Goal: Task Accomplishment & Management: Complete application form

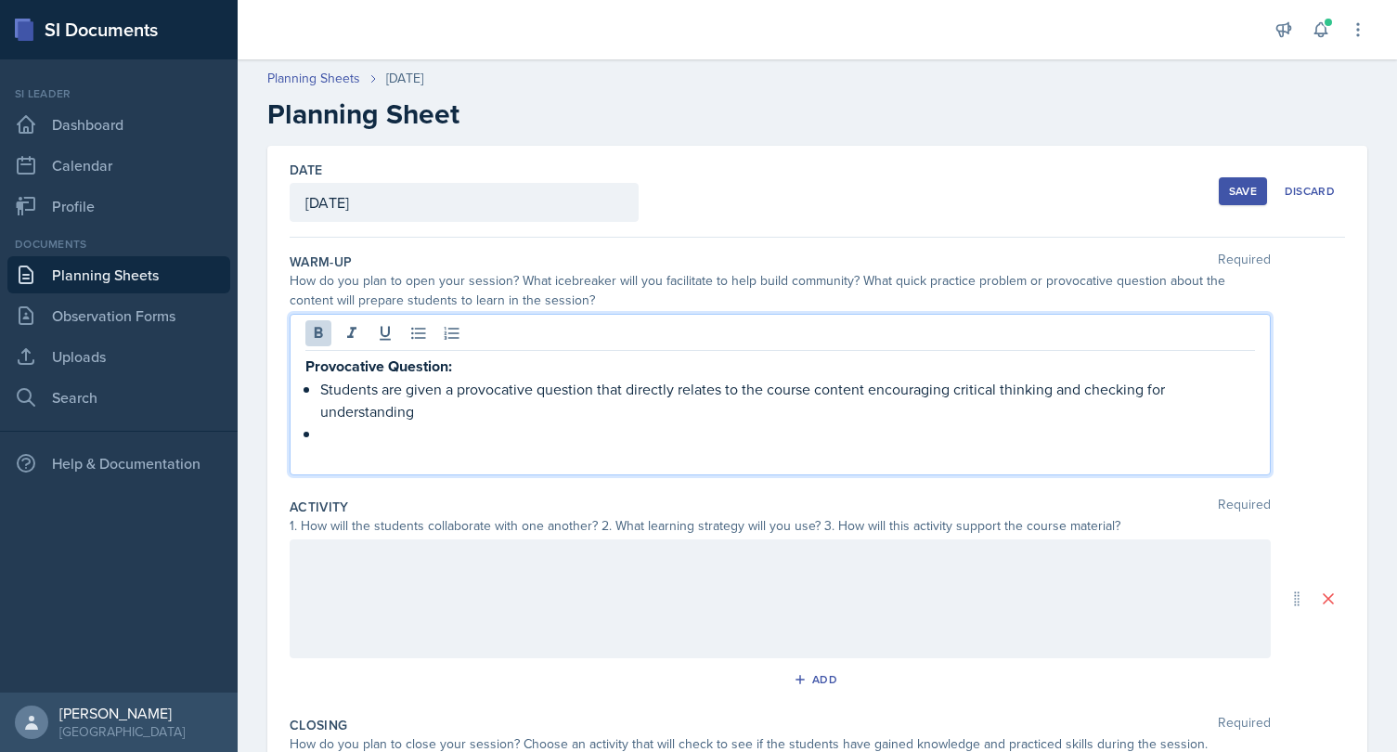
click at [505, 447] on p at bounding box center [780, 456] width 950 height 22
click at [610, 422] on p at bounding box center [787, 433] width 935 height 22
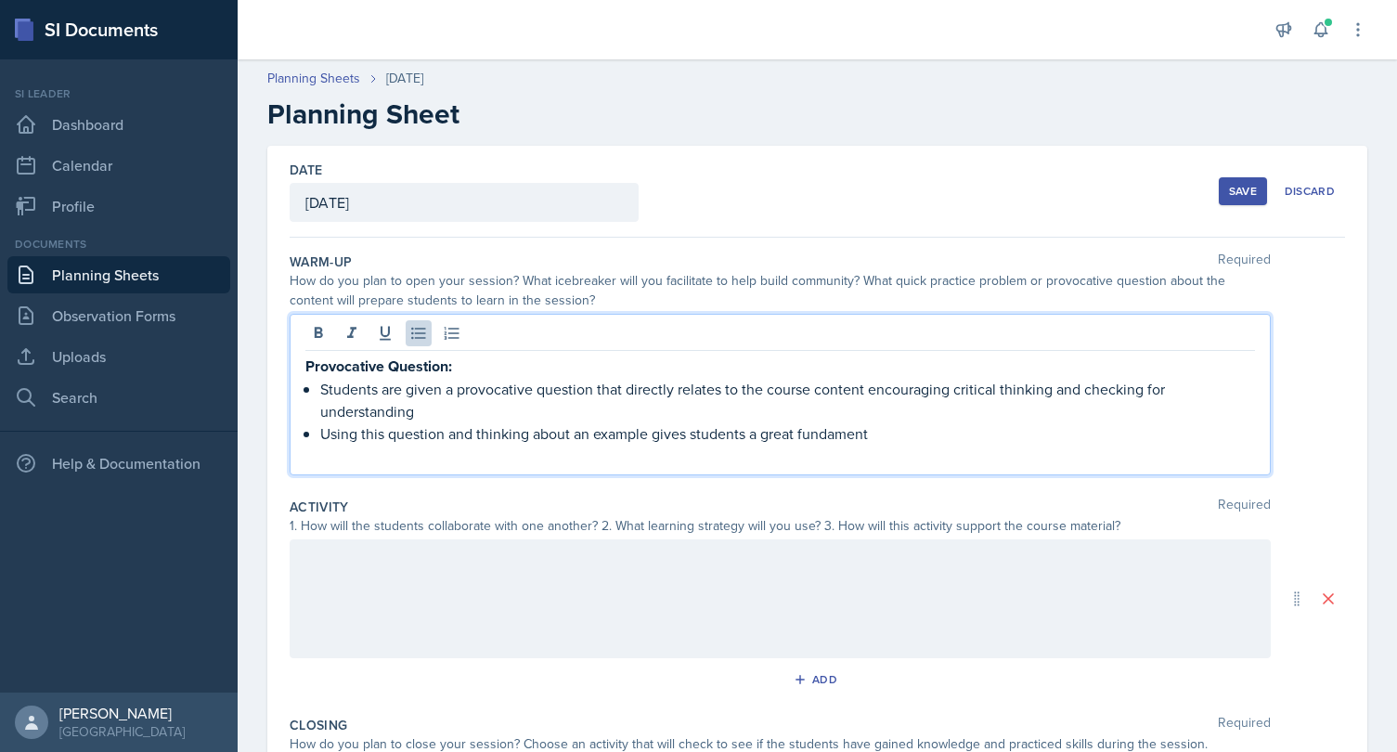
click at [860, 434] on p "Using this question and thinking about an example gives students a great fundam…" at bounding box center [787, 433] width 935 height 22
click at [870, 447] on p at bounding box center [780, 456] width 950 height 22
click at [839, 430] on p "Using this question and thinking about an example gives students a great fundam…" at bounding box center [787, 433] width 935 height 22
click at [845, 434] on p "Using this question and thinking about an example gives students a great fundam…" at bounding box center [787, 433] width 935 height 22
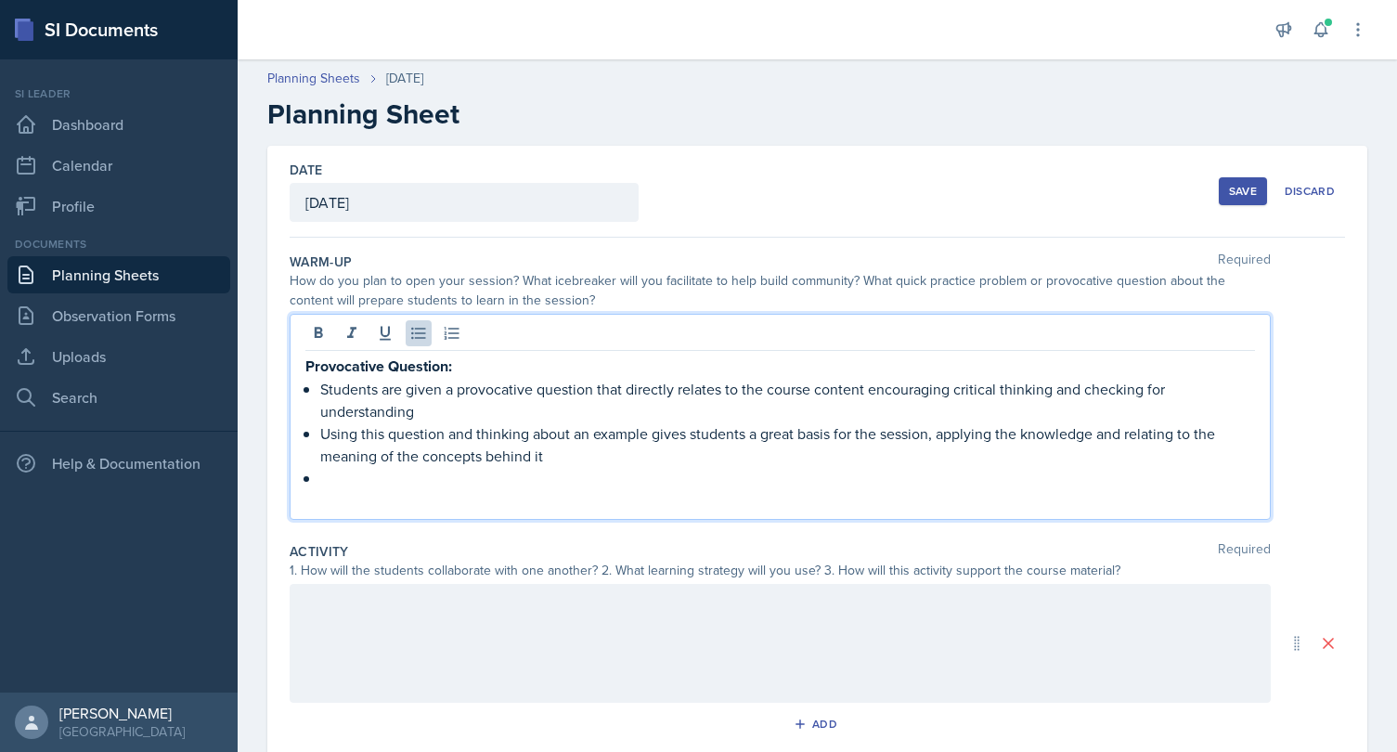
click at [649, 407] on p "Students are given a provocative question that directly relates to the course c…" at bounding box center [787, 400] width 935 height 45
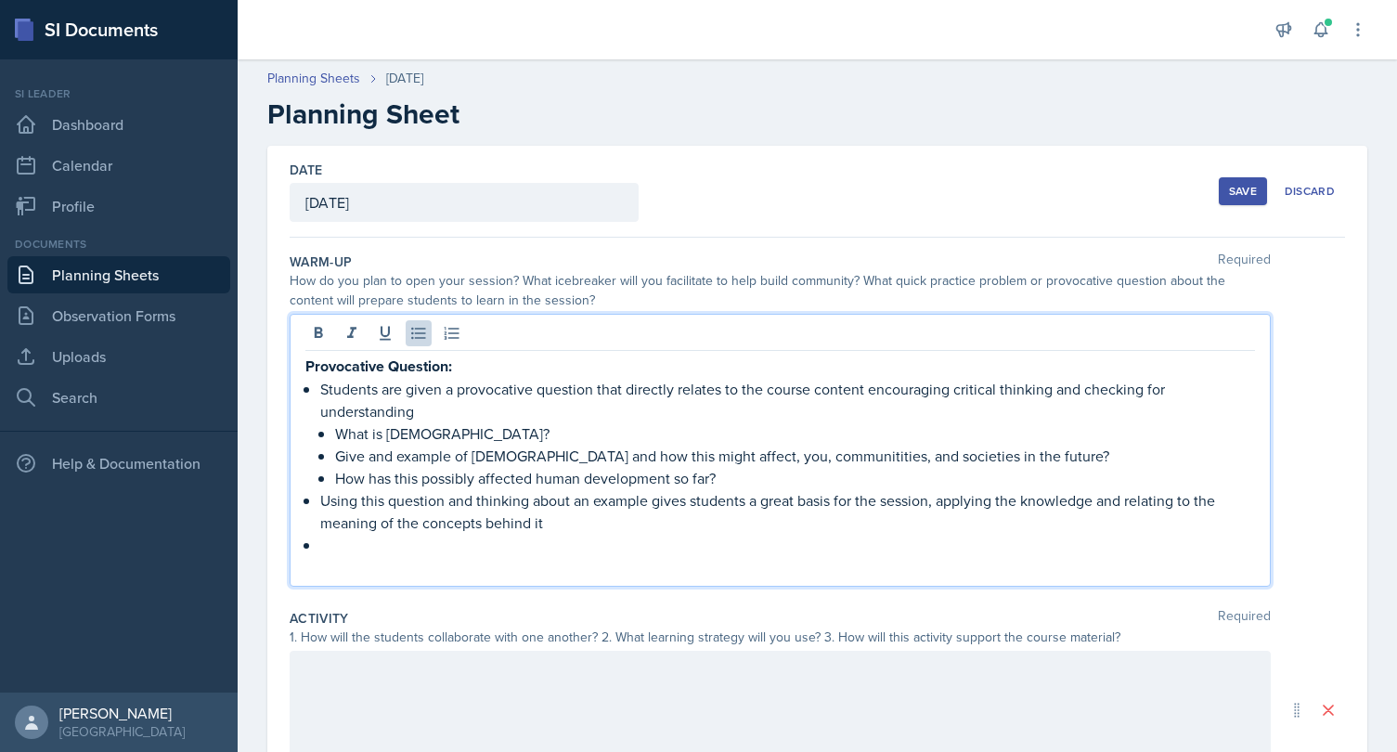
click at [847, 459] on p "Give and example of [DEMOGRAPHIC_DATA] and how this might affect, you, communit…" at bounding box center [795, 456] width 920 height 22
click at [832, 478] on p "How has this possibly affected human development so far?" at bounding box center [795, 478] width 920 height 22
click at [738, 520] on p "Using this question and thinking about an example gives students a great basis …" at bounding box center [787, 511] width 935 height 45
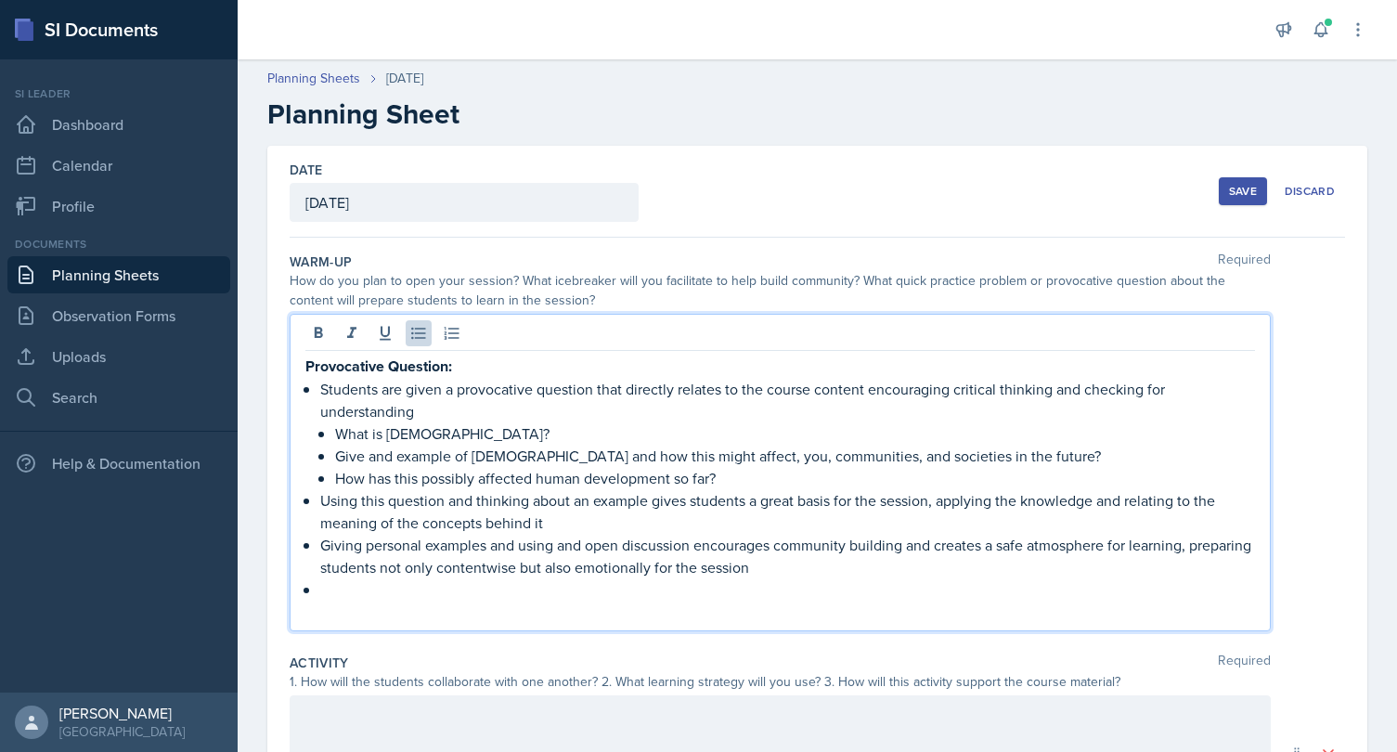
click at [553, 560] on p "Giving personal examples and using and open discussion encourages community bui…" at bounding box center [787, 556] width 935 height 45
click at [605, 569] on p "Giving personal examples and using and open discussion encourages community bui…" at bounding box center [787, 556] width 935 height 45
click at [547, 564] on p "Giving personal examples and using and open discussion encourages community bui…" at bounding box center [787, 556] width 935 height 45
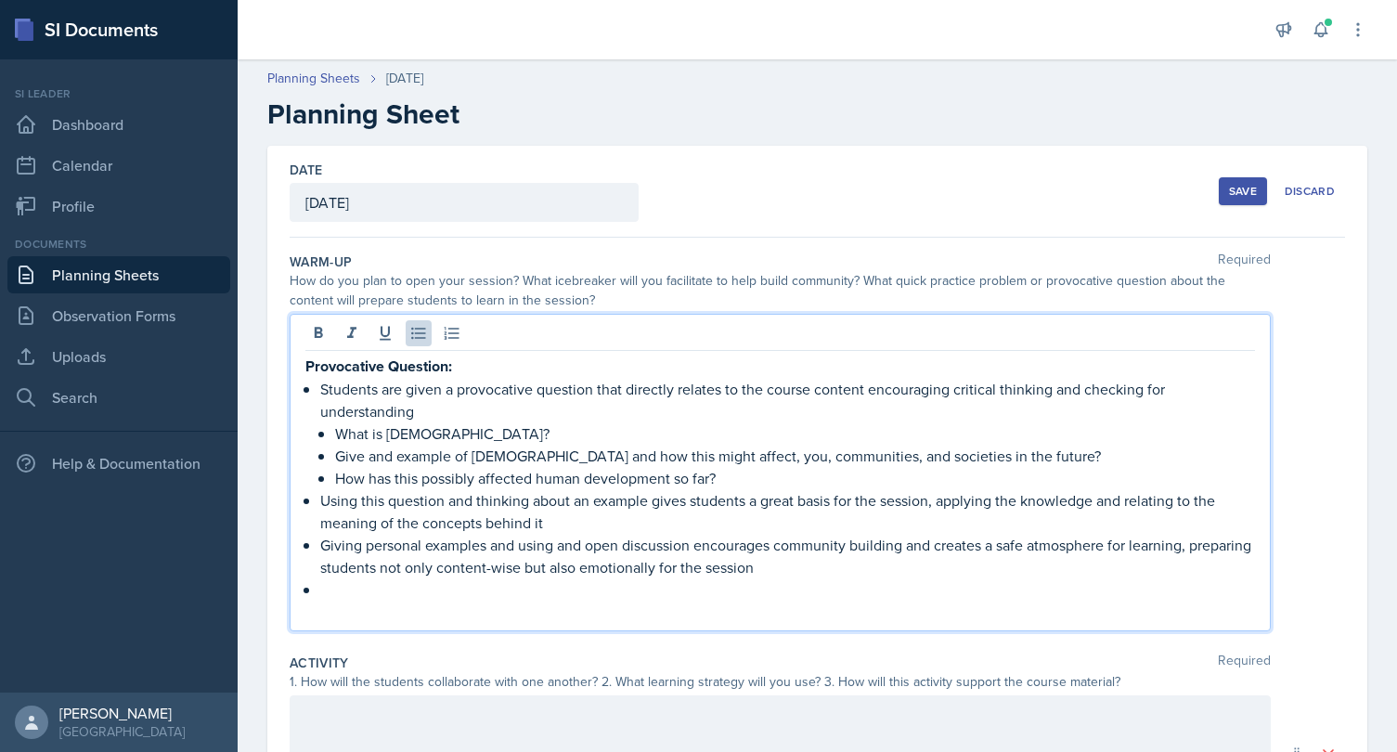
click at [866, 565] on p "Giving personal examples and using and open discussion encourages community bui…" at bounding box center [787, 556] width 935 height 45
click at [649, 581] on p at bounding box center [787, 589] width 935 height 22
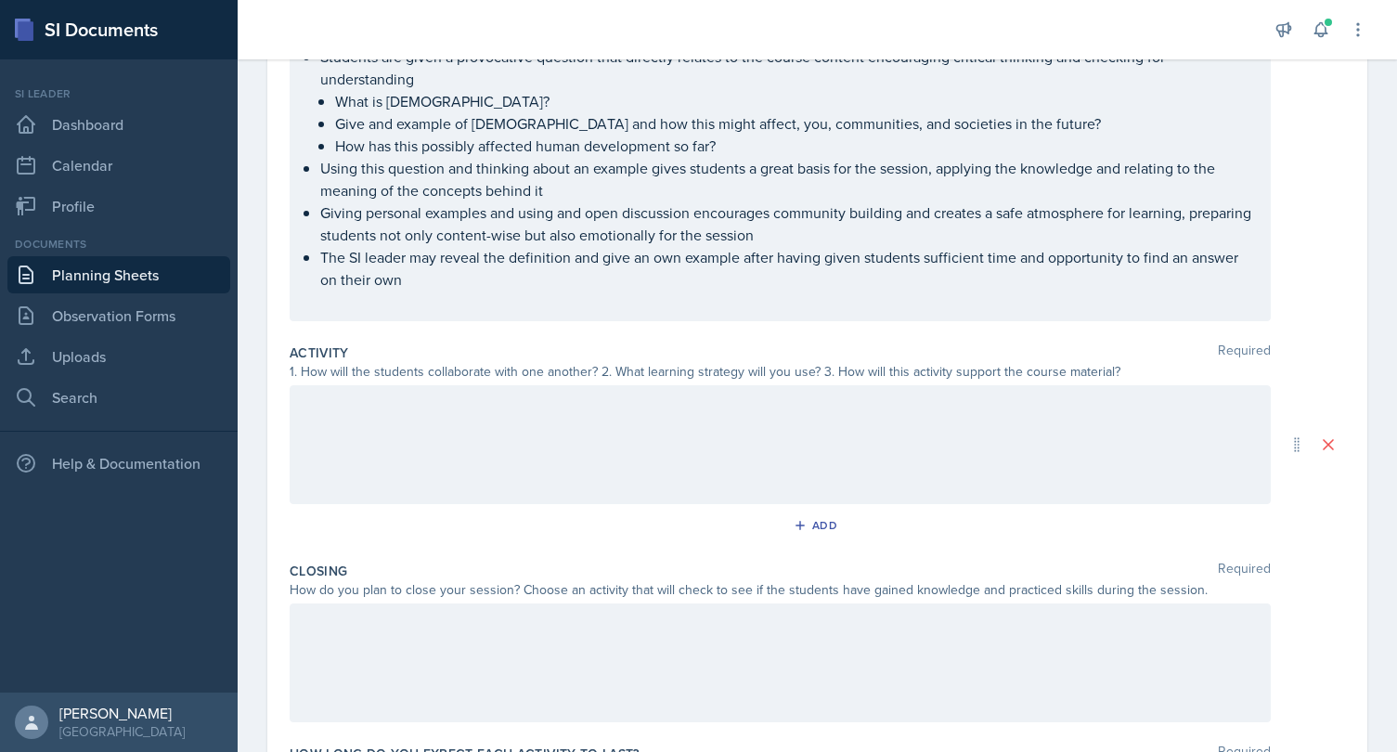
click at [456, 382] on div "Activity Required 1. How will the students collaborate with one another? 2. Wha…" at bounding box center [817, 445] width 1055 height 218
click at [458, 421] on div at bounding box center [780, 444] width 981 height 119
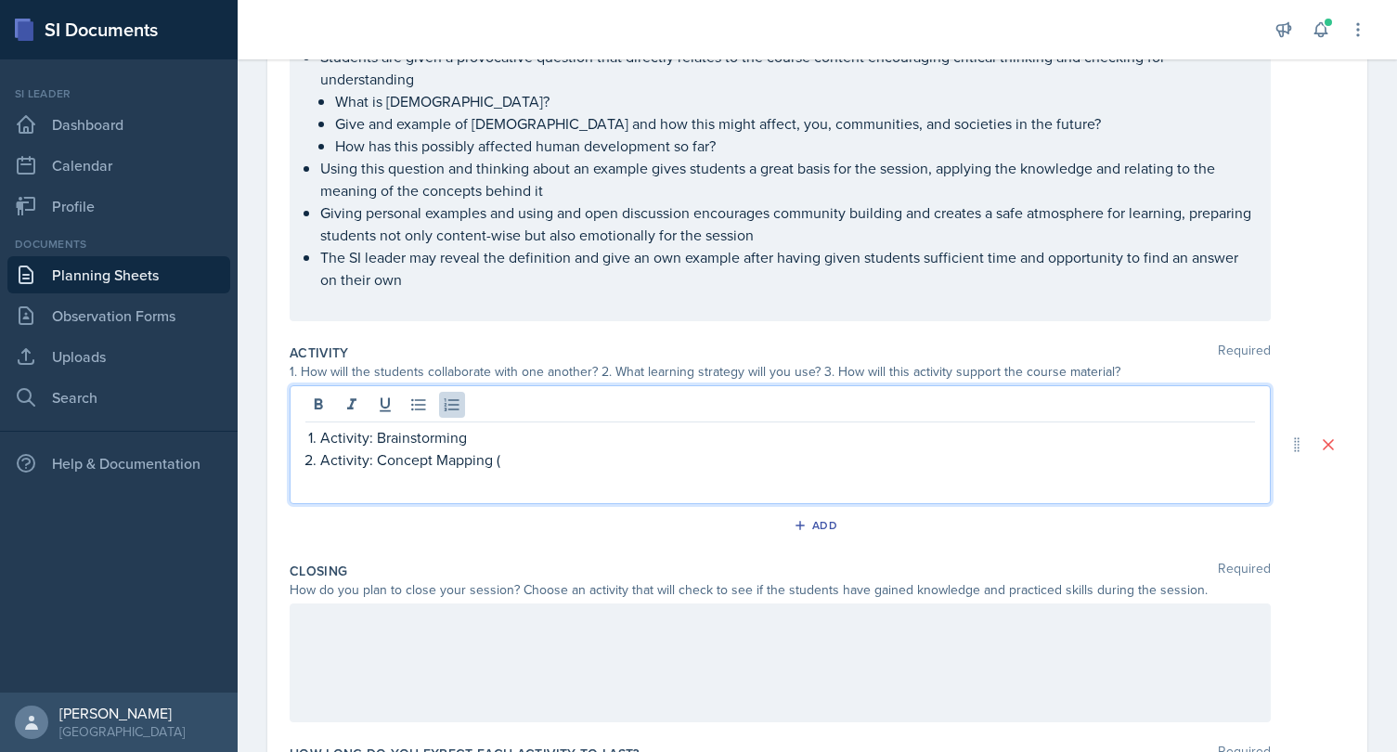
click at [518, 429] on p "Activity: Brainstorming" at bounding box center [787, 437] width 935 height 22
click at [532, 461] on p "Activity: Concept Mapping (" at bounding box center [787, 459] width 935 height 22
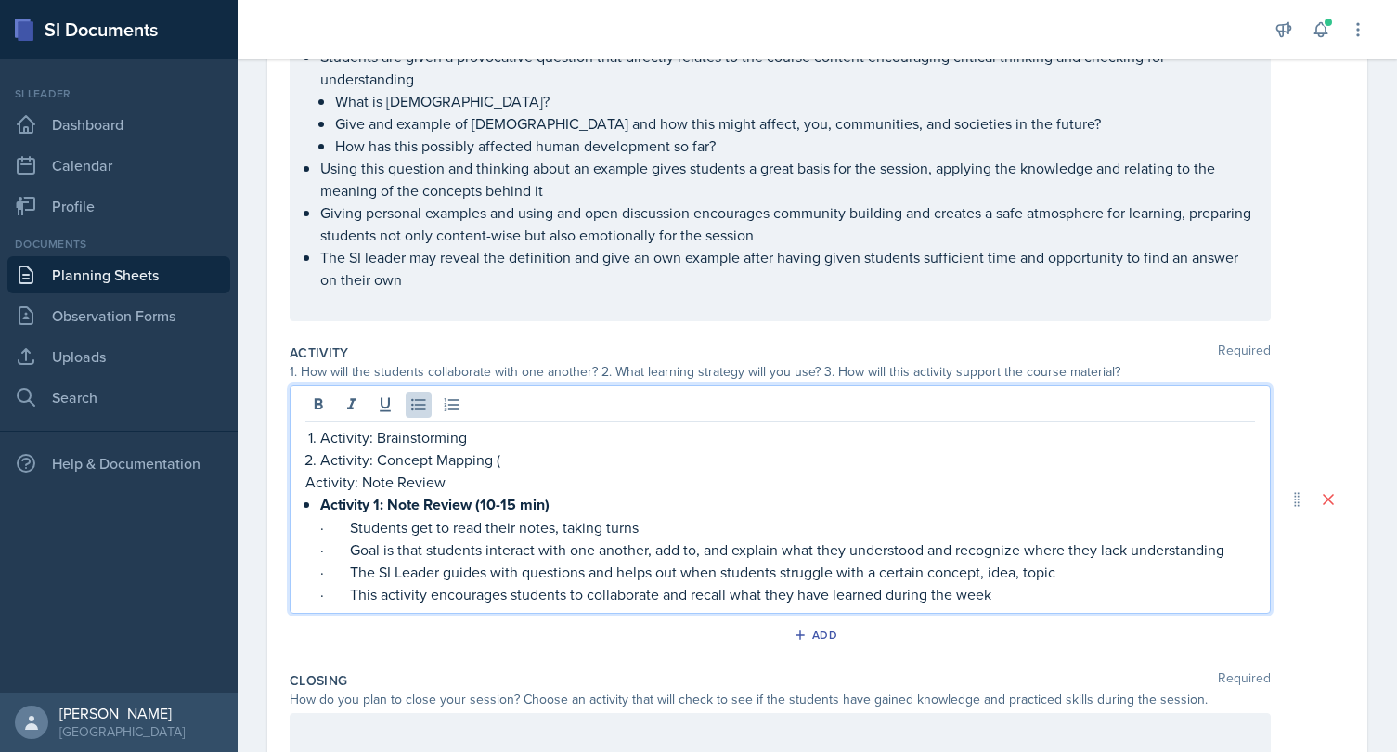
click at [303, 482] on div "Activity: Brainstorming Activity: Concept Mapping ( Activity: Note Review Activ…" at bounding box center [780, 499] width 981 height 228
click at [324, 505] on strong "Activity 1: Note Review (10-15 min)" at bounding box center [434, 504] width 229 height 21
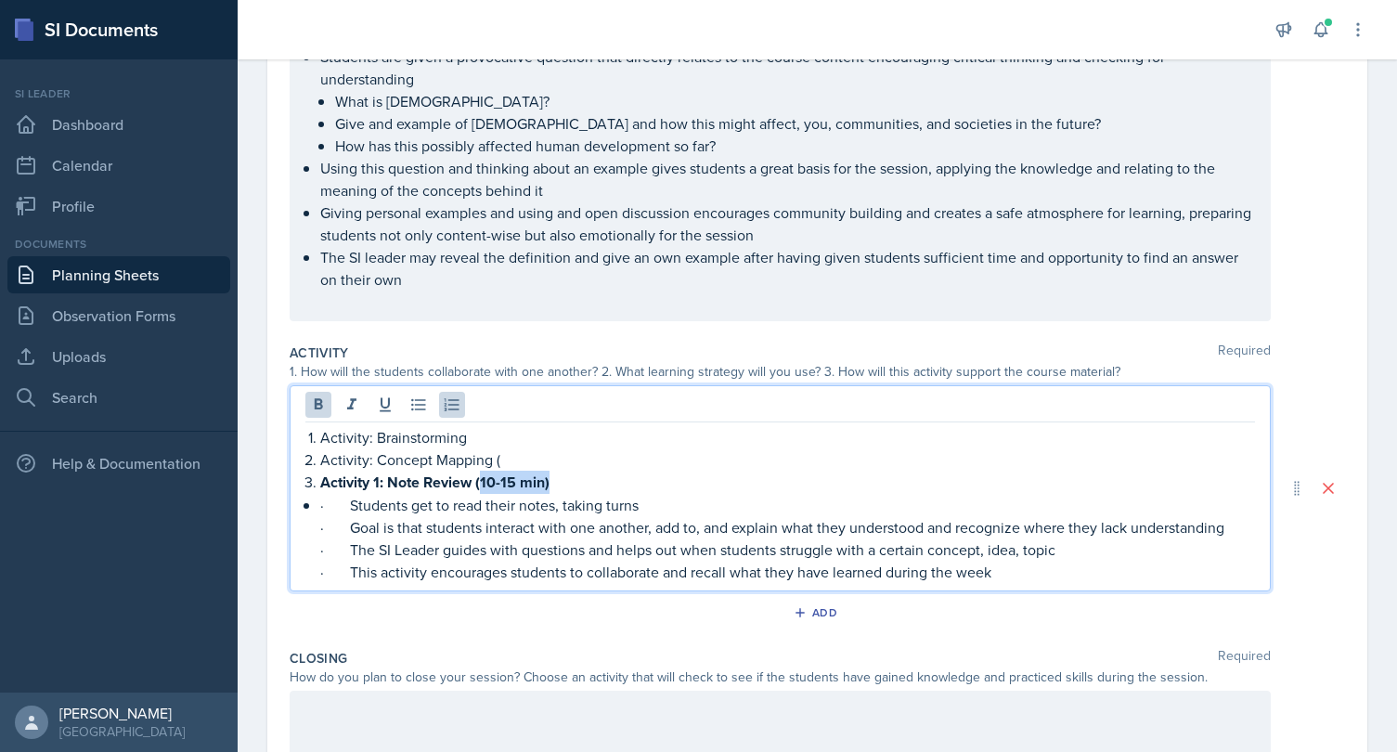
drag, startPoint x: 479, startPoint y: 485, endPoint x: 571, endPoint y: 486, distance: 91.9
click at [571, 485] on p "Activity 1: Note Review (10-15 min)" at bounding box center [787, 482] width 935 height 23
click at [480, 483] on strong "Activity 1: Note Review (" at bounding box center [400, 482] width 160 height 21
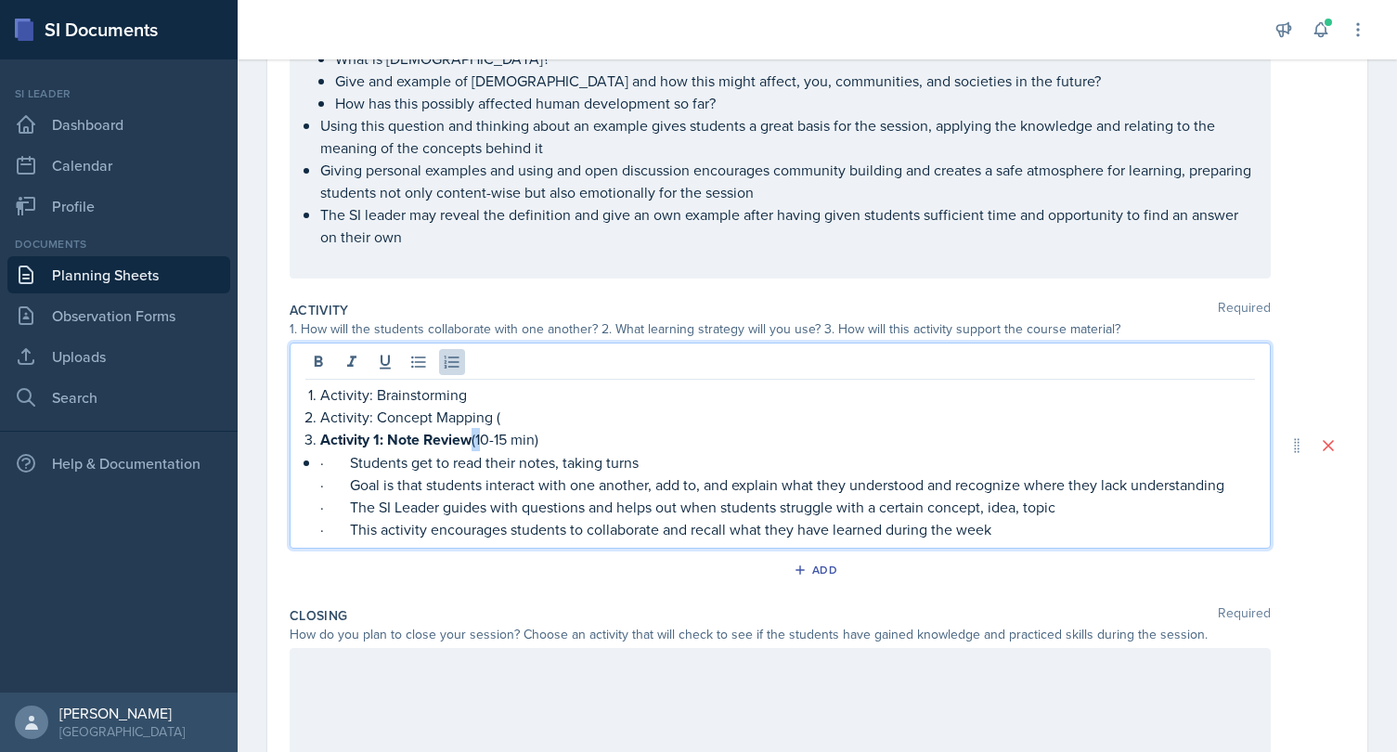
scroll to position [359, 0]
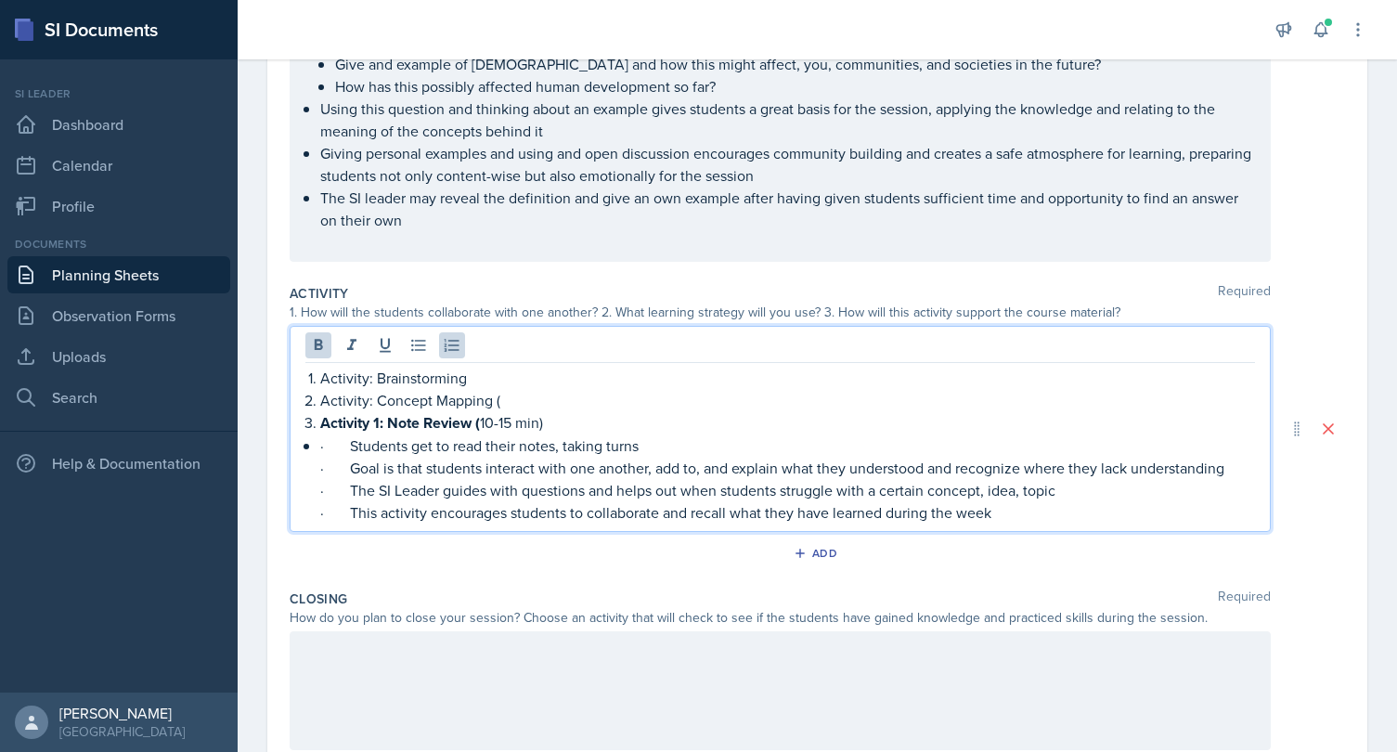
click at [565, 423] on p "Activity 1: Note Review ( 10-15 min)" at bounding box center [787, 422] width 935 height 23
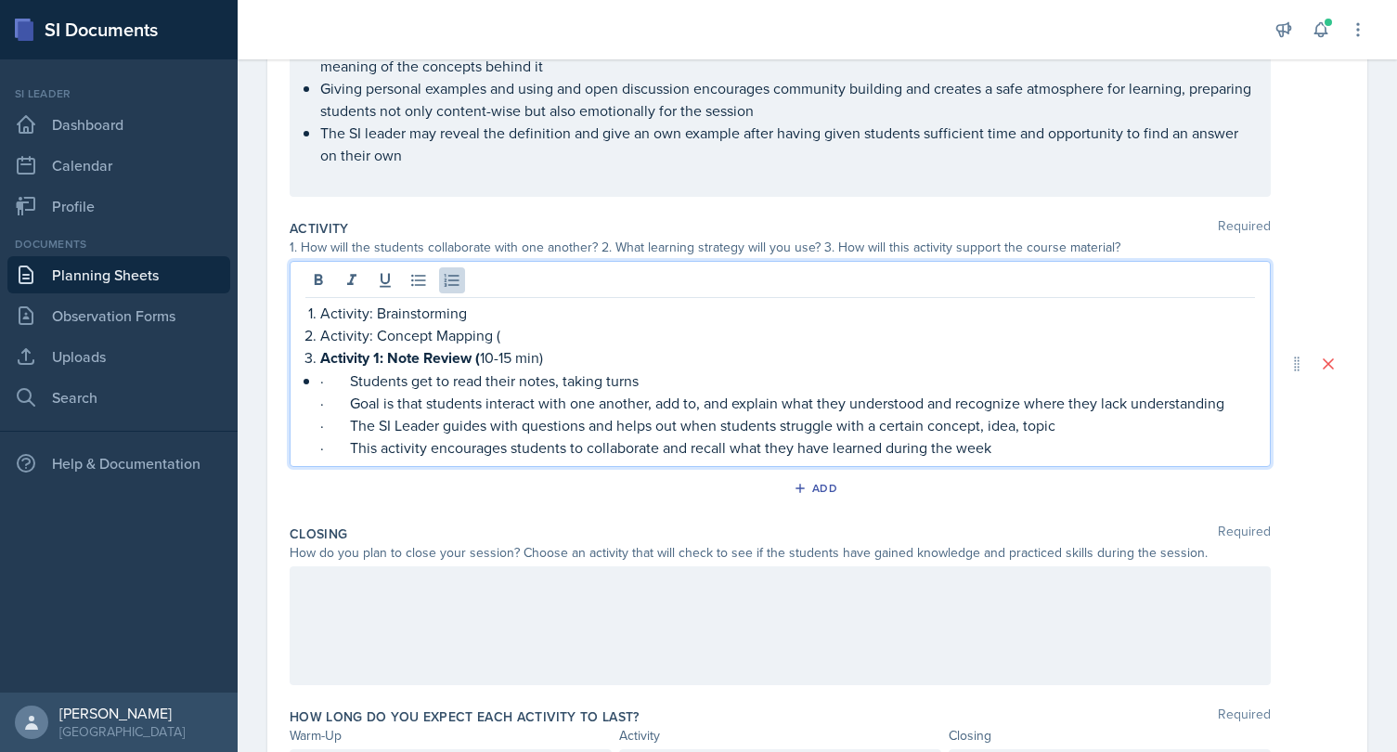
scroll to position [430, 0]
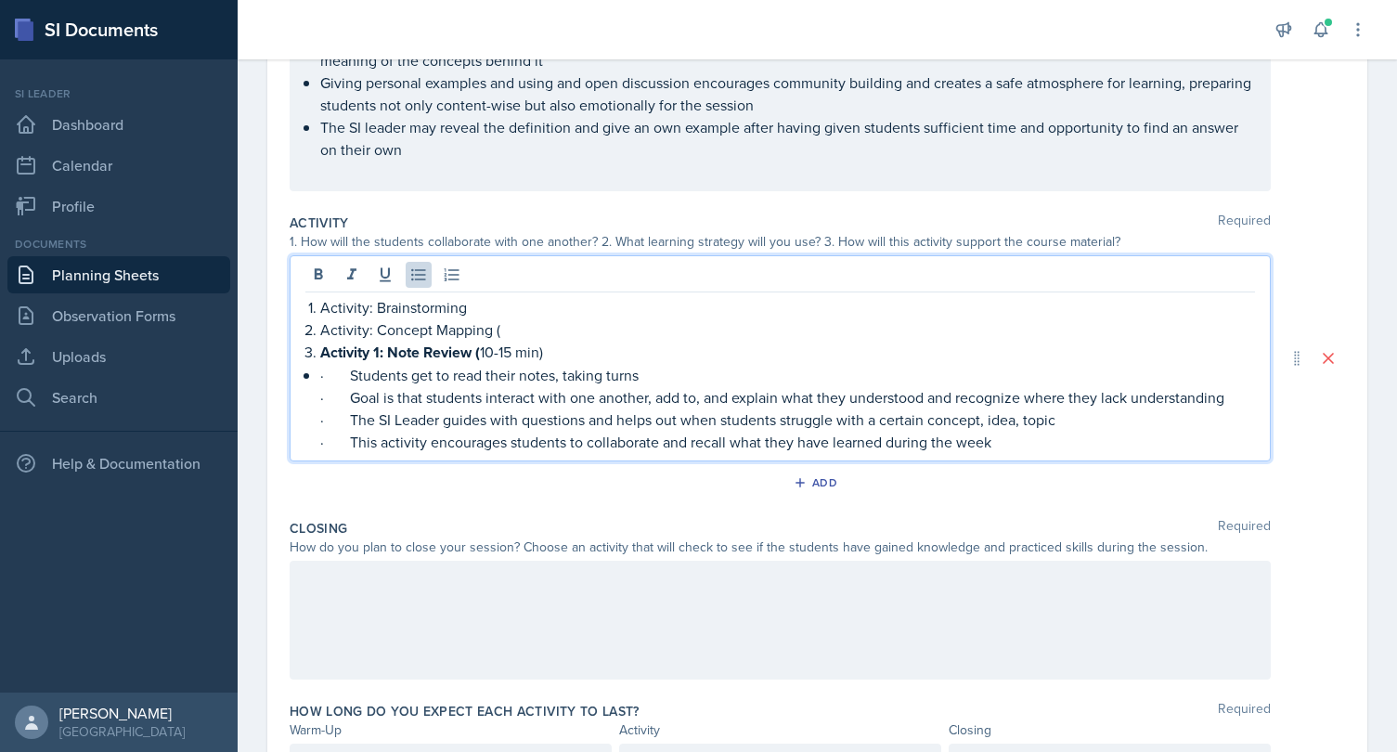
click at [342, 393] on p "· Goal is that students interact with one another, add to, and explain what the…" at bounding box center [787, 397] width 935 height 22
click at [349, 373] on p "· Students get to read their notes, taking turns" at bounding box center [787, 375] width 935 height 22
click at [327, 399] on p "Goal is that students interact with one another, add to, and explain what they …" at bounding box center [787, 397] width 935 height 22
click at [352, 422] on p "· The SI Leader guides with questions and helps out when students struggle with…" at bounding box center [787, 419] width 935 height 22
click at [344, 448] on p "· This activity encourages students to collaborate and recall what they have le…" at bounding box center [787, 442] width 935 height 22
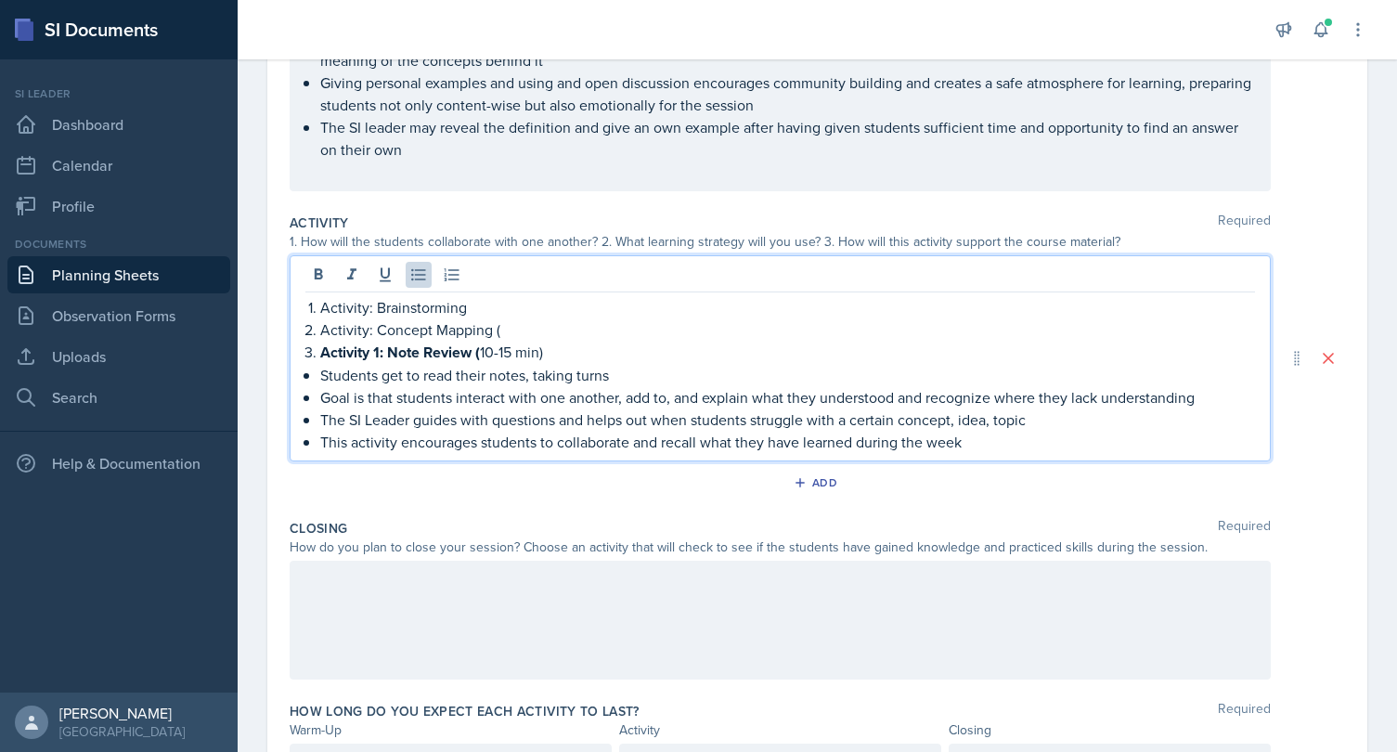
click at [327, 398] on p "Goal is that students interact with one another, add to, and explain what they …" at bounding box center [787, 397] width 935 height 22
click at [982, 442] on p "This activity encourages students to collaborate and recall what they have lear…" at bounding box center [787, 442] width 935 height 22
click at [323, 397] on p "Goal is that students interact with one another, add to, and explain what they …" at bounding box center [787, 397] width 935 height 22
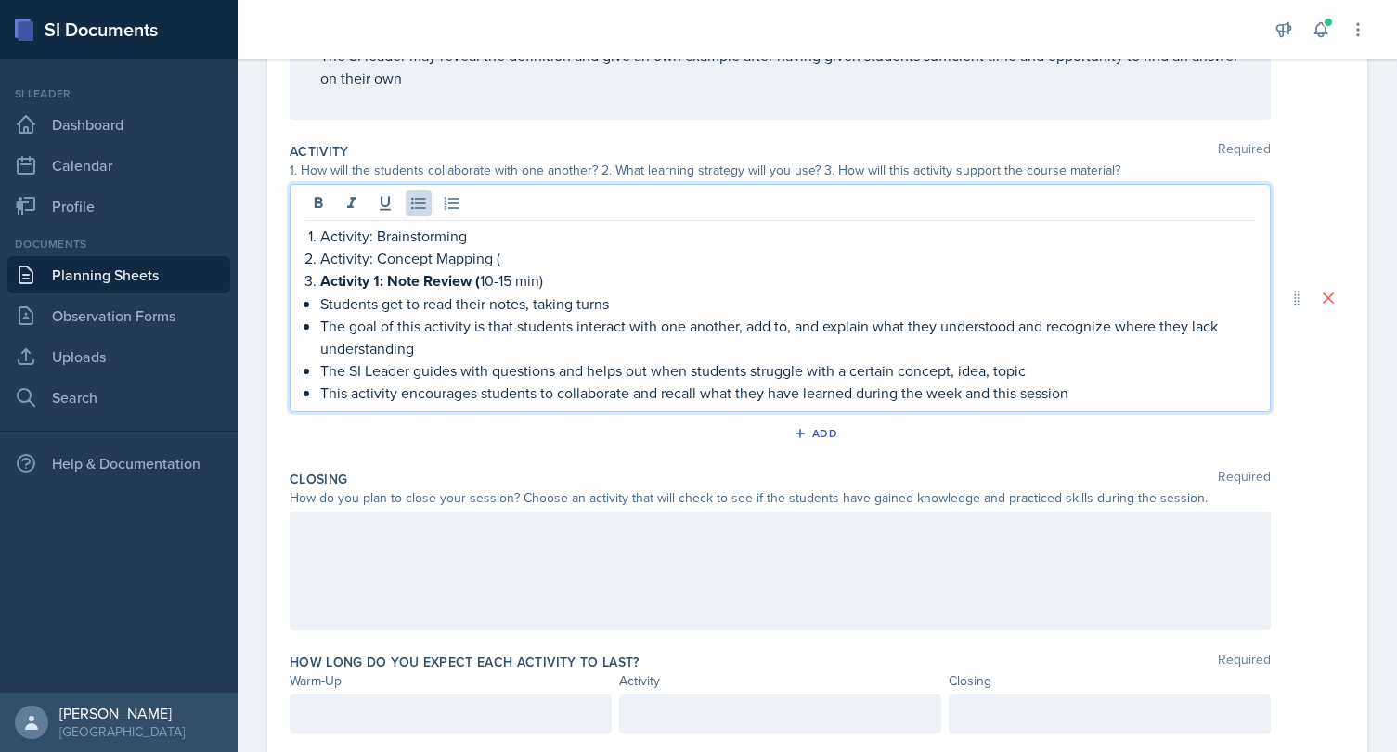
scroll to position [505, 0]
click at [571, 266] on p "Activity 1: Note Review ( 10-15 min)" at bounding box center [787, 276] width 935 height 23
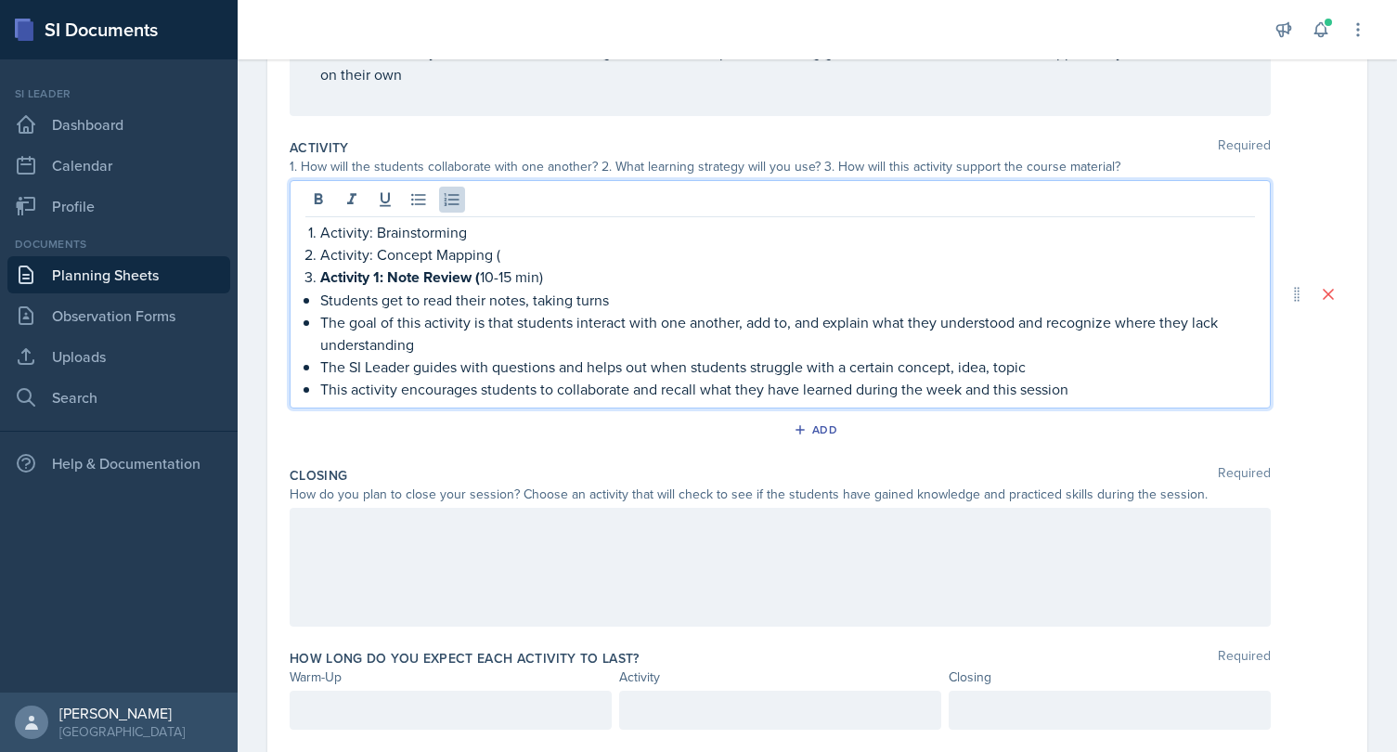
click at [521, 256] on p "Activity: Concept Mapping (" at bounding box center [787, 254] width 935 height 22
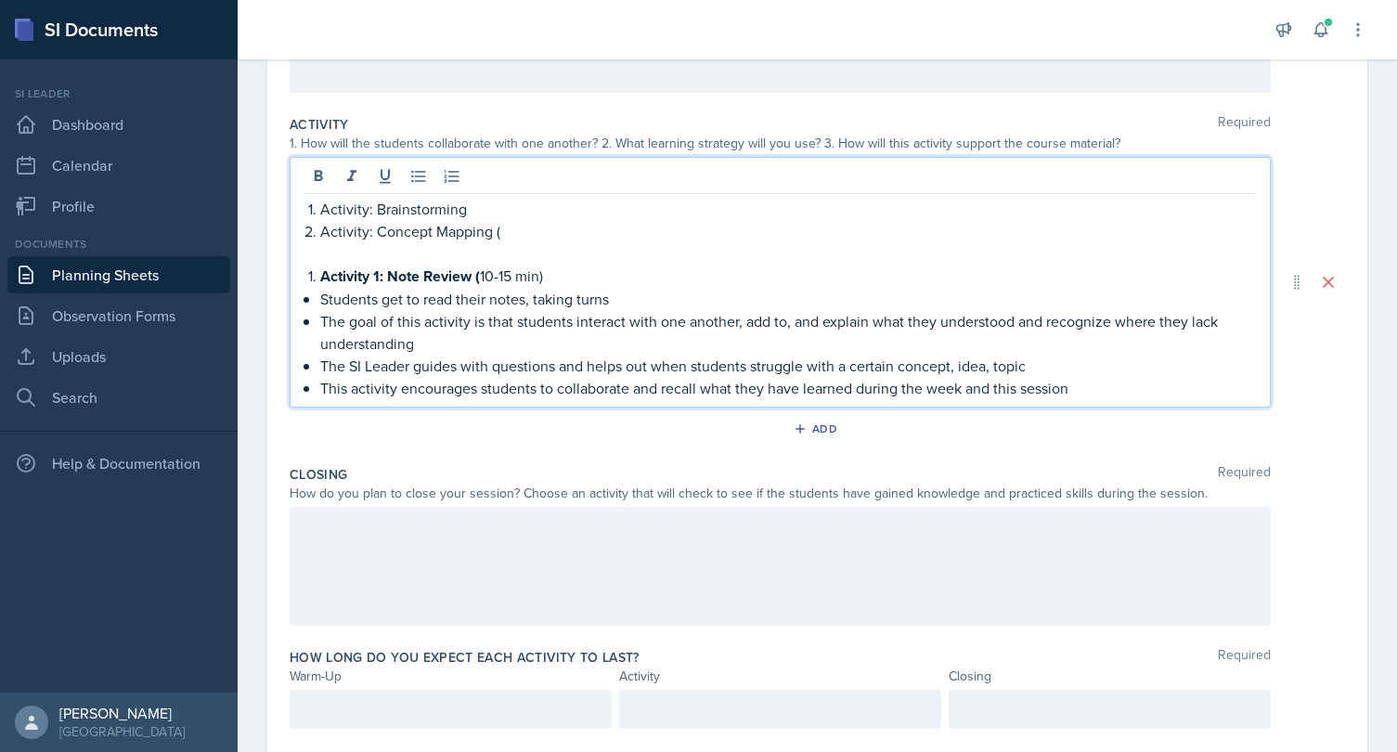
scroll to position [532, 0]
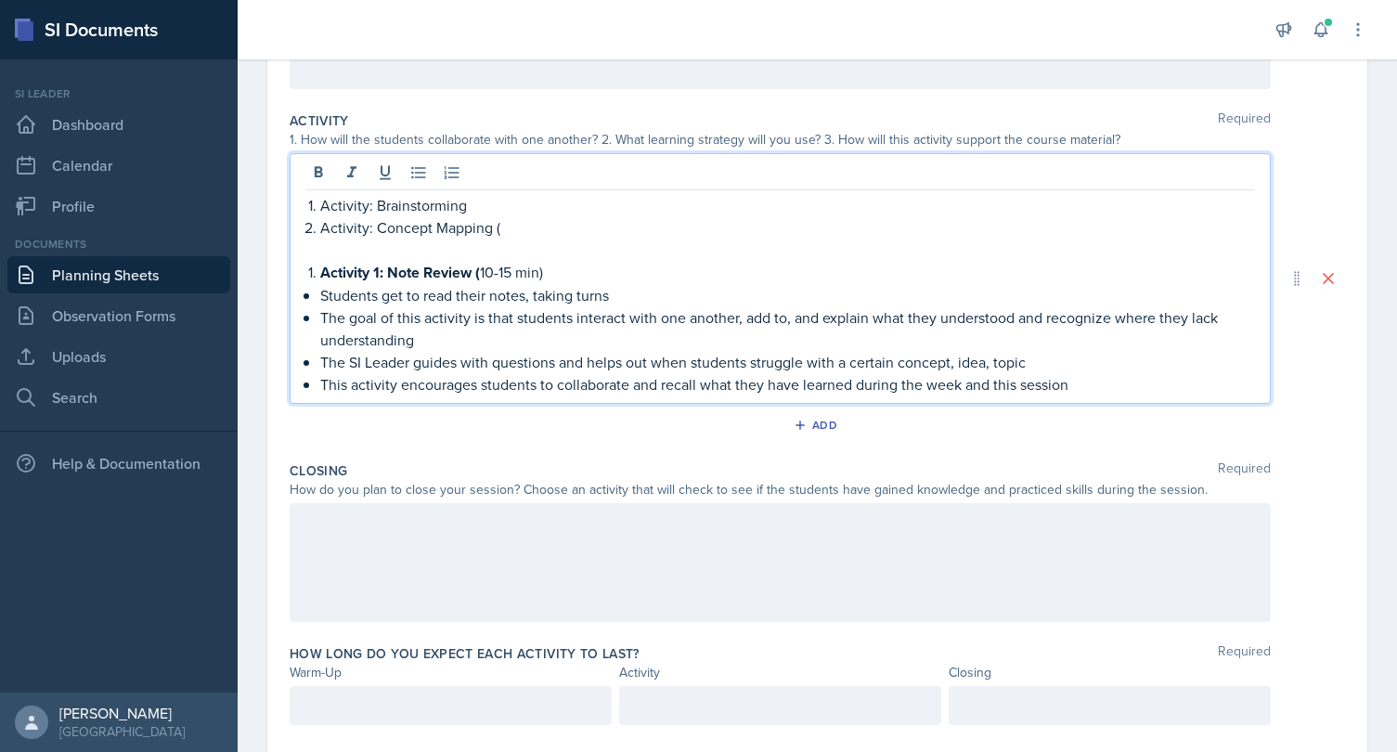
click at [1093, 377] on p "This activity encourages students to collaborate and recall what they have lear…" at bounding box center [787, 384] width 935 height 22
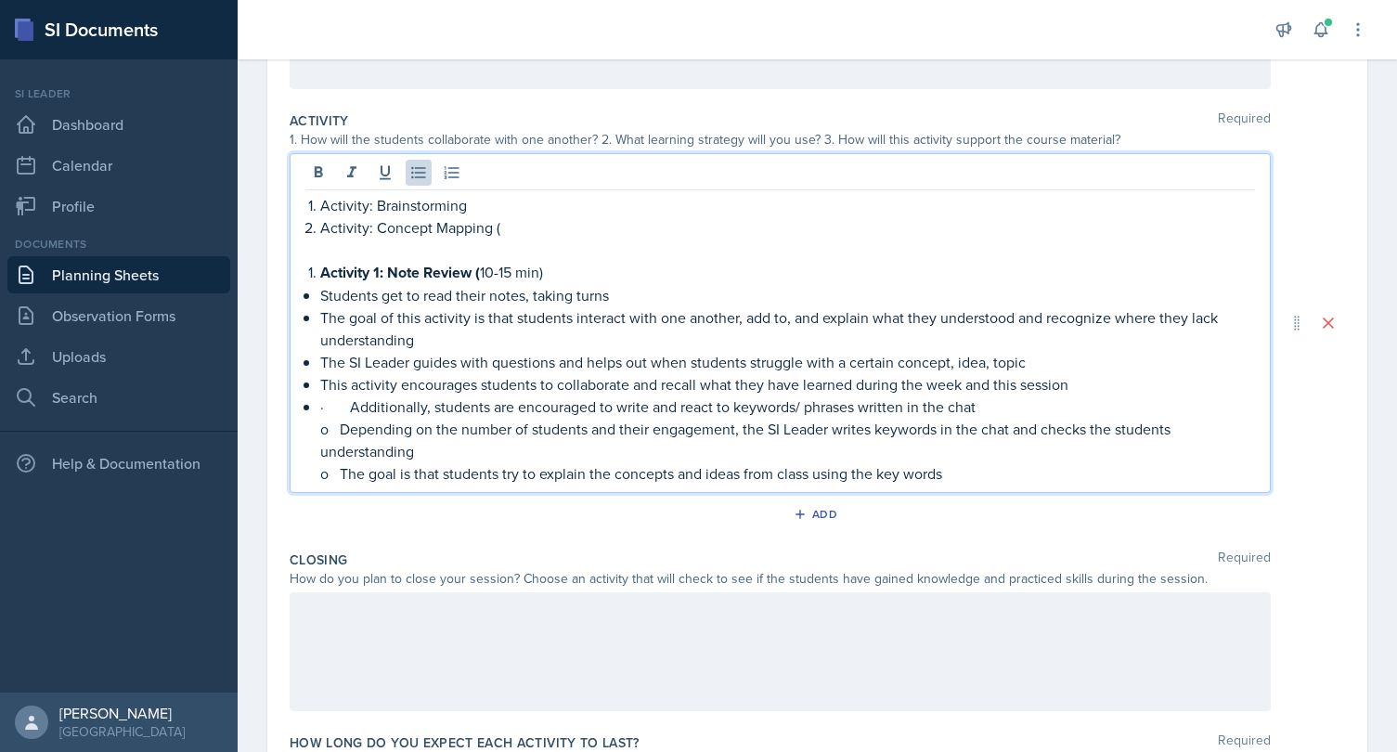
click at [348, 401] on p "· Additionally, students are encouraged to write and react to keywords/ phrases…" at bounding box center [787, 406] width 935 height 22
click at [396, 401] on p "Additionally, students are encouraged to write and react to keywords/ phrases w…" at bounding box center [787, 406] width 935 height 22
drag, startPoint x: 400, startPoint y: 402, endPoint x: 317, endPoint y: 402, distance: 82.6
click at [320, 402] on li "Additionally, students are encouraged to write and react to keywords/ phrases w…" at bounding box center [787, 439] width 935 height 89
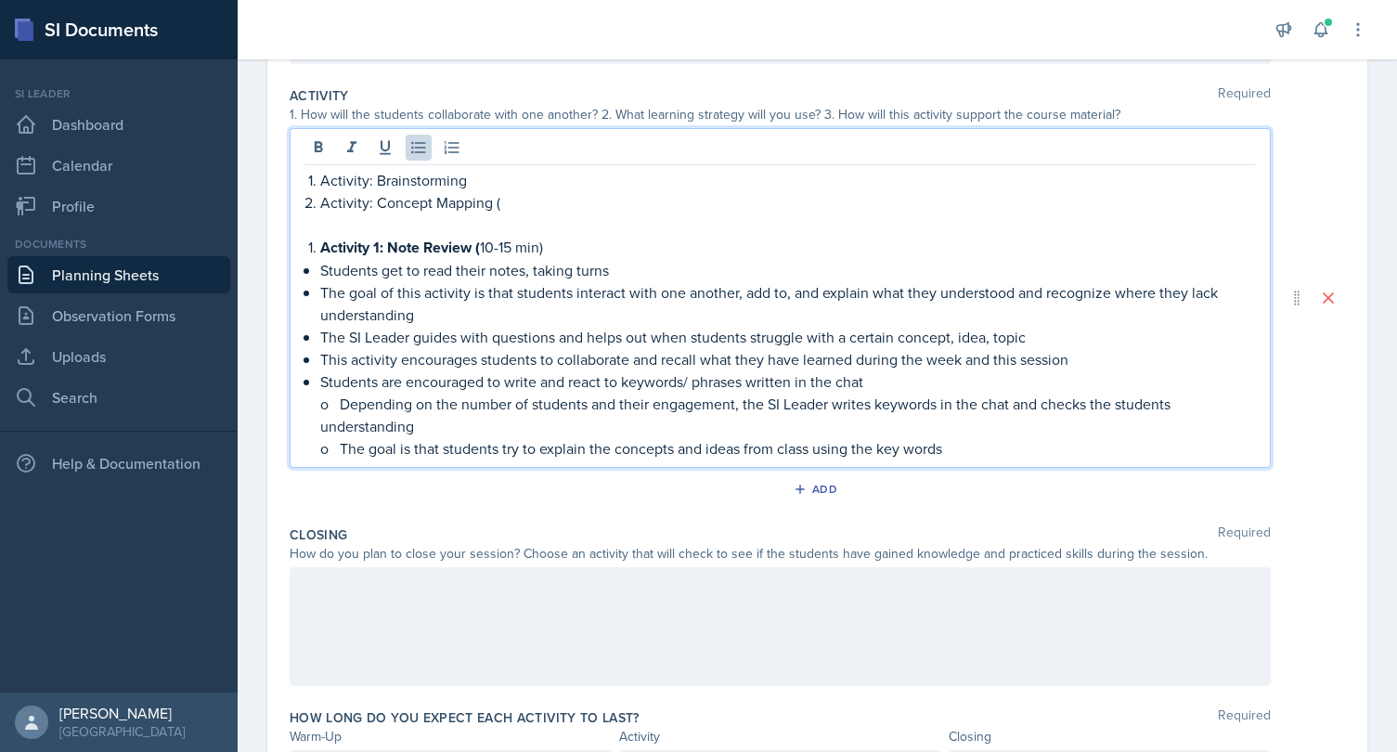
click at [418, 420] on p "o Depending on the number of students and their engagement, the SI Leader write…" at bounding box center [787, 415] width 935 height 45
click at [334, 407] on p "o Depending on the number of students and their engagement, the SI Leader write…" at bounding box center [787, 415] width 935 height 45
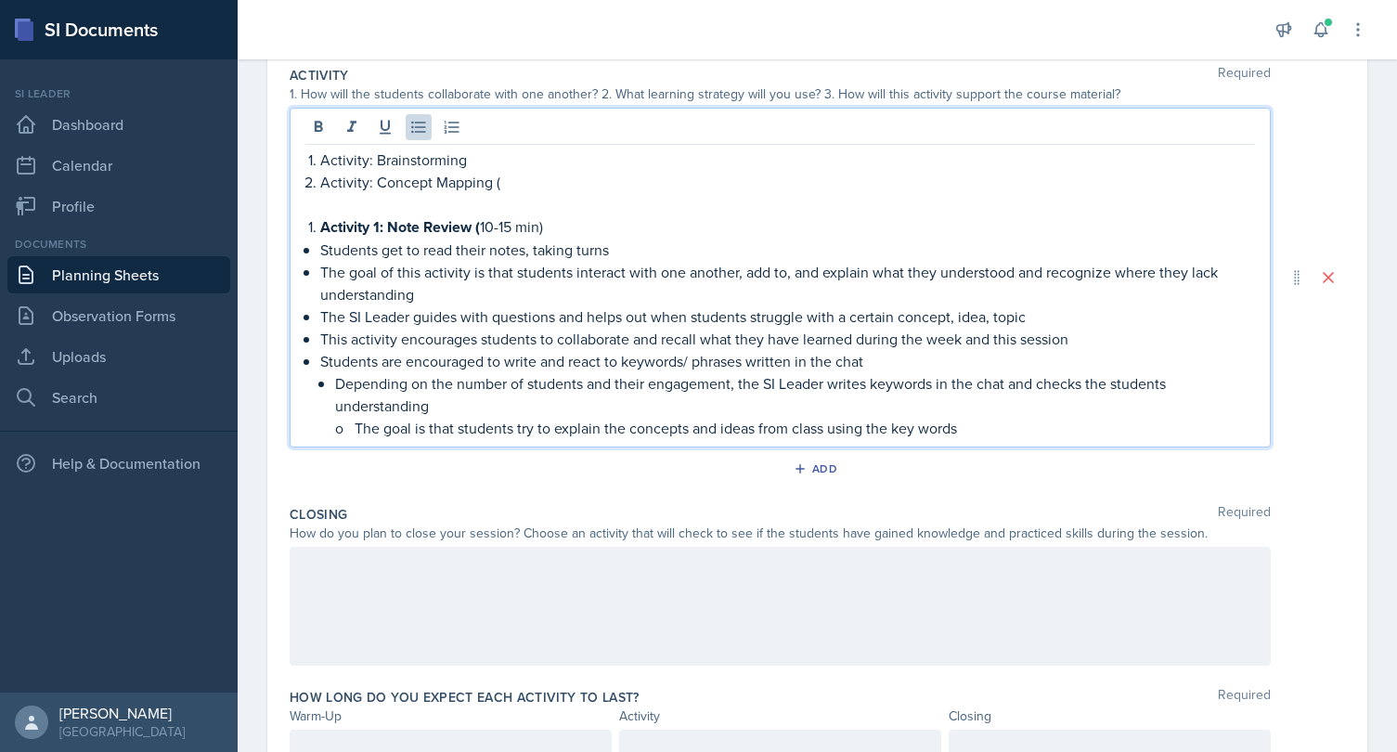
scroll to position [586, 0]
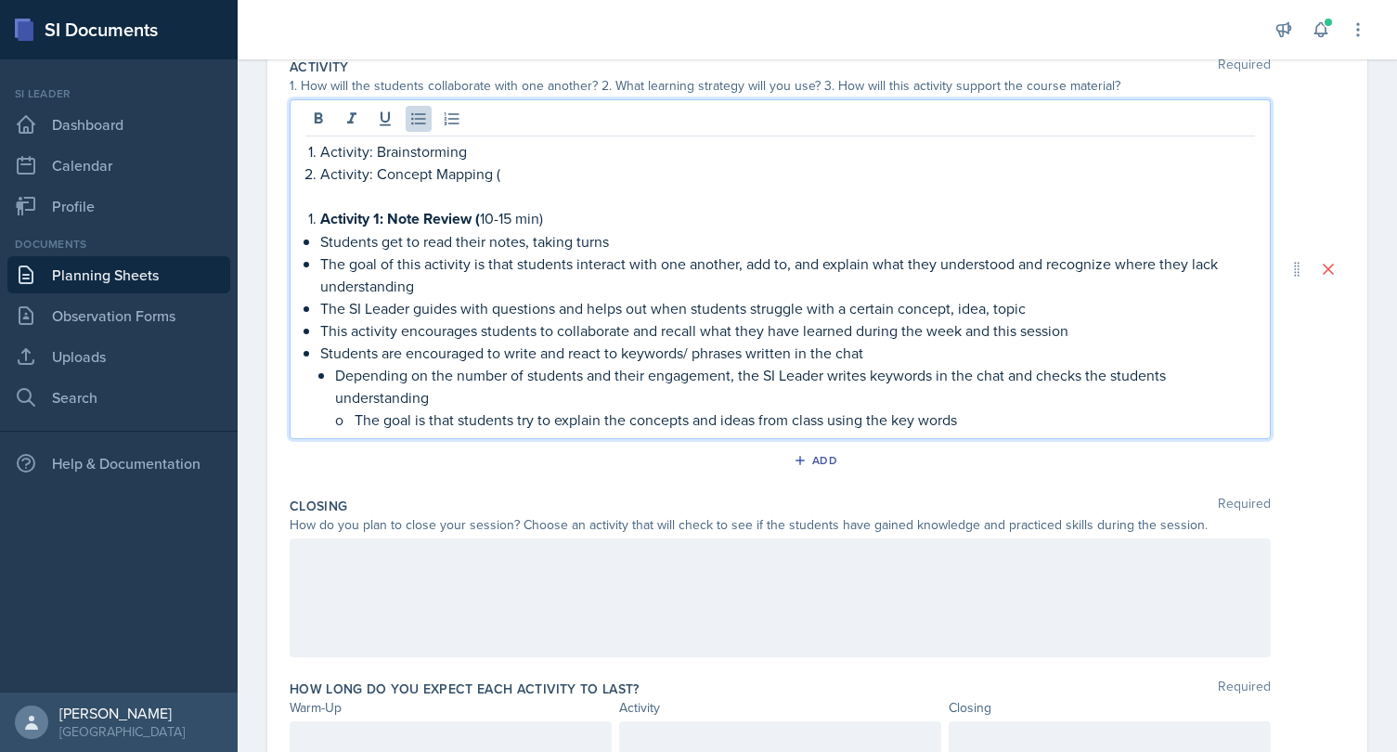
click at [355, 421] on p "o The goal is that students try to explain the concepts and ideas from class us…" at bounding box center [795, 419] width 920 height 22
click at [489, 410] on p "The goal is that students try to explain the concepts and ideas from class usin…" at bounding box center [795, 419] width 920 height 22
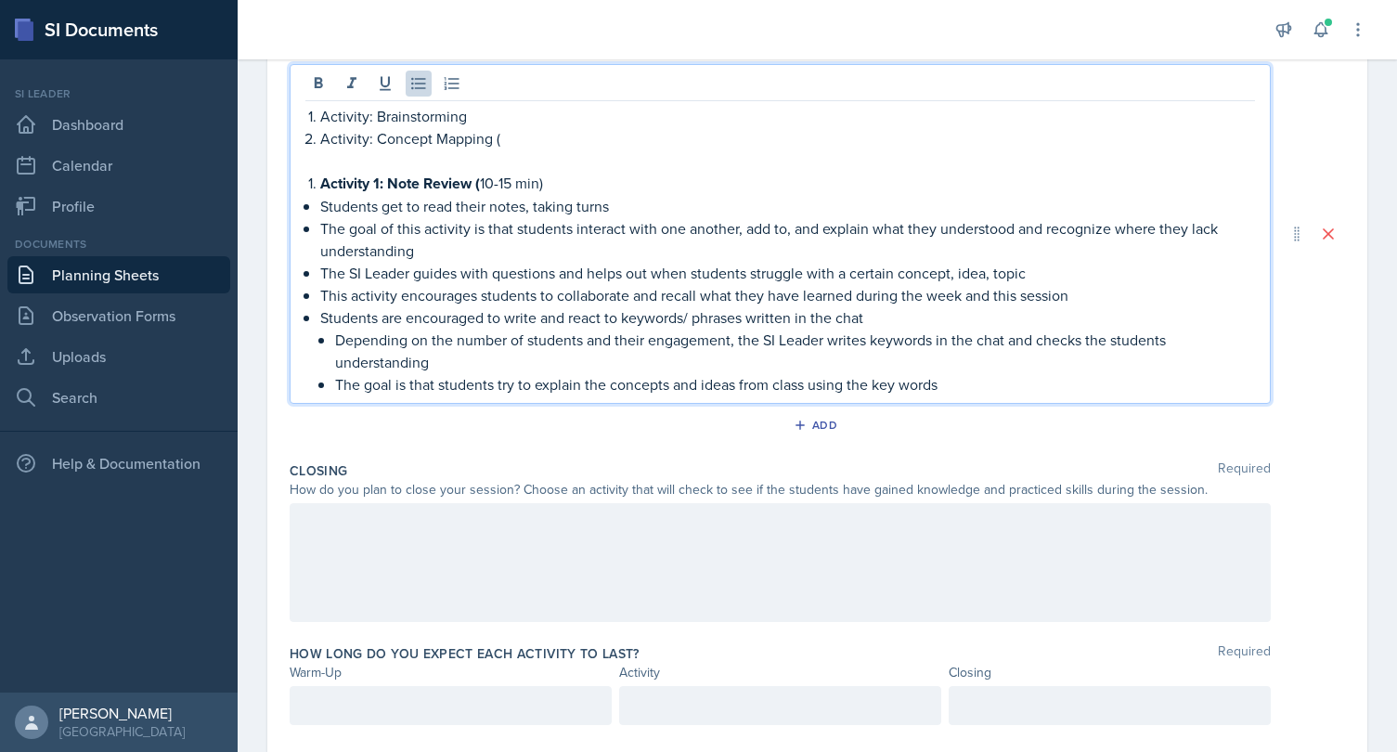
scroll to position [622, 0]
click at [964, 382] on p "The goal is that students try to explain the concepts and ideas from class usin…" at bounding box center [795, 383] width 920 height 22
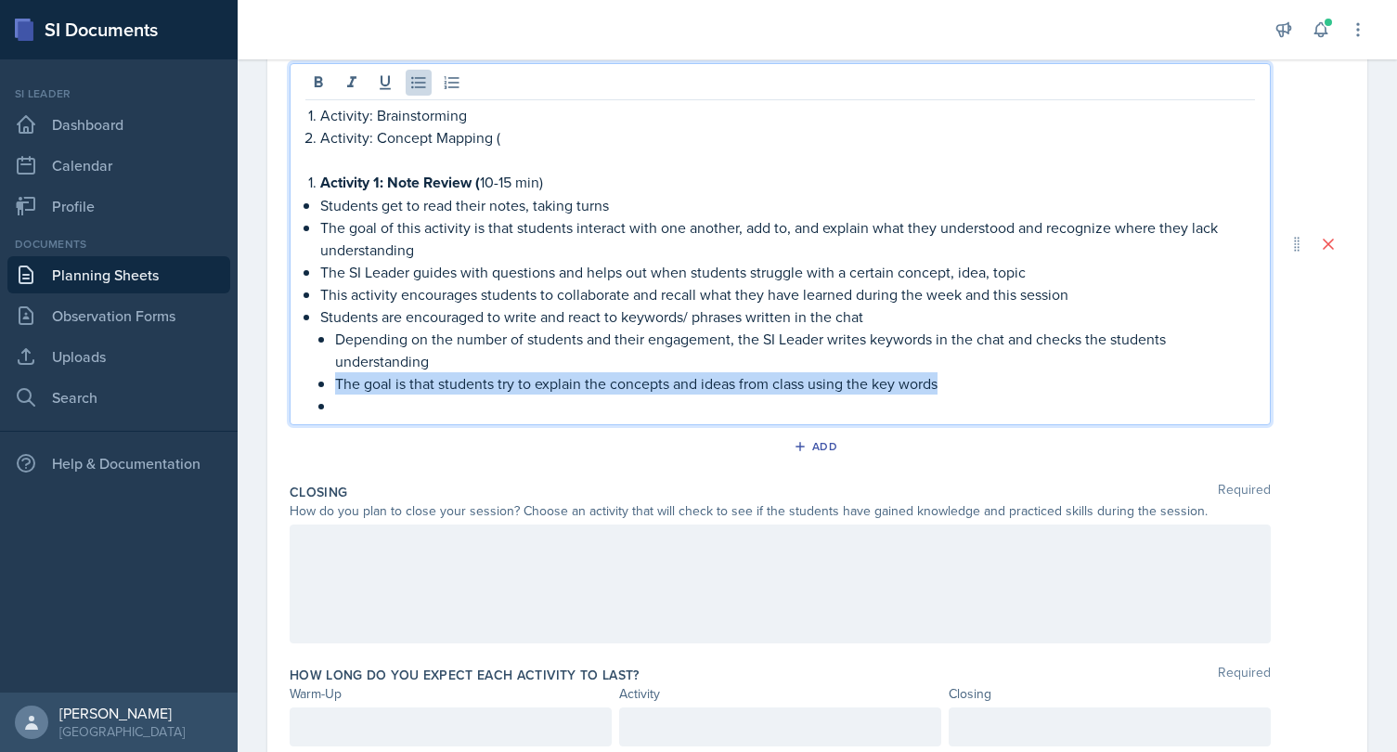
drag, startPoint x: 339, startPoint y: 383, endPoint x: 946, endPoint y: 387, distance: 607.1
click at [946, 387] on p "The goal is that students try to explain the concepts and ideas from class usin…" at bounding box center [795, 383] width 920 height 22
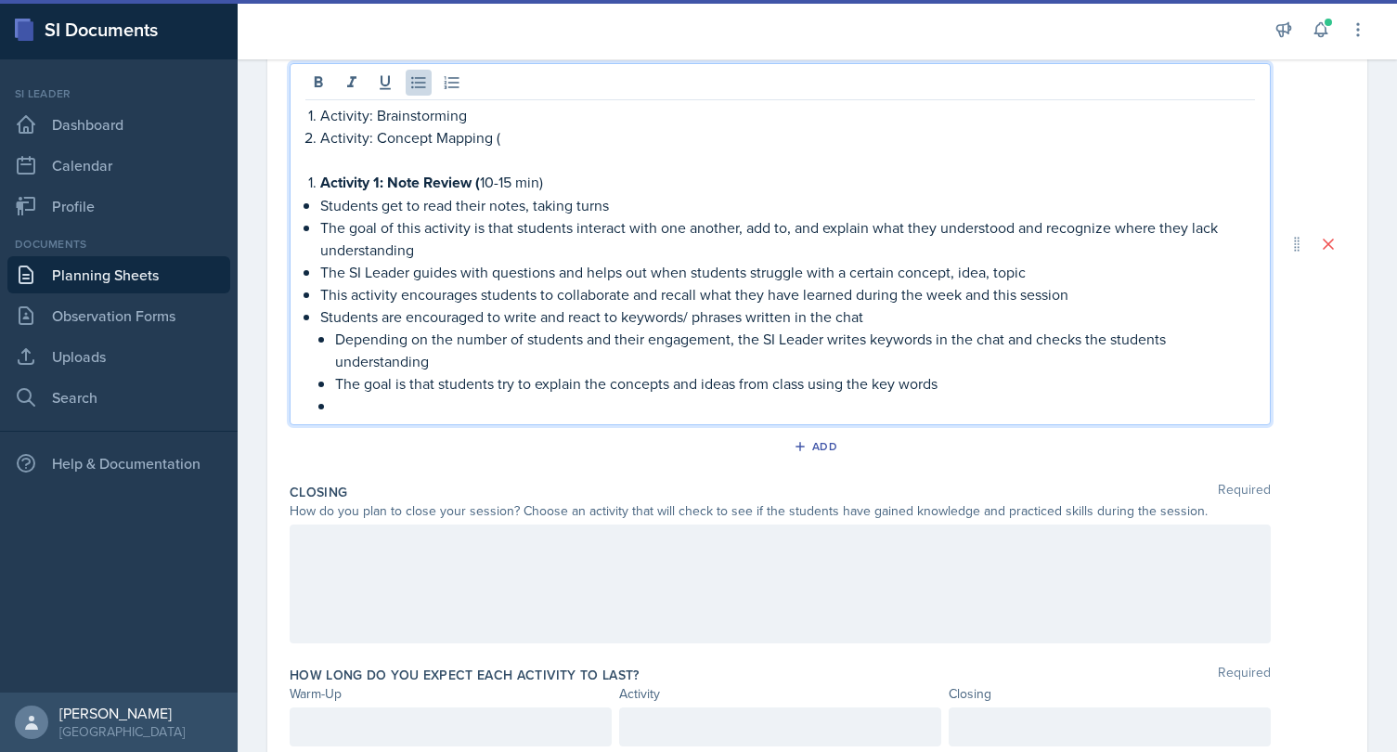
click at [915, 395] on p at bounding box center [795, 406] width 920 height 22
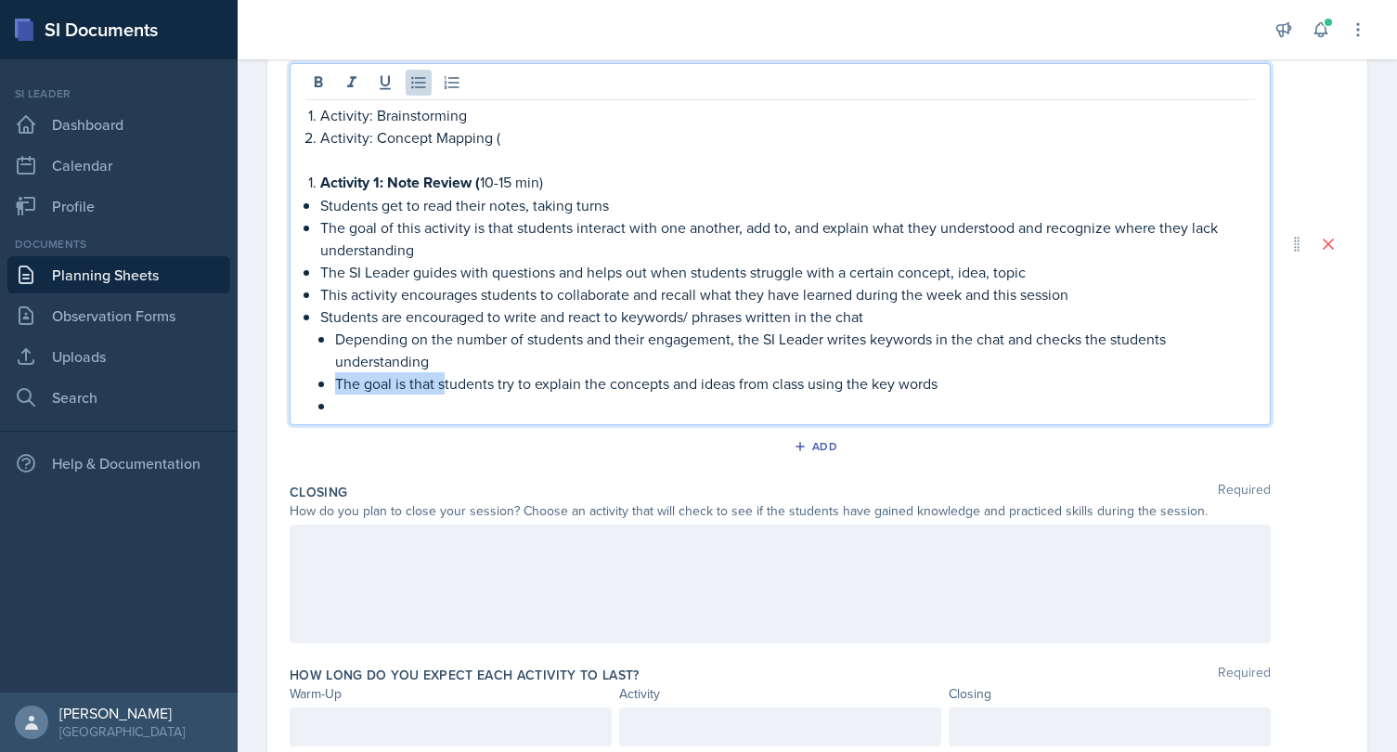
drag, startPoint x: 446, startPoint y: 384, endPoint x: 337, endPoint y: 382, distance: 109.5
click at [337, 382] on p "The goal is that students try to explain the concepts and ideas from class usin…" at bounding box center [795, 383] width 920 height 22
click at [369, 403] on p at bounding box center [795, 406] width 920 height 22
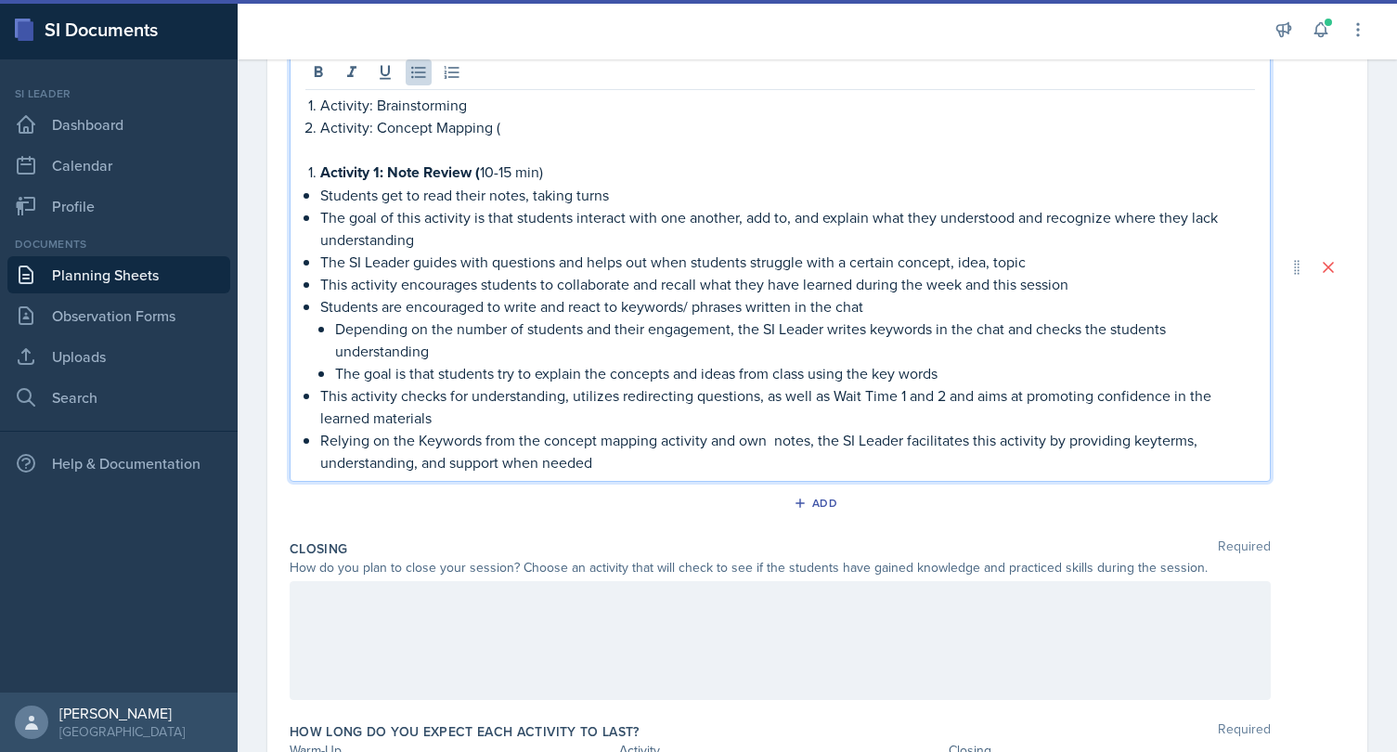
scroll to position [626, 0]
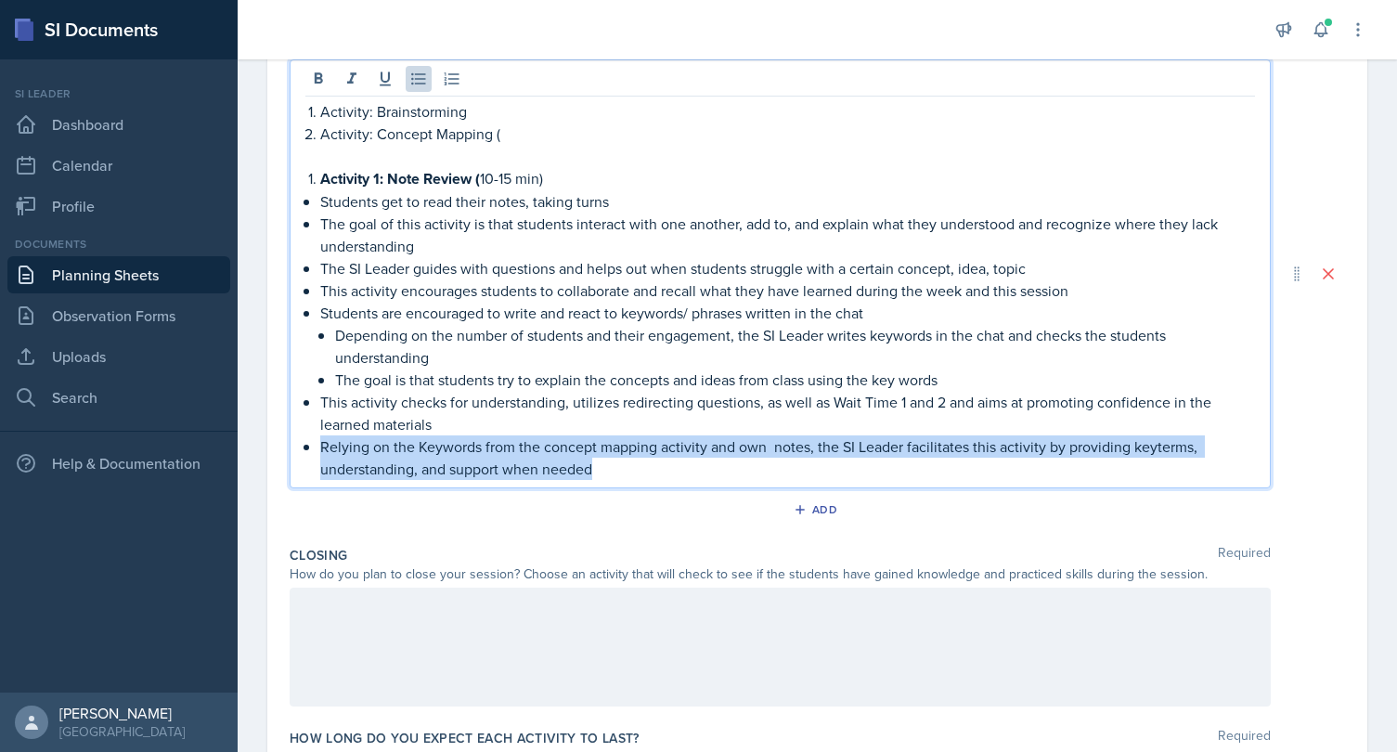
drag, startPoint x: 604, startPoint y: 464, endPoint x: 296, endPoint y: 445, distance: 308.8
click at [296, 445] on div "Activity: Brainstorming Activity: Concept Mapping ( Activity 1: Note Review ( 1…" at bounding box center [780, 273] width 981 height 429
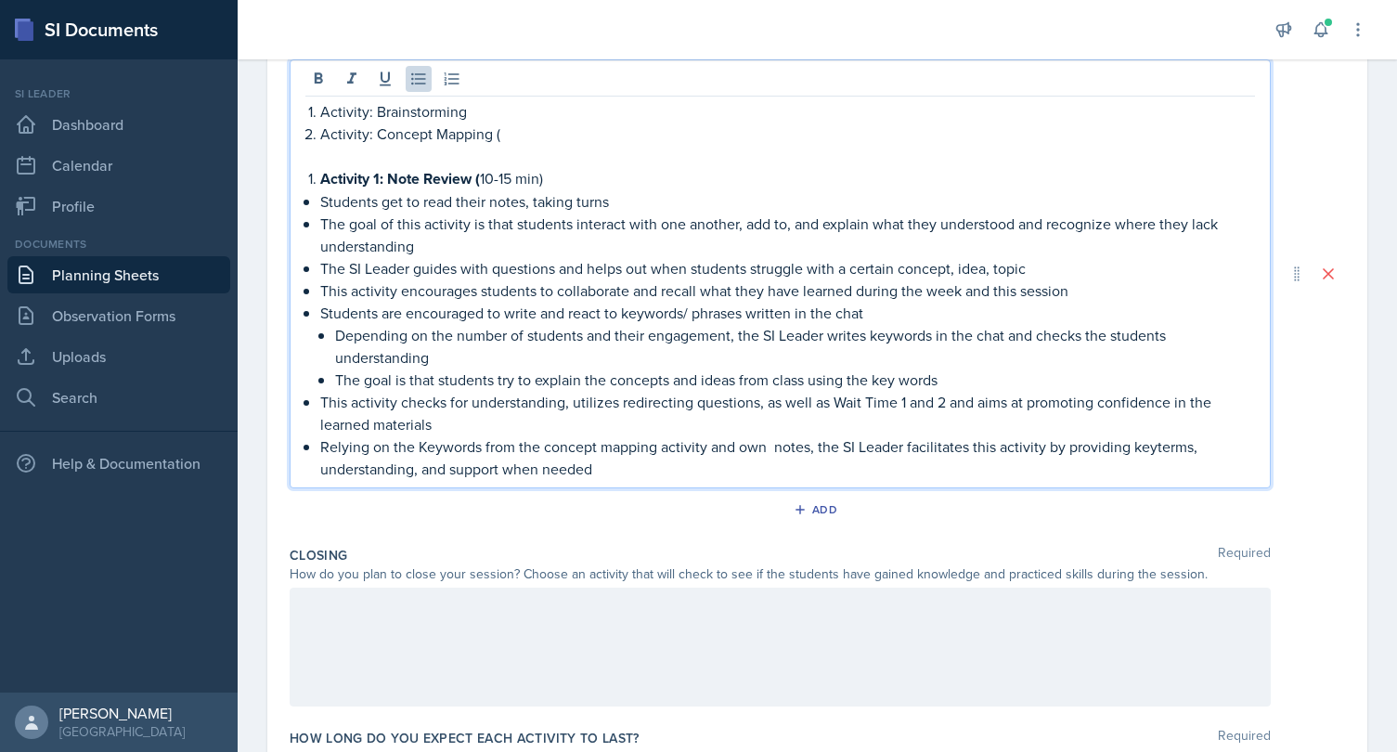
click at [1051, 265] on p "The SI Leader guides with questions and helps out when students struggle with a…" at bounding box center [787, 268] width 935 height 22
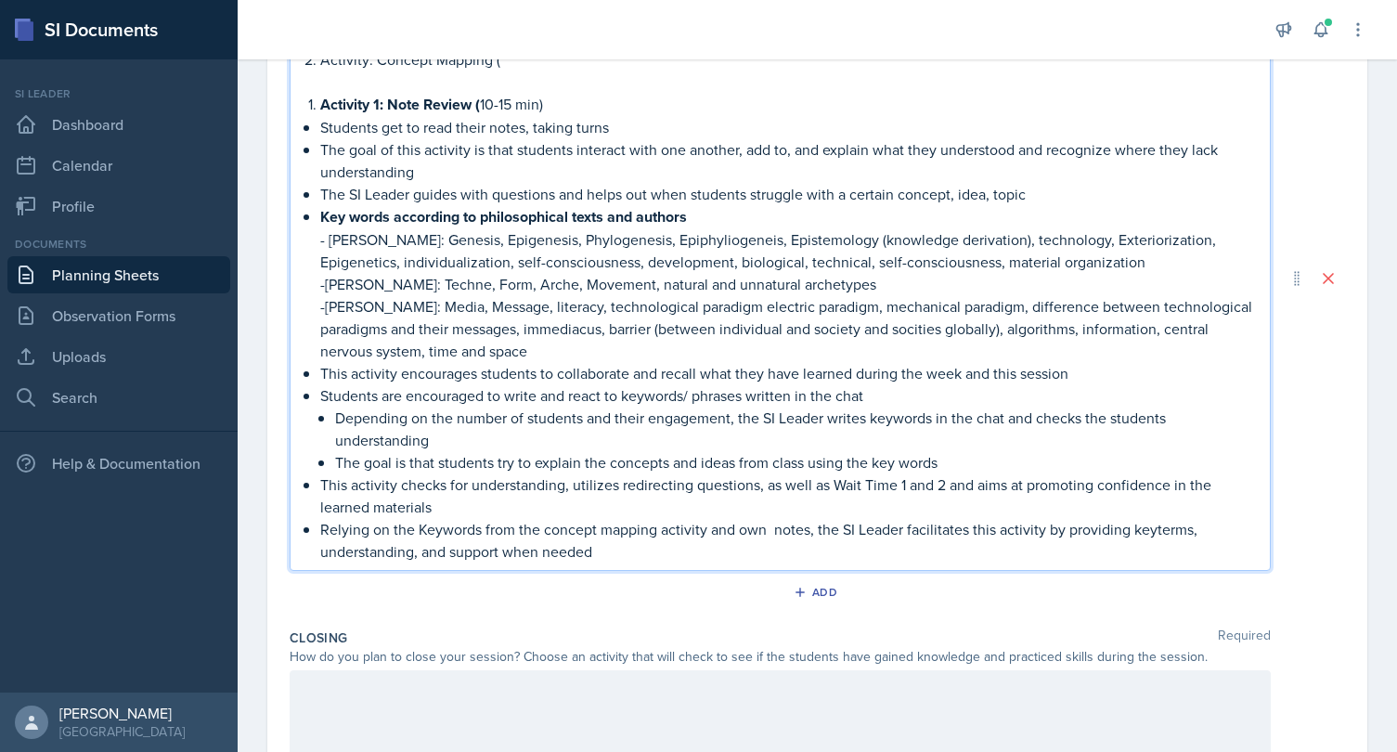
scroll to position [708, 0]
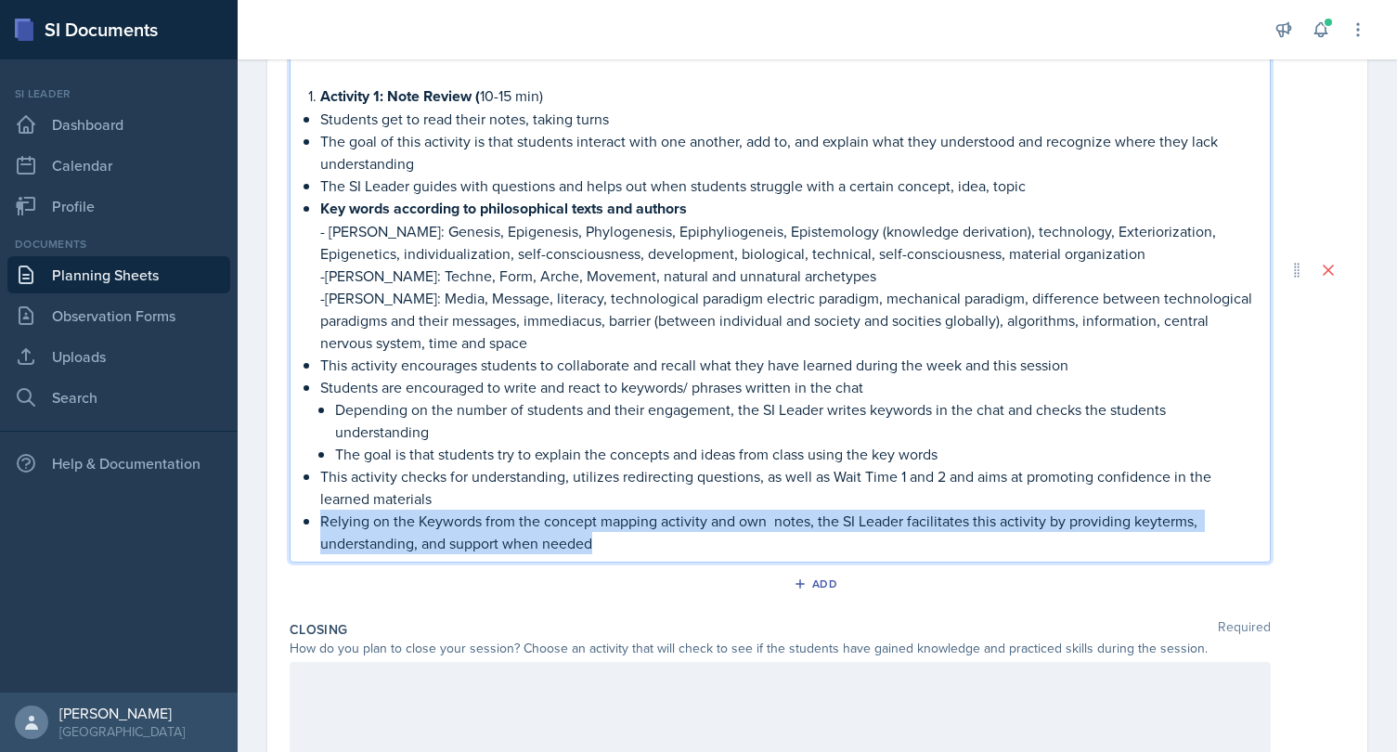
drag, startPoint x: 609, startPoint y: 547, endPoint x: 285, endPoint y: 516, distance: 325.4
click at [290, 516] on div "Activity: Brainstorming Activity: Concept Mapping ( Activity 1: Note Review ( 1…" at bounding box center [780, 270] width 981 height 586
copy p "Relying on the Keywords from the concept mapping activity and own notes, the SI…"
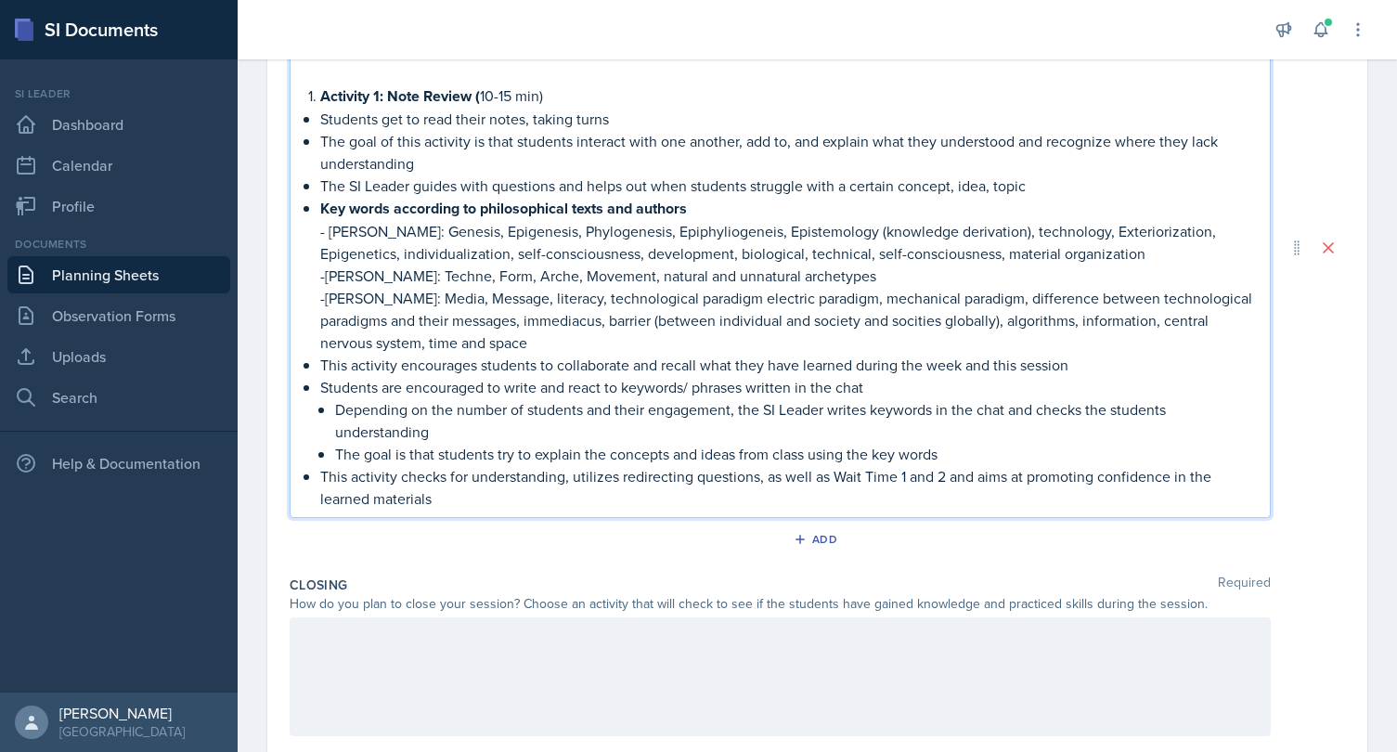
click at [1085, 192] on p "The SI Leader guides with questions and helps out when students struggle with a…" at bounding box center [787, 186] width 935 height 22
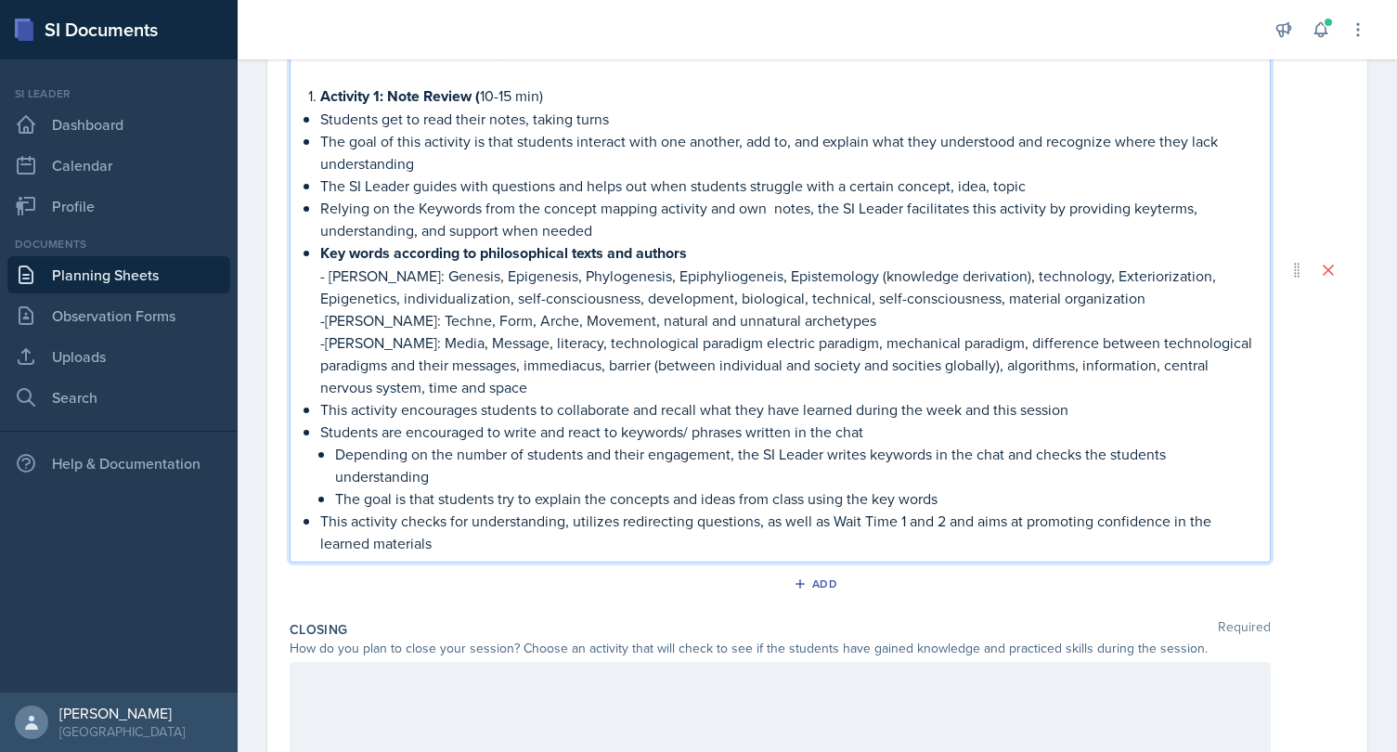
click at [734, 245] on p "Key words according to philosophical texts and authors" at bounding box center [787, 252] width 935 height 23
click at [323, 249] on strong "Key words according to philosophical texts and authors" at bounding box center [503, 252] width 367 height 21
drag, startPoint x: 319, startPoint y: 251, endPoint x: 696, endPoint y: 252, distance: 376.9
click at [696, 252] on li "Key words according to philosophical texts and authors - [PERSON_NAME]: Genesis…" at bounding box center [787, 319] width 935 height 157
click at [696, 252] on p "Key words according to philosophical texts and authors" at bounding box center [787, 252] width 935 height 23
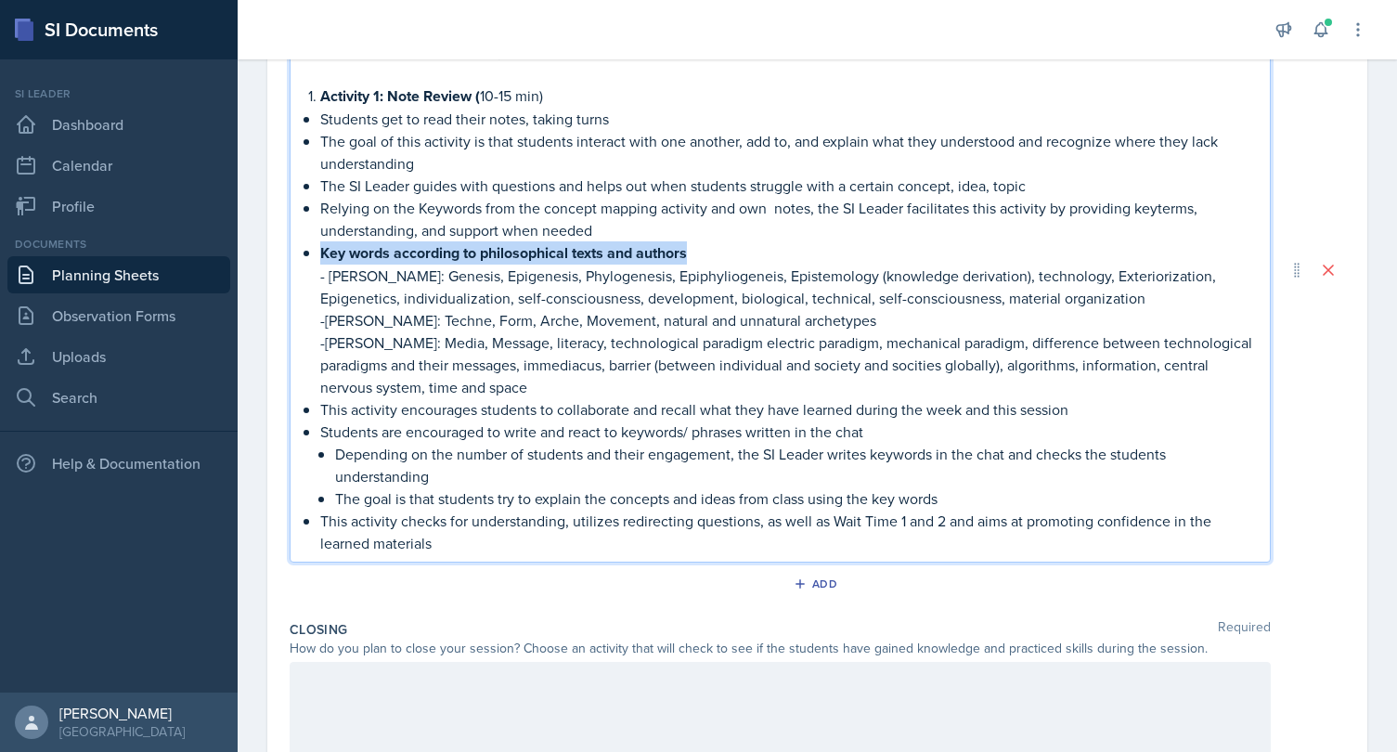
drag, startPoint x: 705, startPoint y: 252, endPoint x: 304, endPoint y: 246, distance: 402.0
click at [303, 247] on div "Activity: Brainstorming Activity: Concept Mapping ( Activity 1: Note Review ( 1…" at bounding box center [780, 270] width 981 height 586
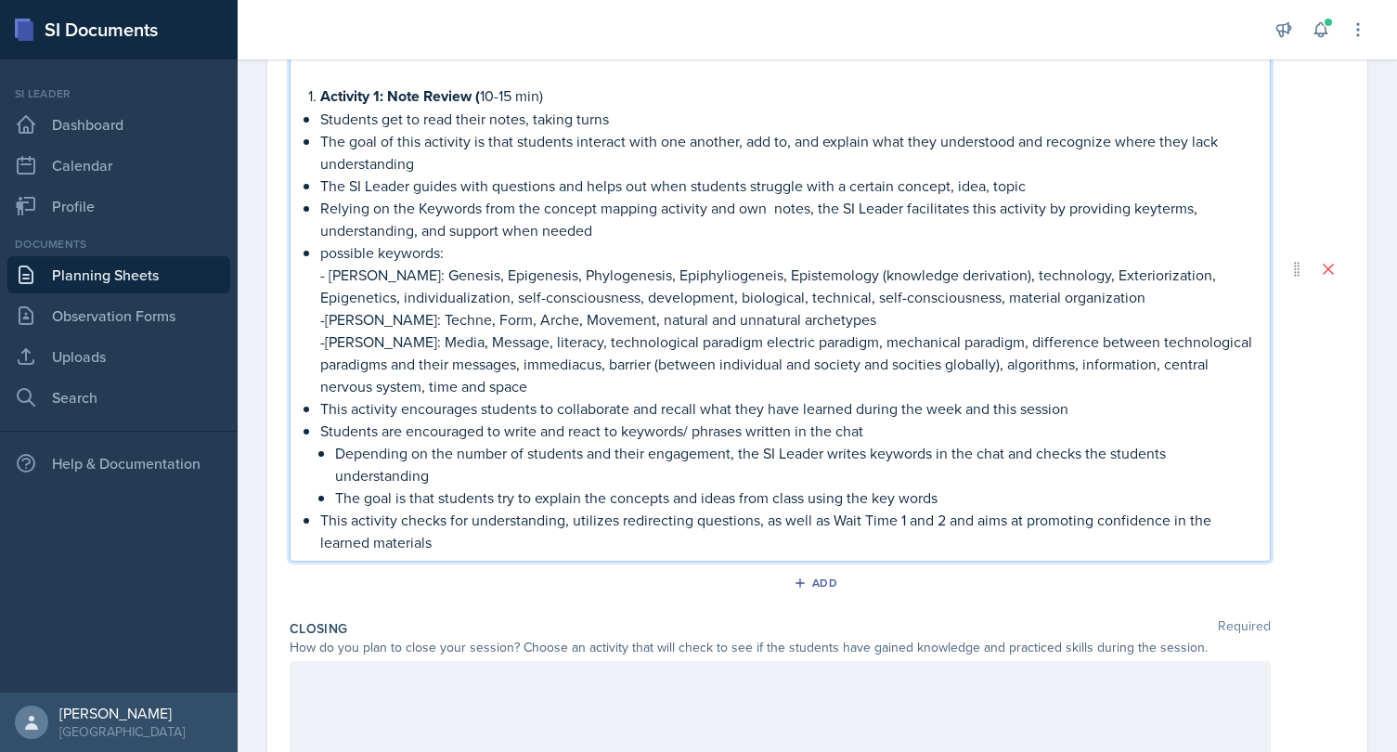
click at [331, 273] on p "- [PERSON_NAME]: Genesis, Epigenesis, Phylogenesis, Epiphyliogeneis, Epistemolo…" at bounding box center [787, 286] width 935 height 45
click at [485, 538] on p "This activity checks for understanding, utilizes redirecting questions, as well…" at bounding box center [787, 531] width 935 height 45
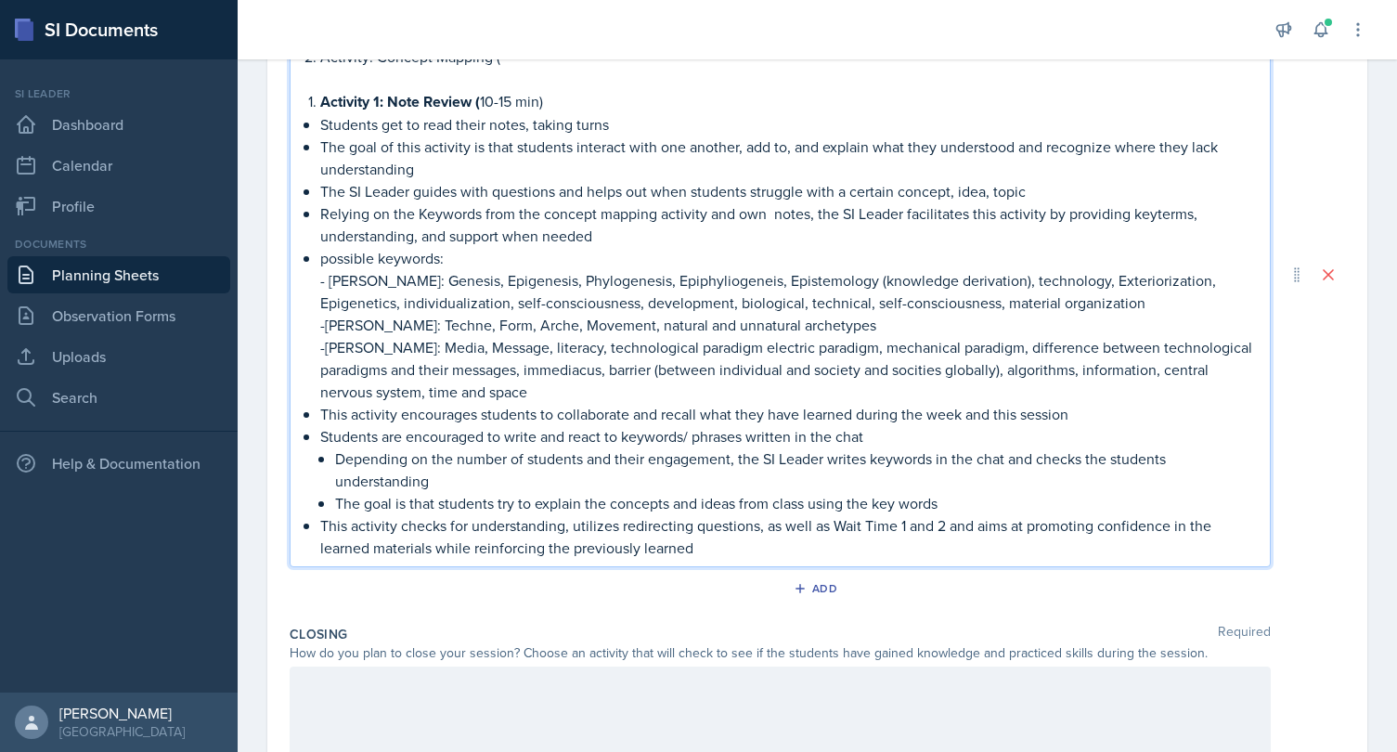
scroll to position [703, 0]
click at [489, 326] on p "-[PERSON_NAME]: Techne, Form, Arche, Movement, natural and unnatural archetypes" at bounding box center [787, 325] width 935 height 22
click at [327, 323] on p "-[PERSON_NAME]: Techne, Form, Arche, Movement, natural and unnatural archetypes" at bounding box center [787, 325] width 935 height 22
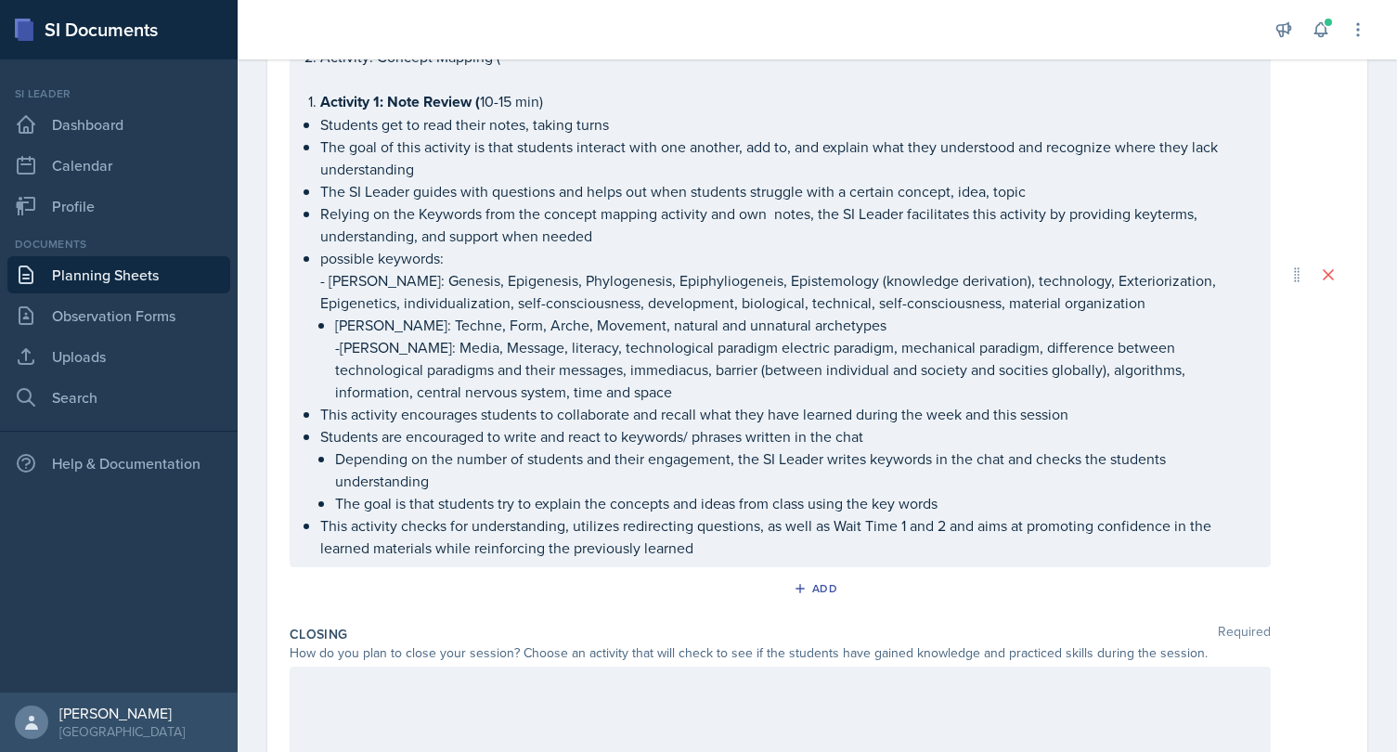
click at [383, 303] on p "- [PERSON_NAME]: Genesis, Epigenesis, Phylogenesis, Epiphyliogeneis, Epistemolo…" at bounding box center [787, 291] width 935 height 45
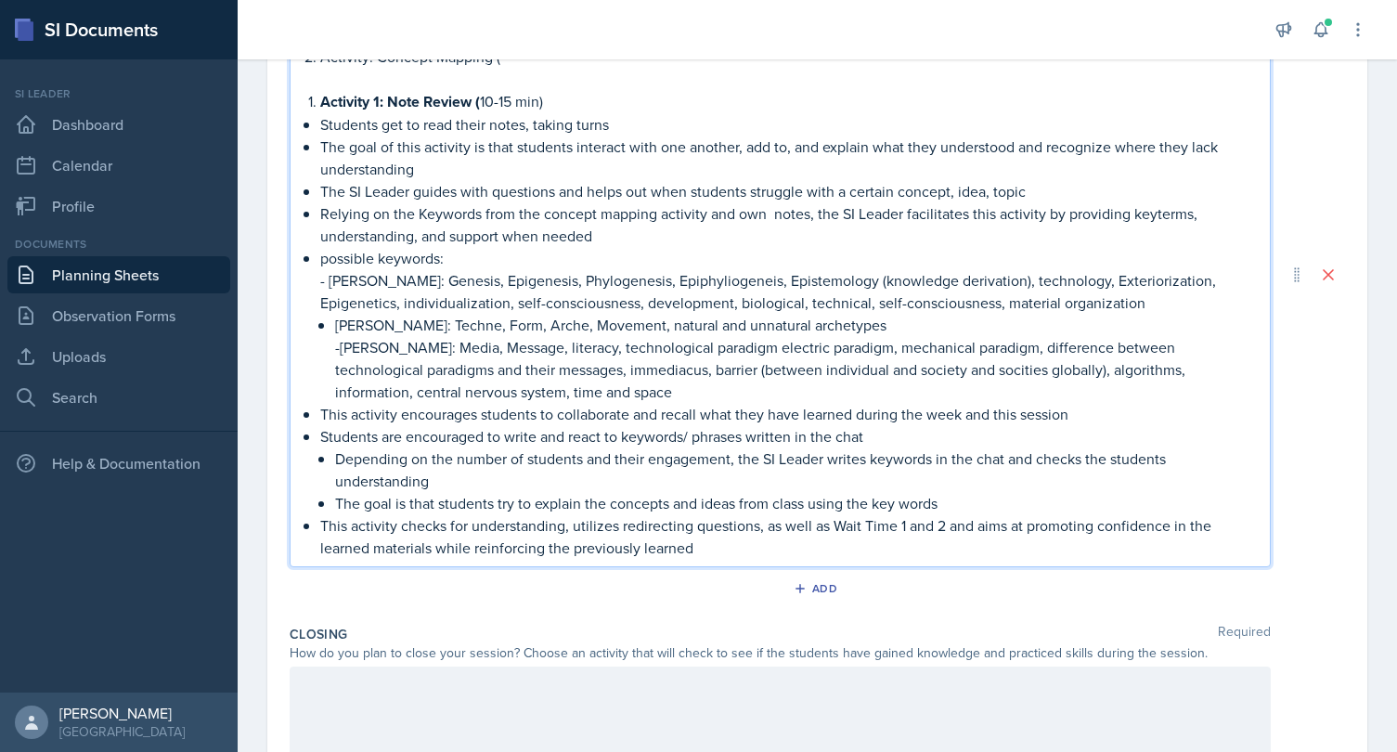
click at [352, 325] on p "[PERSON_NAME]: Techne, Form, Arche, Movement, natural and unnatural archetypes" at bounding box center [795, 325] width 920 height 22
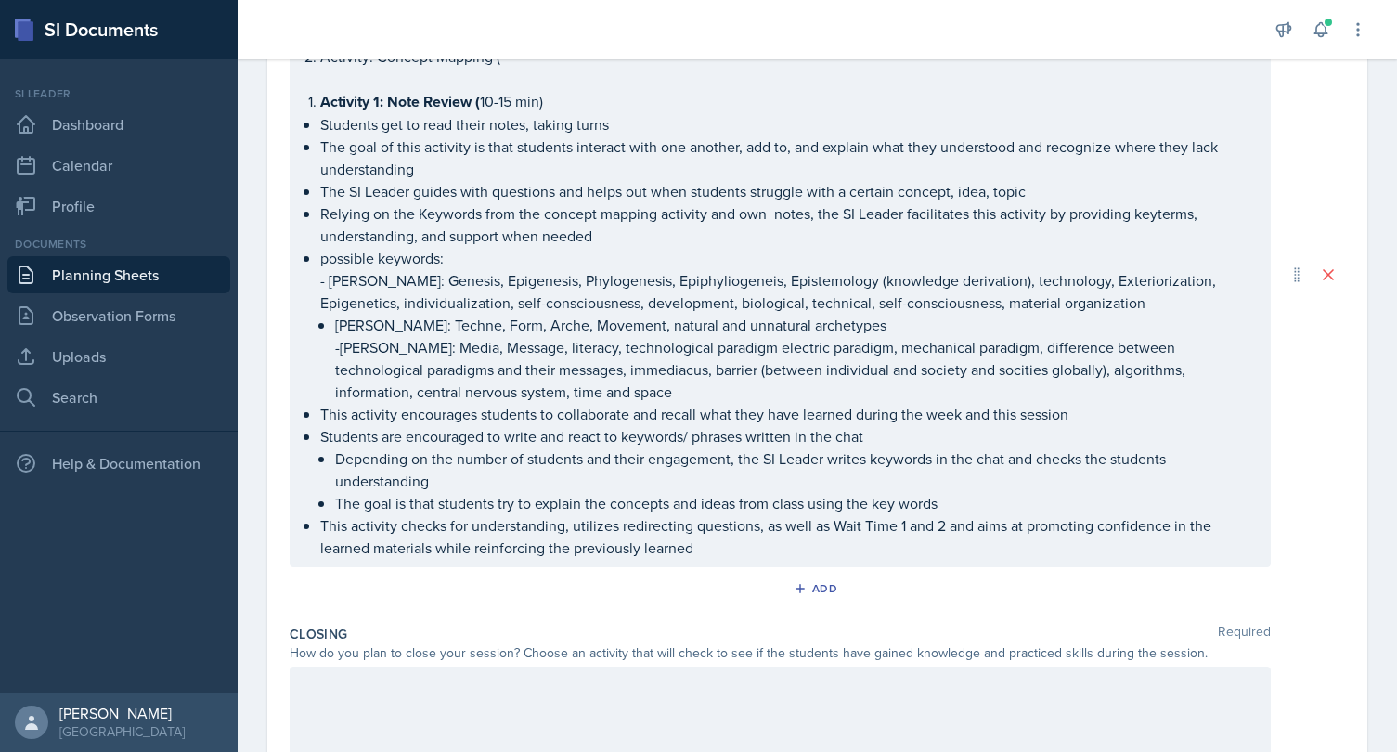
click at [354, 331] on p "[PERSON_NAME]: Techne, Form, Arche, Movement, natural and unnatural archetypes" at bounding box center [795, 325] width 920 height 22
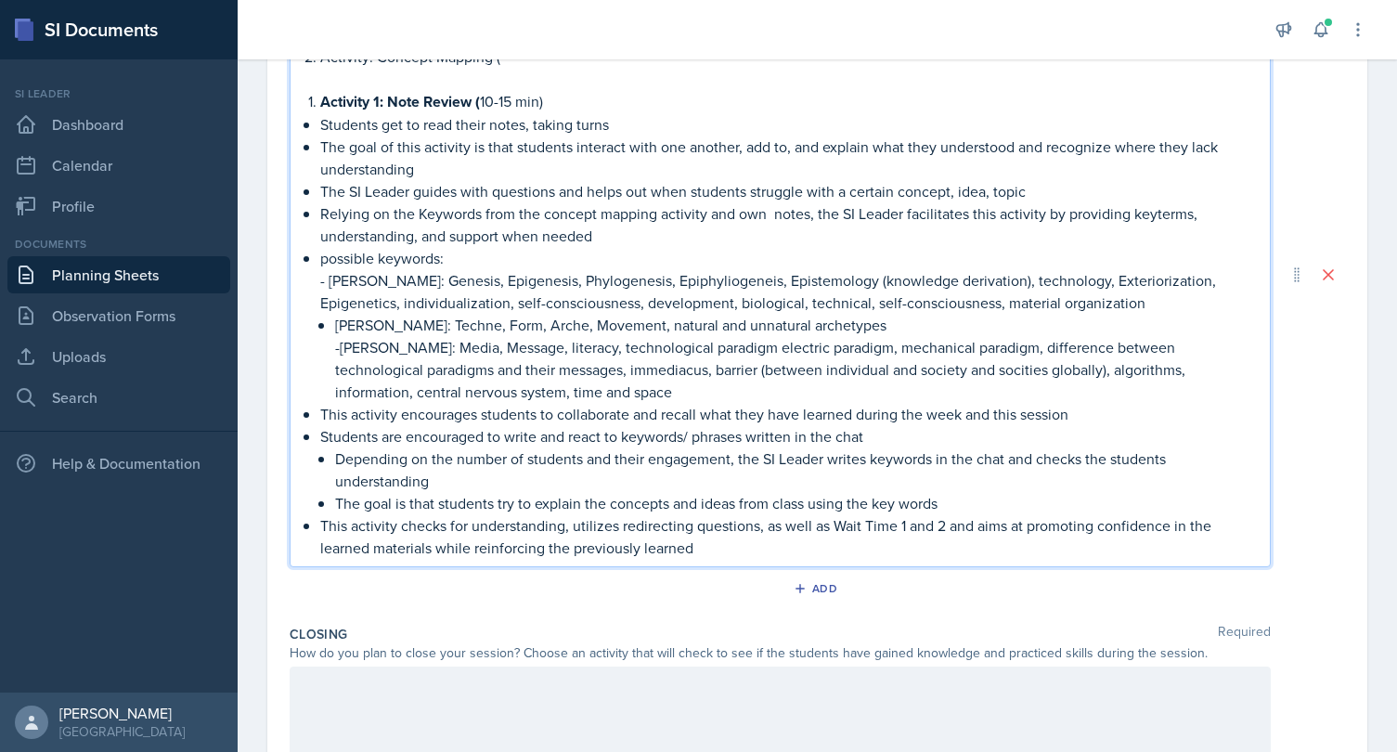
click at [335, 329] on li "[PERSON_NAME]: Techne, Form, Arche, Movement, natural and unnatural archetypes …" at bounding box center [795, 358] width 920 height 89
click at [335, 327] on li "[PERSON_NAME]: Techne, Form, Arche, Movement, natural and unnatural archetypes …" at bounding box center [795, 358] width 920 height 89
click at [338, 323] on p "[PERSON_NAME]: Techne, Form, Arche, Movement, natural and unnatural archetypes" at bounding box center [795, 325] width 920 height 22
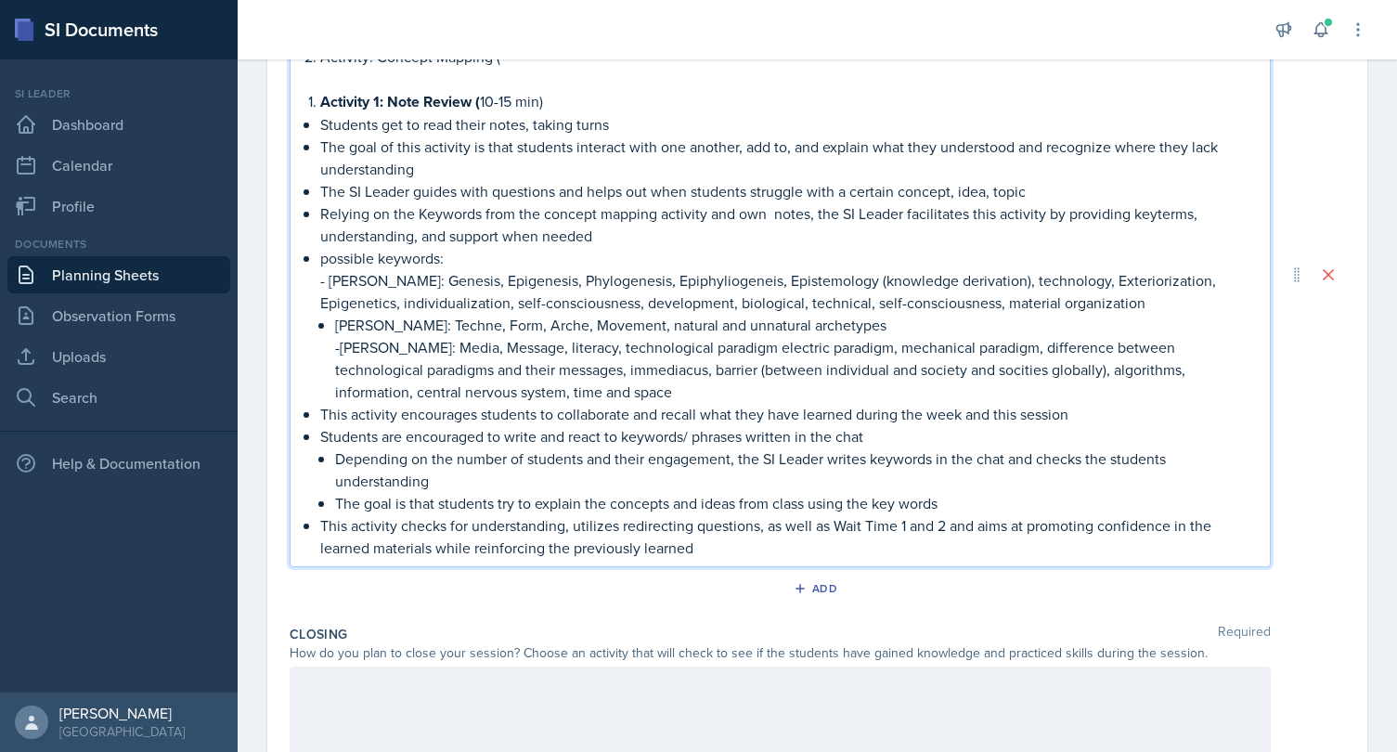
click at [336, 285] on p "- [PERSON_NAME]: Genesis, Epigenesis, Phylogenesis, Epiphyliogeneis, Epistemolo…" at bounding box center [787, 291] width 935 height 45
click at [352, 342] on p "-[PERSON_NAME]: Media, Message, literacy, technological paradigm electric parad…" at bounding box center [802, 369] width 905 height 67
click at [351, 319] on p "[PERSON_NAME]: Techne, Form, Arche, Movement, natural and unnatural archetypes" at bounding box center [802, 325] width 905 height 22
click at [320, 259] on li "possible keywords: [PERSON_NAME]: Genesis, Epigenesis, Phylogenesis, Epiphyliog…" at bounding box center [787, 325] width 935 height 156
click at [326, 254] on p "possible keywords:" at bounding box center [787, 258] width 935 height 22
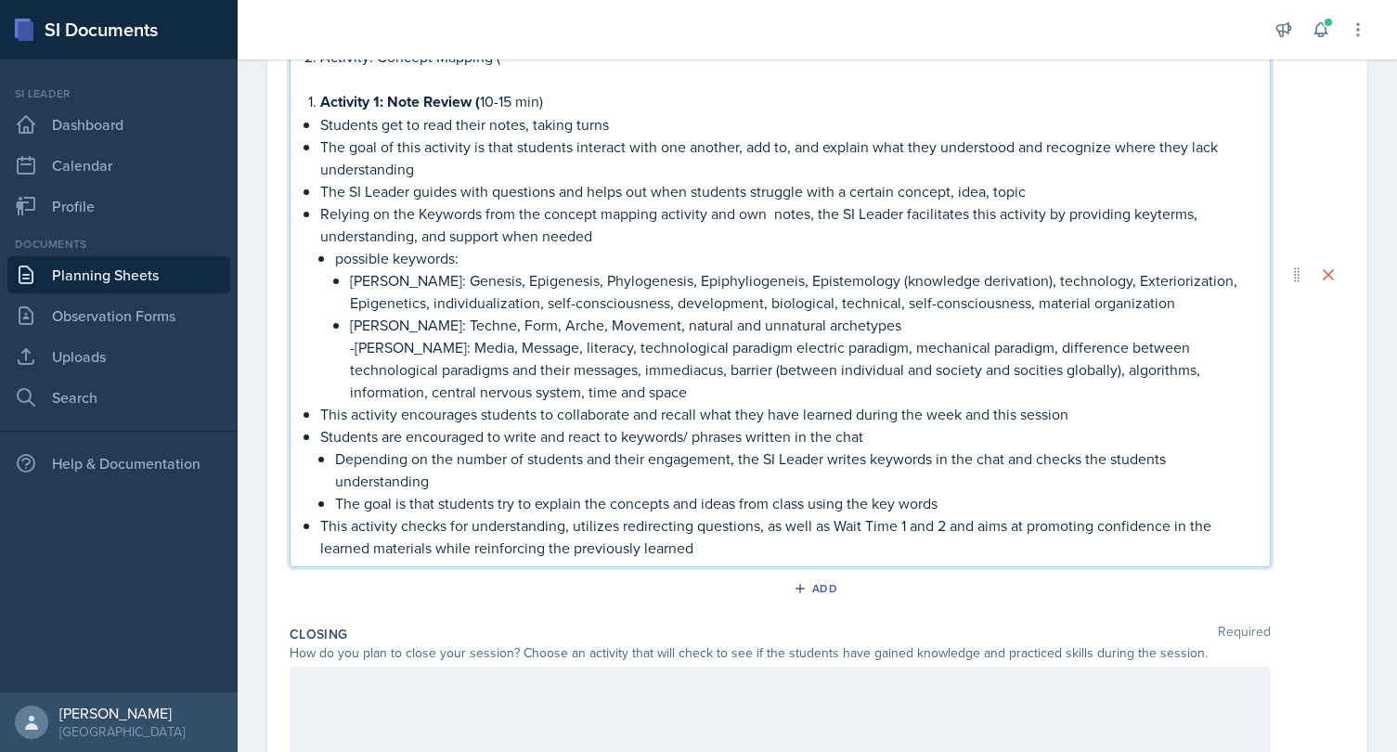
click at [353, 350] on p "-[PERSON_NAME]: Media, Message, literacy, technological paradigm electric parad…" at bounding box center [802, 369] width 905 height 67
click at [376, 284] on p "[PERSON_NAME]: Genesis, Epigenesis, Phylogenesis, Epiphyliogeneis, Epistemology…" at bounding box center [802, 291] width 905 height 45
click at [462, 254] on p "possible keywords:" at bounding box center [795, 258] width 920 height 22
click at [341, 259] on p "possible keywords:" at bounding box center [795, 258] width 920 height 22
click at [528, 259] on p "Possible keywords:" at bounding box center [795, 258] width 920 height 22
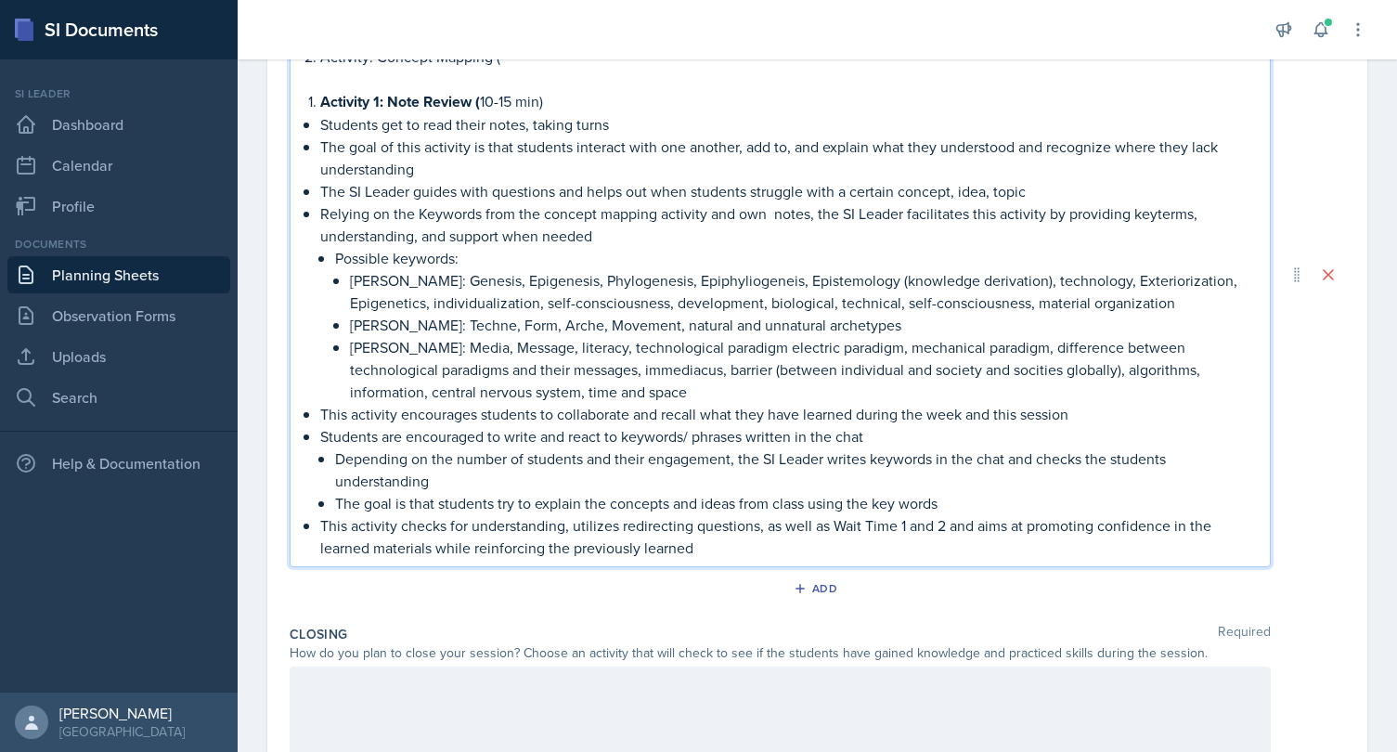
click at [1160, 199] on p "The SI Leader guides with questions and helps out when students struggle with a…" at bounding box center [787, 191] width 935 height 22
click at [1160, 219] on p "Relying on the Keywords from the concept mapping activity and own notes, the SI…" at bounding box center [787, 224] width 935 height 45
click at [1124, 286] on p "[PERSON_NAME]: Genesis, Epigenesis, Phylogenesis, Epiphyliogeneis, Epistemology…" at bounding box center [802, 291] width 905 height 45
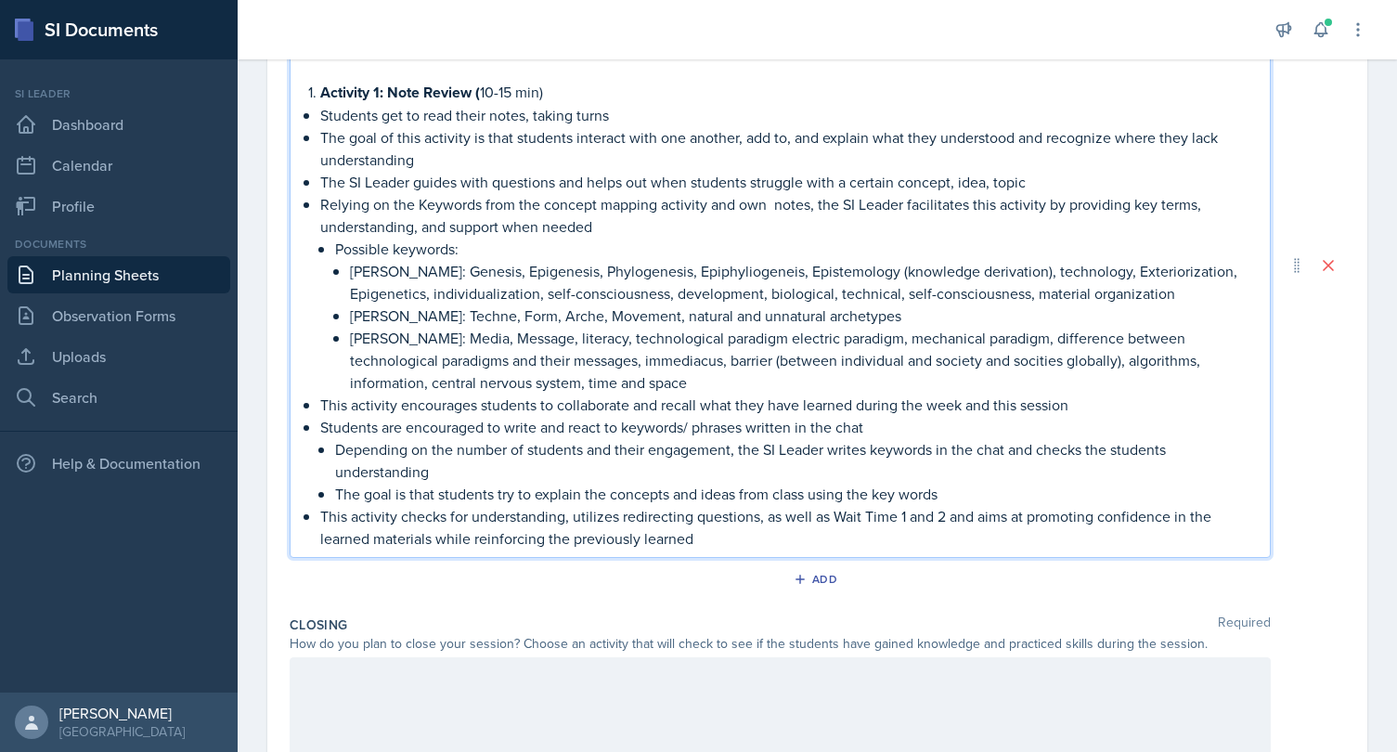
click at [1204, 263] on p "[PERSON_NAME]: Genesis, Epigenesis, Phylogenesis, Epiphyliogeneis, Epistemology…" at bounding box center [802, 282] width 905 height 45
click at [960, 359] on p "[PERSON_NAME]: Media, Message, literacy, technological paradigm electric paradi…" at bounding box center [802, 360] width 905 height 67
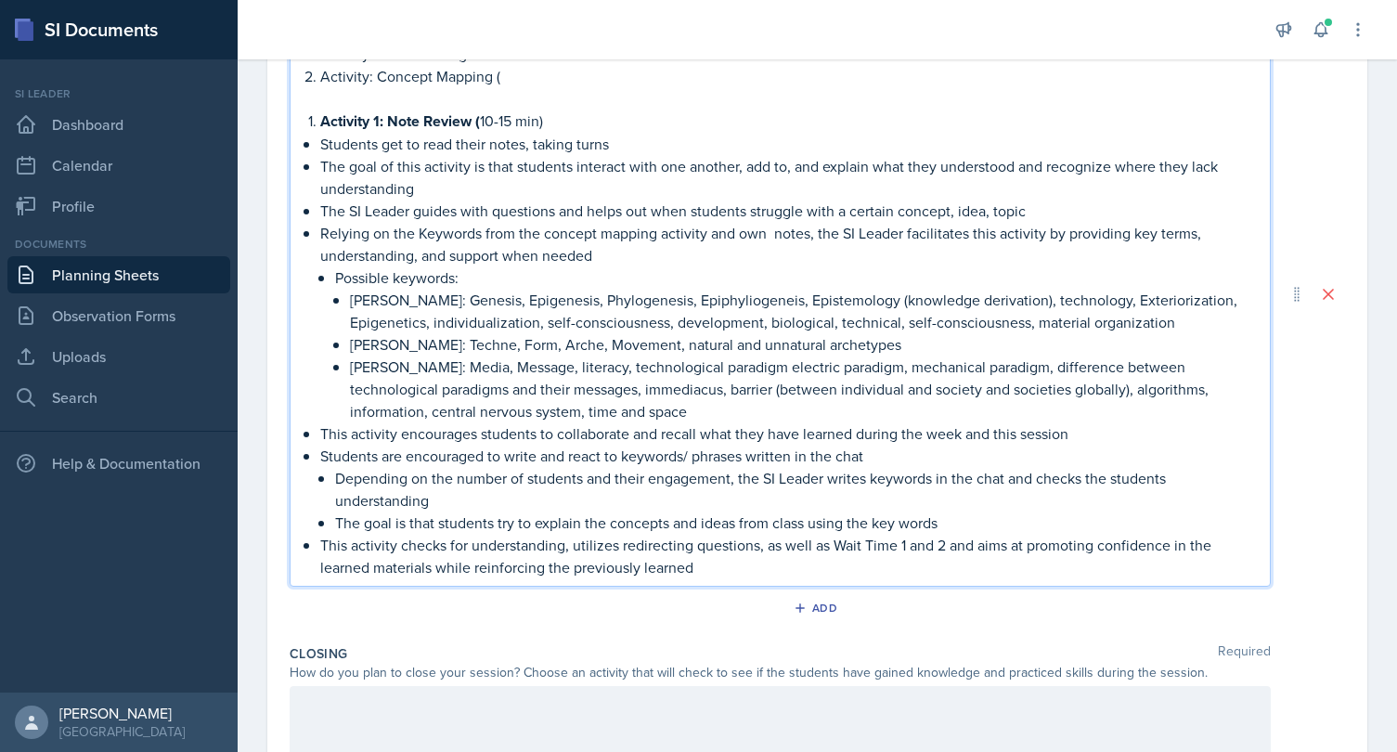
scroll to position [679, 0]
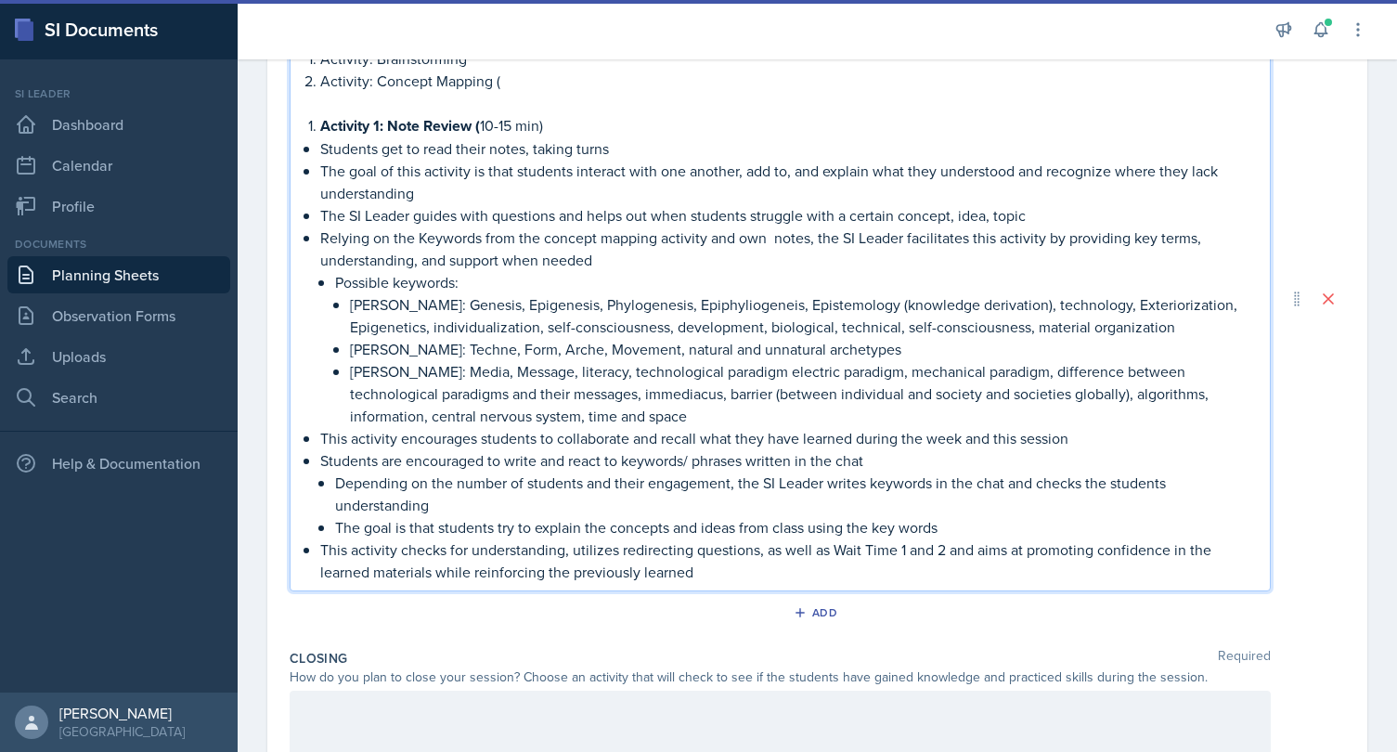
click at [350, 301] on p "[PERSON_NAME]: Genesis, Epigenesis, Phylogenesis, Epiphyliogeneis, Epistemology…" at bounding box center [802, 315] width 905 height 45
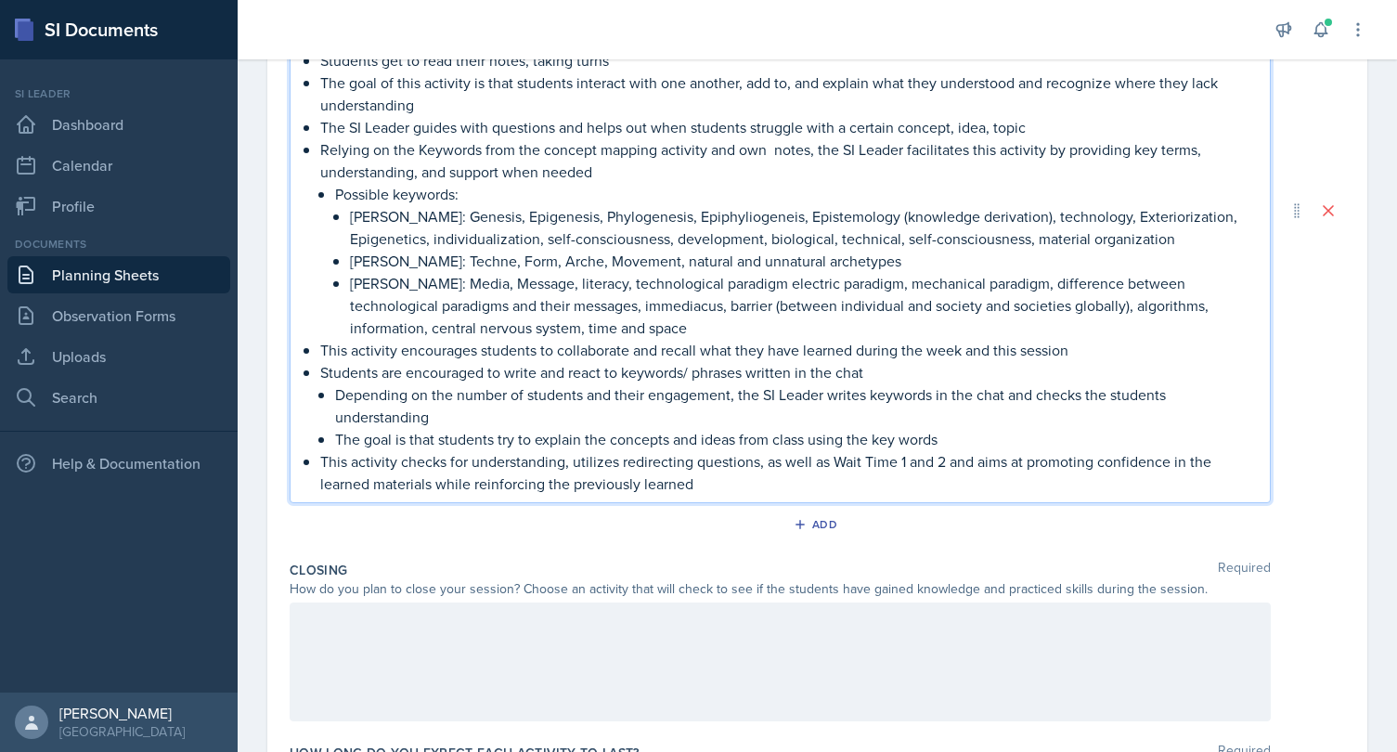
scroll to position [778, 0]
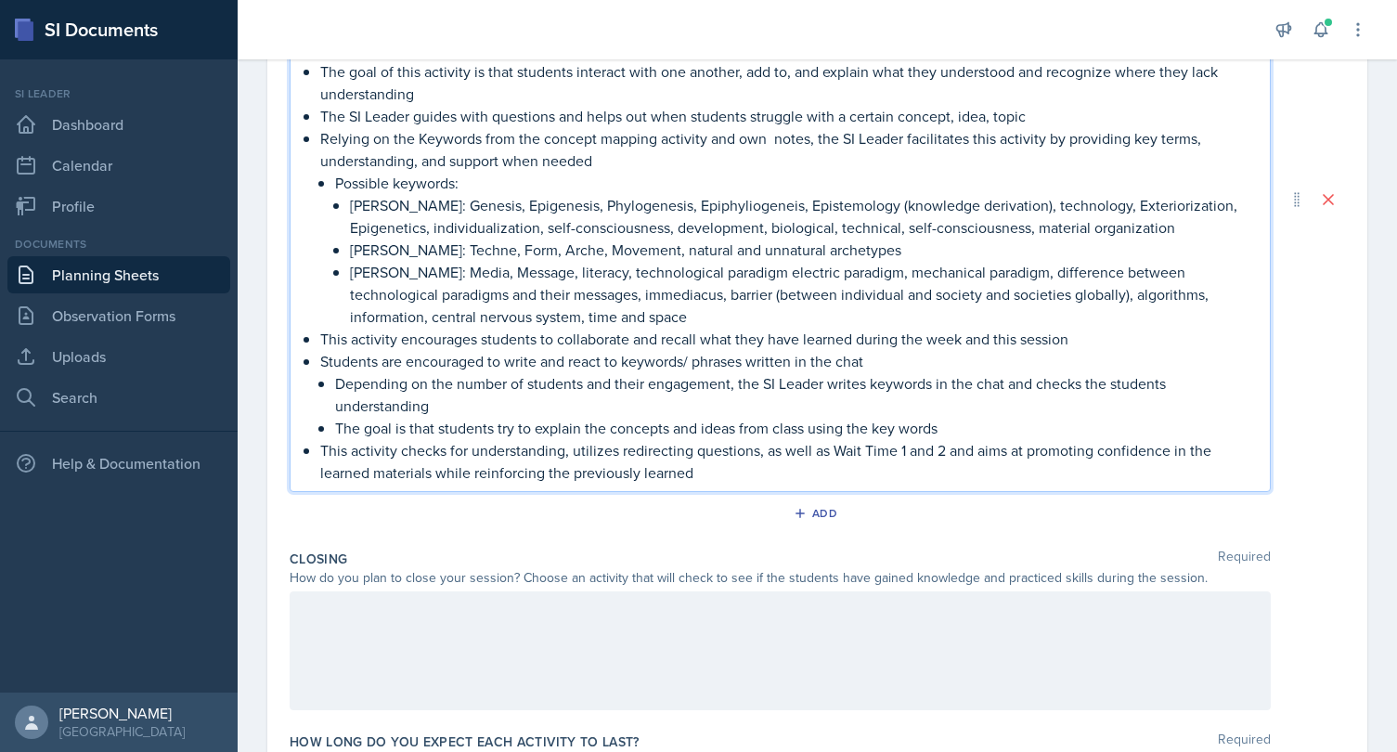
click at [378, 201] on p "[PERSON_NAME]: Genesis, Epigenesis, Phylogenesis, Epiphyliogeneis, Epistemology…" at bounding box center [802, 216] width 905 height 45
click at [384, 239] on p "[PERSON_NAME]: Techne, Form, Arche, Movement, natural and unnatural archetypes" at bounding box center [802, 250] width 905 height 22
click at [380, 202] on u "[PERSON_NAME]" at bounding box center [406, 205] width 112 height 20
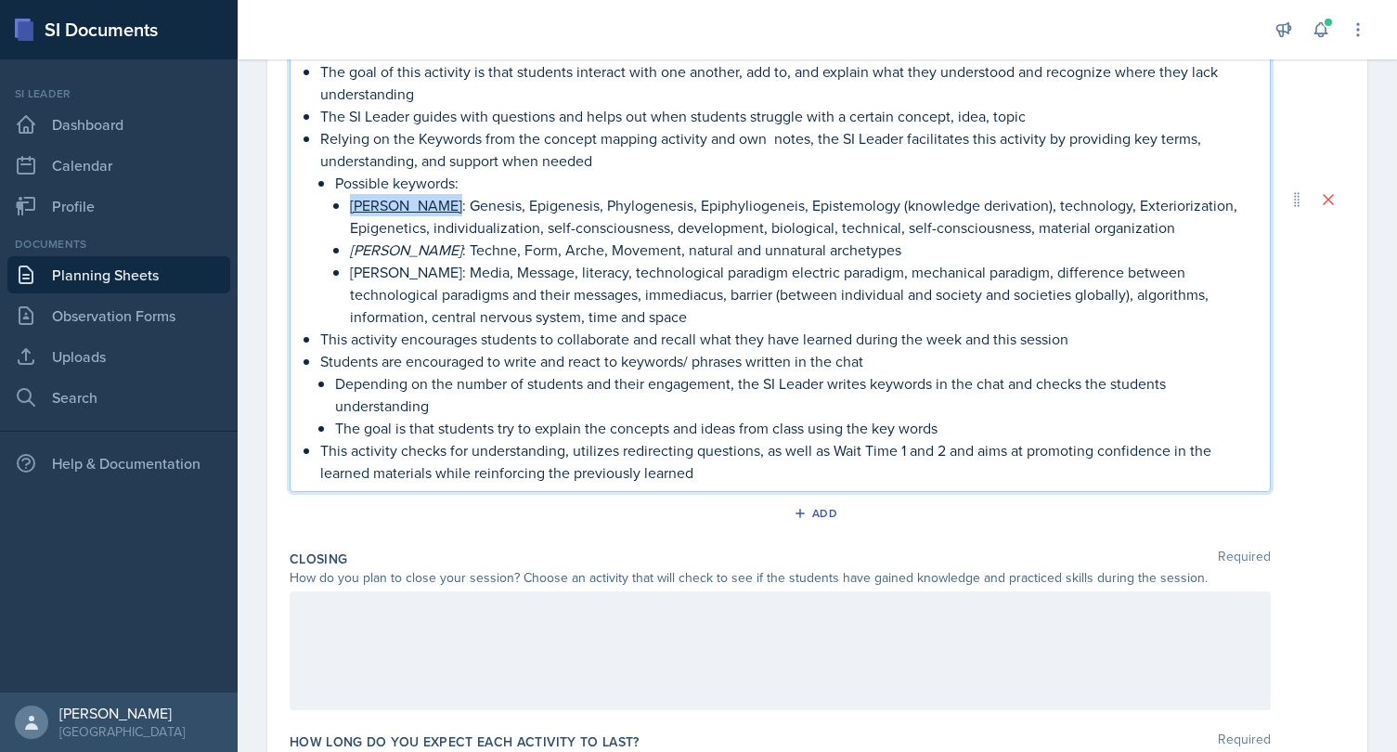
click at [380, 202] on u "[PERSON_NAME]" at bounding box center [406, 205] width 112 height 20
click at [386, 277] on p "[PERSON_NAME]: Media, Message, literacy, technological paradigm electric paradi…" at bounding box center [802, 294] width 905 height 67
click at [482, 290] on p "[PERSON_NAME] : Media, Message, literacy, technological paradigm electric parad…" at bounding box center [802, 294] width 905 height 67
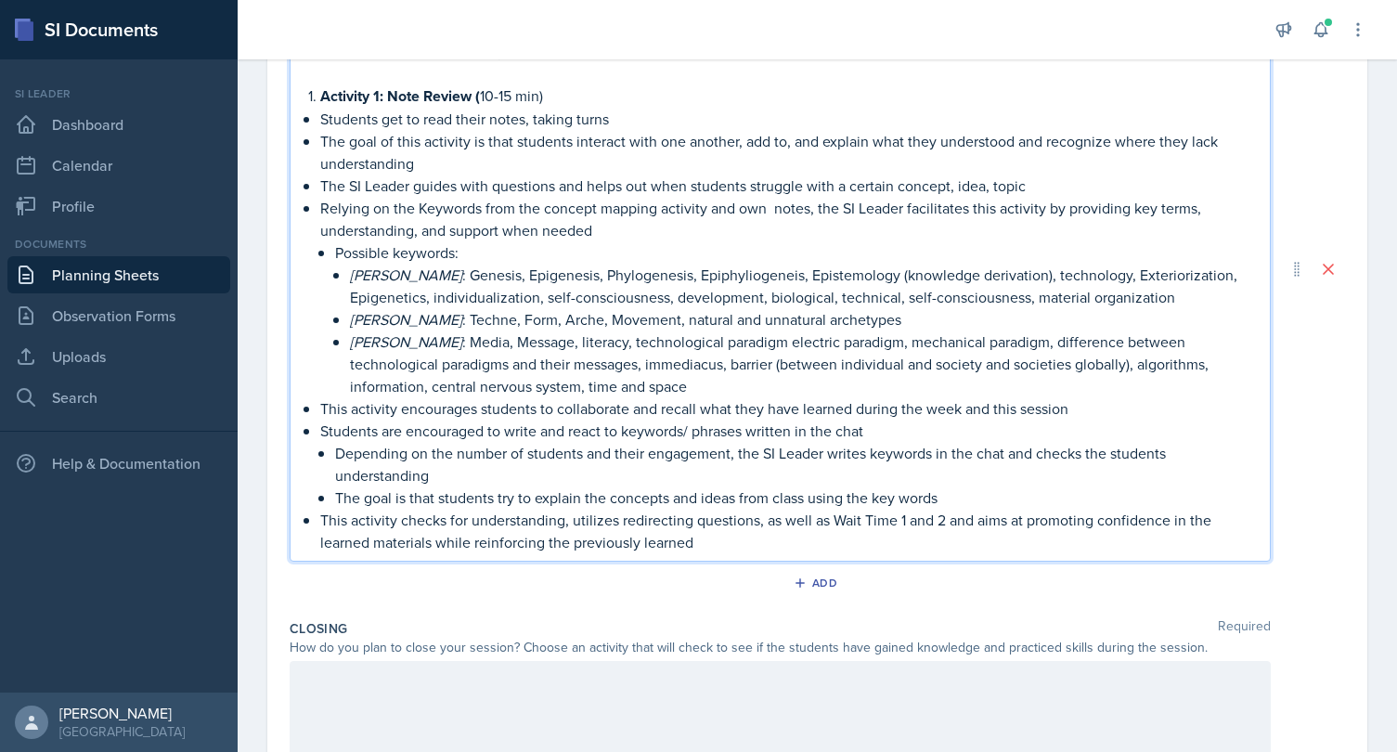
scroll to position [705, 0]
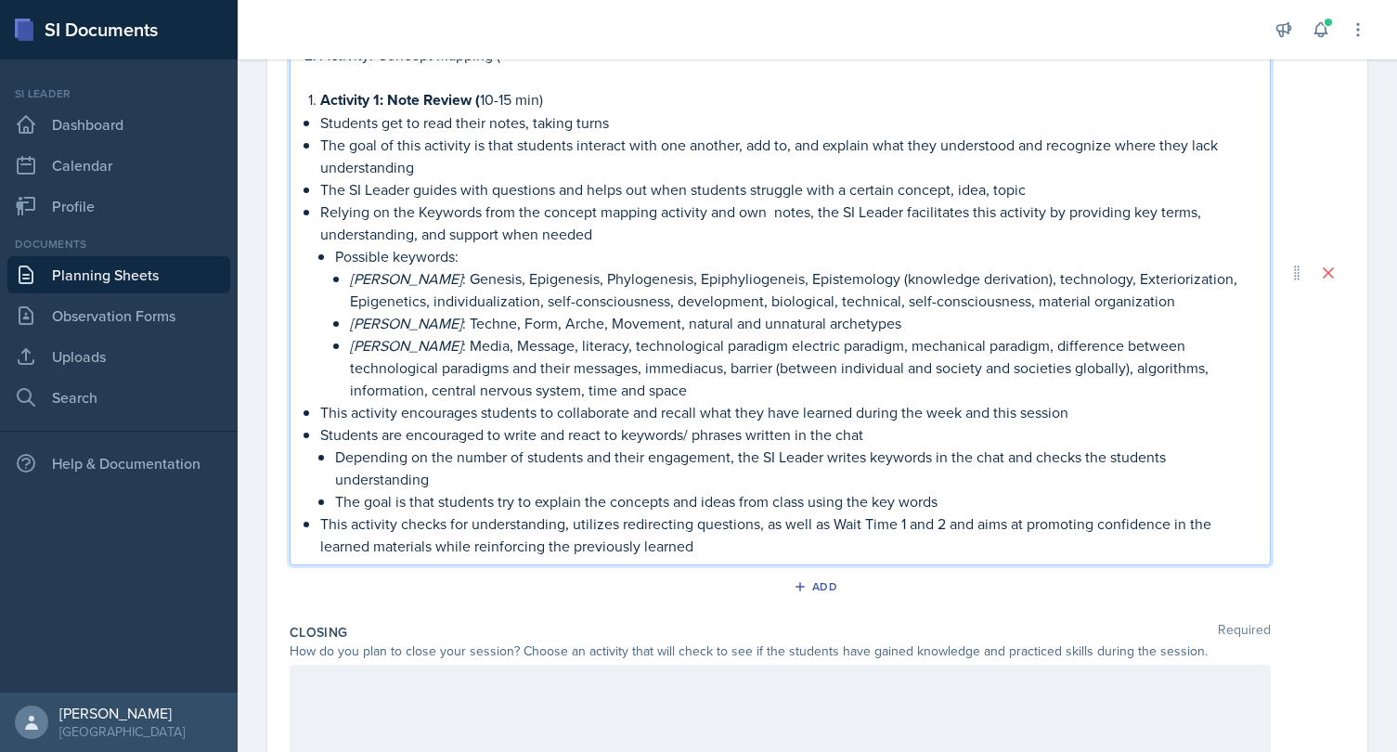
click at [650, 257] on p "Possible keywords:" at bounding box center [795, 256] width 920 height 22
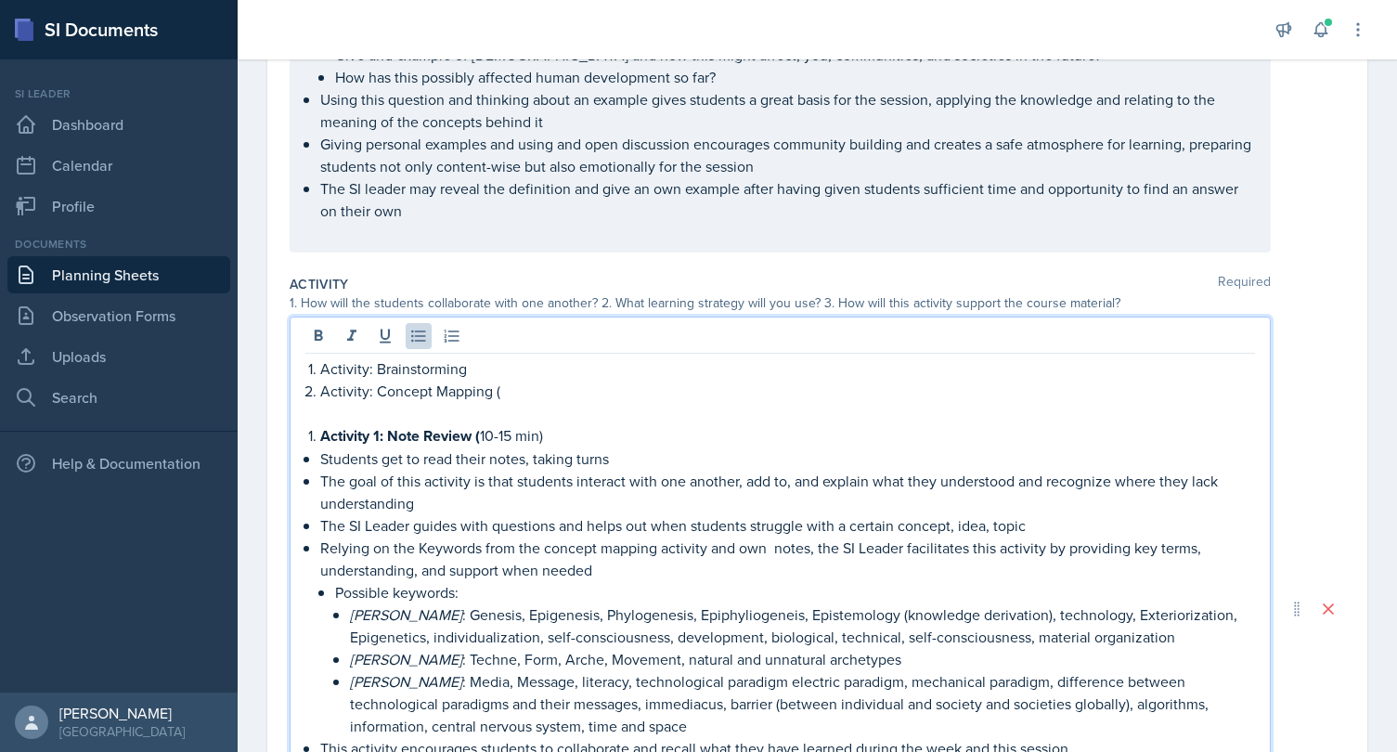
scroll to position [395, 0]
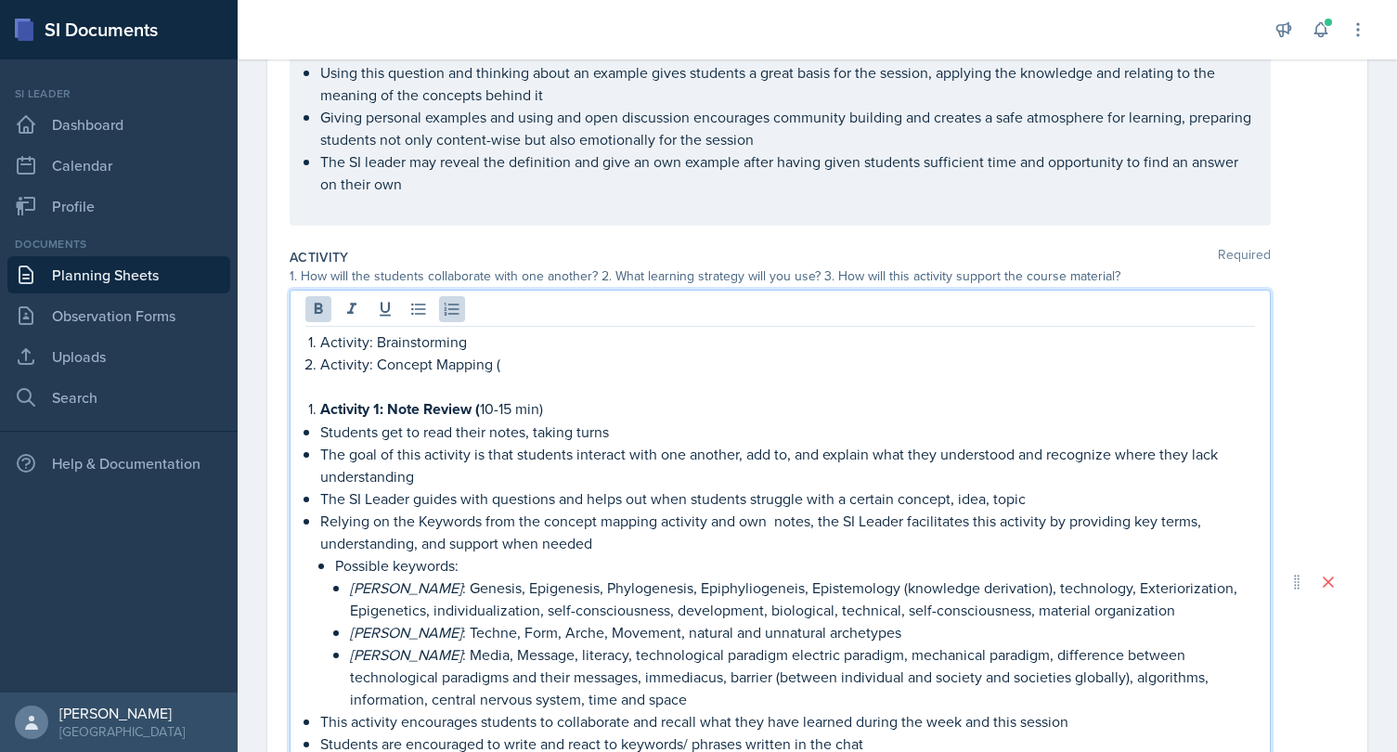
click at [382, 409] on strong "Activity 1: Note Review" at bounding box center [395, 408] width 151 height 21
click at [320, 404] on li "Activity : Note Review ( 10-15 min)" at bounding box center [787, 408] width 935 height 23
click at [320, 340] on p "Activity: Brainstorming" at bounding box center [787, 341] width 935 height 22
click at [320, 407] on li "Activity : Note Review ( 10-15 min)" at bounding box center [787, 408] width 935 height 23
click at [328, 364] on p "Activity: Concept Mapping (" at bounding box center [787, 364] width 935 height 22
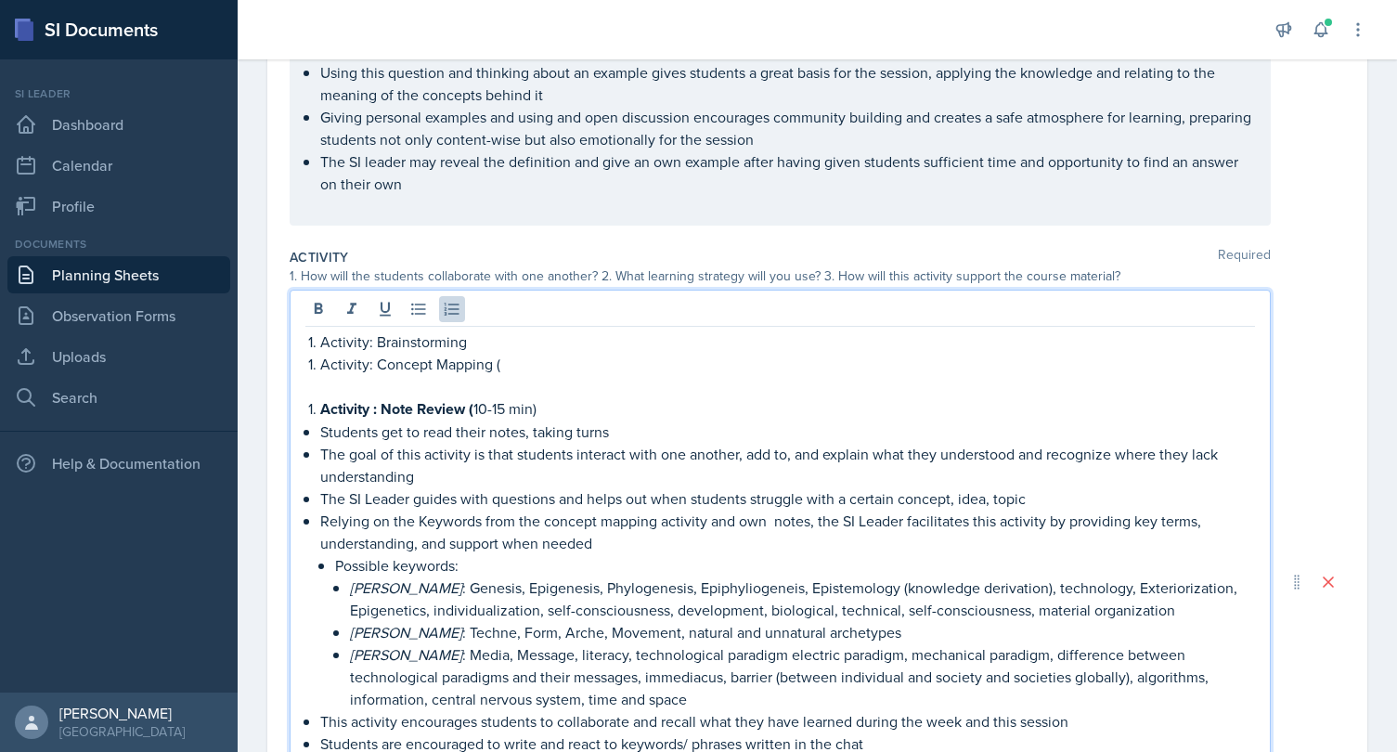
click at [323, 361] on p "Activity: Concept Mapping (" at bounding box center [787, 364] width 935 height 22
click at [320, 404] on li "Activity : Note Review ( 10-15 min)" at bounding box center [787, 408] width 935 height 23
click at [324, 416] on strong "Activity : Note Review" at bounding box center [392, 408] width 145 height 21
click at [388, 481] on p "The goal of this activity is that students interact with one another, add to, a…" at bounding box center [787, 465] width 935 height 45
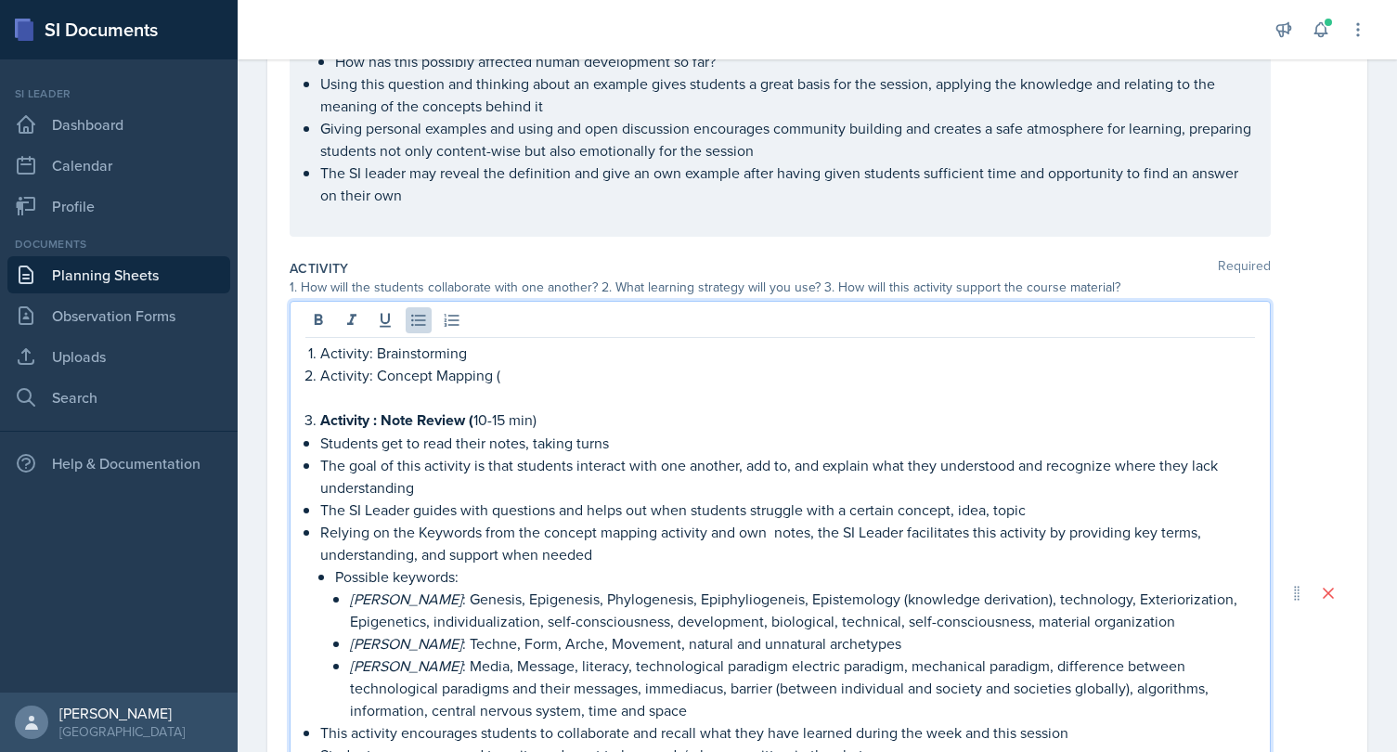
click at [406, 386] on p at bounding box center [780, 397] width 950 height 22
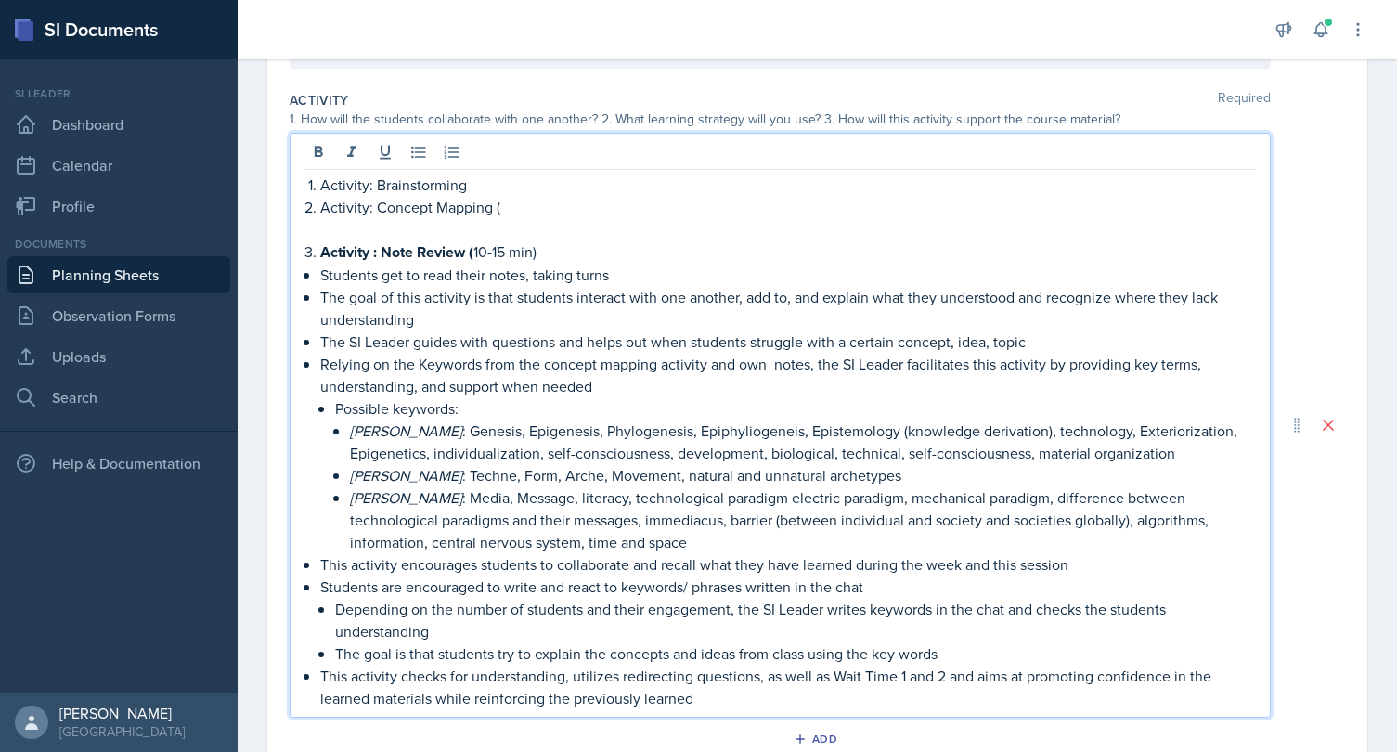
scroll to position [444, 0]
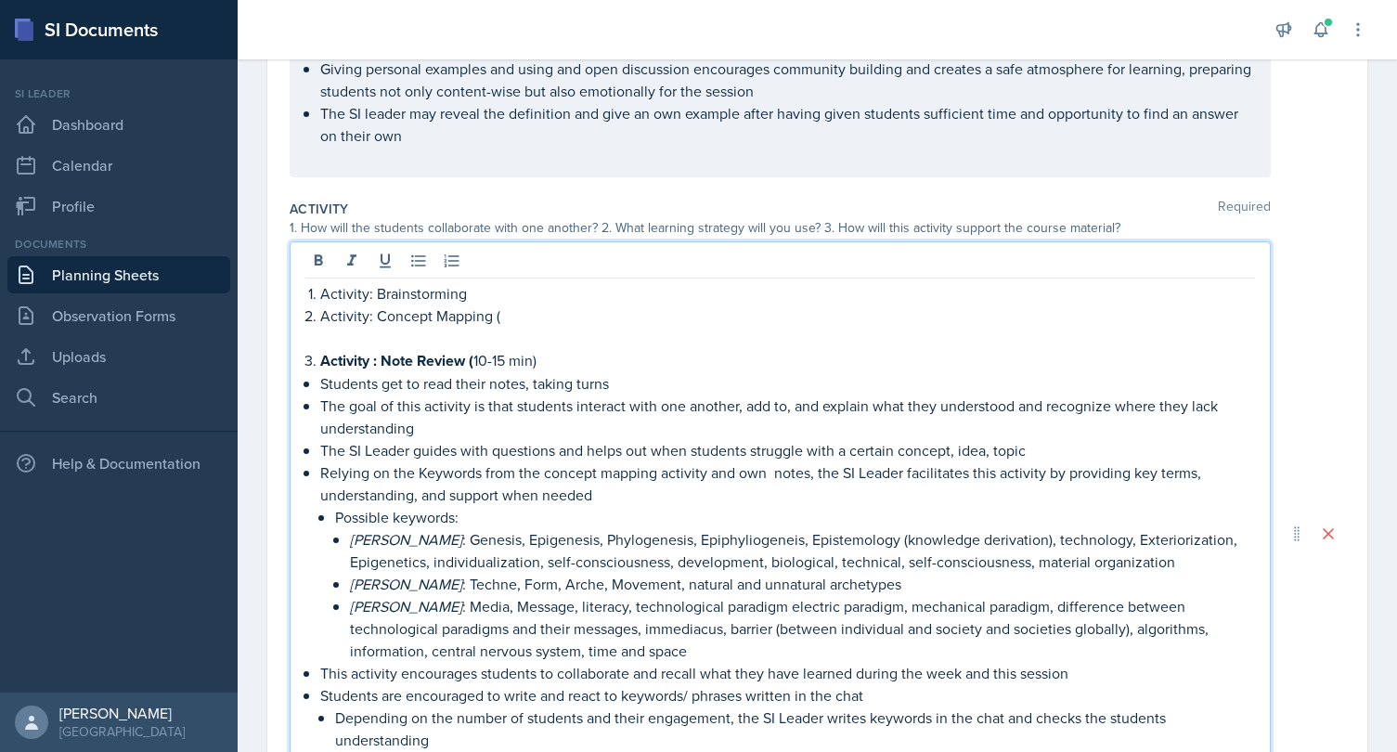
click at [514, 321] on p "Activity: Concept Mapping (" at bounding box center [787, 315] width 935 height 22
click at [482, 292] on p "Activity: Brainstorming" at bounding box center [787, 293] width 935 height 22
click at [307, 292] on p "Activity: Brainstorming" at bounding box center [780, 293] width 950 height 22
click at [323, 317] on p "Activity: Concept Mapping (" at bounding box center [787, 315] width 935 height 22
click at [485, 285] on p "Activity: Brainstorming" at bounding box center [787, 293] width 935 height 22
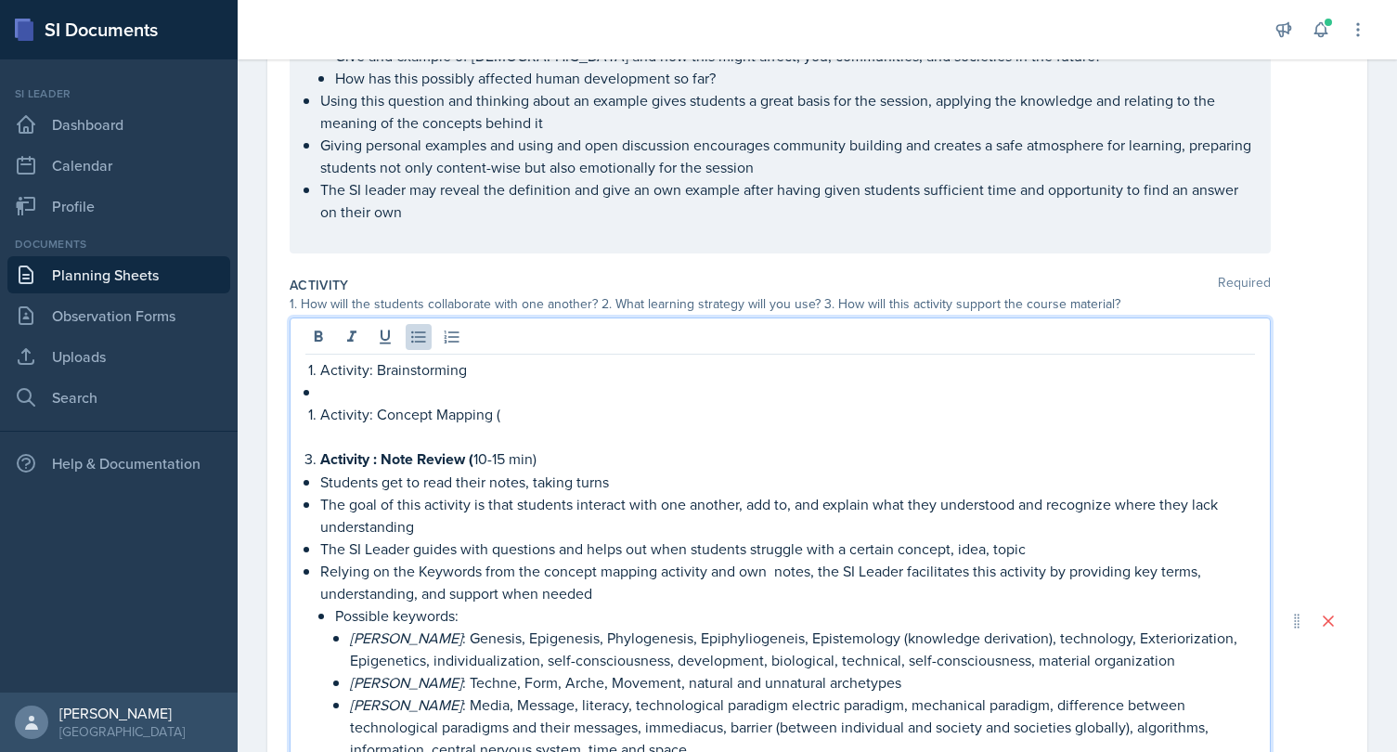
scroll to position [321, 0]
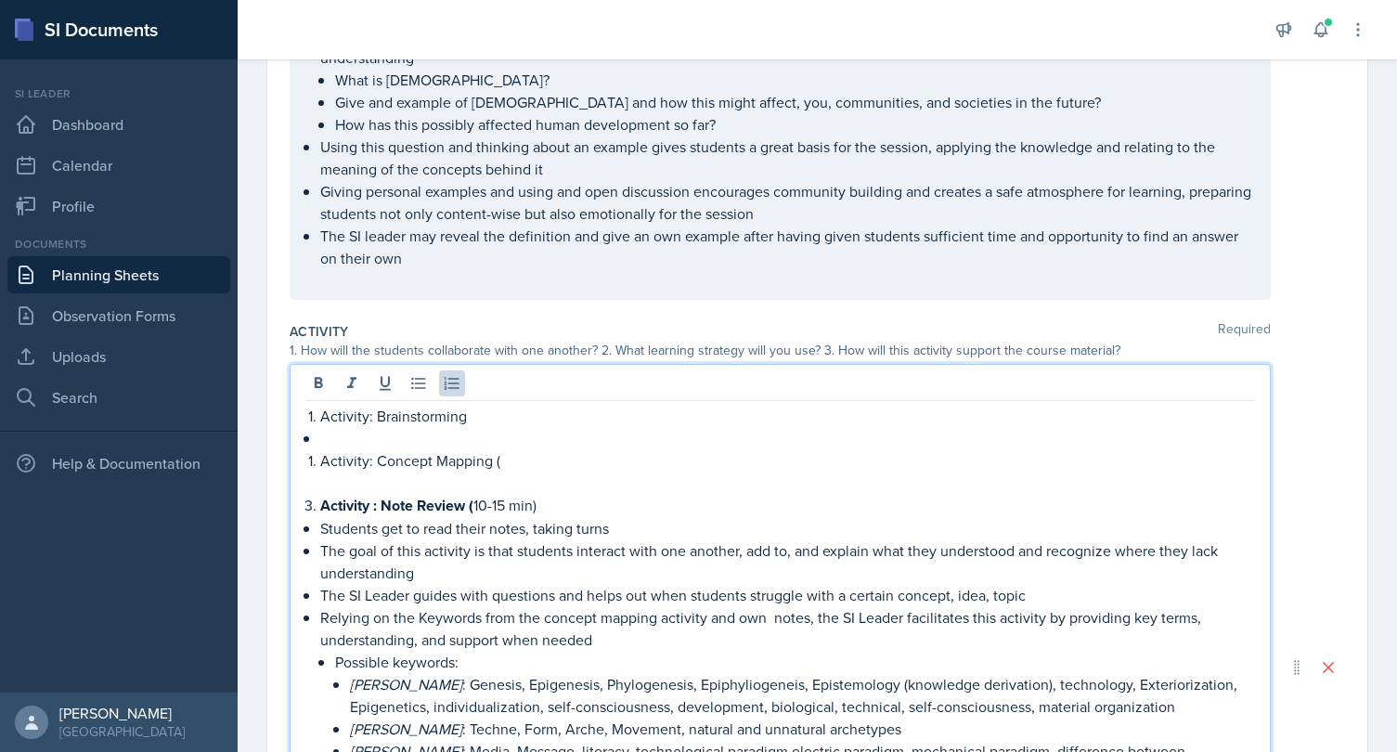
click at [320, 462] on p "Activity: Concept Mapping (" at bounding box center [787, 460] width 935 height 22
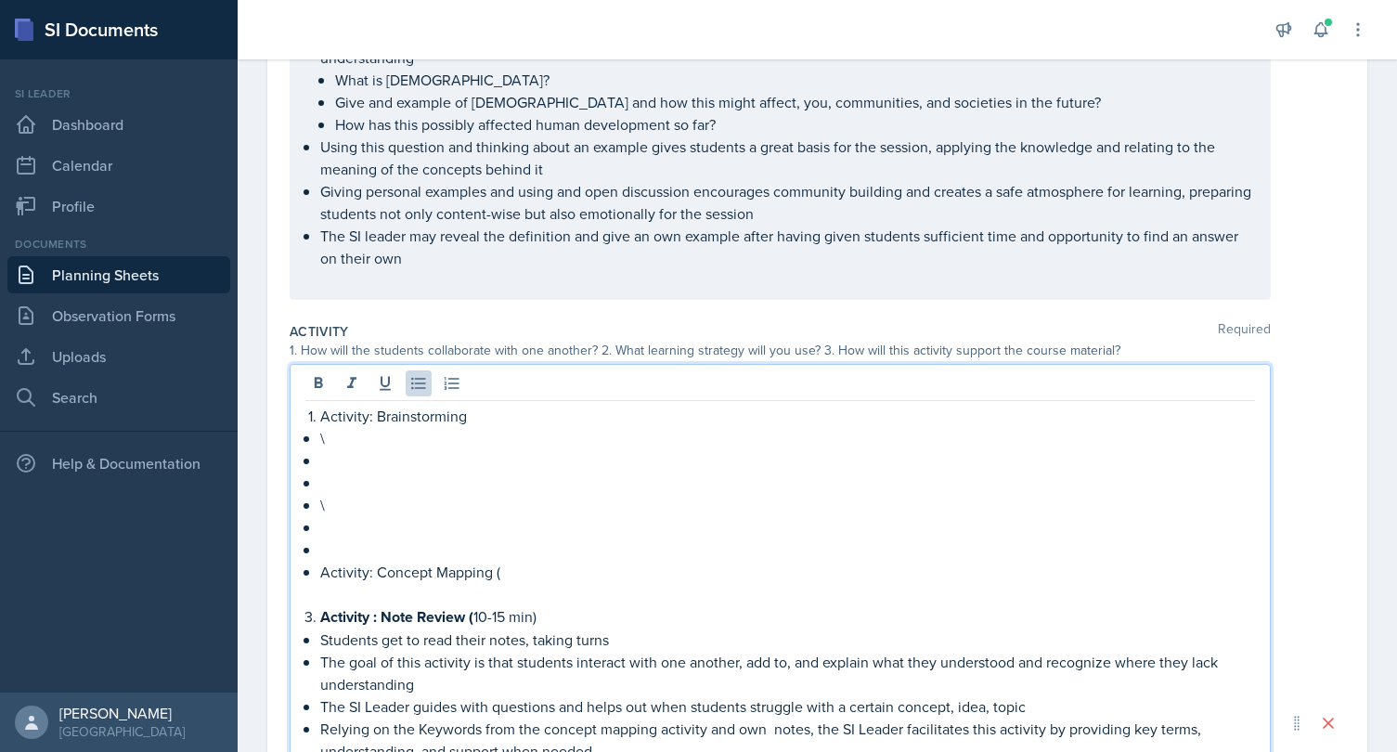
click at [361, 523] on p at bounding box center [787, 527] width 935 height 22
click at [330, 539] on p at bounding box center [787, 549] width 935 height 22
click at [332, 528] on p at bounding box center [787, 527] width 935 height 22
click at [327, 567] on p "Activity: Concept Mapping (" at bounding box center [787, 572] width 935 height 22
click at [320, 568] on li "Activity: Concept Mapping (" at bounding box center [787, 572] width 935 height 22
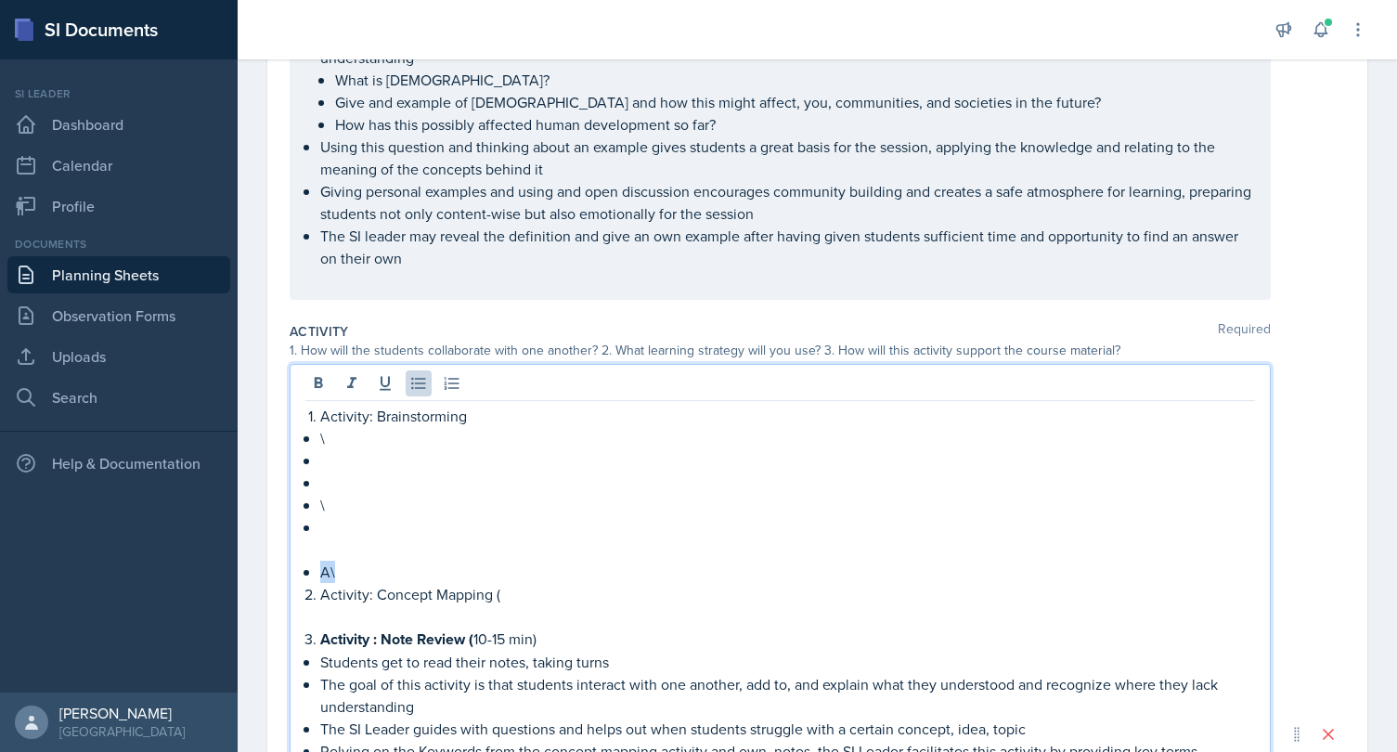
drag, startPoint x: 343, startPoint y: 579, endPoint x: 316, endPoint y: 576, distance: 28.0
click at [320, 577] on li "A\" at bounding box center [787, 572] width 935 height 22
click at [341, 502] on p "\" at bounding box center [787, 505] width 935 height 22
click at [343, 439] on p "\" at bounding box center [787, 438] width 935 height 22
click at [336, 536] on p at bounding box center [787, 527] width 935 height 22
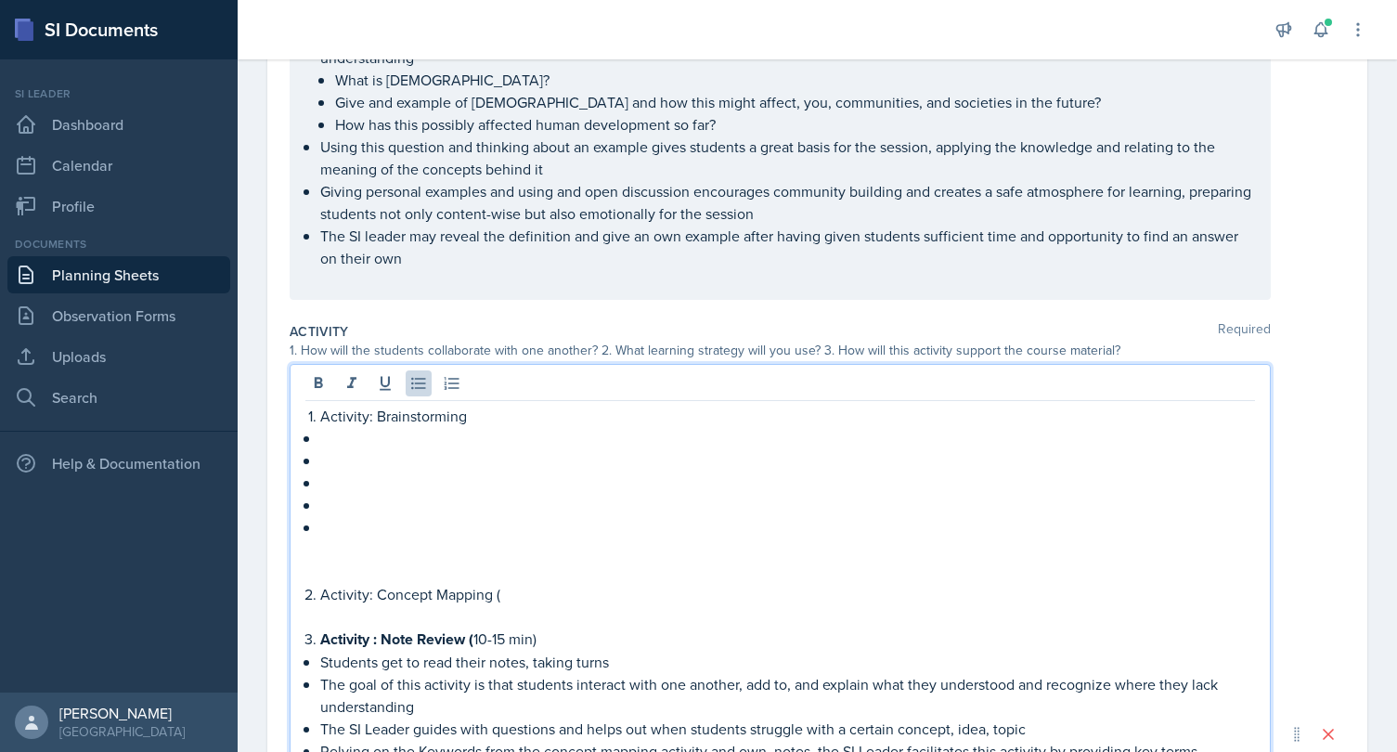
click at [541, 598] on p "Activity: Concept Mapping (" at bounding box center [787, 594] width 935 height 22
click at [455, 443] on p at bounding box center [787, 438] width 935 height 22
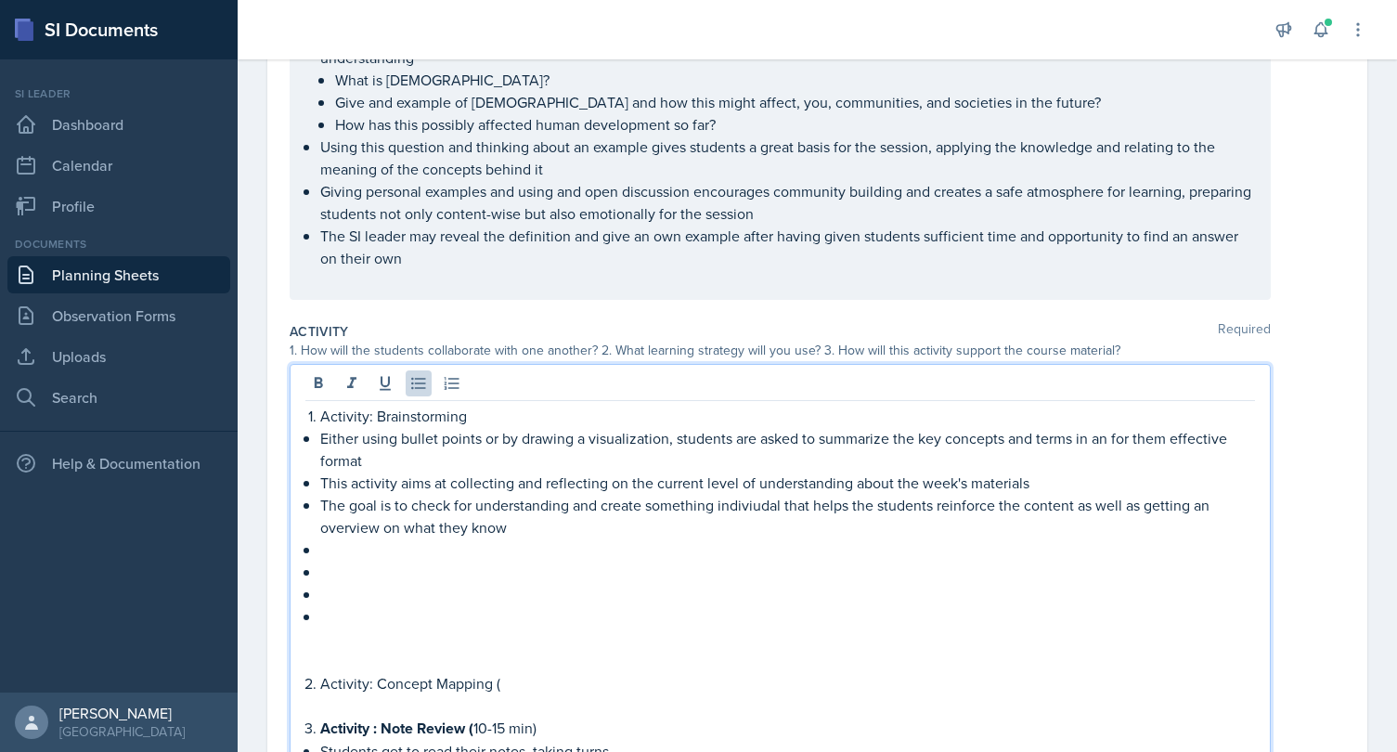
click at [774, 510] on p "The goal is to check for understanding and create something indiviudal that hel…" at bounding box center [787, 516] width 935 height 45
click at [751, 509] on p "The goal is to check for understanding and create something indiviudal that hel…" at bounding box center [787, 516] width 935 height 45
click at [739, 518] on p "The goal is to check for understanding and create something individual that hel…" at bounding box center [787, 516] width 935 height 45
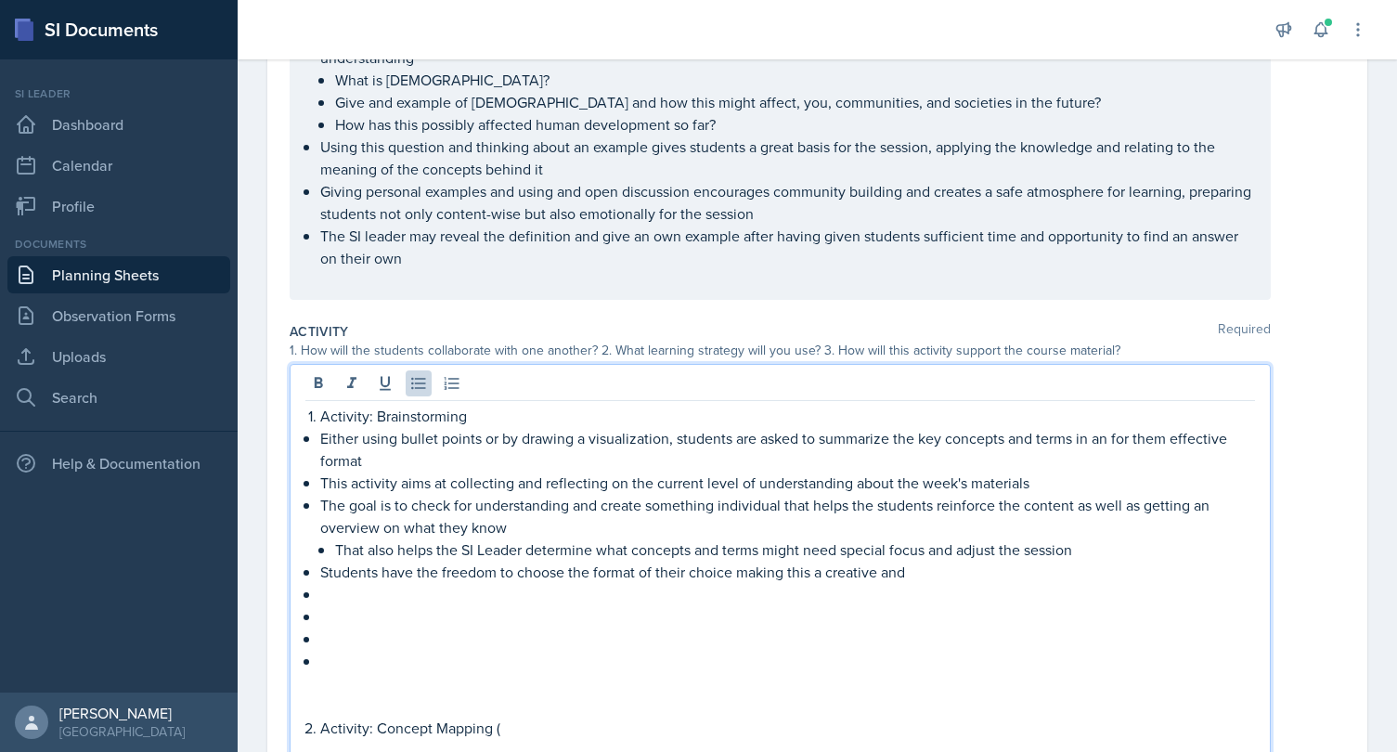
scroll to position [329, 0]
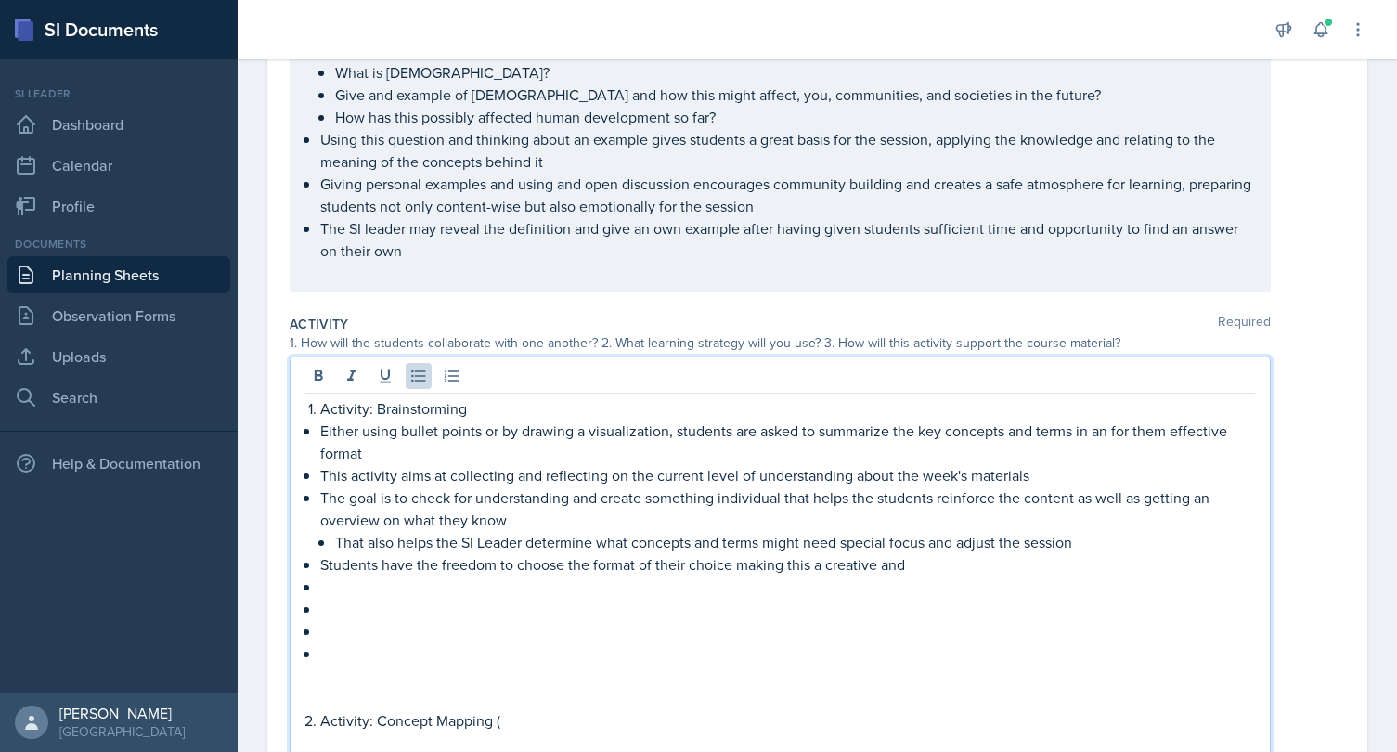
click at [1088, 542] on p "That also helps the SI Leader determine what concepts and terms might need spec…" at bounding box center [795, 542] width 920 height 22
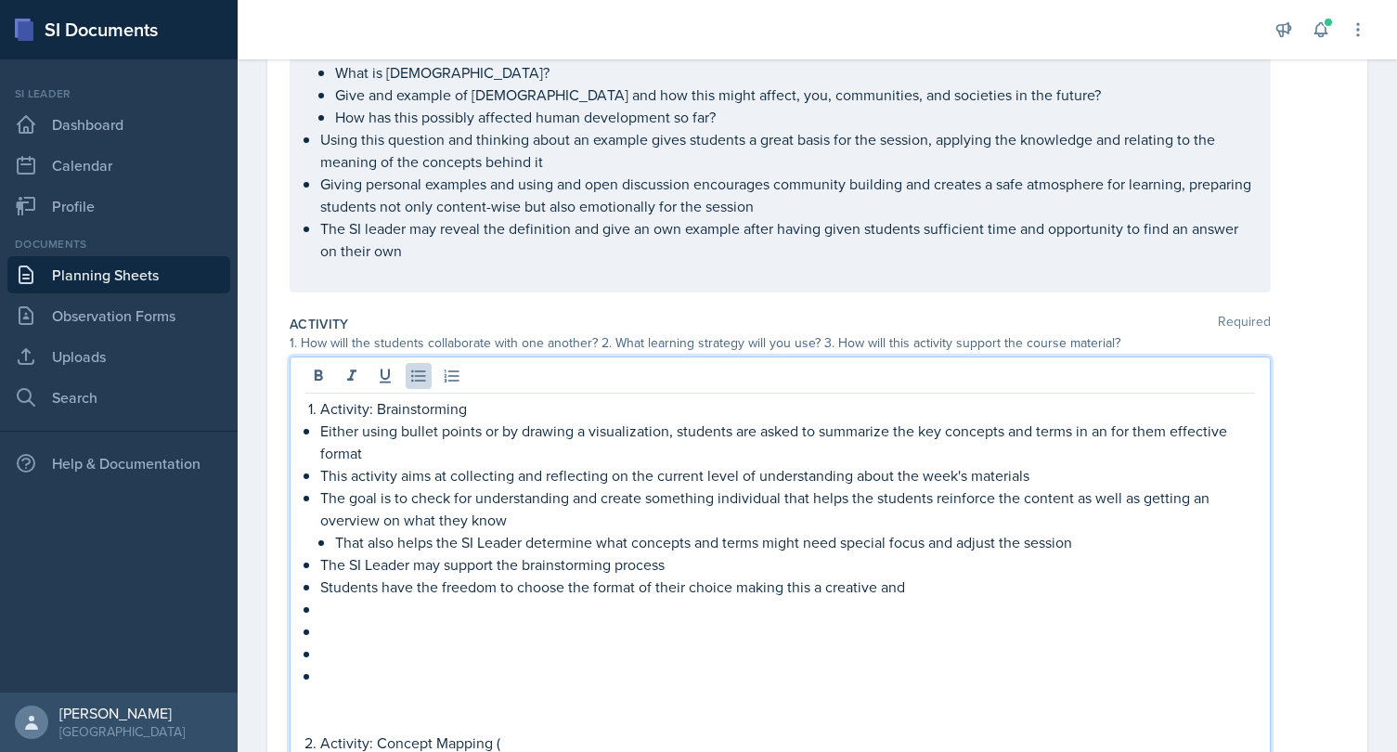
click at [773, 431] on p "Either using bullet points or by drawing a visualization, students are asked to…" at bounding box center [787, 442] width 935 height 45
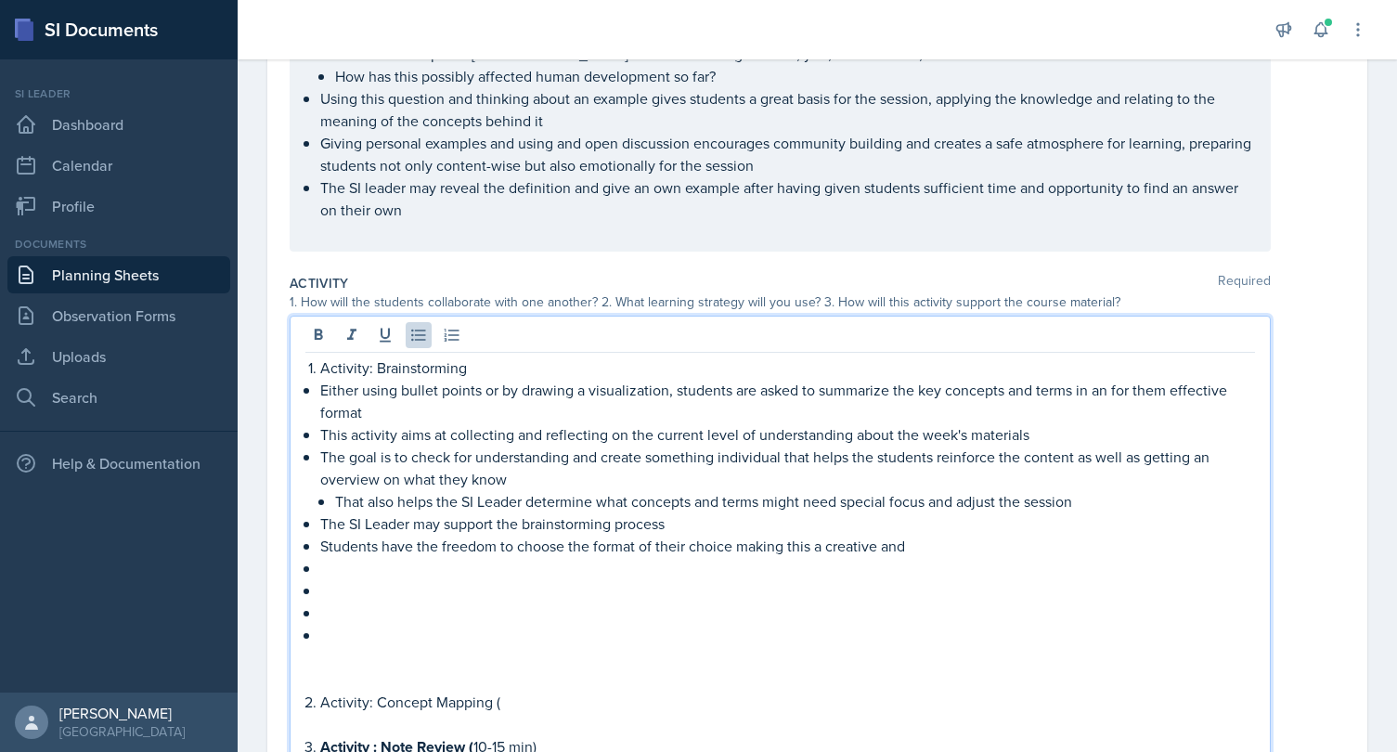
click at [583, 361] on p "Activity: Brainstorming" at bounding box center [787, 367] width 935 height 22
click at [722, 517] on p "The SI Leader may support the brainstorming process" at bounding box center [787, 523] width 935 height 22
click at [943, 537] on p "Students have the freedom to choose the format of their choice making this a cr…" at bounding box center [787, 546] width 935 height 22
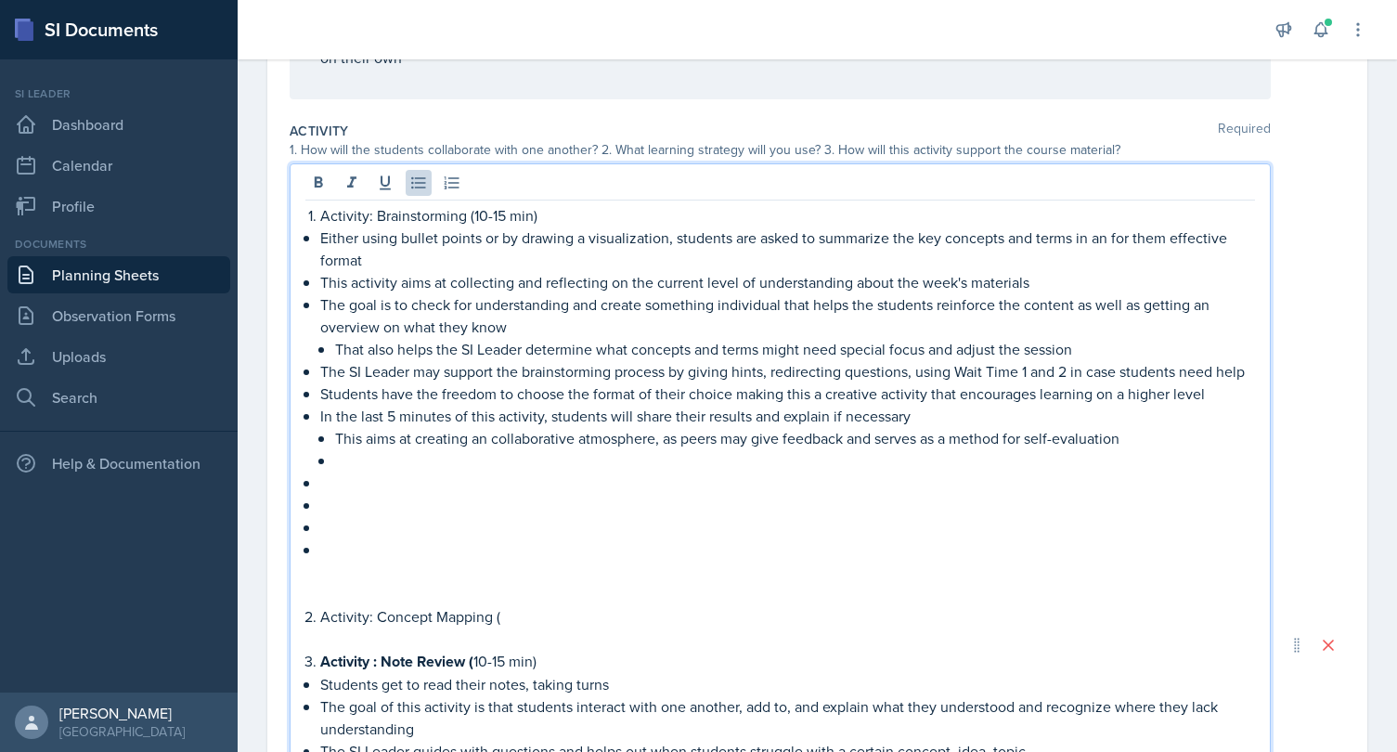
scroll to position [523, 0]
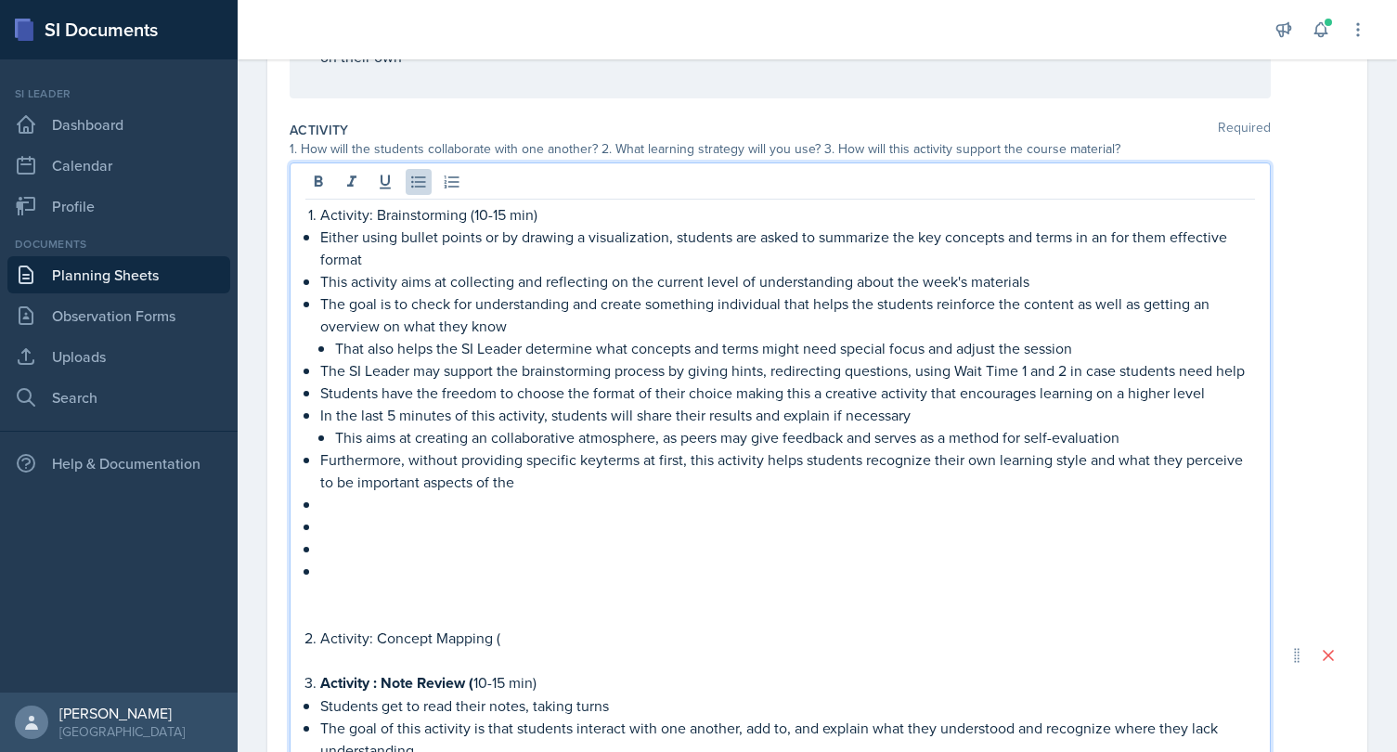
click at [604, 454] on p "Furthermore, without providing specific keyterms at first, this activity helps …" at bounding box center [787, 470] width 935 height 45
click at [558, 490] on p "Furthermore, without providing specific key terms at first, this activity helps…" at bounding box center [787, 470] width 935 height 45
click at [686, 464] on p "Furthermore, without providing specific key terms at first, this activity helps…" at bounding box center [787, 470] width 935 height 45
click at [632, 488] on p "Furthermore, without providing specific key terms at first, this activity helps…" at bounding box center [787, 470] width 935 height 45
click at [460, 458] on p "Furthermore, without providing specific key terms at first, this activity helps…" at bounding box center [787, 470] width 935 height 45
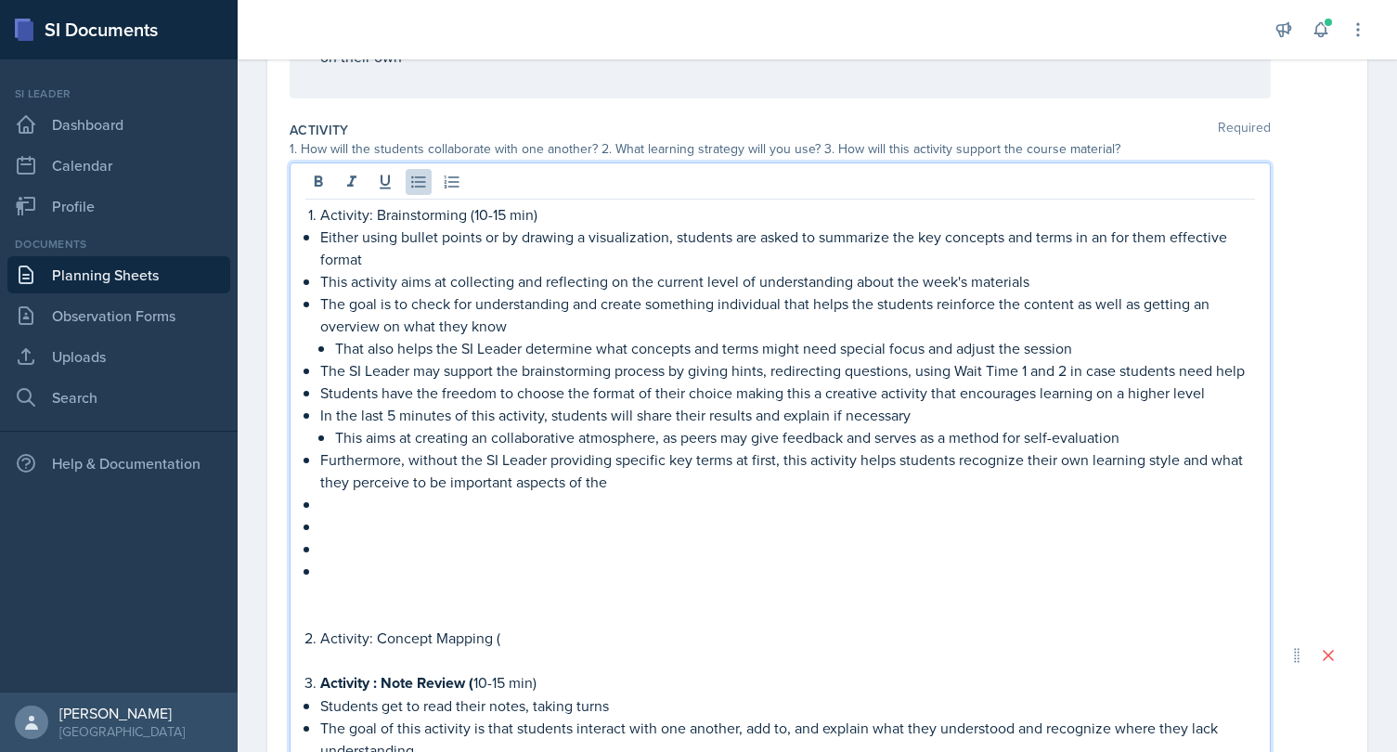
click at [630, 485] on p "Furthermore, without the SI Leader providing specific key terms at first, this …" at bounding box center [787, 470] width 935 height 45
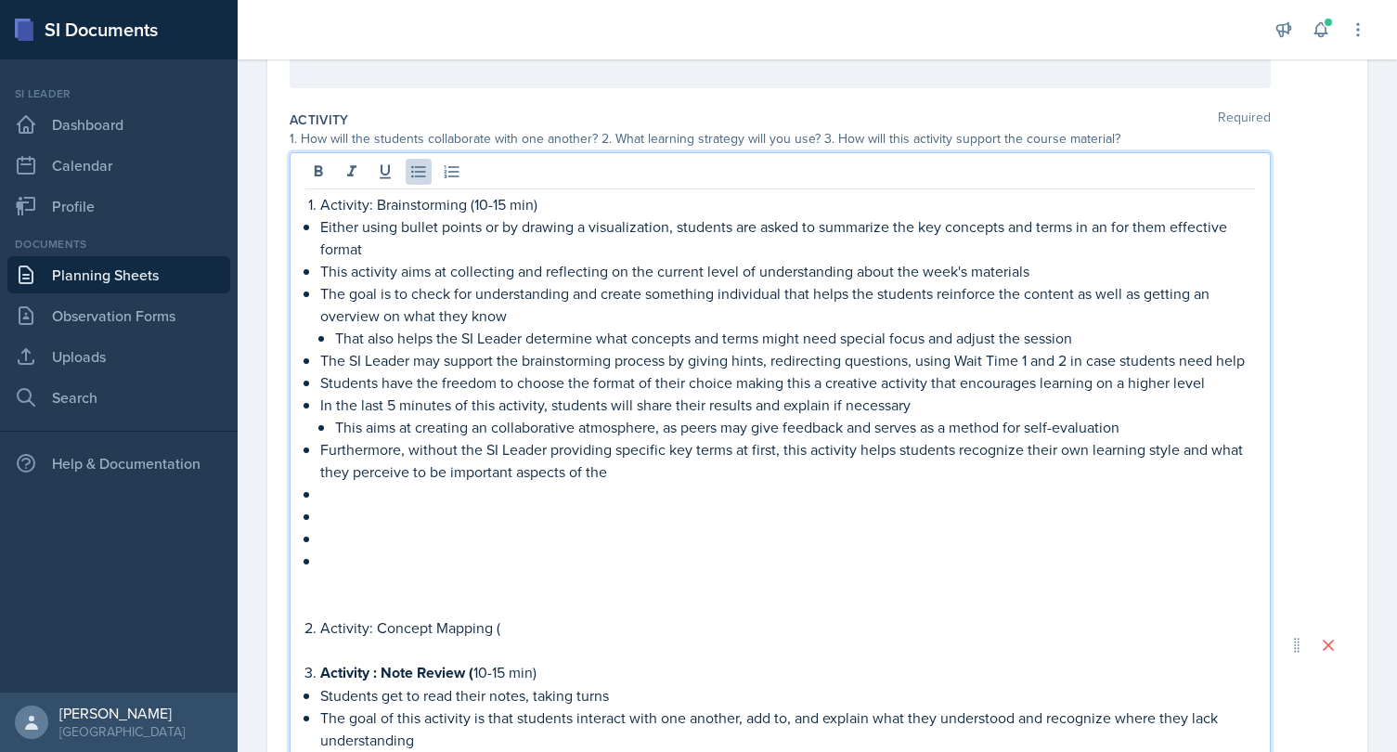
scroll to position [535, 0]
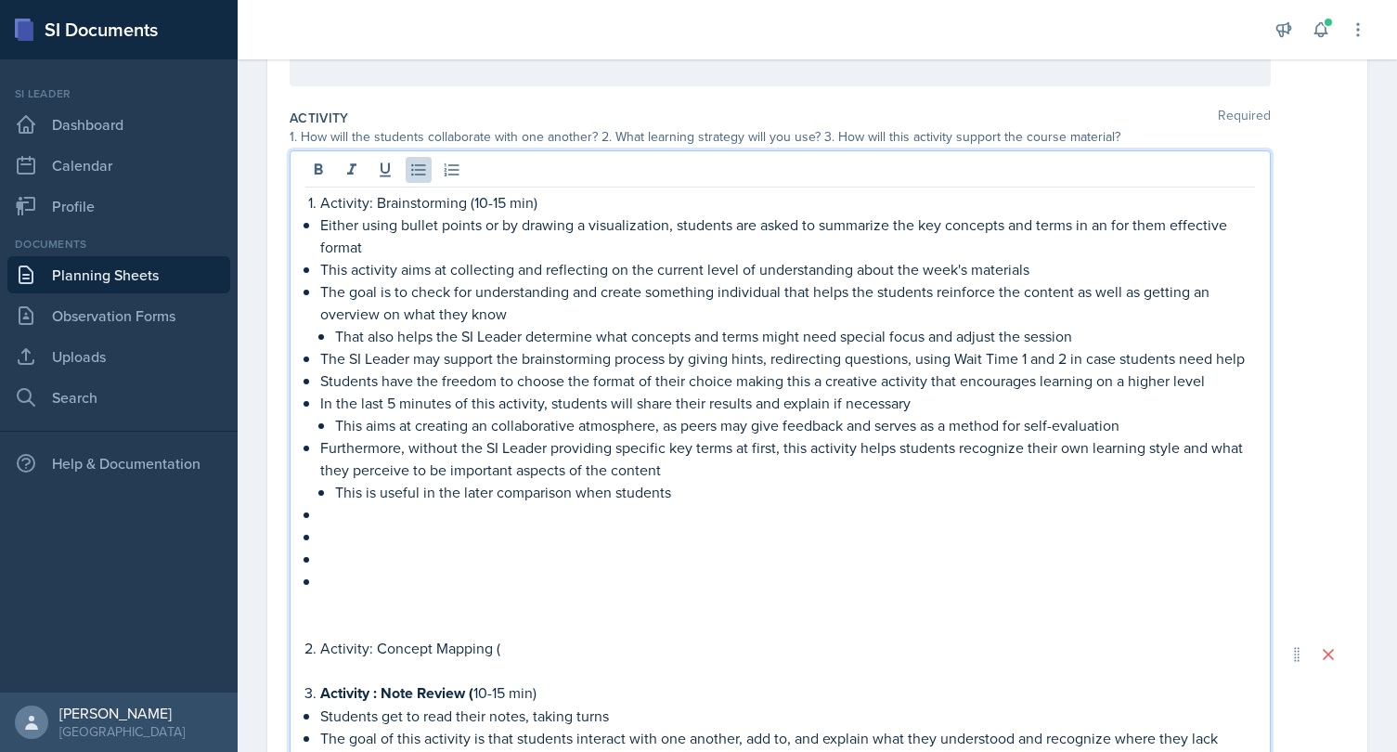
click at [542, 509] on p at bounding box center [787, 514] width 935 height 22
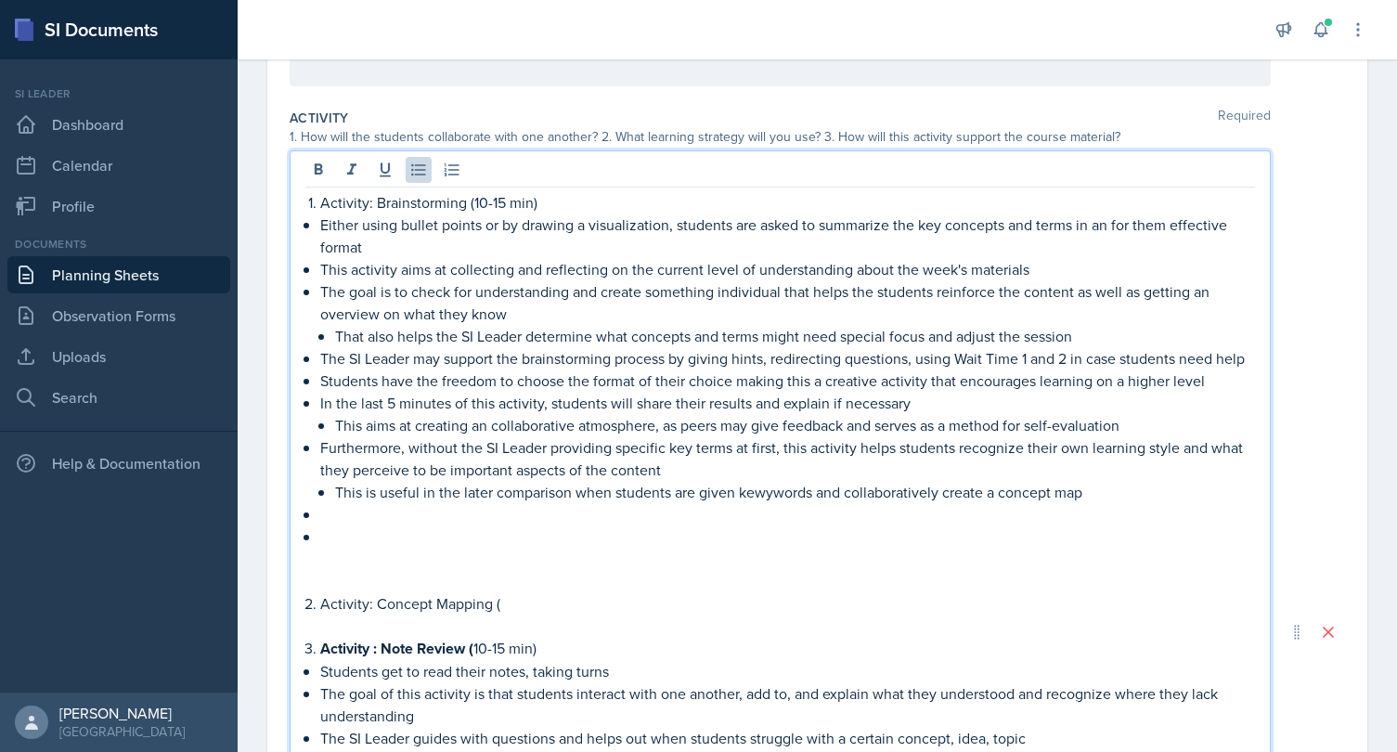
click at [768, 493] on p "This is useful in the later comparison when students are given kewywords and co…" at bounding box center [795, 492] width 920 height 22
click at [689, 581] on p at bounding box center [787, 581] width 935 height 22
click at [585, 503] on p at bounding box center [787, 514] width 935 height 22
click at [491, 505] on p at bounding box center [787, 514] width 935 height 22
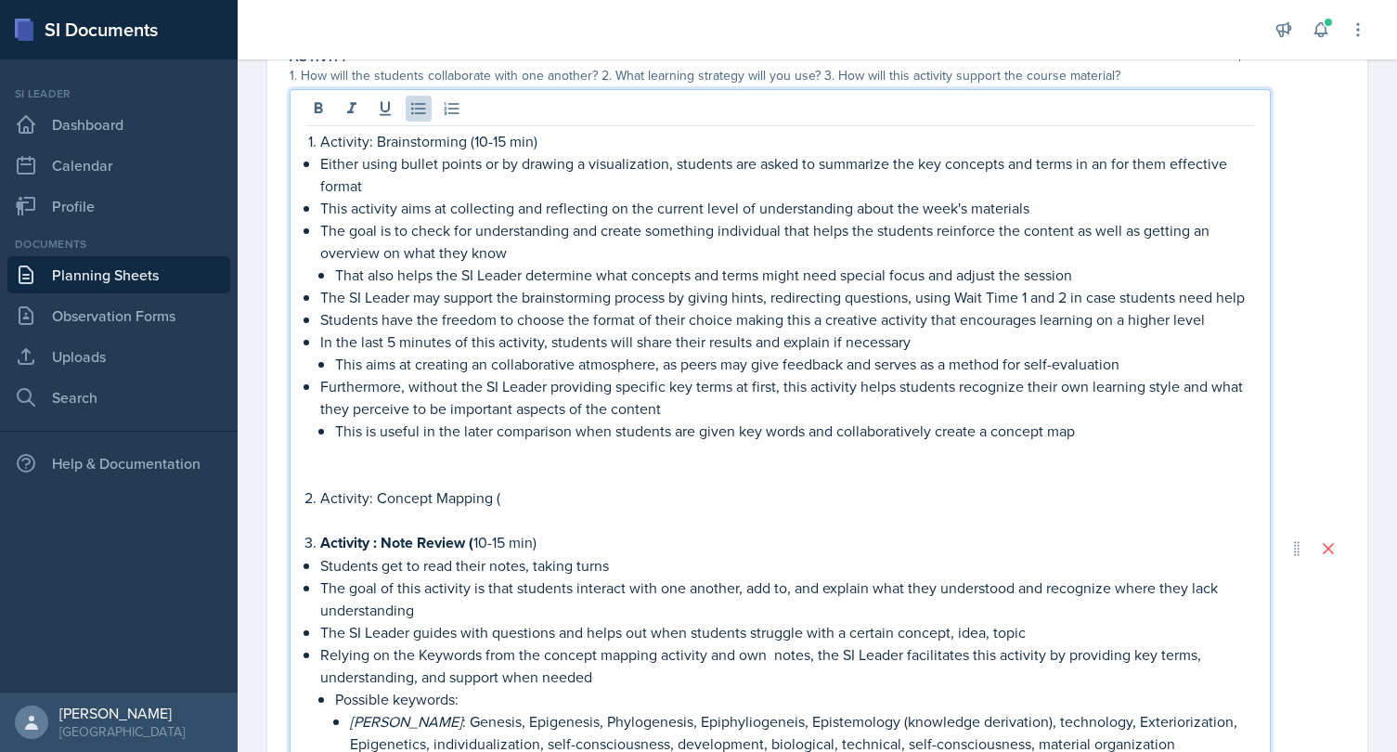
scroll to position [609, 0]
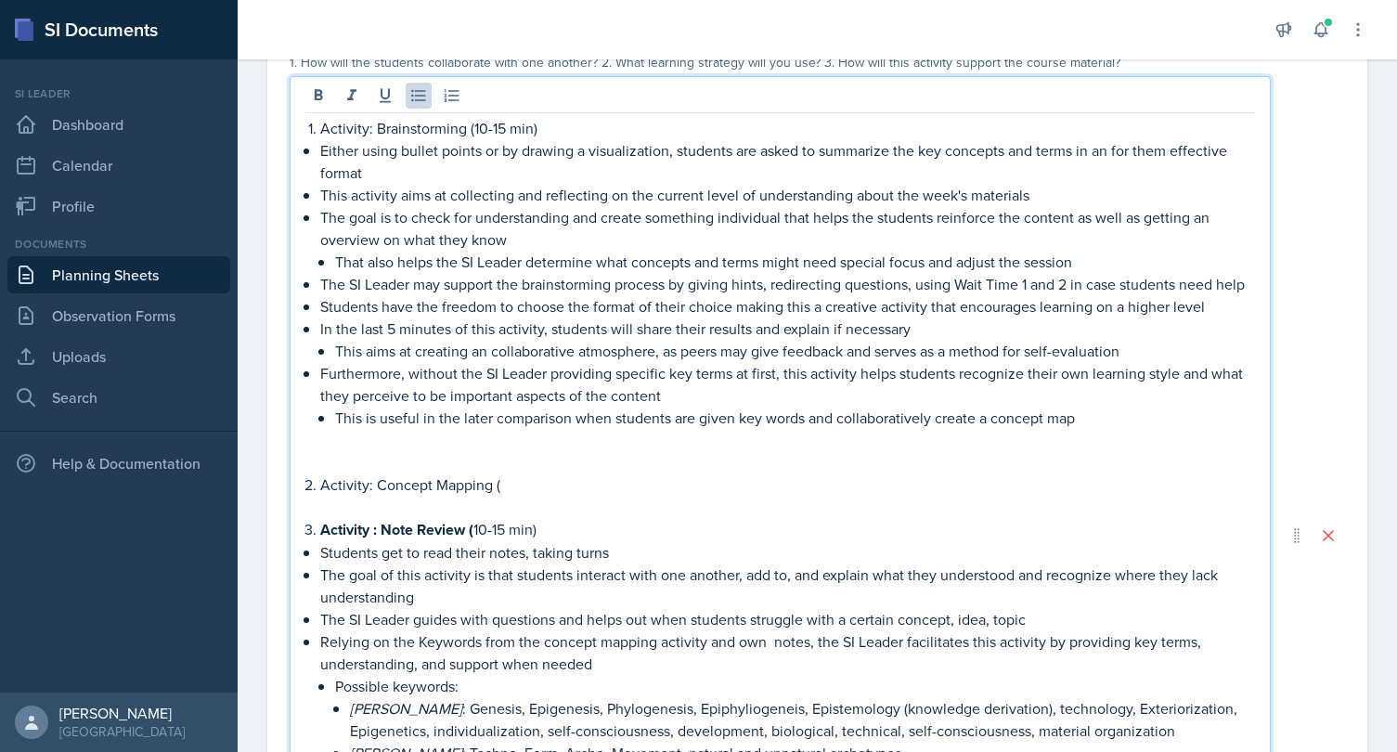
click at [530, 483] on p "Activity: Concept Mapping (" at bounding box center [787, 484] width 935 height 22
click at [441, 175] on p "Either using bullet points or by drawing a visualization, students are asked to…" at bounding box center [787, 161] width 935 height 45
click at [370, 451] on p at bounding box center [787, 462] width 935 height 22
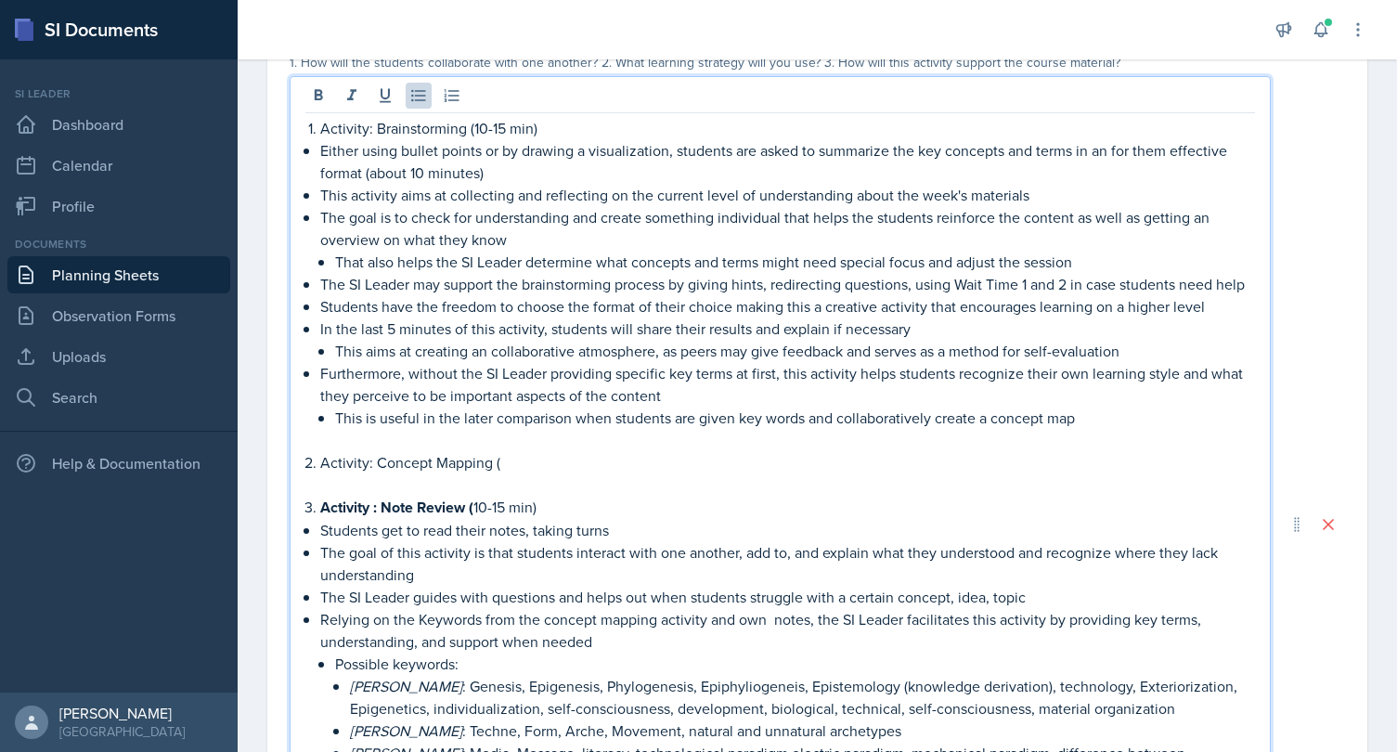
click at [351, 461] on p "Activity: Concept Mapping (" at bounding box center [787, 462] width 935 height 22
drag, startPoint x: 325, startPoint y: 465, endPoint x: 489, endPoint y: 472, distance: 164.4
click at [489, 472] on p "Activity: Concept Mapping (" at bounding box center [787, 462] width 935 height 22
copy p "Activity: Concept Mapping"
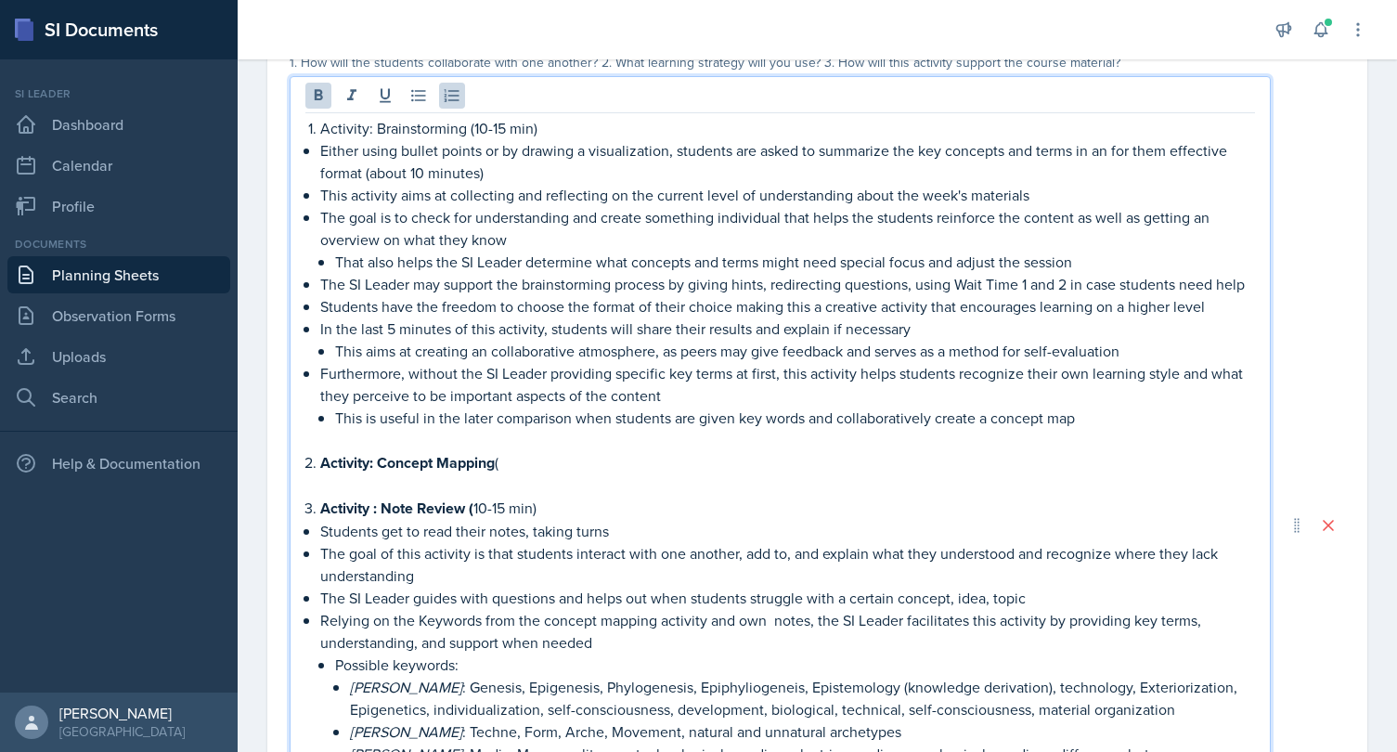
click at [517, 459] on p "Activity: Concept Mapping (" at bounding box center [787, 462] width 935 height 23
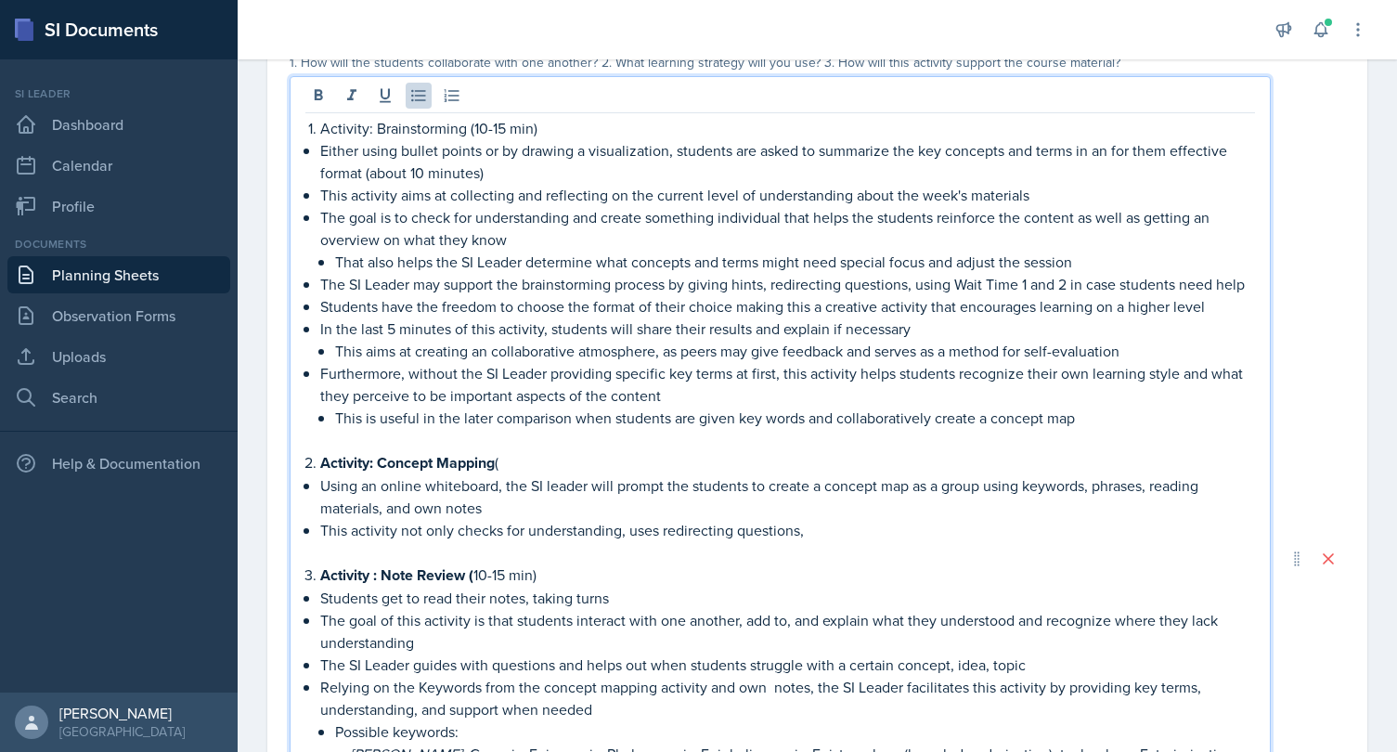
click at [627, 529] on p "This activity not only checks for understanding, uses redirecting questions," at bounding box center [787, 530] width 935 height 22
click at [886, 532] on p "This activity not only checks for understanding and uses redirecting questions," at bounding box center [787, 530] width 935 height 22
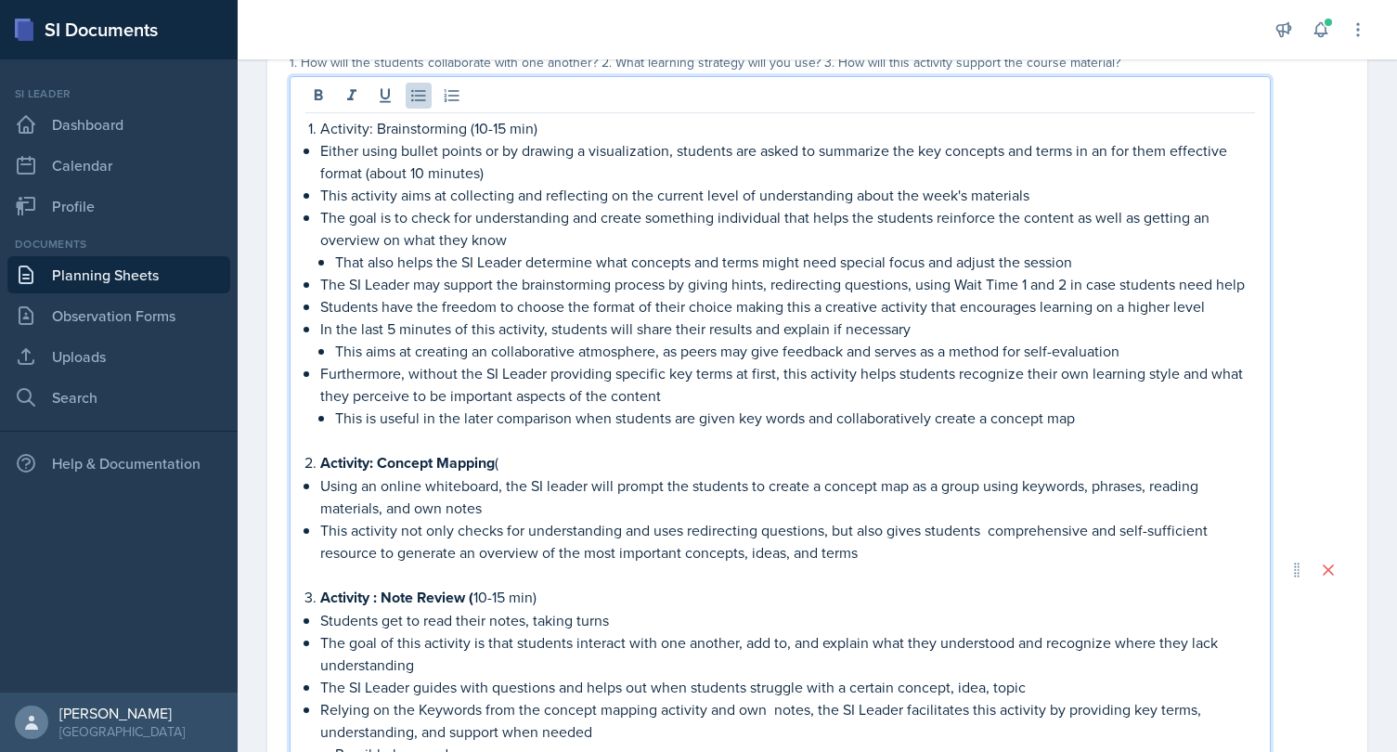
click at [946, 544] on p "This activity not only checks for understanding and uses redirecting questions,…" at bounding box center [787, 541] width 935 height 45
click at [987, 532] on p "This activity not only checks for understanding and uses redirecting questions,…" at bounding box center [787, 541] width 935 height 45
click at [933, 550] on p "This activity not only checks for understanding and uses redirecting questions,…" at bounding box center [787, 541] width 935 height 45
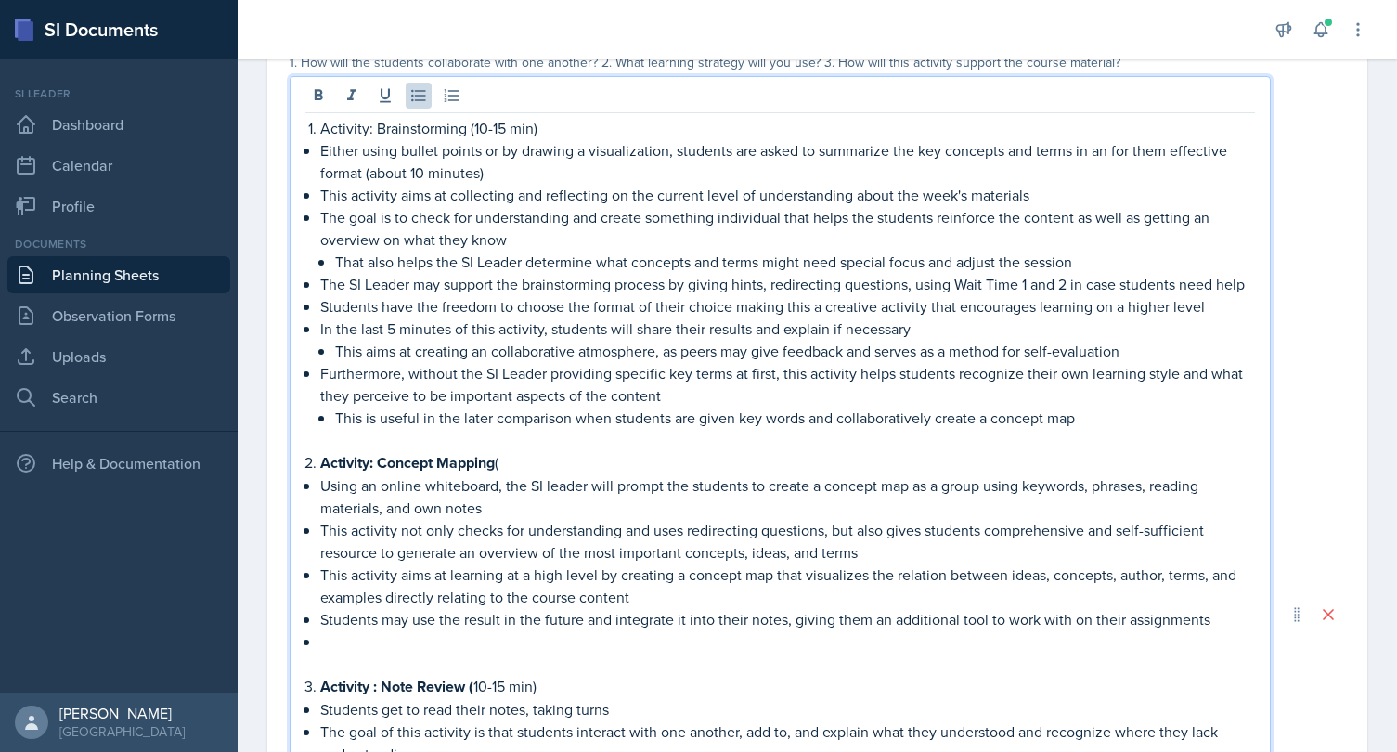
click at [1080, 621] on p "Students may use the result in the future and integrate it into their notes, gi…" at bounding box center [787, 619] width 935 height 22
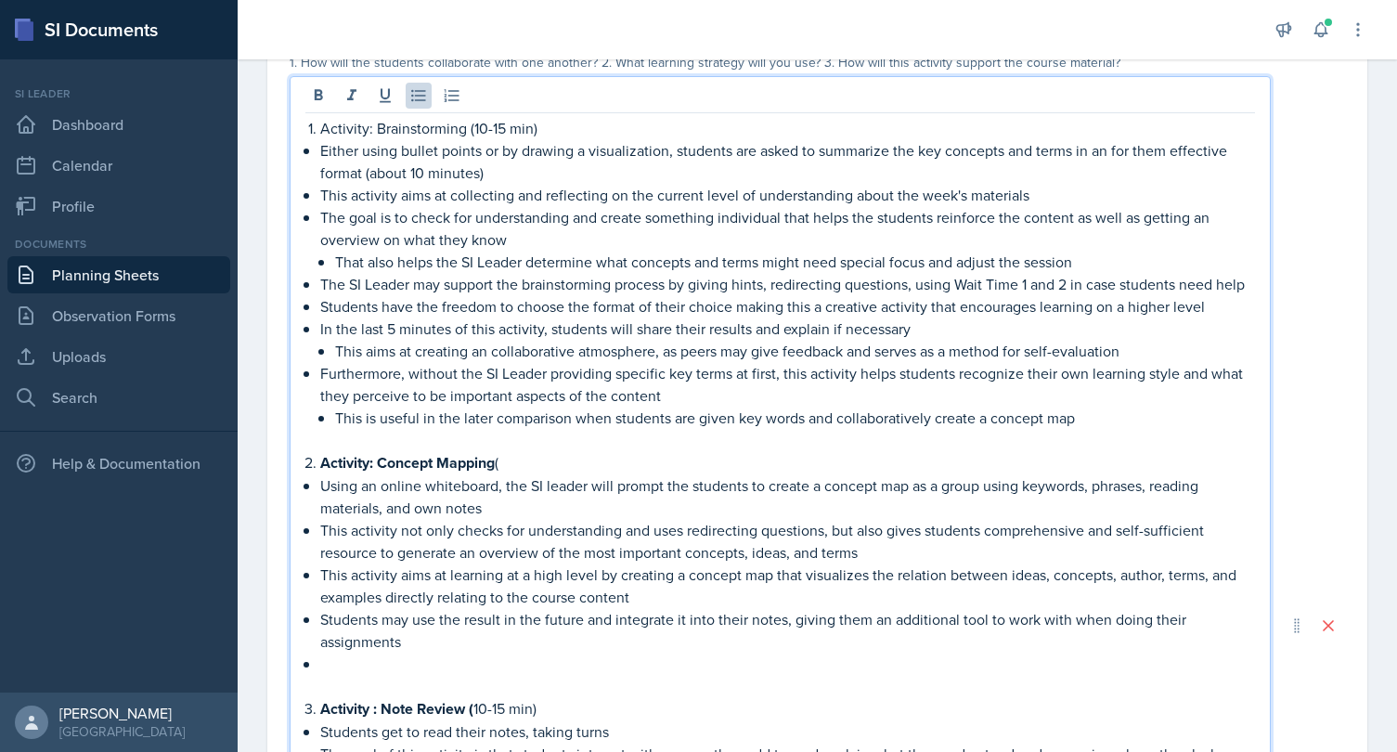
click at [935, 640] on p "Students may use the result in the future and integrate it into their notes, gi…" at bounding box center [787, 630] width 935 height 45
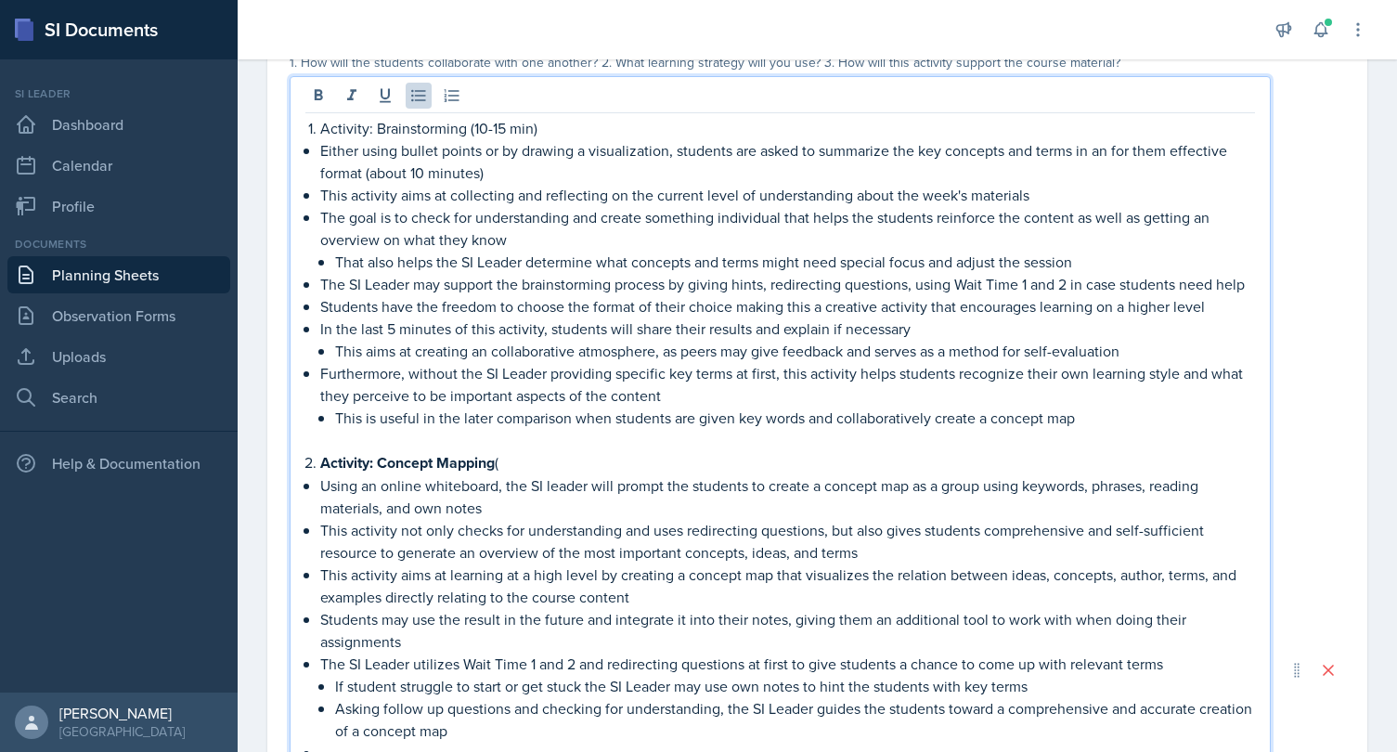
click at [556, 468] on p "Activity: Concept Mapping (" at bounding box center [787, 462] width 935 height 23
click at [597, 570] on p "This activity aims at learning at a high level by creating a concept map that v…" at bounding box center [787, 585] width 935 height 45
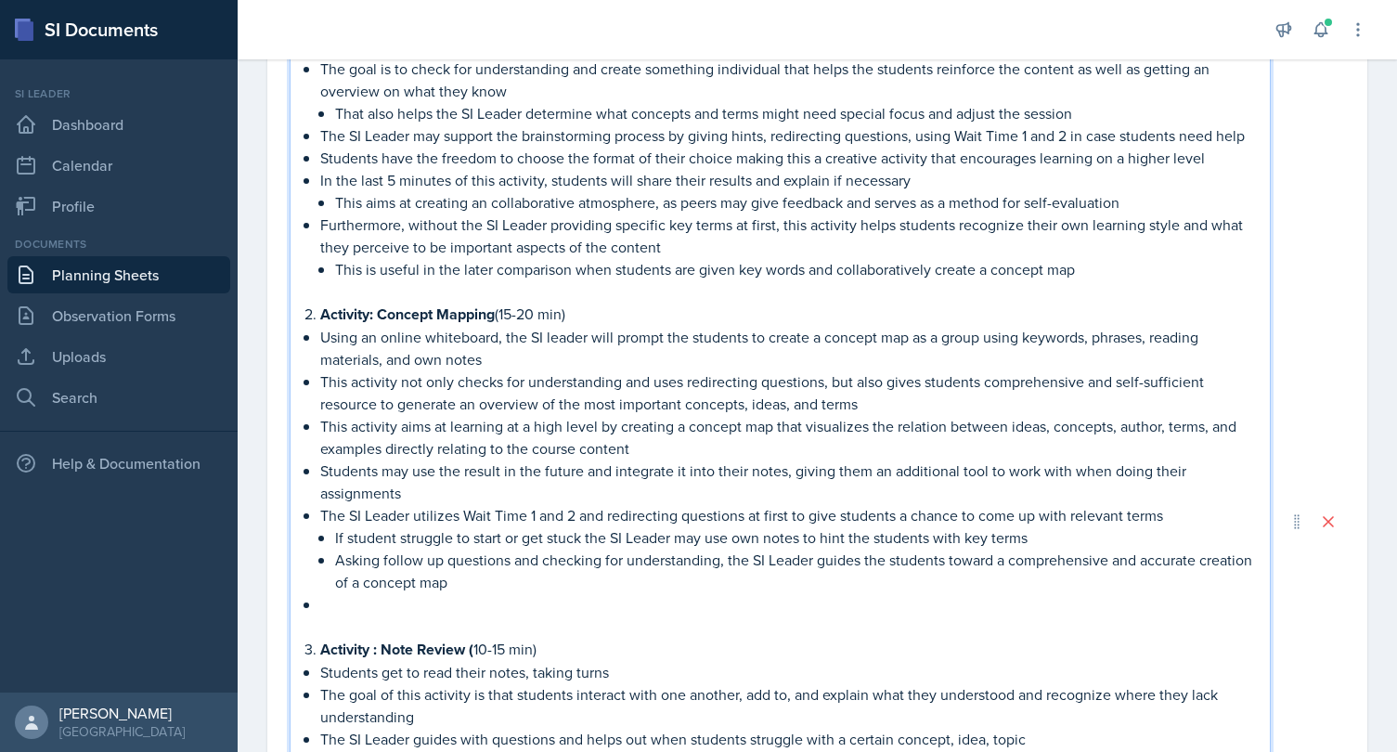
scroll to position [766, 0]
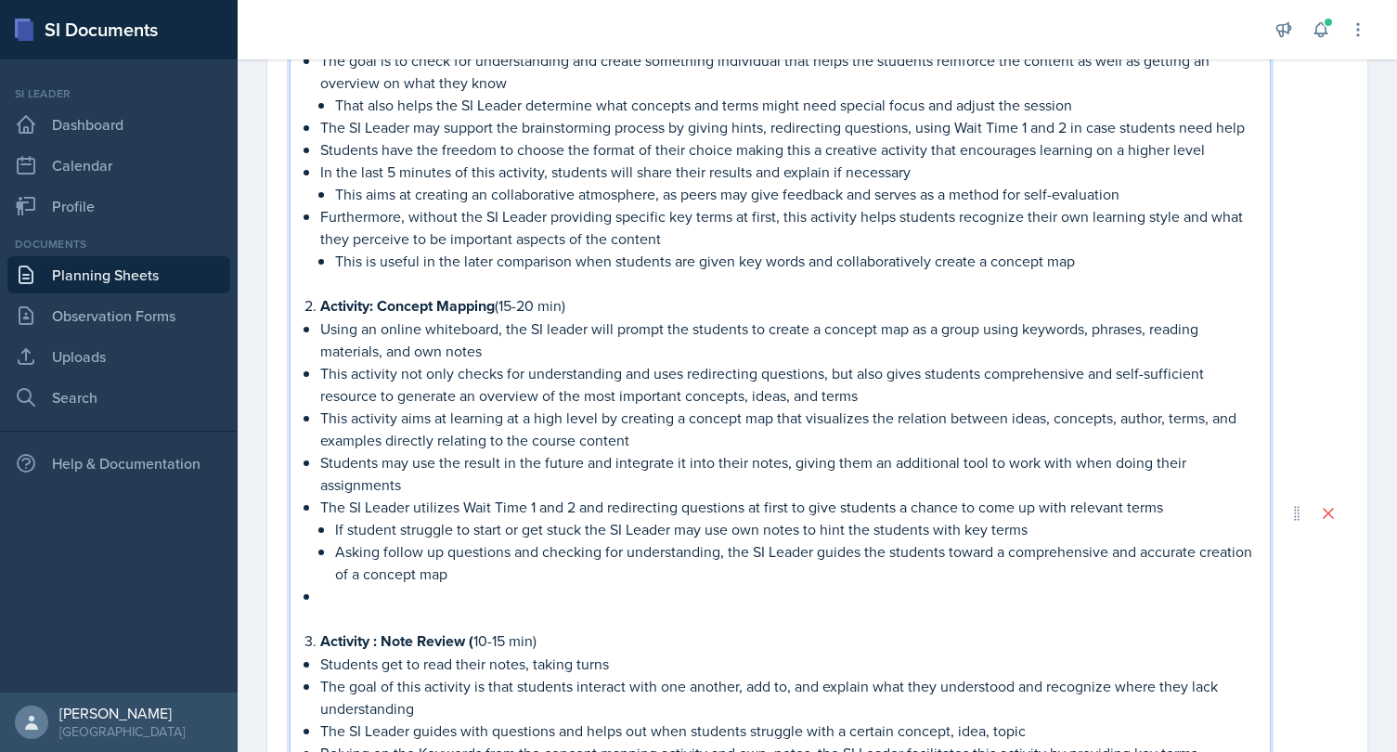
click at [497, 587] on p at bounding box center [787, 596] width 935 height 22
click at [509, 336] on p "Using an online whiteboard, the SI leader will prompt the students to create a …" at bounding box center [787, 339] width 935 height 45
click at [511, 346] on p "Using an online whiteboard, the SI leader will prompt the students to create a …" at bounding box center [787, 339] width 935 height 45
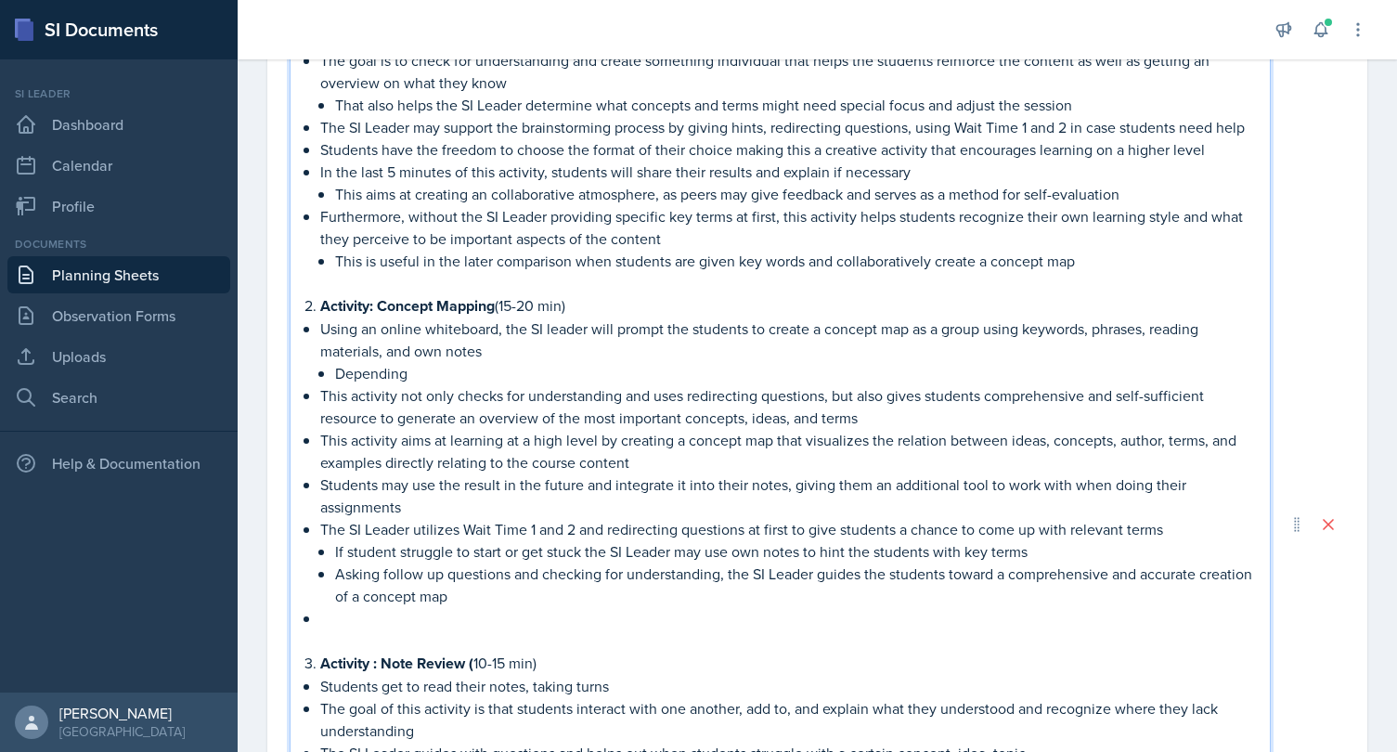
click at [398, 616] on p at bounding box center [787, 618] width 935 height 22
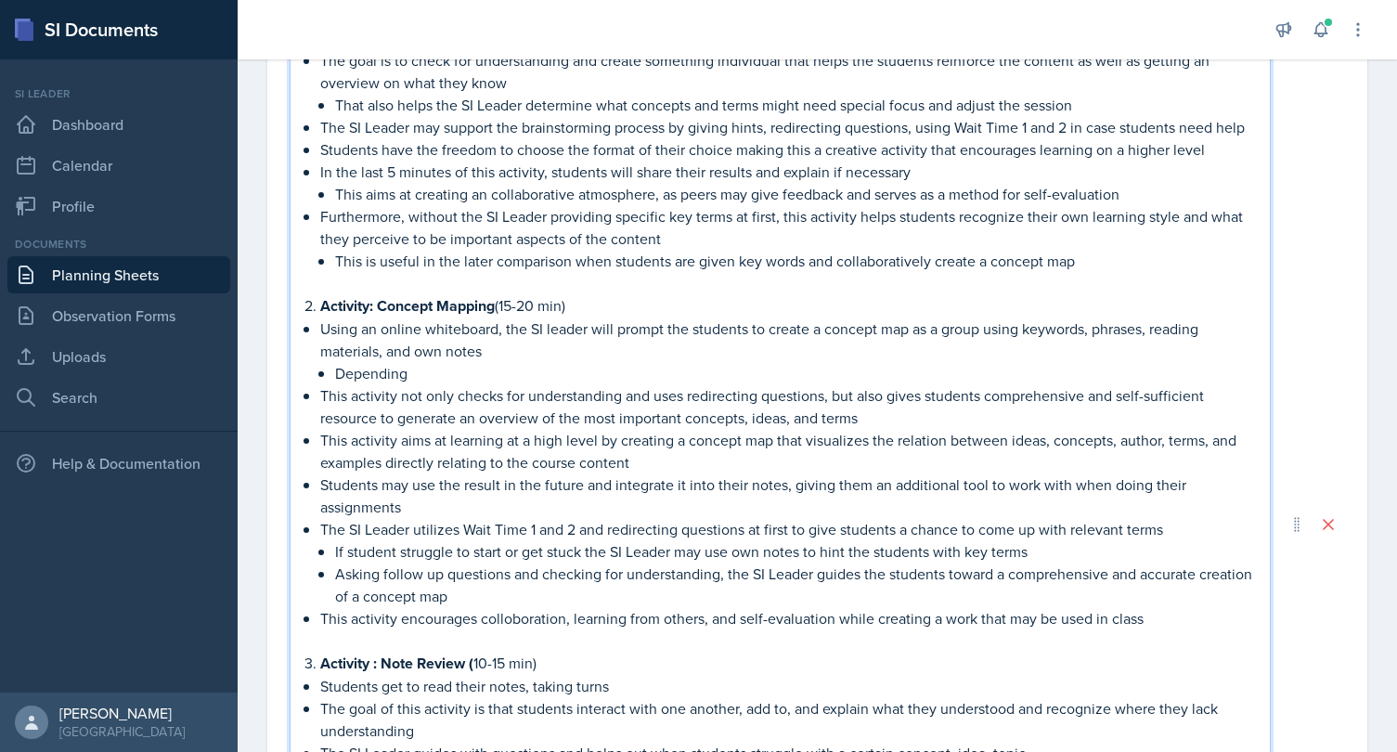
click at [509, 607] on p "This activity encourages colloboration, learning from others, and self-evaluati…" at bounding box center [787, 618] width 935 height 22
click at [655, 648] on p at bounding box center [780, 640] width 950 height 22
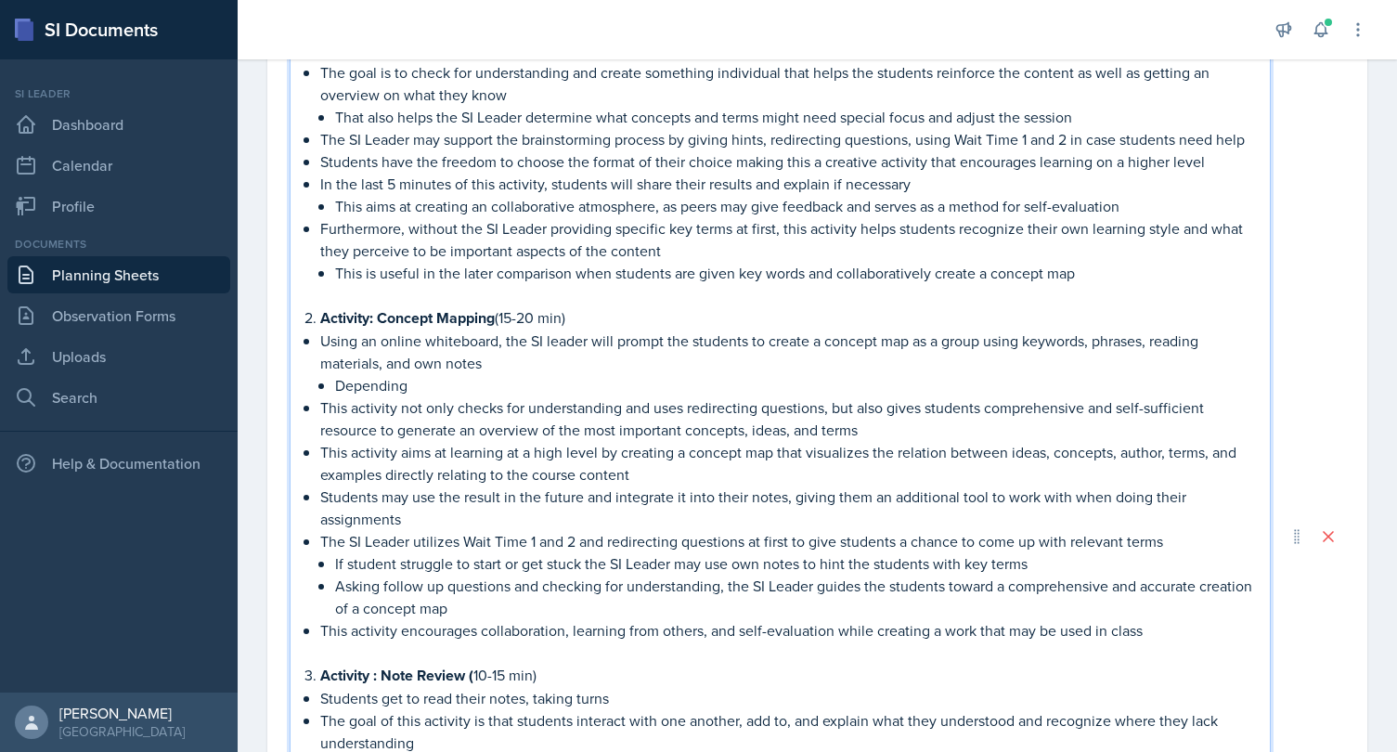
scroll to position [746, 0]
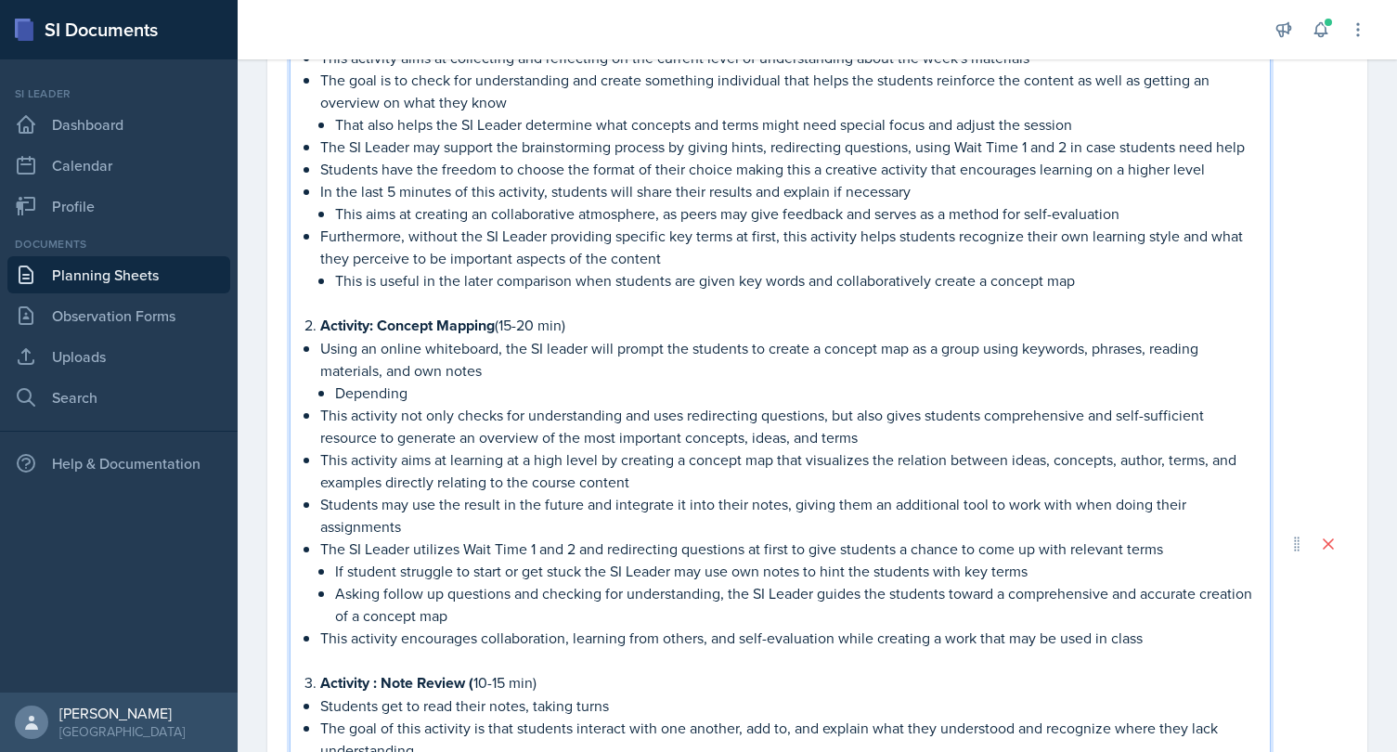
click at [1201, 646] on p "This activity encourages collaboration, learning from others, and self-evaluati…" at bounding box center [787, 638] width 935 height 22
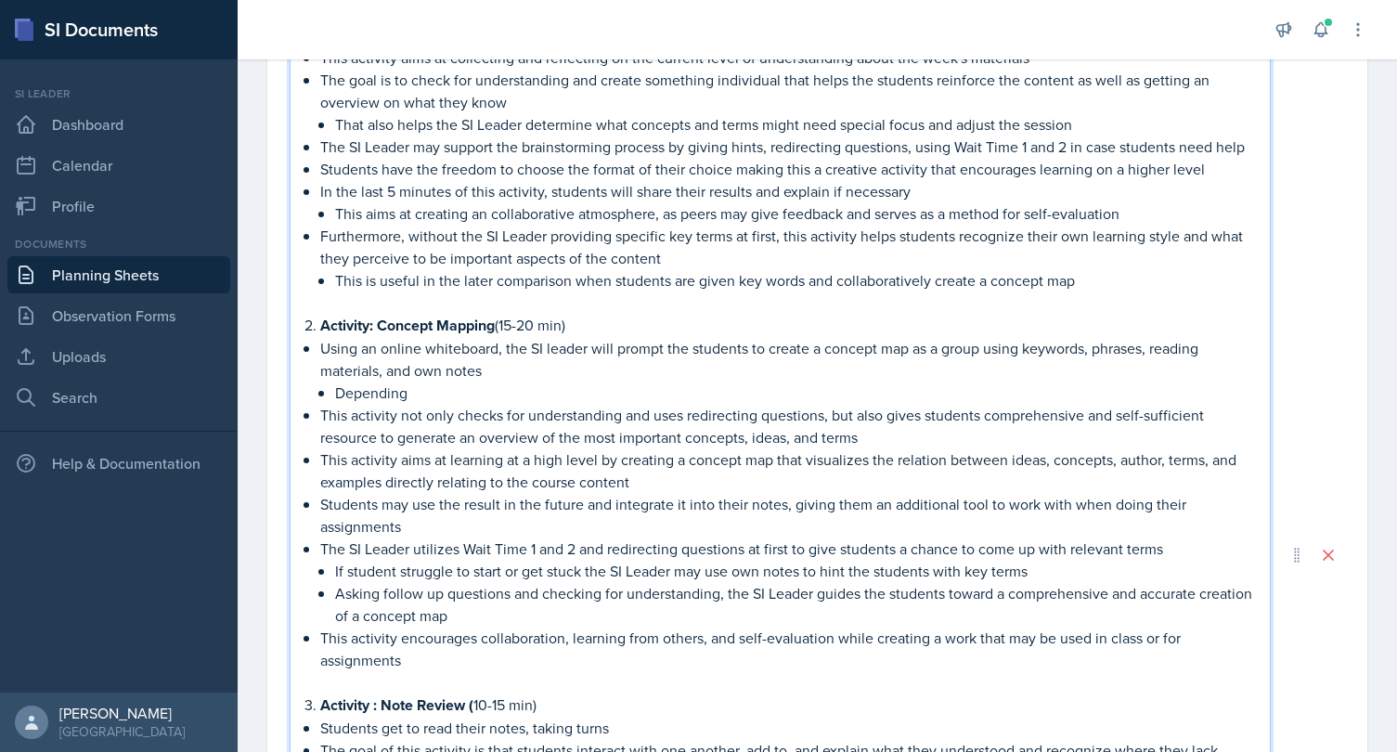
click at [1217, 633] on p "This activity encourages collaboration, learning from others, and self-evaluati…" at bounding box center [787, 649] width 935 height 45
click at [588, 390] on p "Depending" at bounding box center [795, 393] width 920 height 22
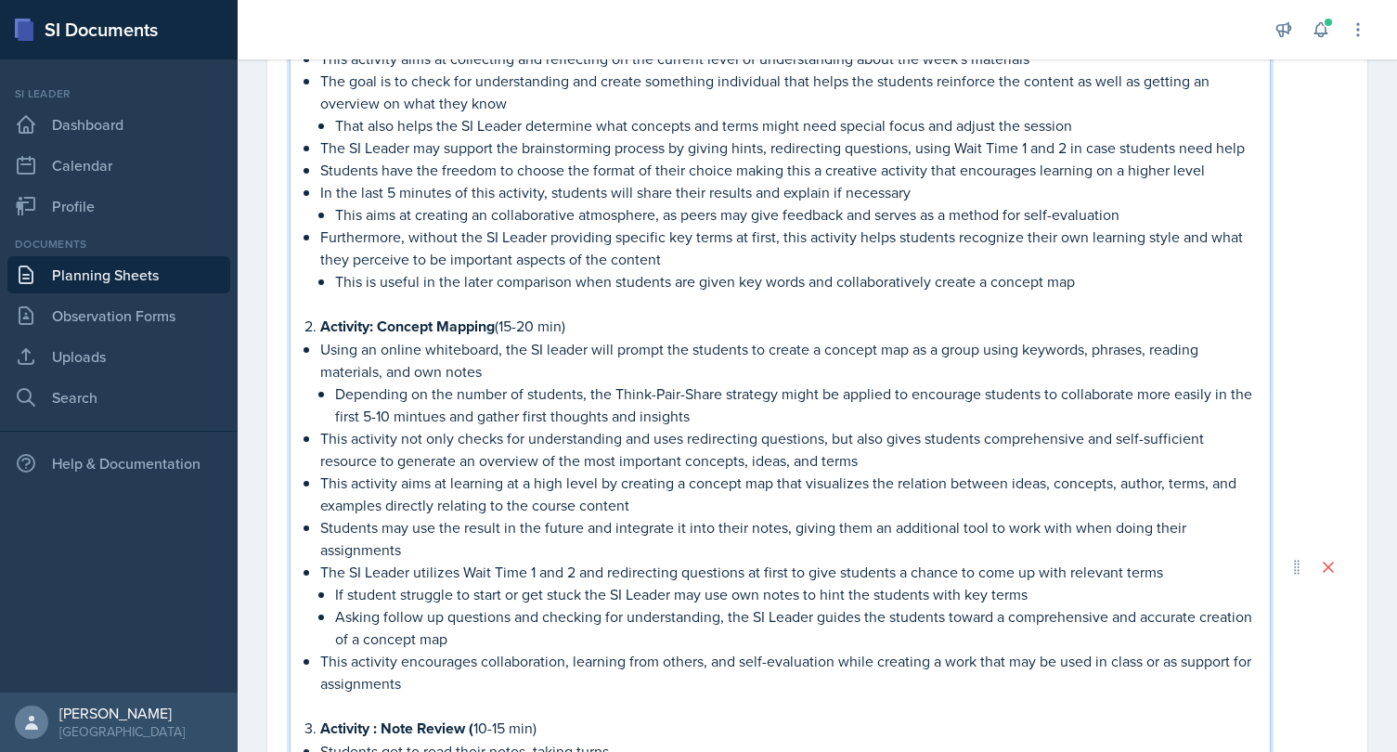
click at [427, 420] on p "Depending on the number of students, the Think-Pair-Share strategy might be app…" at bounding box center [795, 404] width 920 height 45
click at [708, 404] on p "Depending on the number of students, the Think-Pair-Share strategy might be app…" at bounding box center [795, 404] width 920 height 45
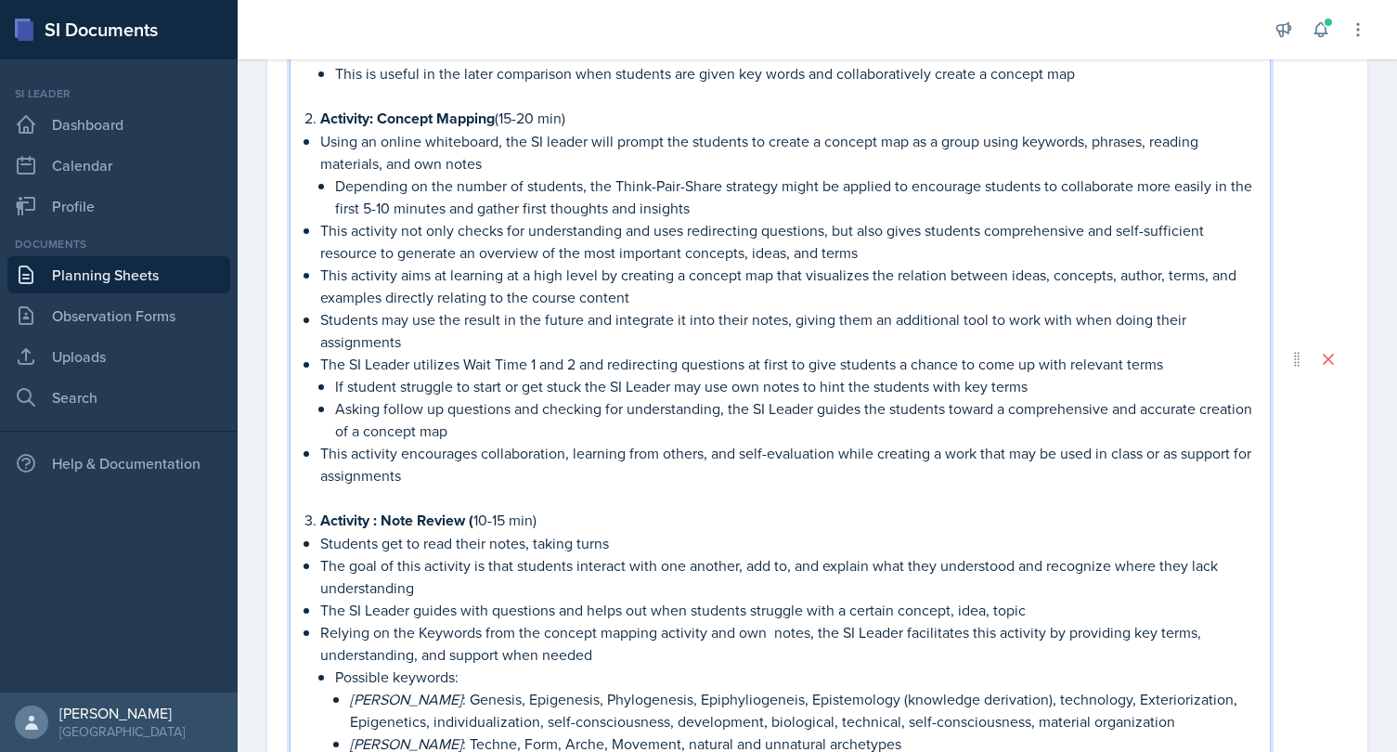
click at [647, 498] on p at bounding box center [780, 497] width 950 height 22
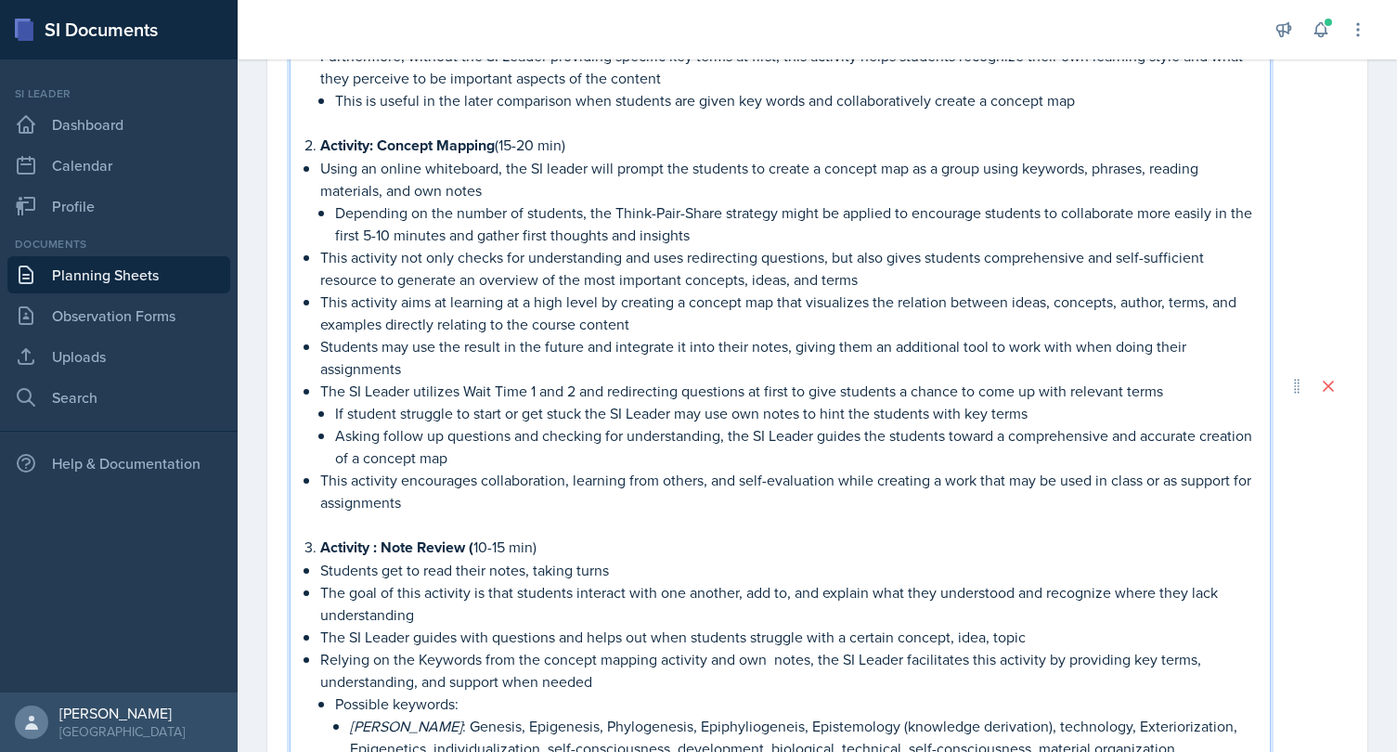
scroll to position [916, 0]
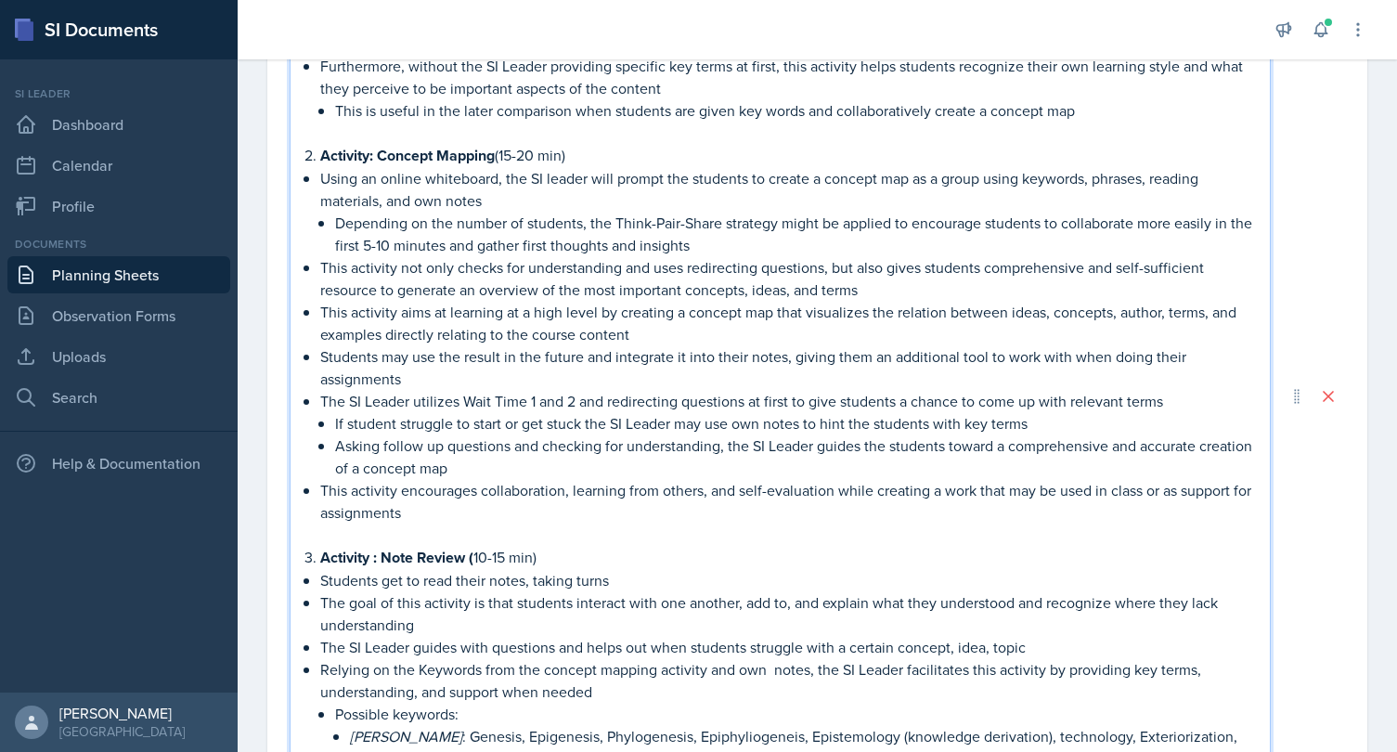
click at [647, 498] on p "This activity encourages collaboration, learning from others, and self-evaluati…" at bounding box center [787, 501] width 935 height 45
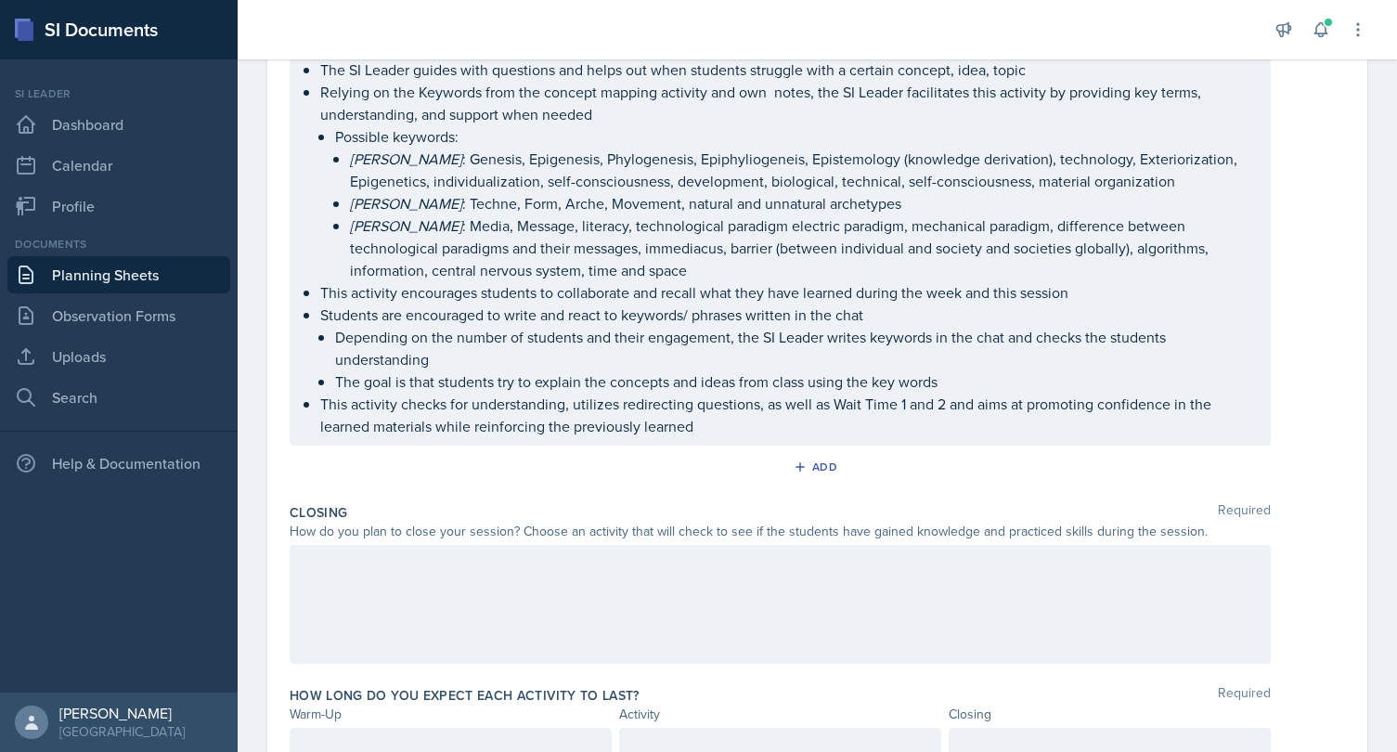
scroll to position [1580, 0]
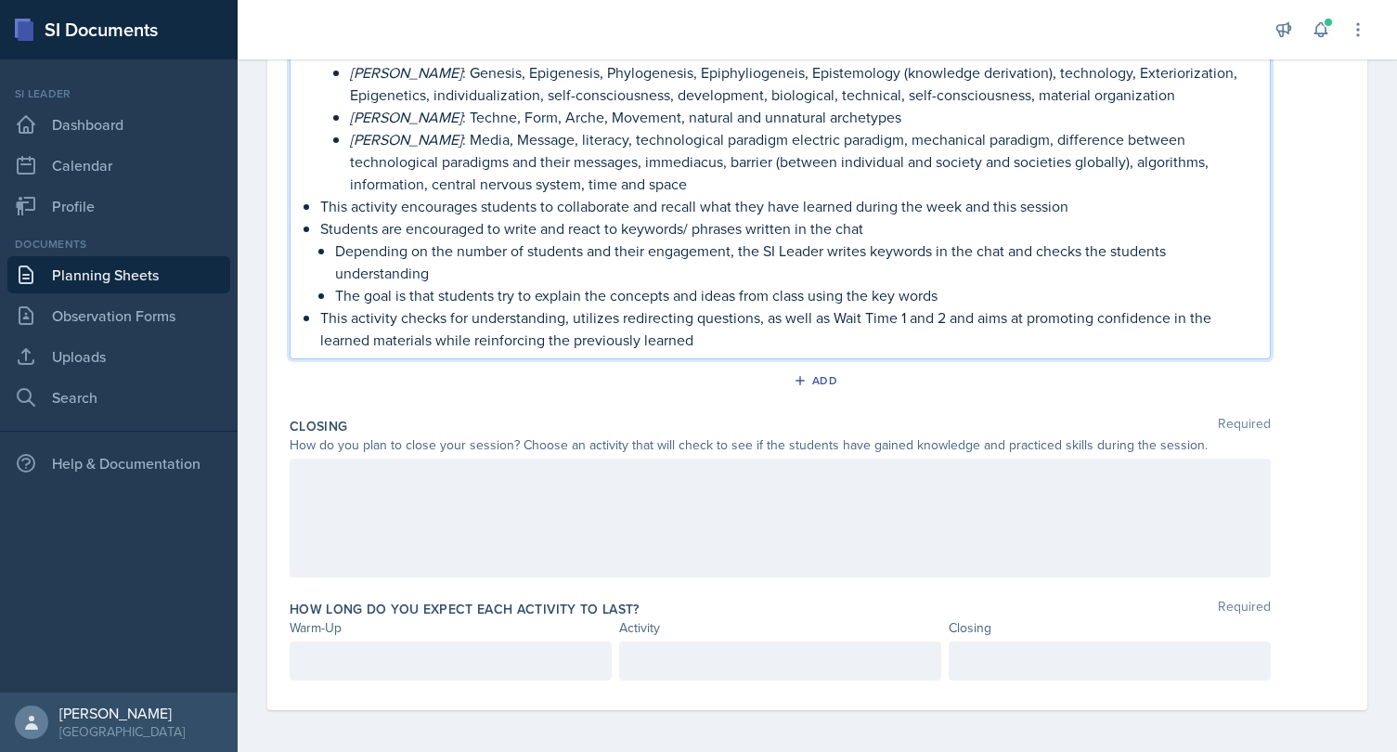
click at [611, 513] on div at bounding box center [780, 518] width 981 height 119
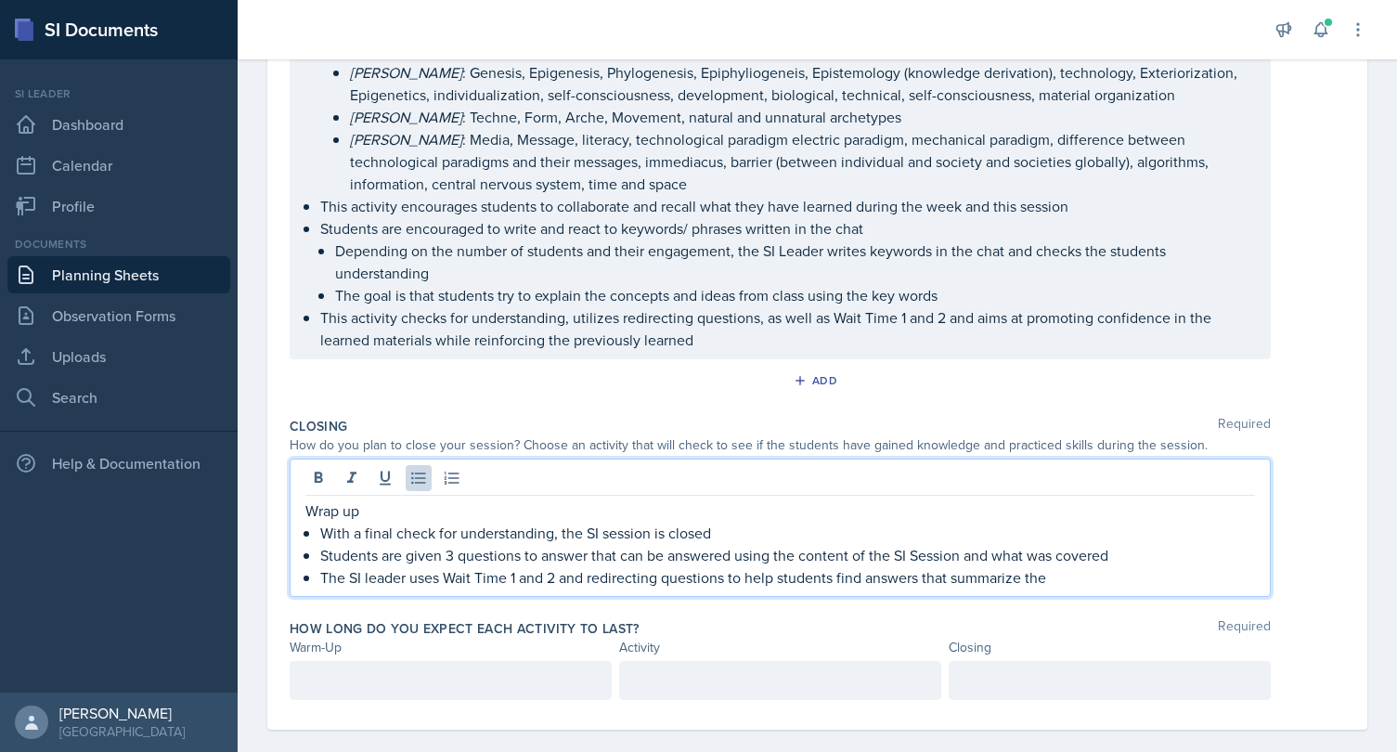
click at [863, 579] on p "The SI leader uses Wait Time 1 and 2 and redirecting questions to help students…" at bounding box center [787, 577] width 935 height 22
drag, startPoint x: 1149, startPoint y: 568, endPoint x: 1018, endPoint y: 563, distance: 131.0
click at [1016, 566] on p "The SI leader uses Wait Time 1 and 2 and redirecting questions to help students…" at bounding box center [787, 577] width 935 height 22
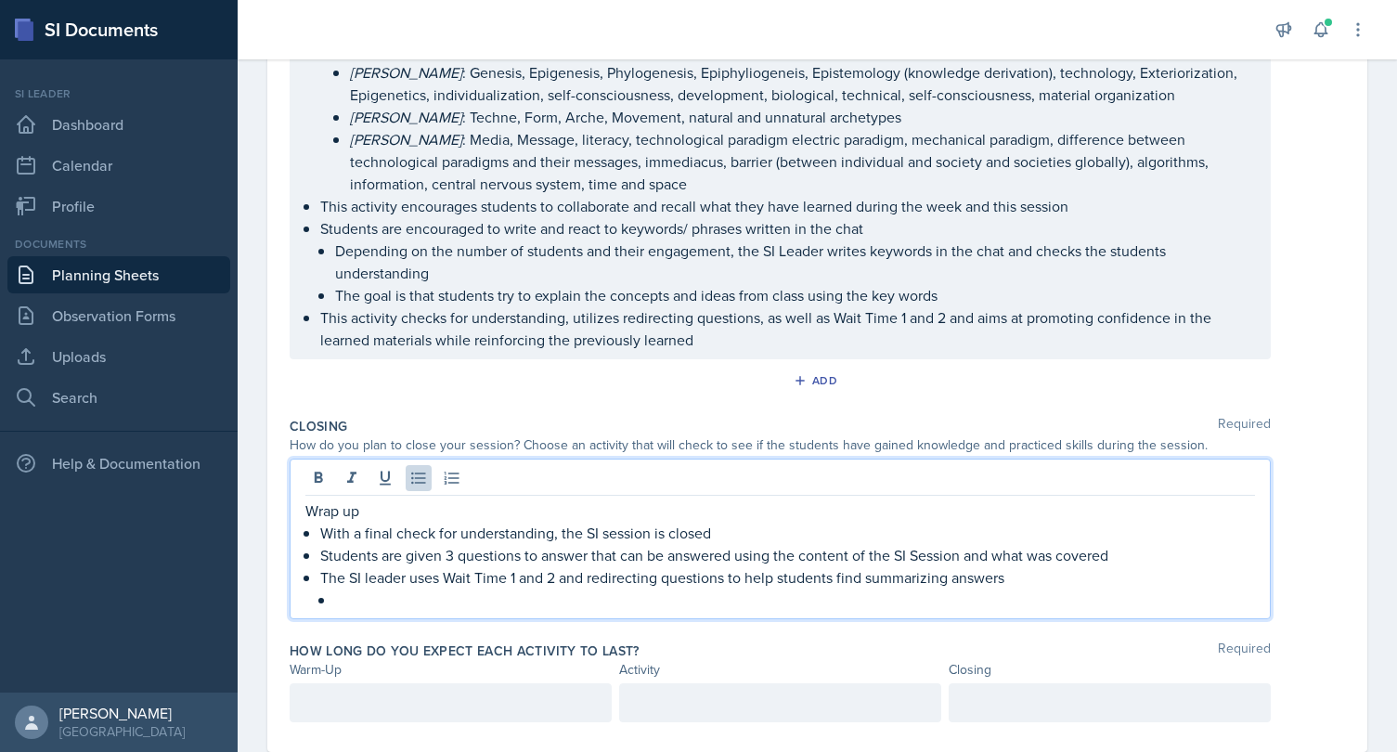
click at [732, 531] on p "With a final check for understanding, the SI session is closed" at bounding box center [787, 533] width 935 height 22
click at [553, 595] on p at bounding box center [795, 600] width 920 height 22
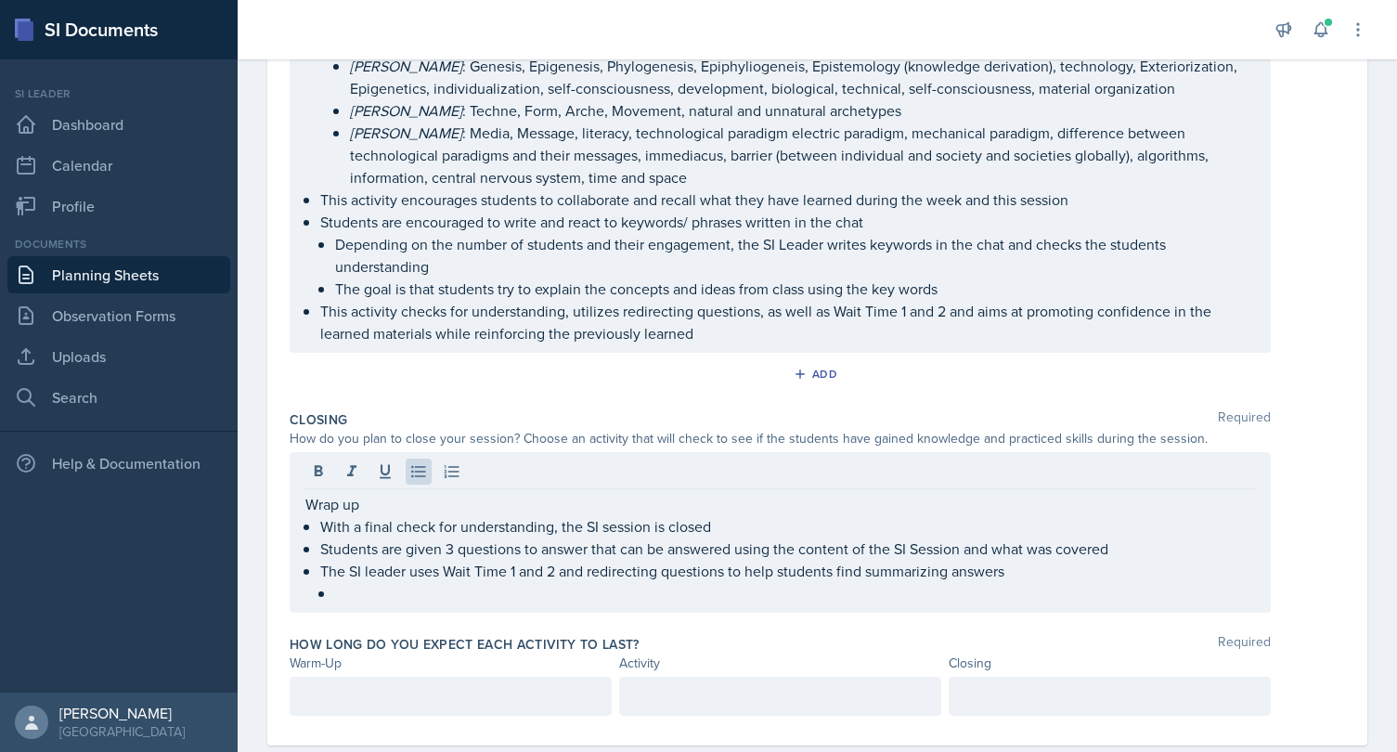
scroll to position [1553, 0]
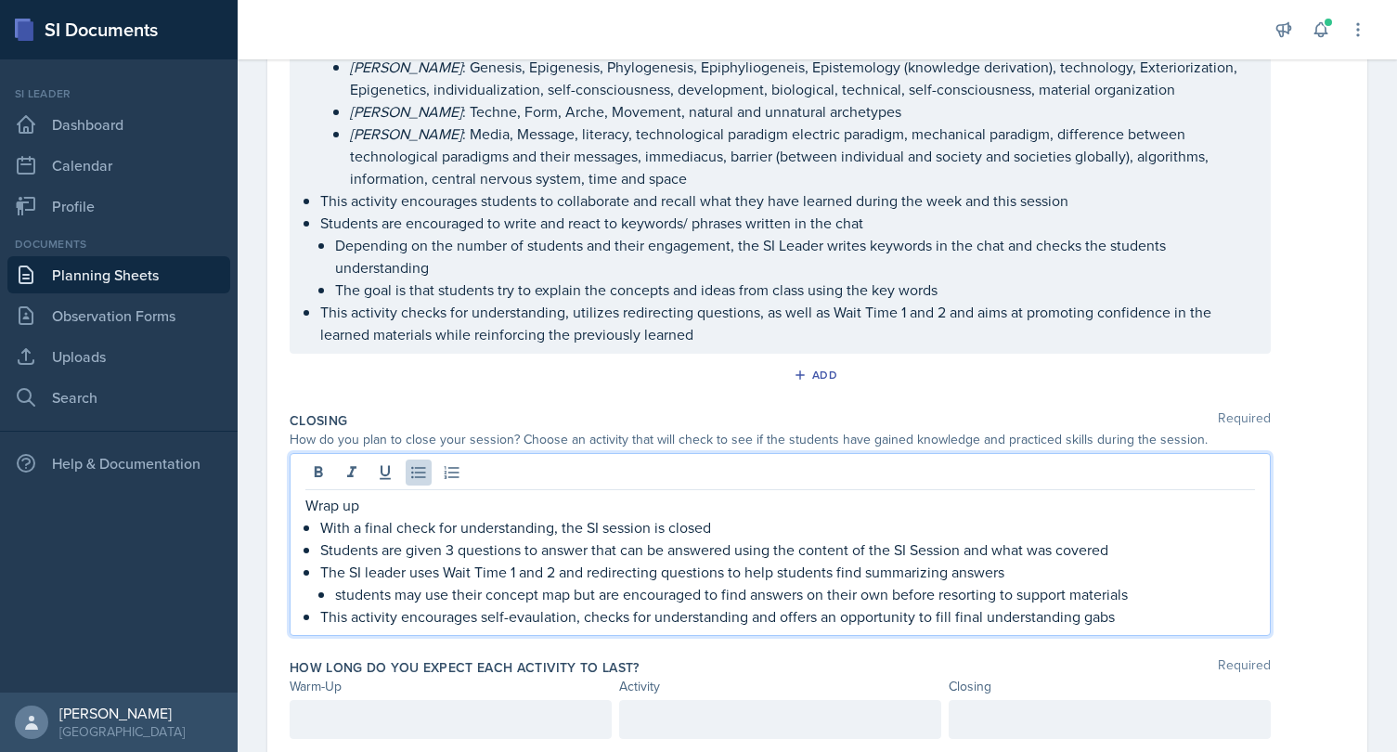
click at [547, 620] on p "This activity encourages self-evaulation, checks for understanding and offers a…" at bounding box center [787, 616] width 935 height 22
click at [647, 613] on p "This activity encourages self-evaluation, checks for understanding and offers a…" at bounding box center [787, 616] width 935 height 22
click at [1132, 614] on p "This activity encourages self-evaluation, checks for understanding and offers a…" at bounding box center [787, 616] width 935 height 22
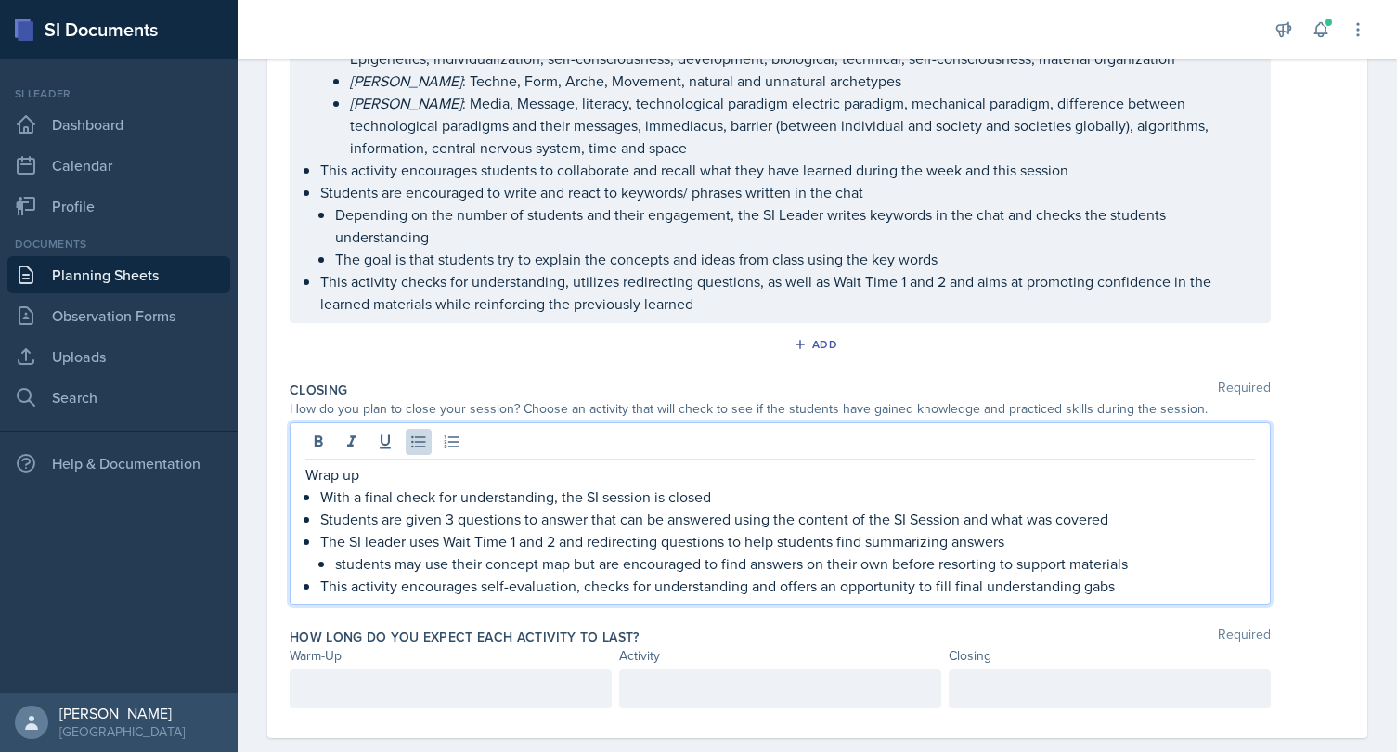
scroll to position [1611, 0]
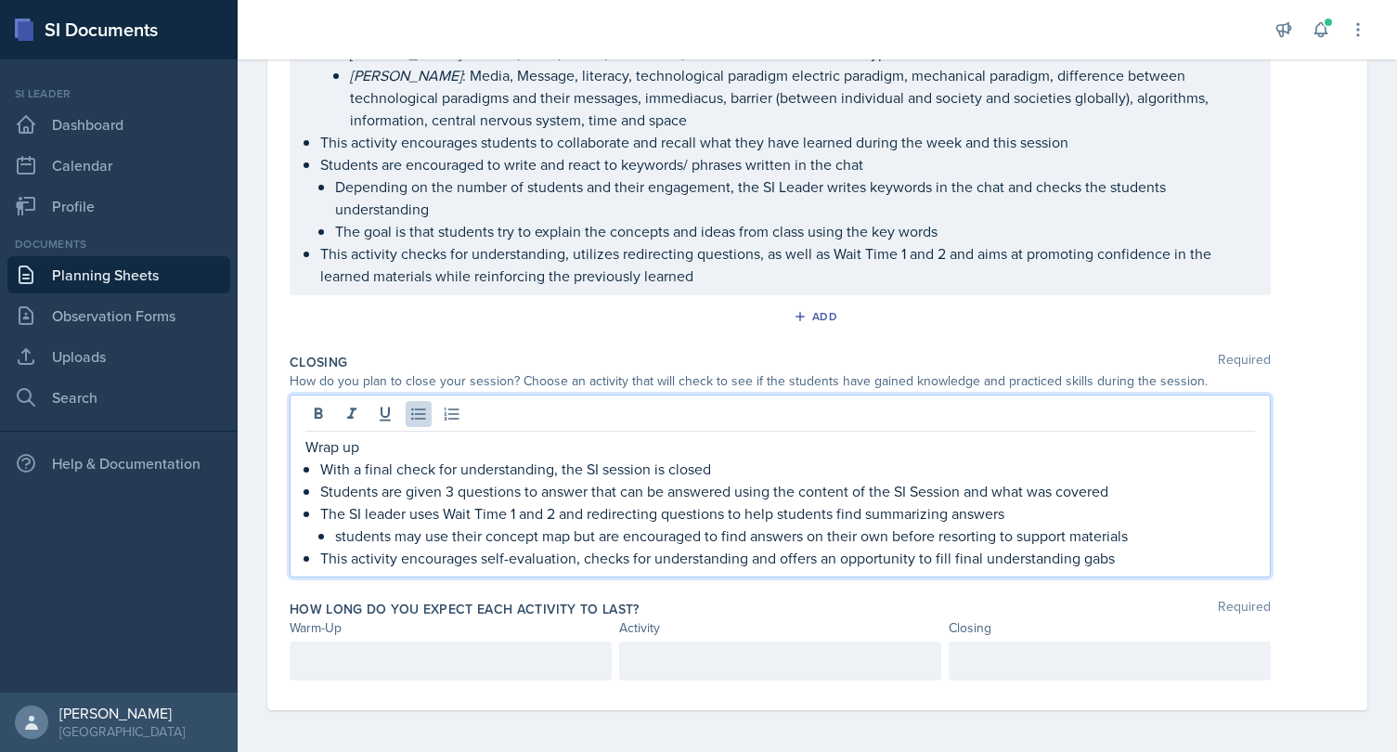
click at [537, 651] on div at bounding box center [451, 660] width 322 height 39
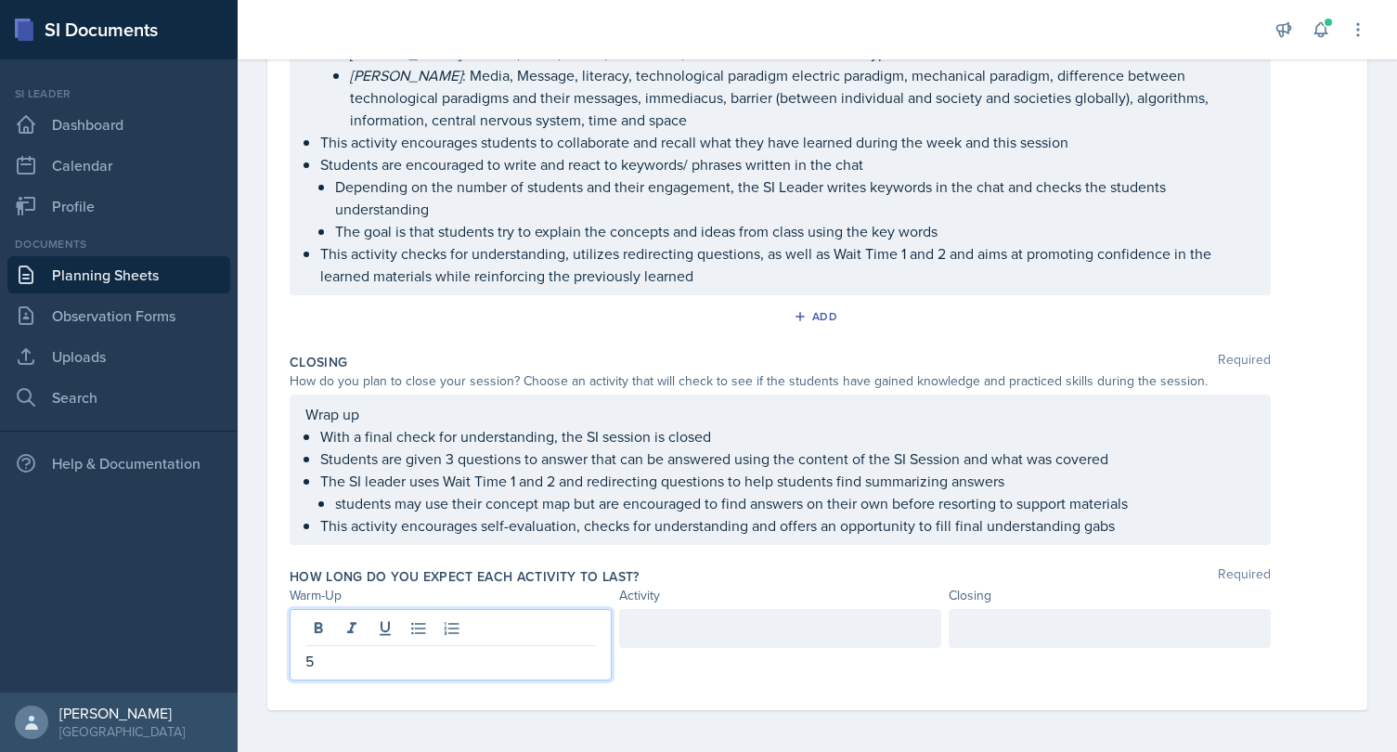
click at [833, 634] on div at bounding box center [780, 628] width 322 height 39
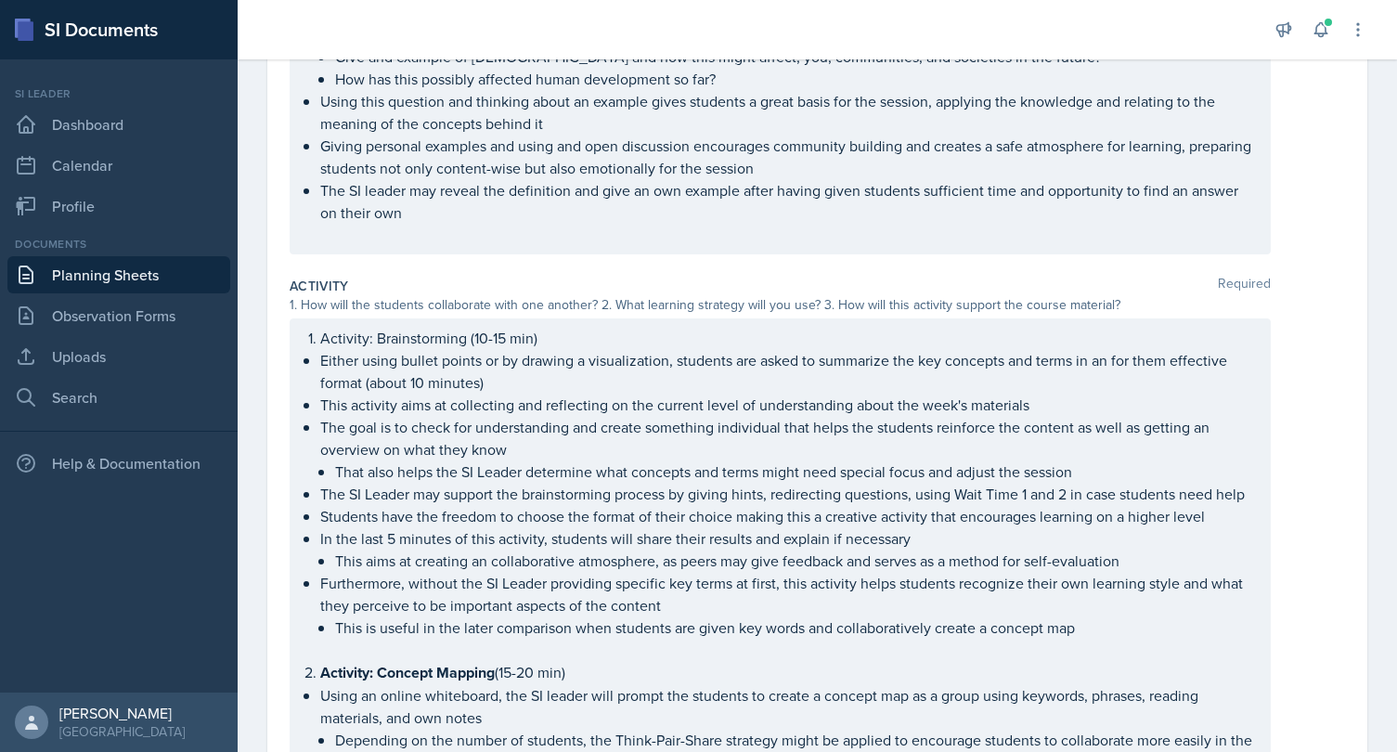
scroll to position [355, 0]
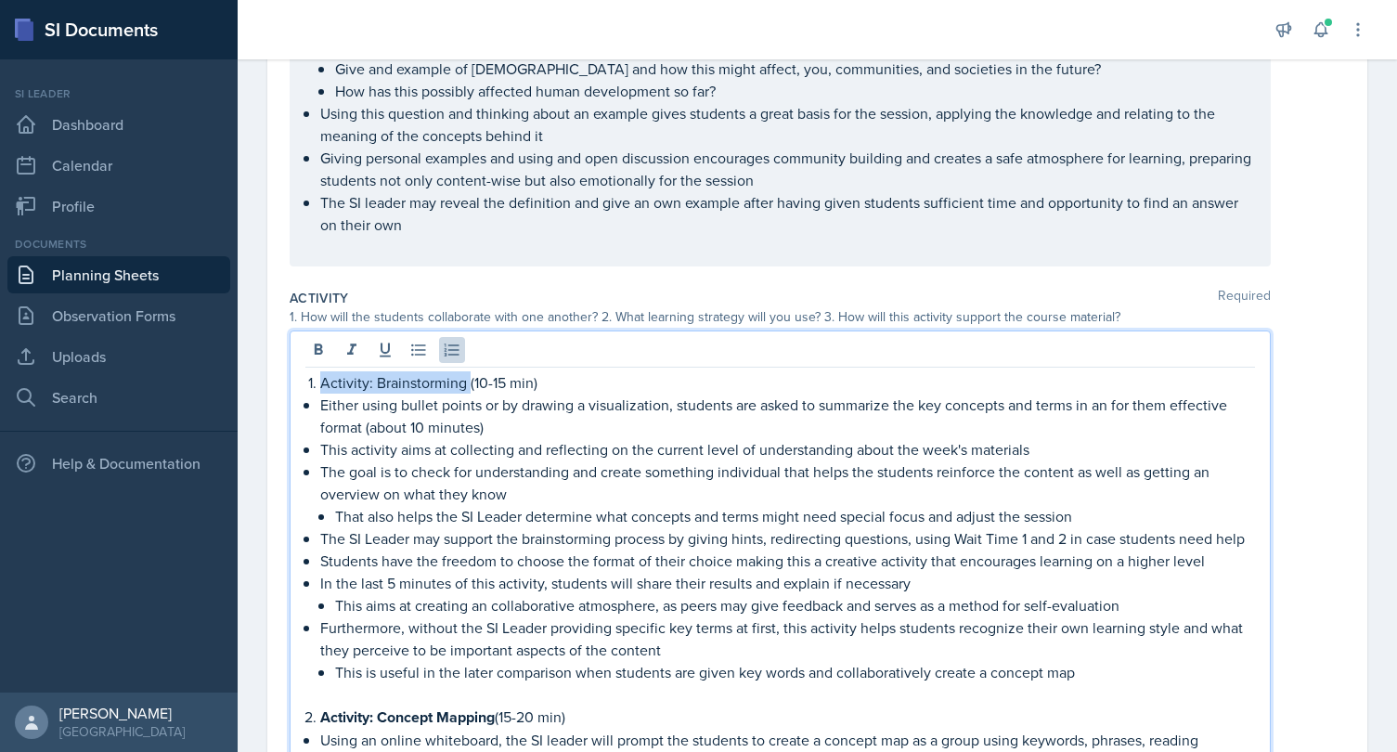
drag, startPoint x: 470, startPoint y: 351, endPoint x: 232, endPoint y: 362, distance: 237.9
click at [477, 402] on p "Either using bullet points or by drawing a visualization, students are asked to…" at bounding box center [787, 416] width 935 height 45
drag, startPoint x: 466, startPoint y: 380, endPoint x: 237, endPoint y: 379, distance: 229.3
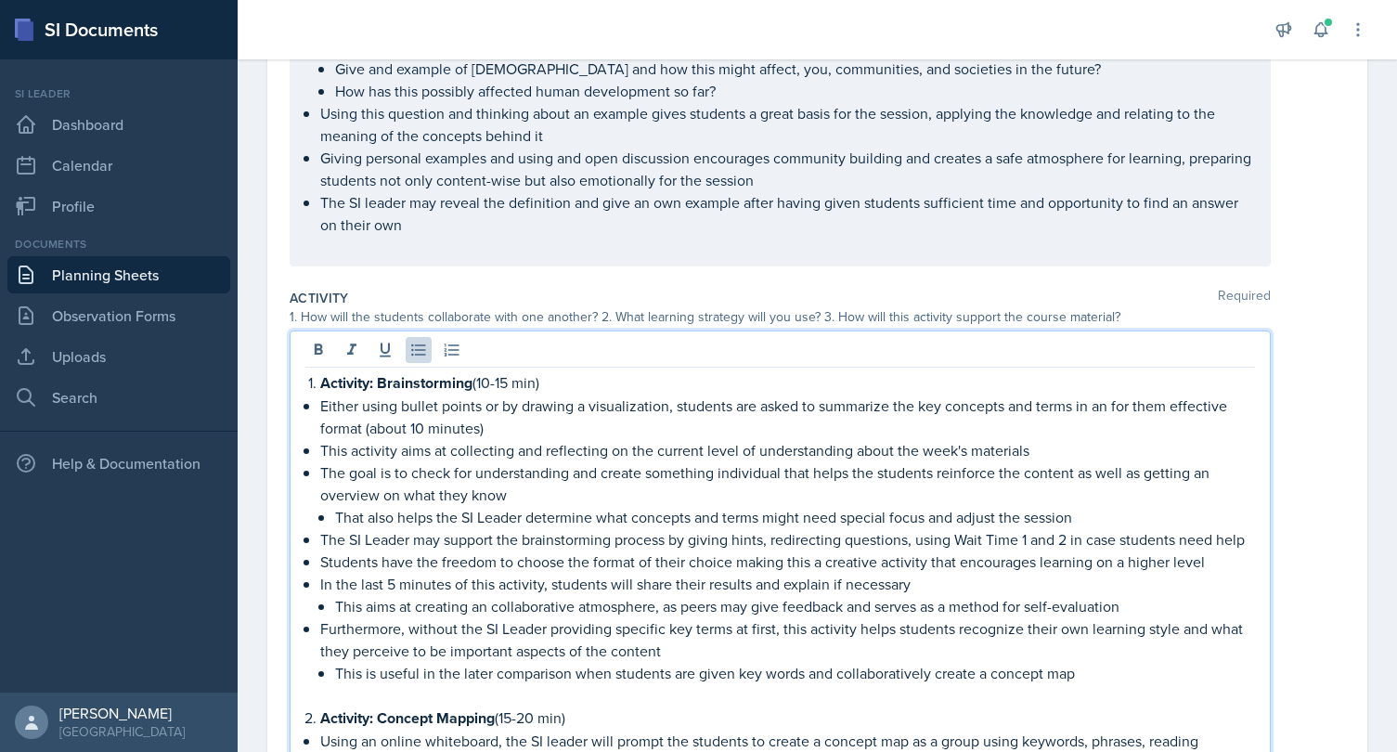
click at [690, 573] on p "In the last 5 minutes of this activity, students will share their results and e…" at bounding box center [787, 584] width 935 height 22
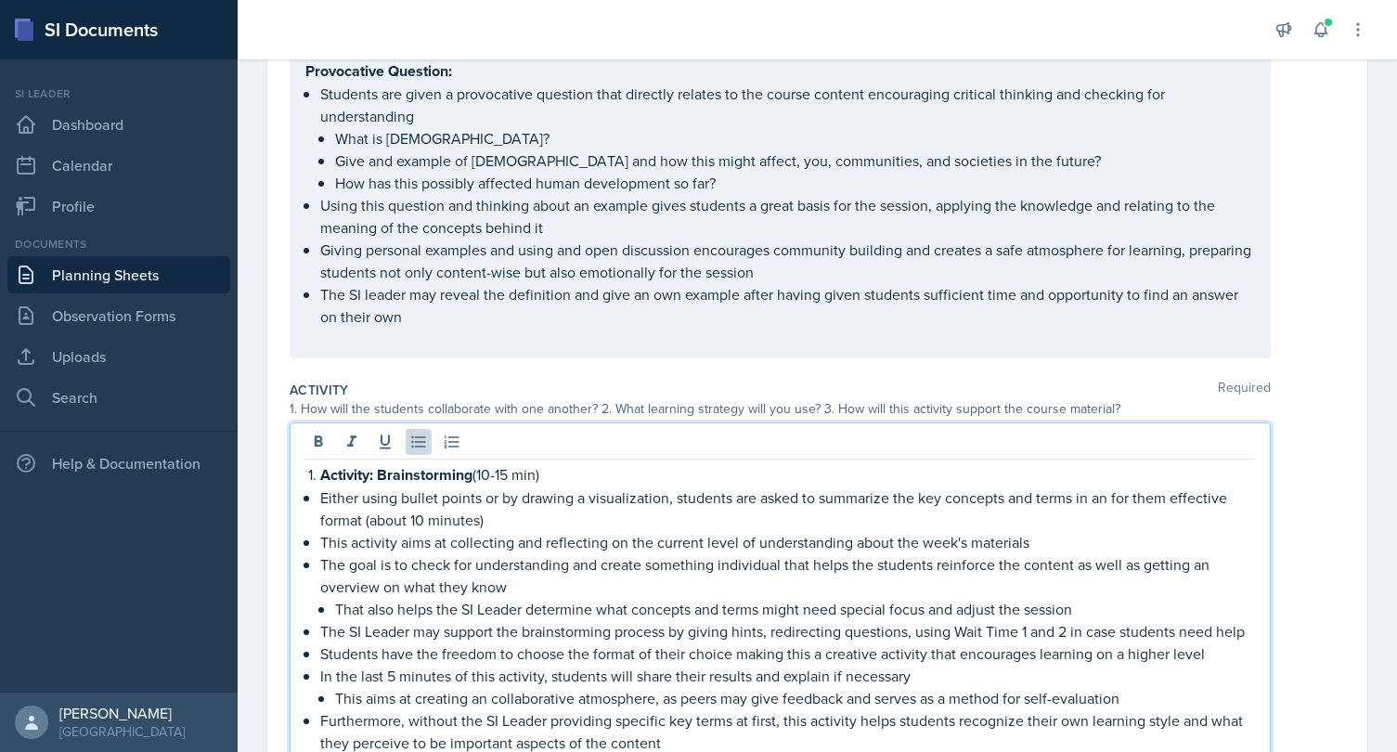
scroll to position [313, 0]
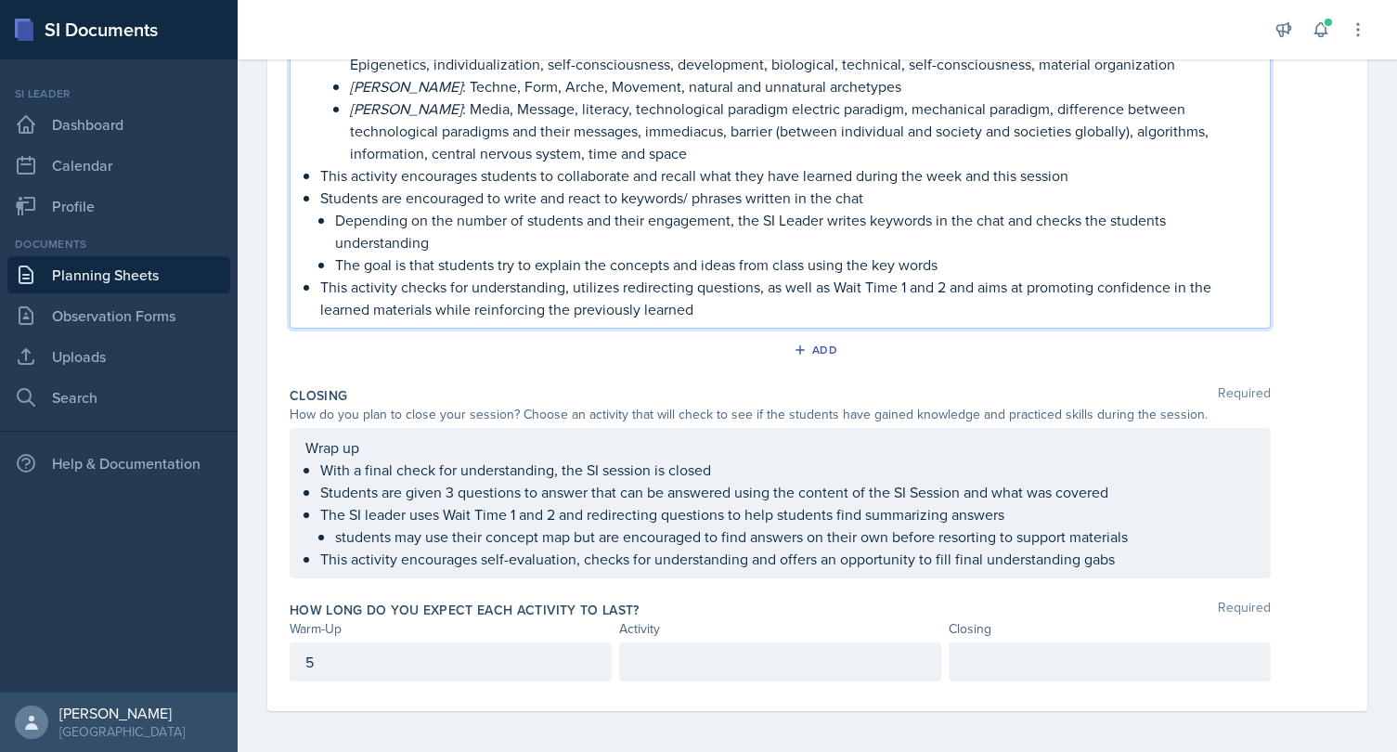
click at [687, 666] on div at bounding box center [780, 661] width 322 height 39
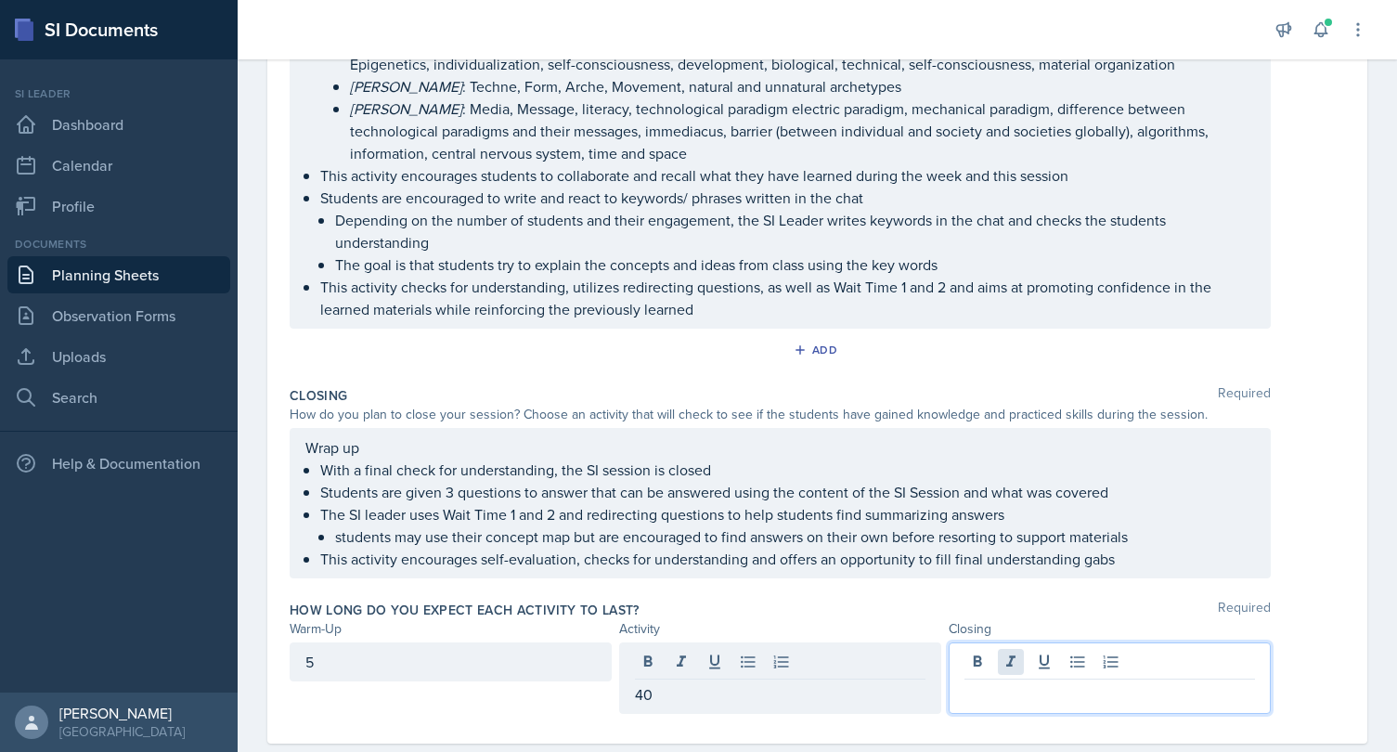
click at [1022, 657] on div at bounding box center [1110, 677] width 322 height 71
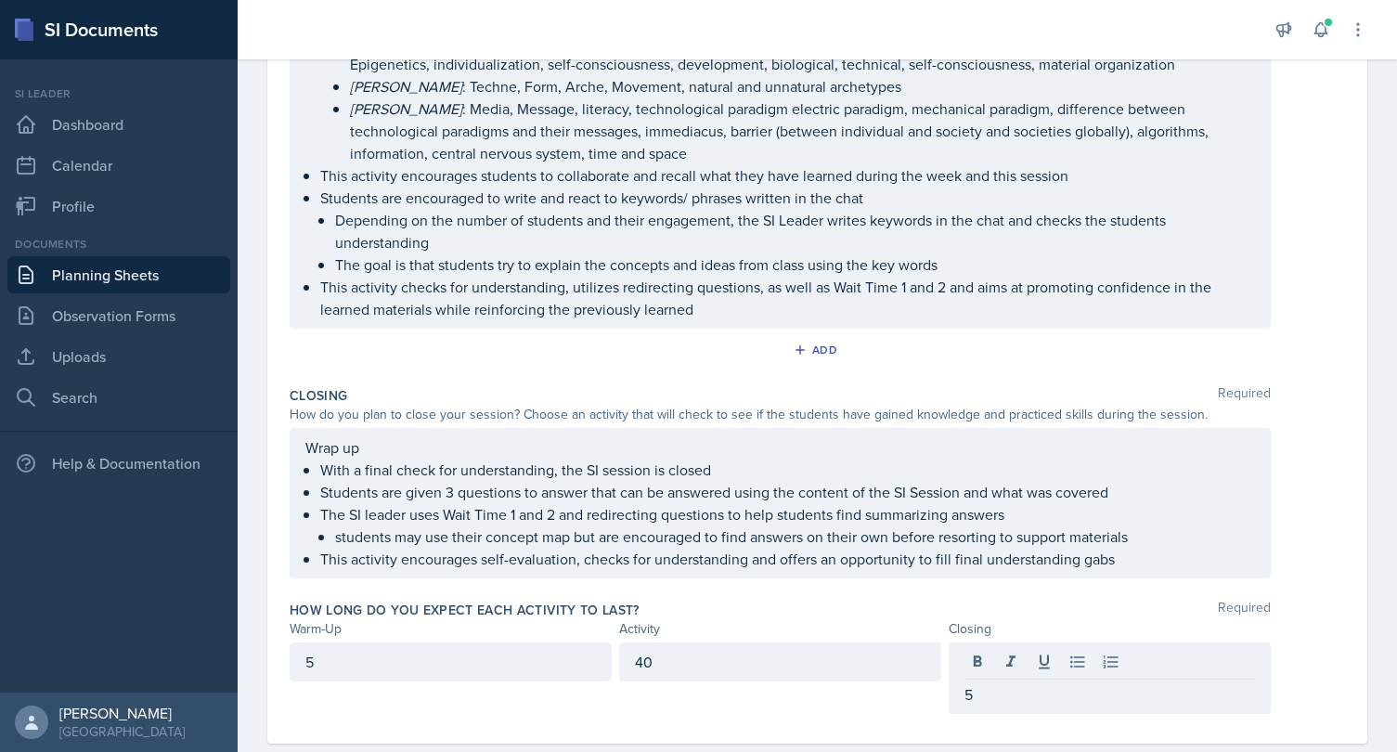
click at [931, 593] on div "How long do you expect each activity to last? Required Warm-Up Activity Closing…" at bounding box center [817, 661] width 1055 height 136
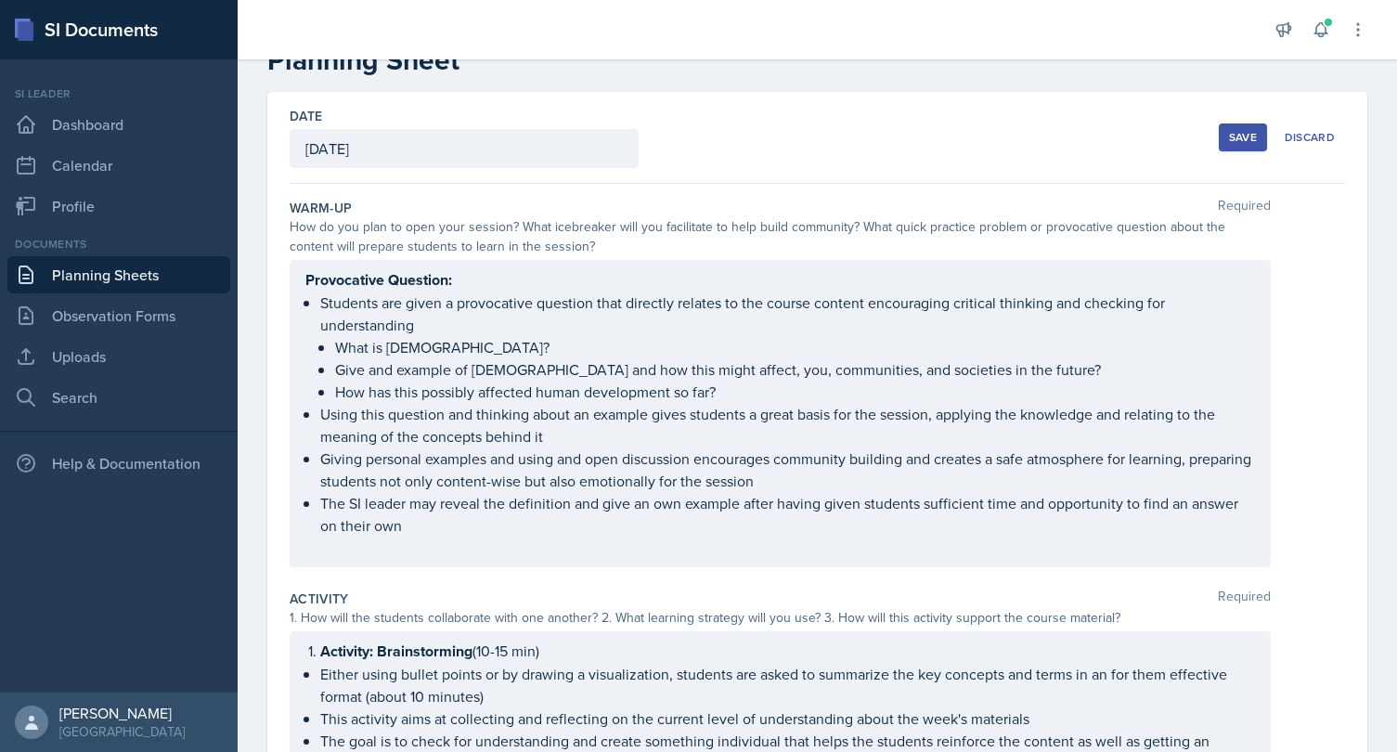
scroll to position [0, 0]
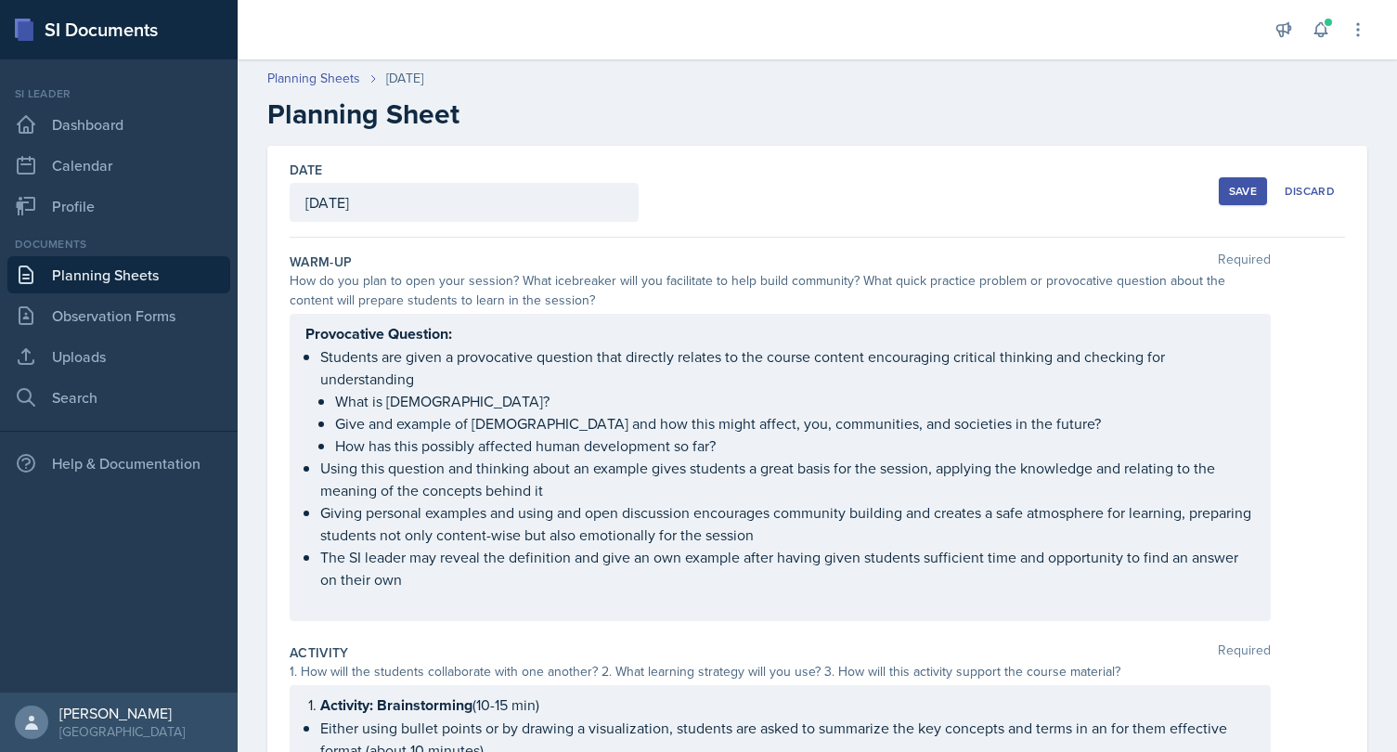
click at [1240, 197] on div "Save" at bounding box center [1243, 191] width 28 height 15
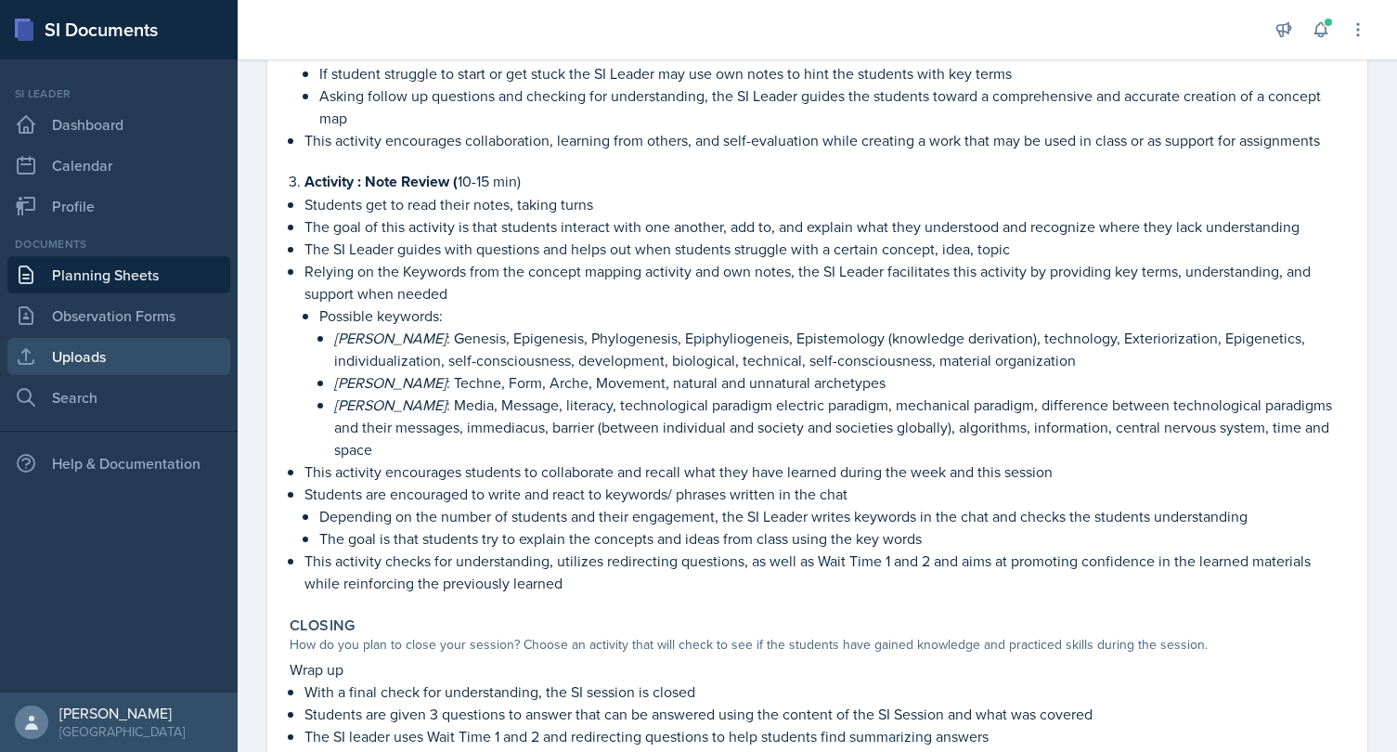
click at [111, 358] on link "Uploads" at bounding box center [118, 356] width 223 height 37
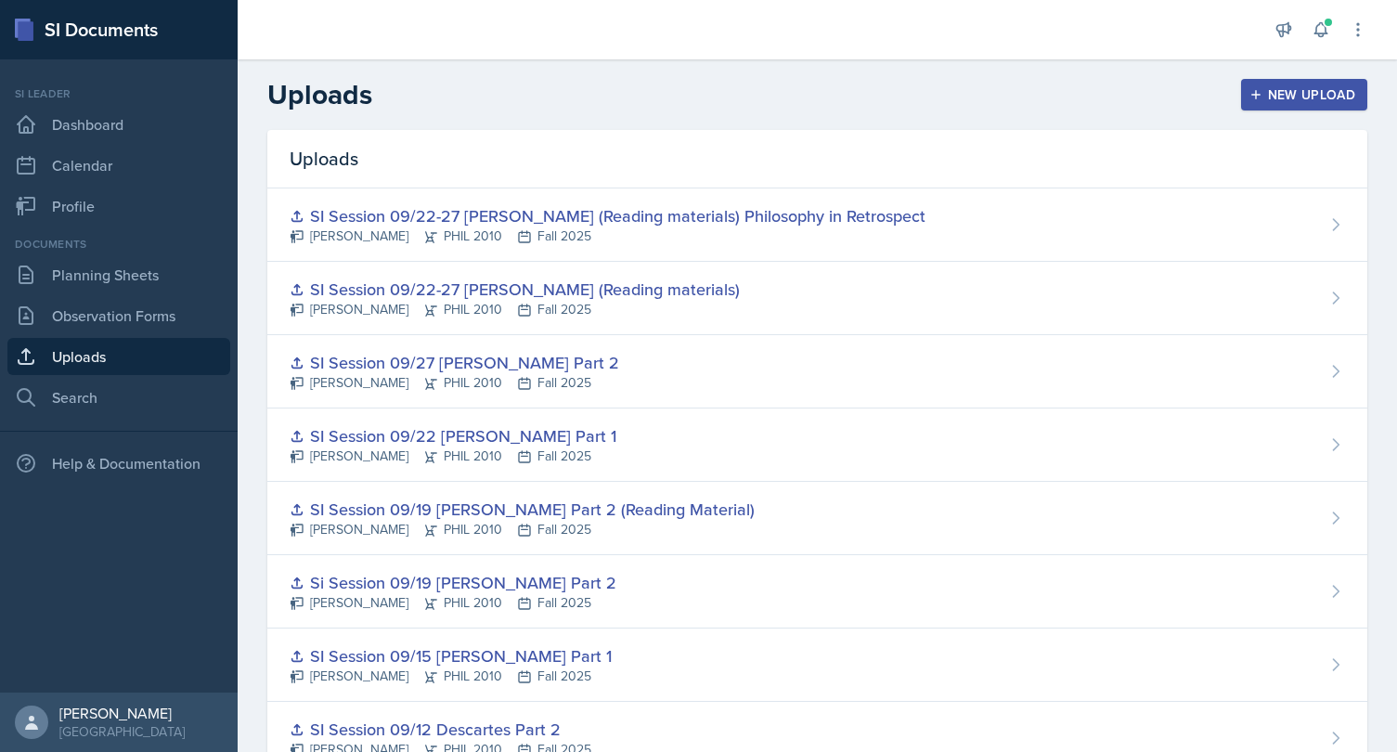
click at [1289, 90] on div "New Upload" at bounding box center [1304, 94] width 103 height 15
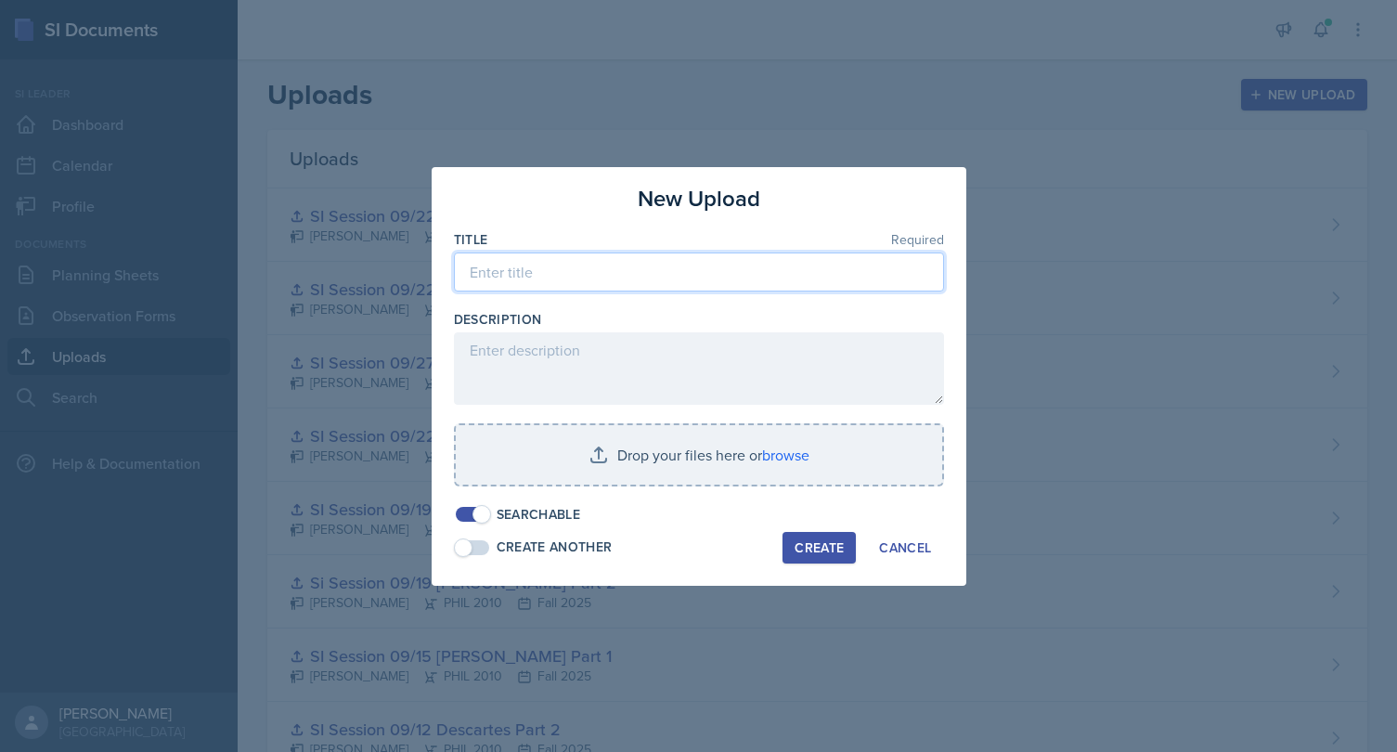
click at [705, 272] on input at bounding box center [699, 271] width 490 height 39
type input "SI Session 09/29 Media and Technology Part 1"
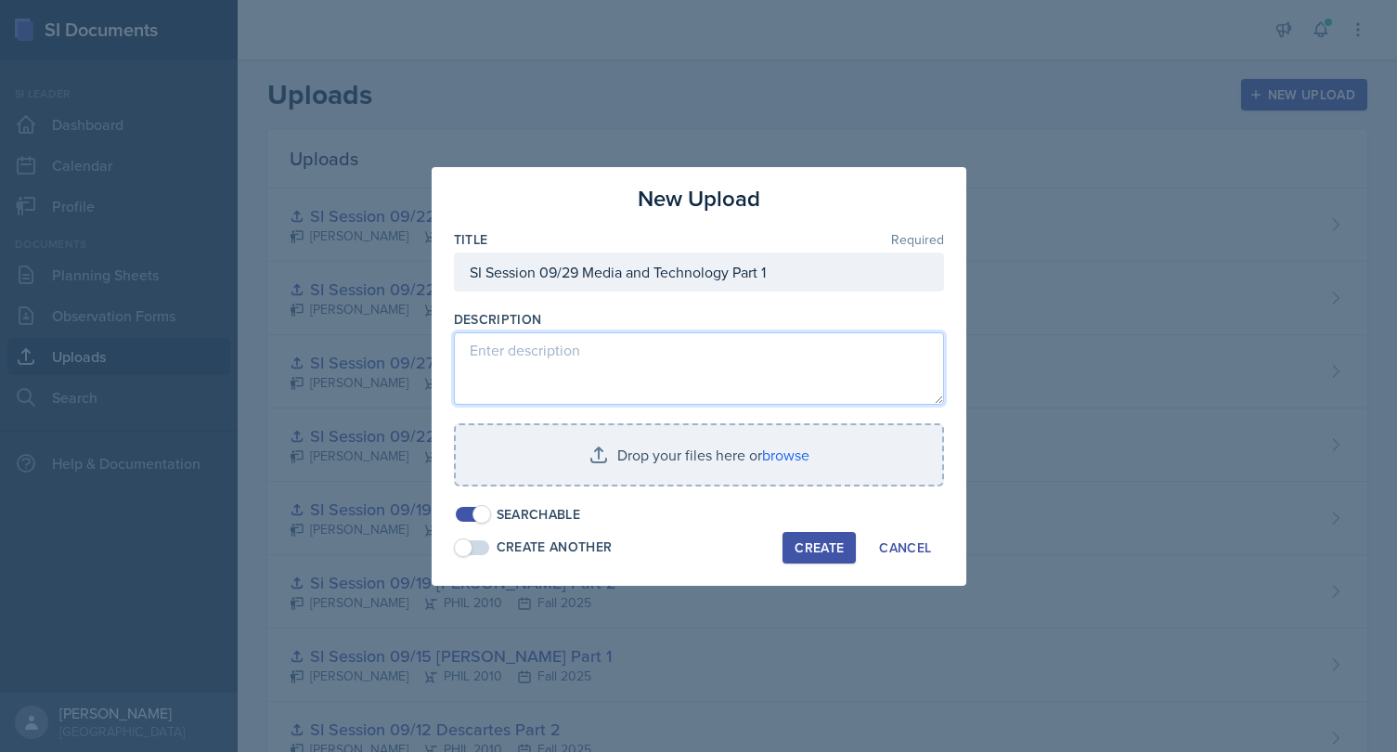
click at [694, 366] on textarea at bounding box center [699, 368] width 490 height 72
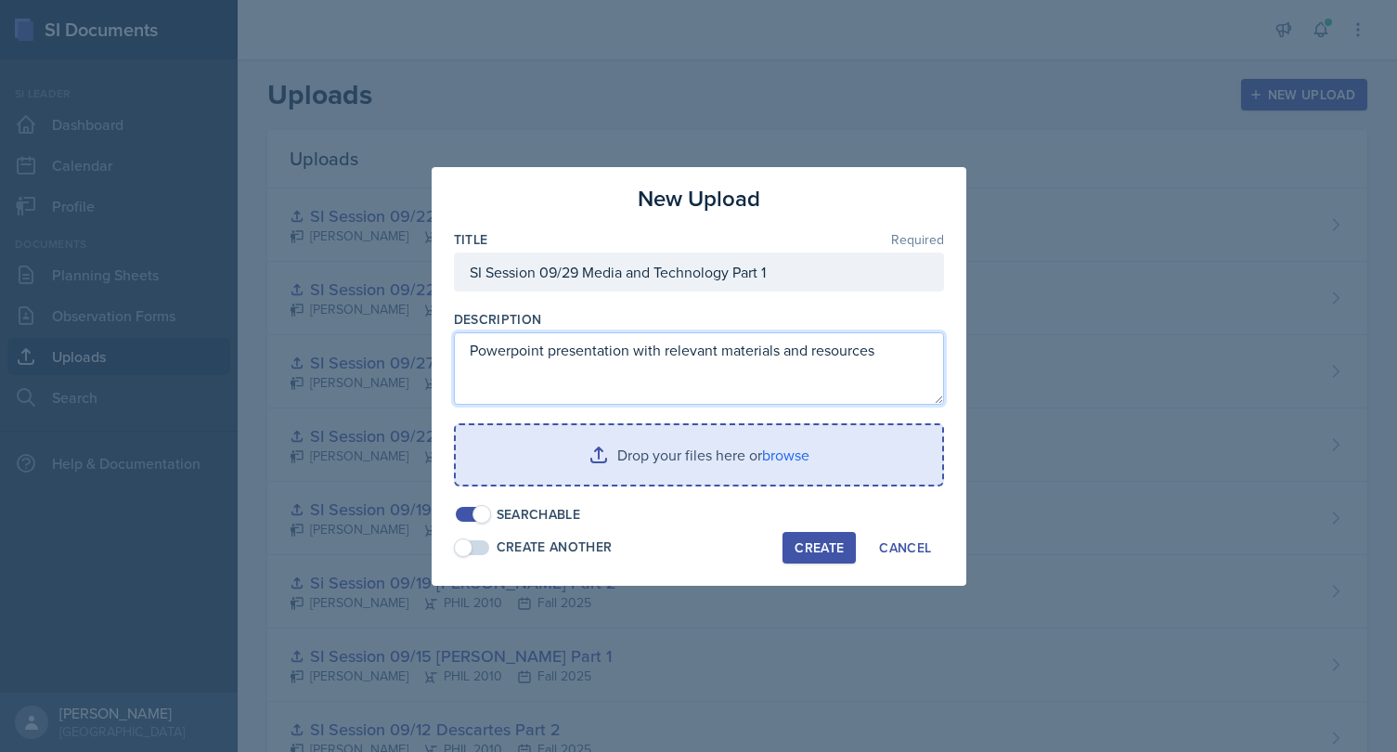
type textarea "Powerpoint presentation with relevant materials and resources"
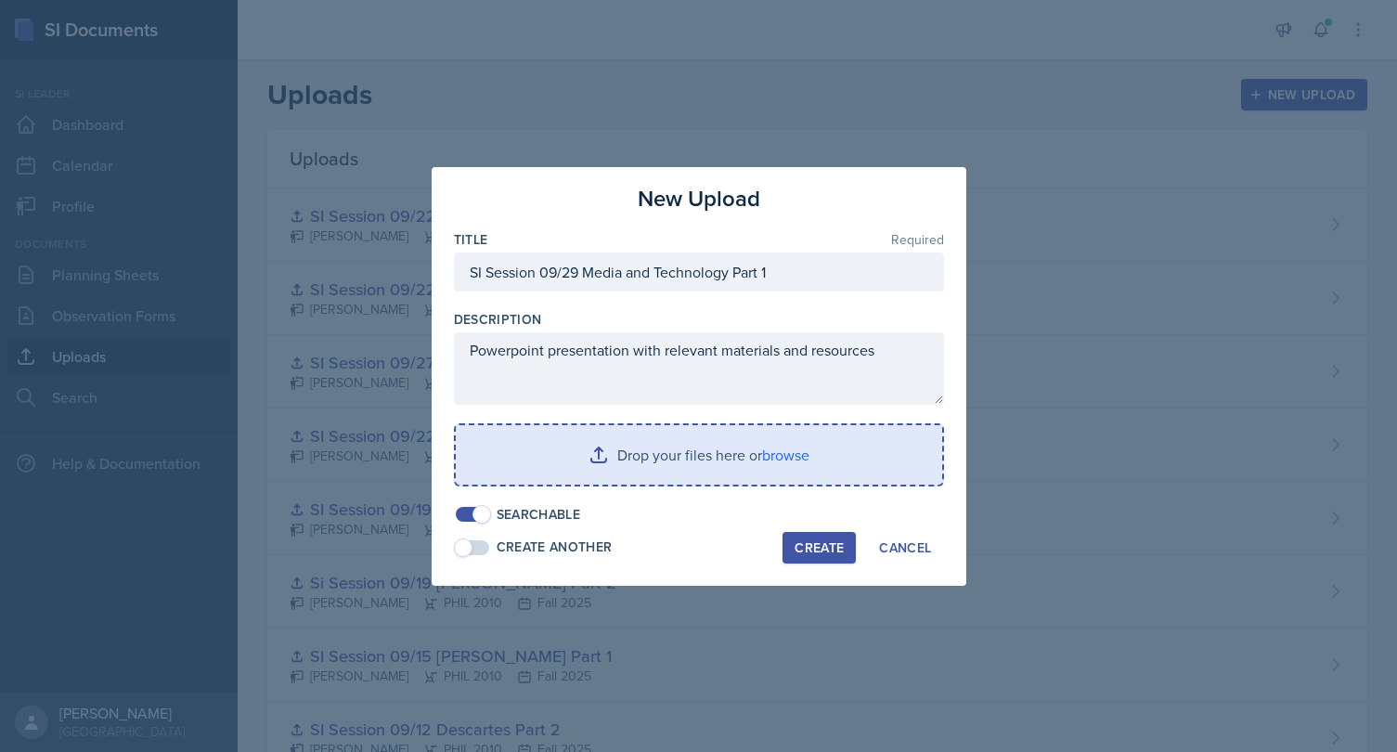
click at [779, 466] on input "file" at bounding box center [699, 454] width 486 height 59
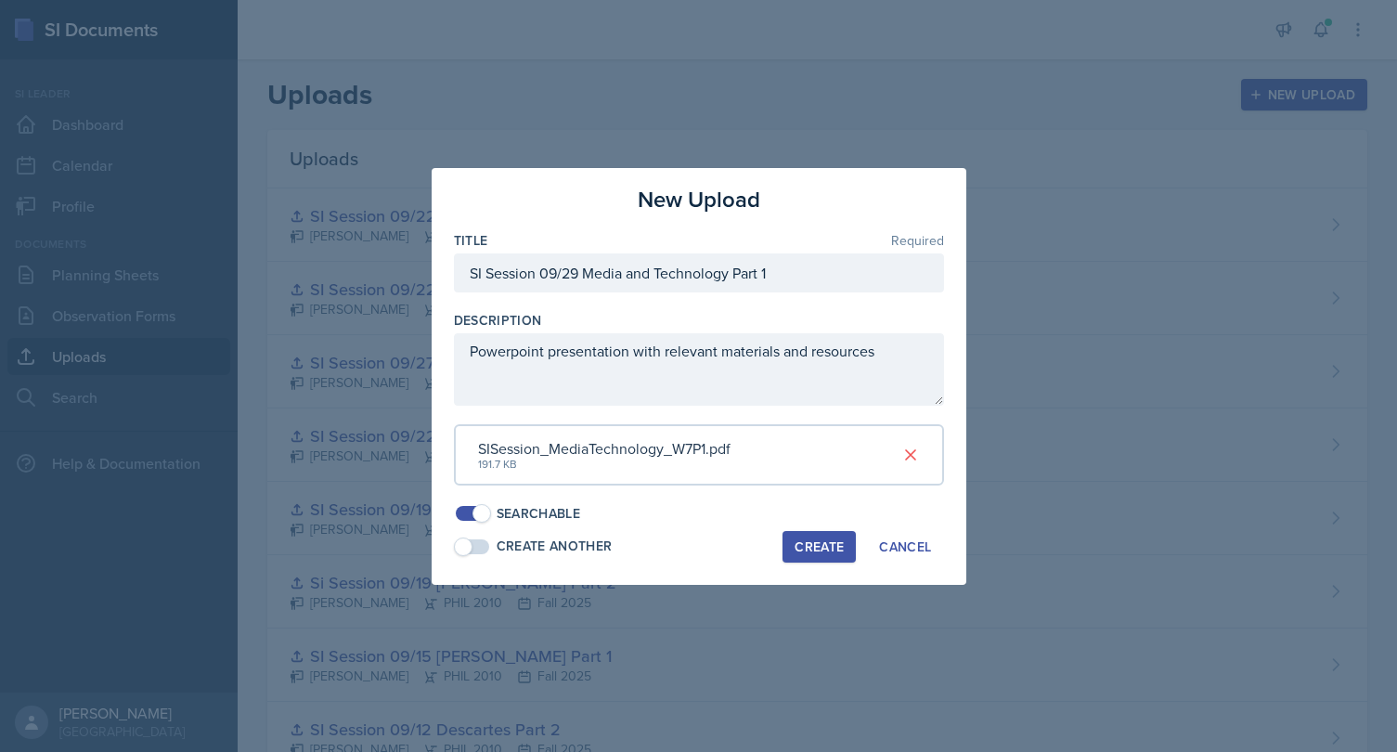
click at [485, 516] on span at bounding box center [481, 513] width 19 height 19
click at [471, 514] on span at bounding box center [463, 513] width 19 height 19
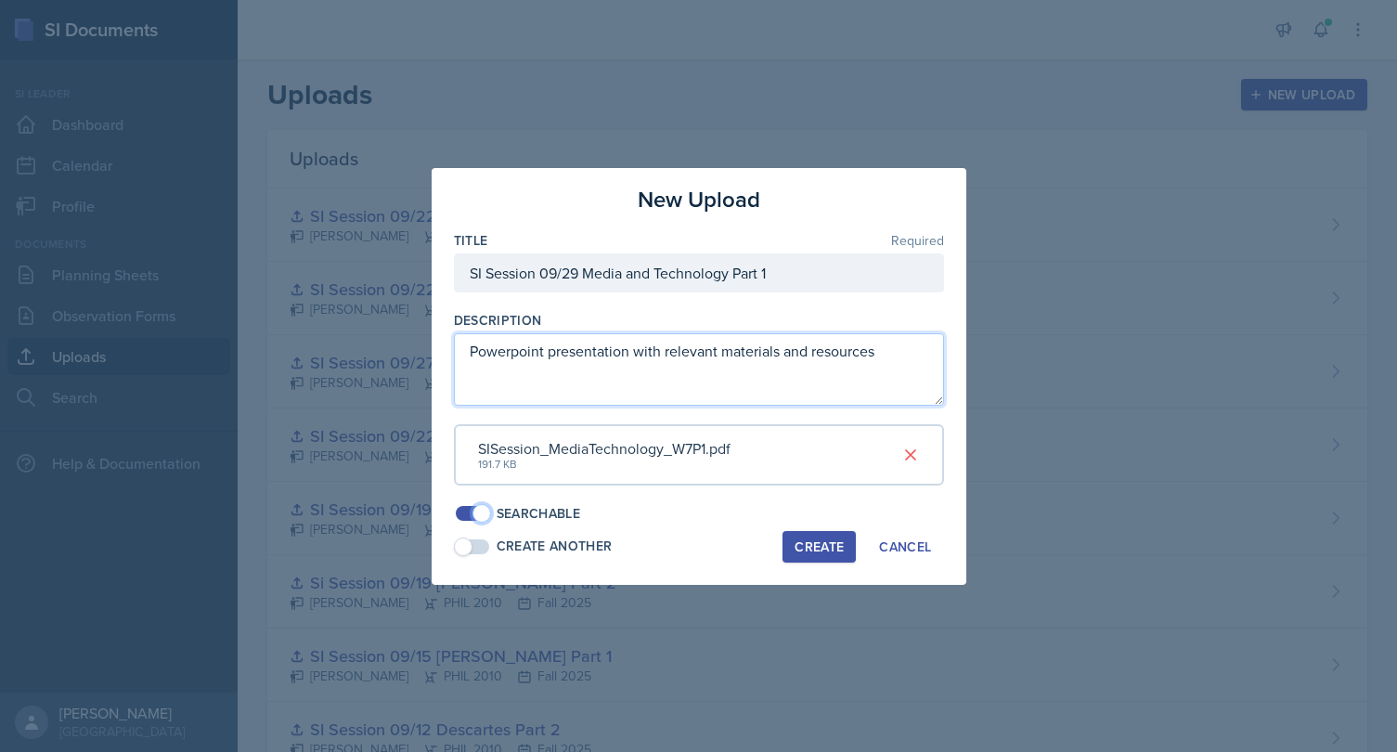
click at [895, 356] on textarea "Powerpoint presentation with relevant materials and resources" at bounding box center [699, 369] width 490 height 72
drag, startPoint x: 895, startPoint y: 353, endPoint x: 357, endPoint y: 352, distance: 537.5
click at [454, 353] on textarea "Powerpoint presentation with relevant materials and resources" at bounding box center [699, 369] width 490 height 72
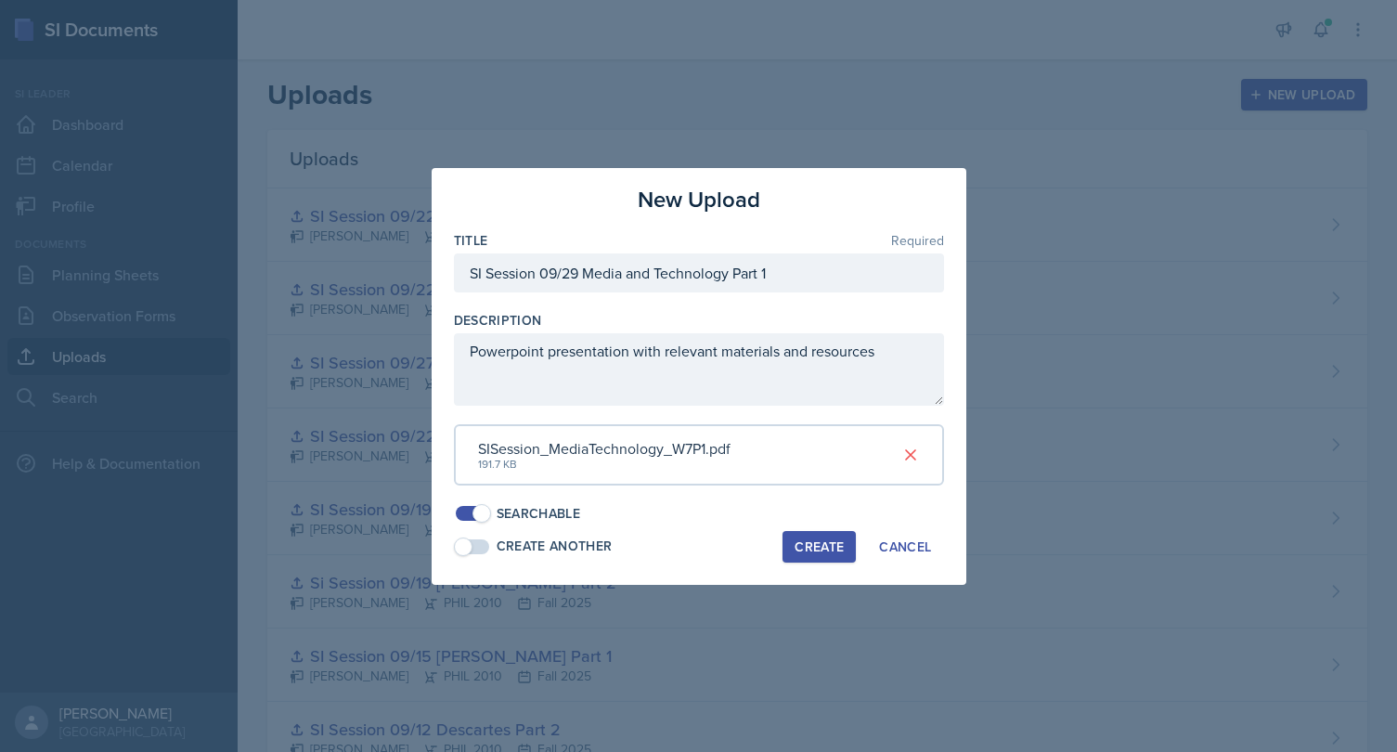
click at [812, 548] on div "Create" at bounding box center [819, 546] width 49 height 15
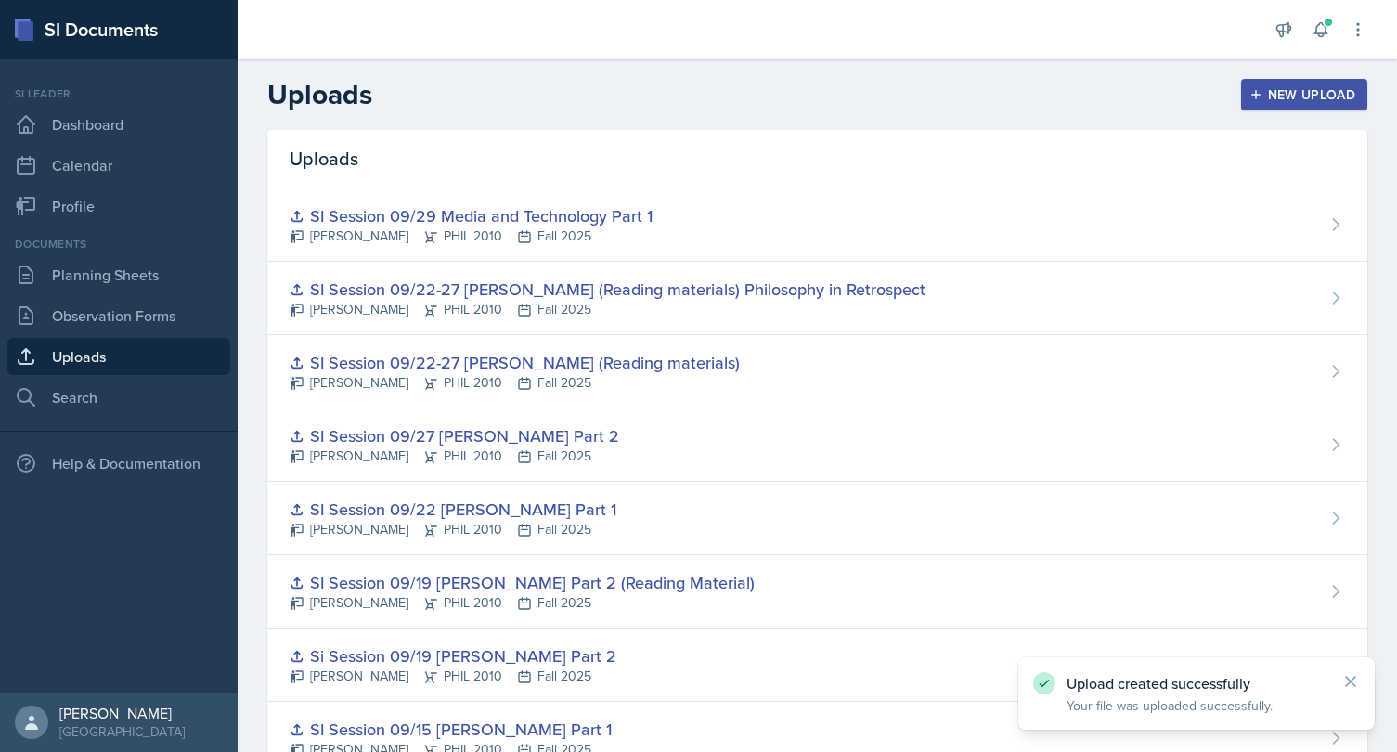
click at [1289, 96] on div "New Upload" at bounding box center [1304, 94] width 103 height 15
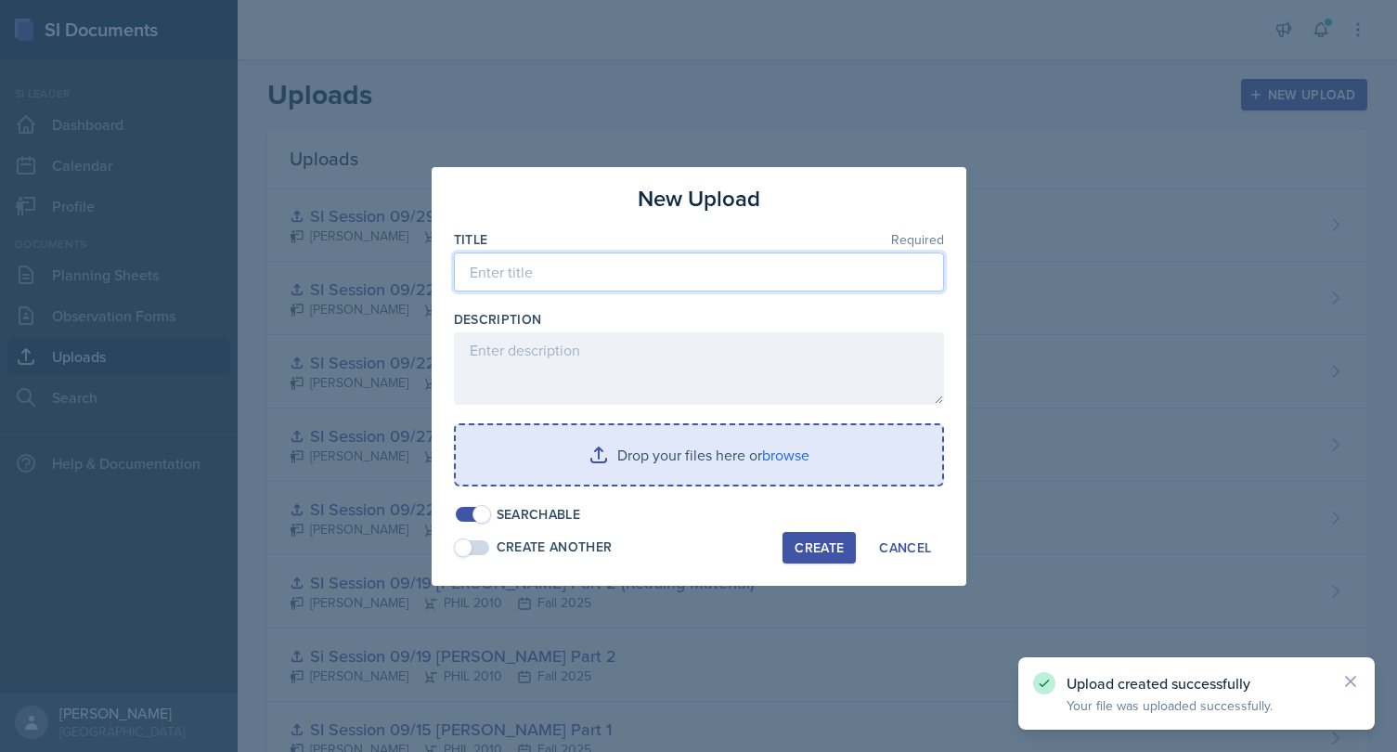
click at [788, 273] on input at bounding box center [699, 271] width 490 height 39
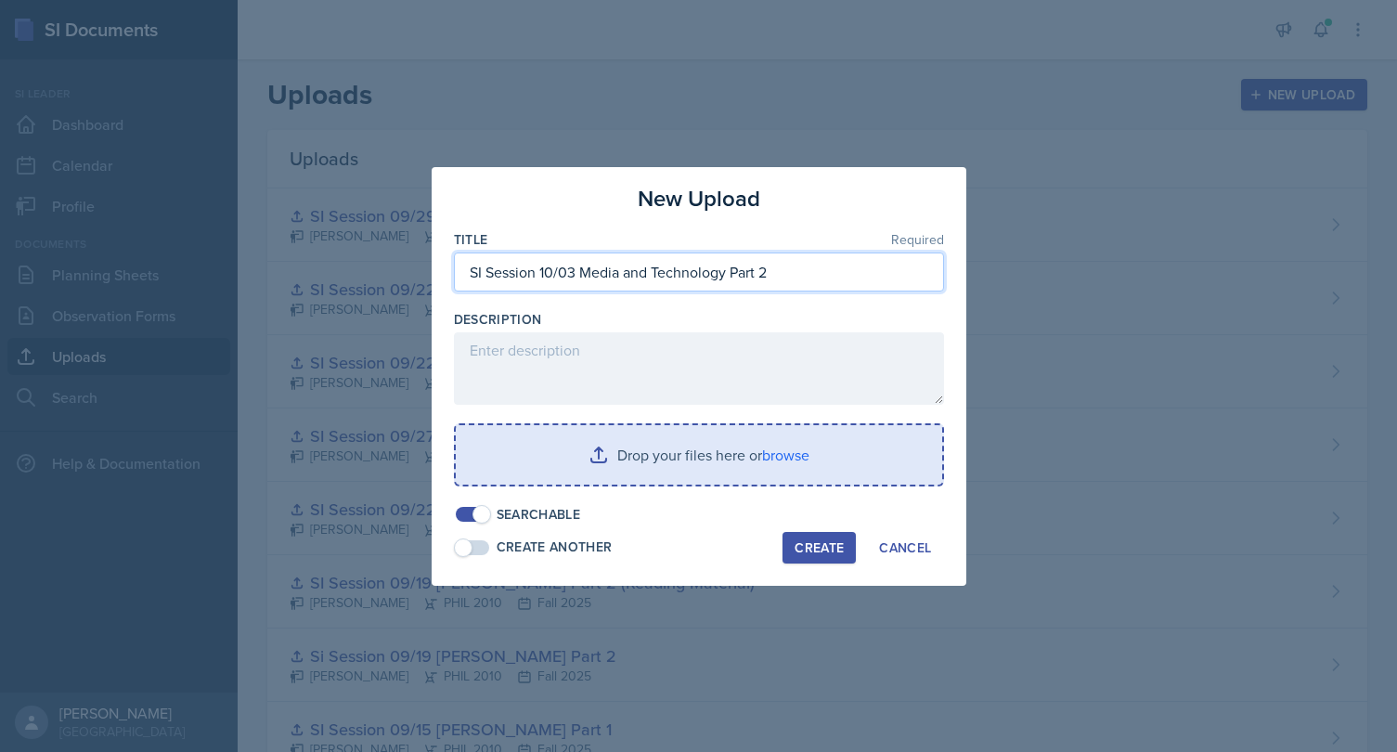
type input "SI Session 10/03 Media and Technology Part 2"
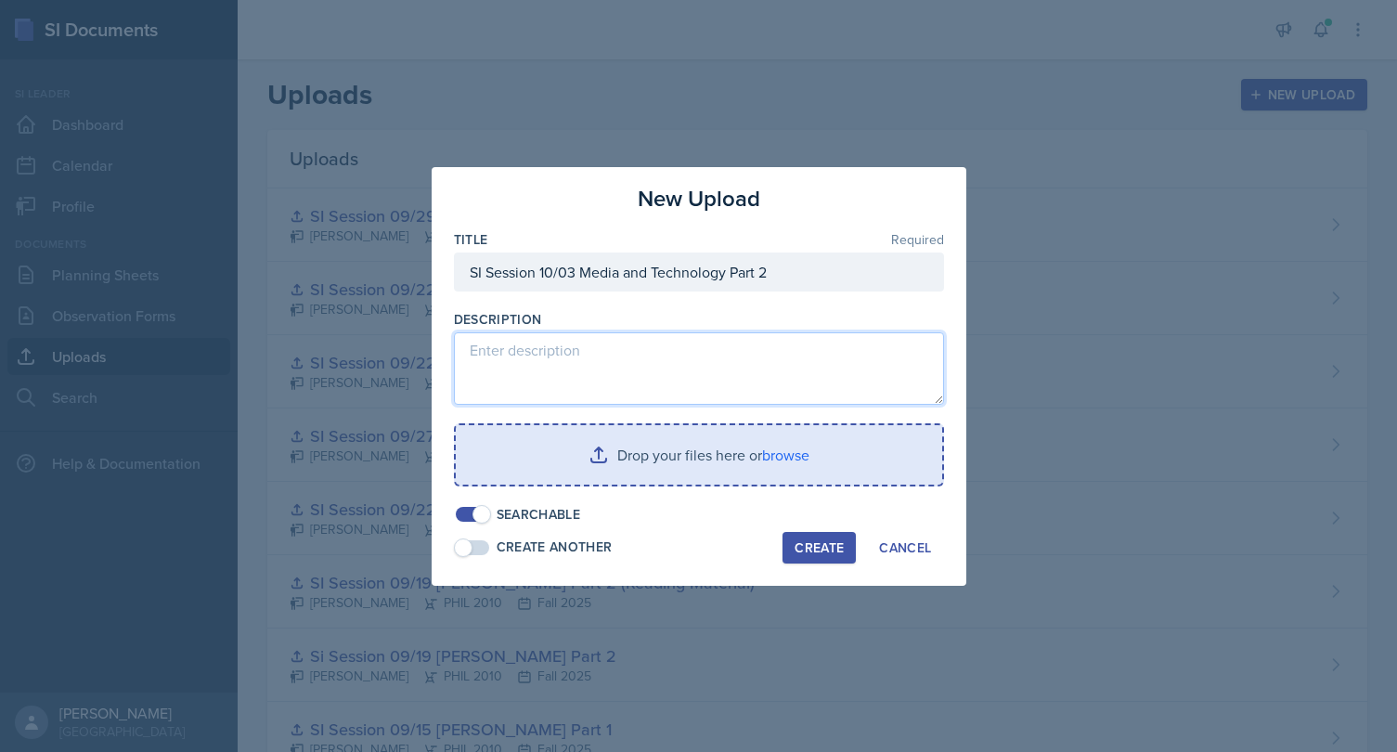
click at [757, 345] on textarea at bounding box center [699, 368] width 490 height 72
paste textarea "Powerpoint presentation with relevant materials and resources"
type textarea "Powerpoint presentation with relevant materials and resources"
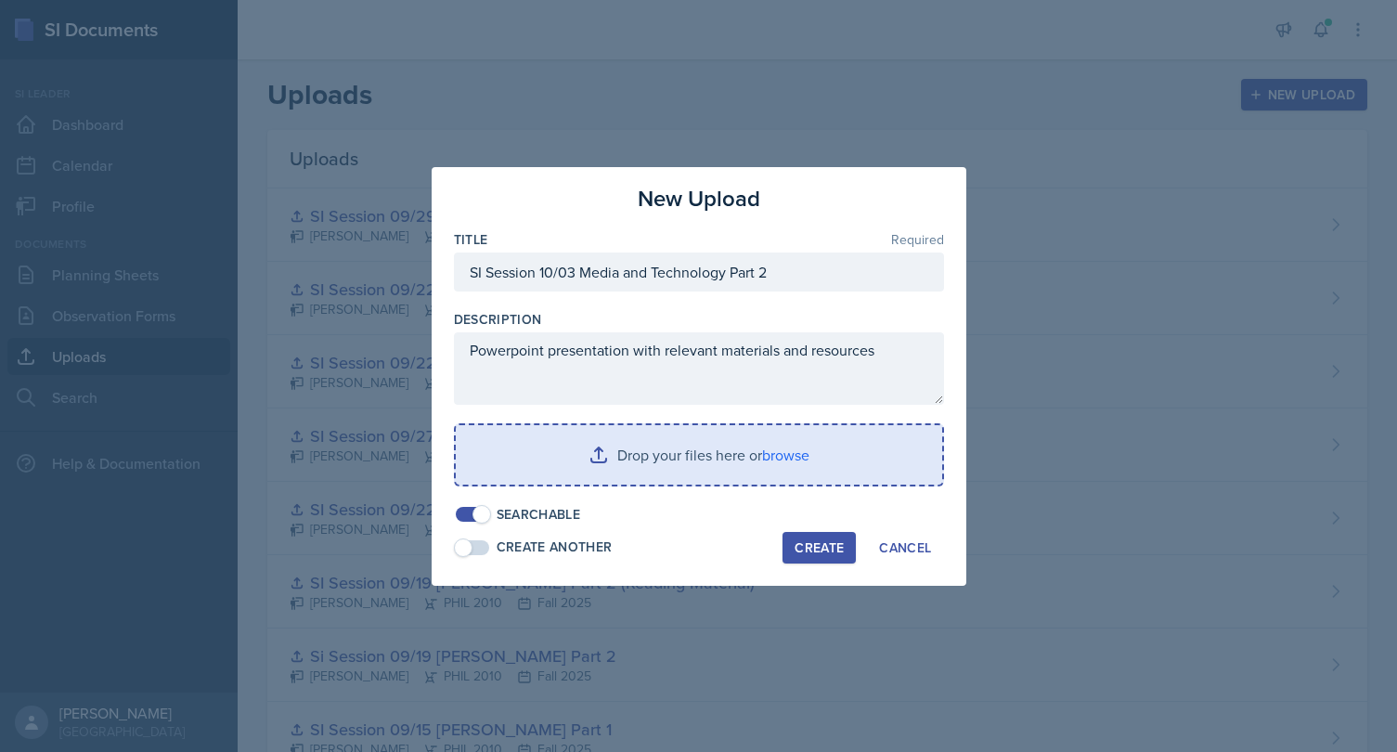
click at [771, 450] on input "file" at bounding box center [699, 454] width 486 height 59
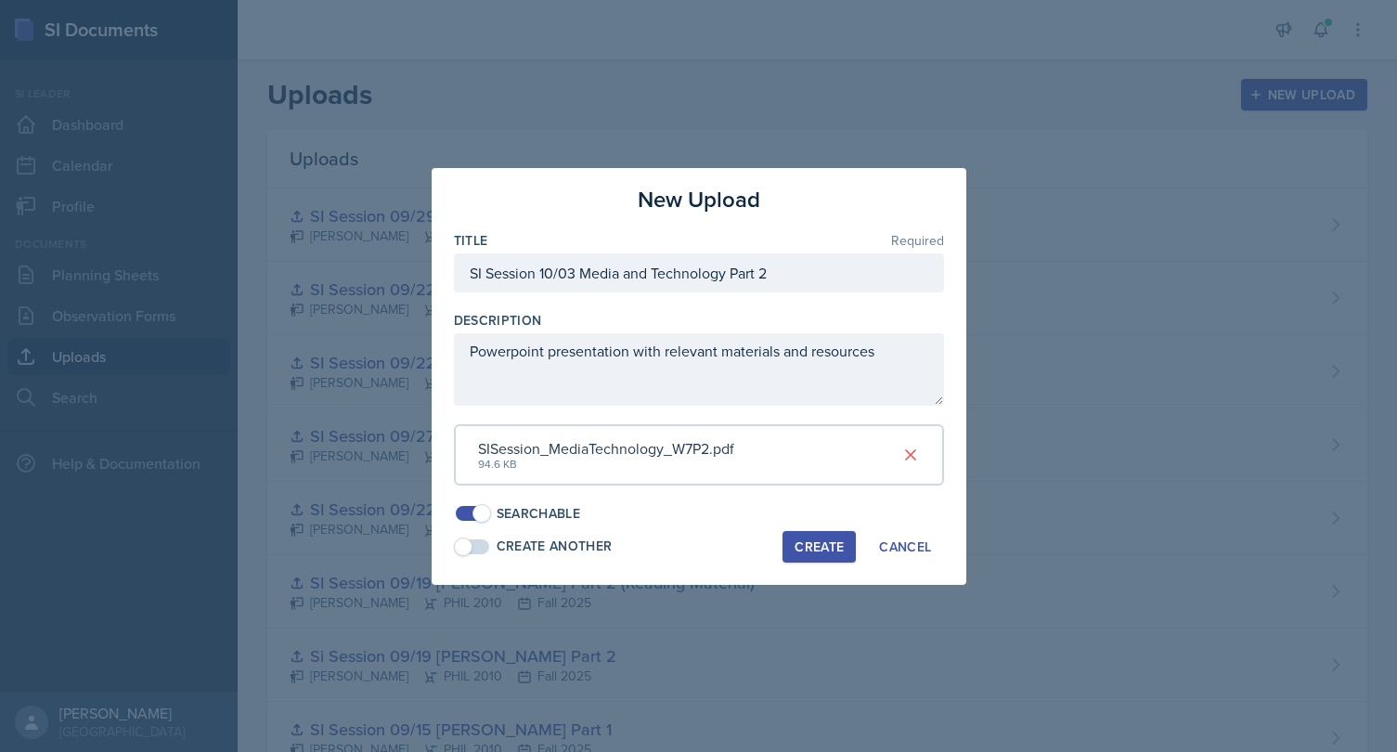
click at [813, 551] on div "Create" at bounding box center [819, 546] width 49 height 15
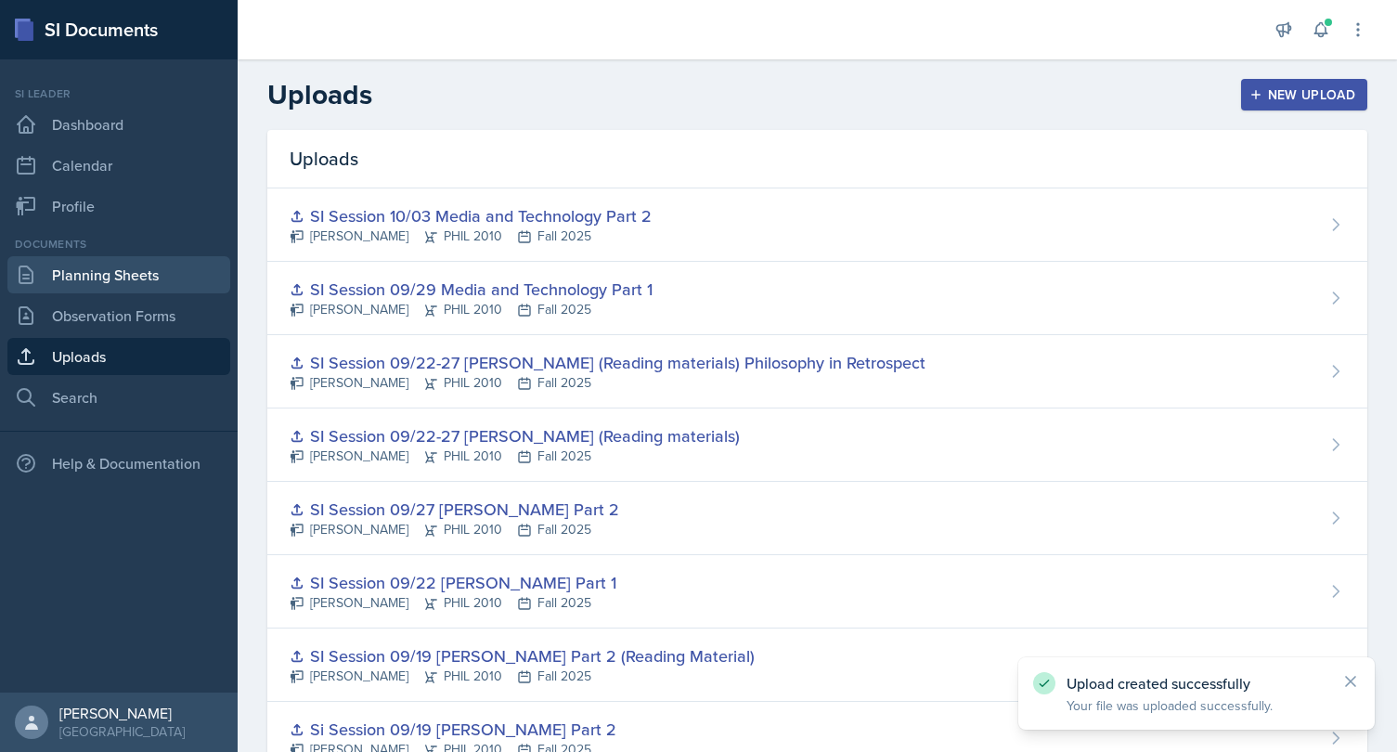
click at [120, 278] on link "Planning Sheets" at bounding box center [118, 274] width 223 height 37
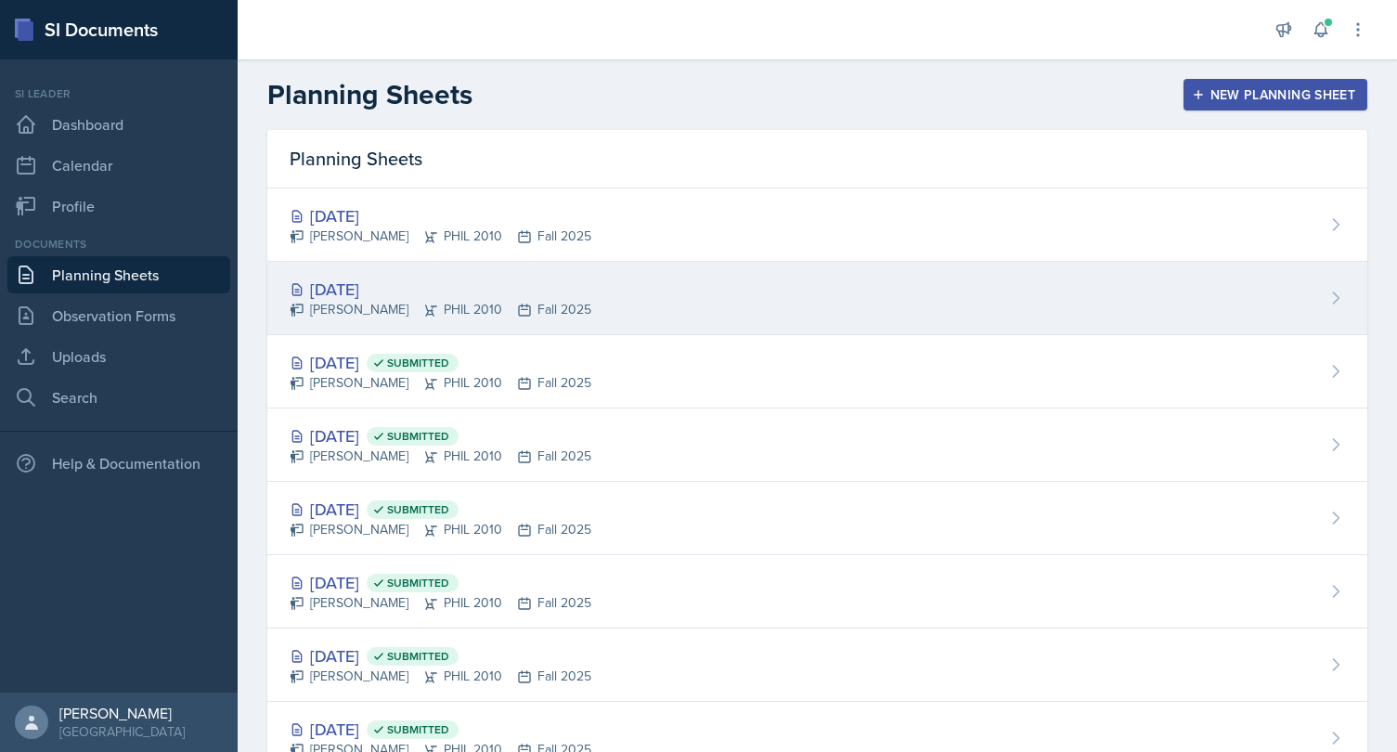
click at [725, 306] on div "[DATE] [PERSON_NAME] PHIL 2010 Fall 2025" at bounding box center [817, 298] width 1100 height 73
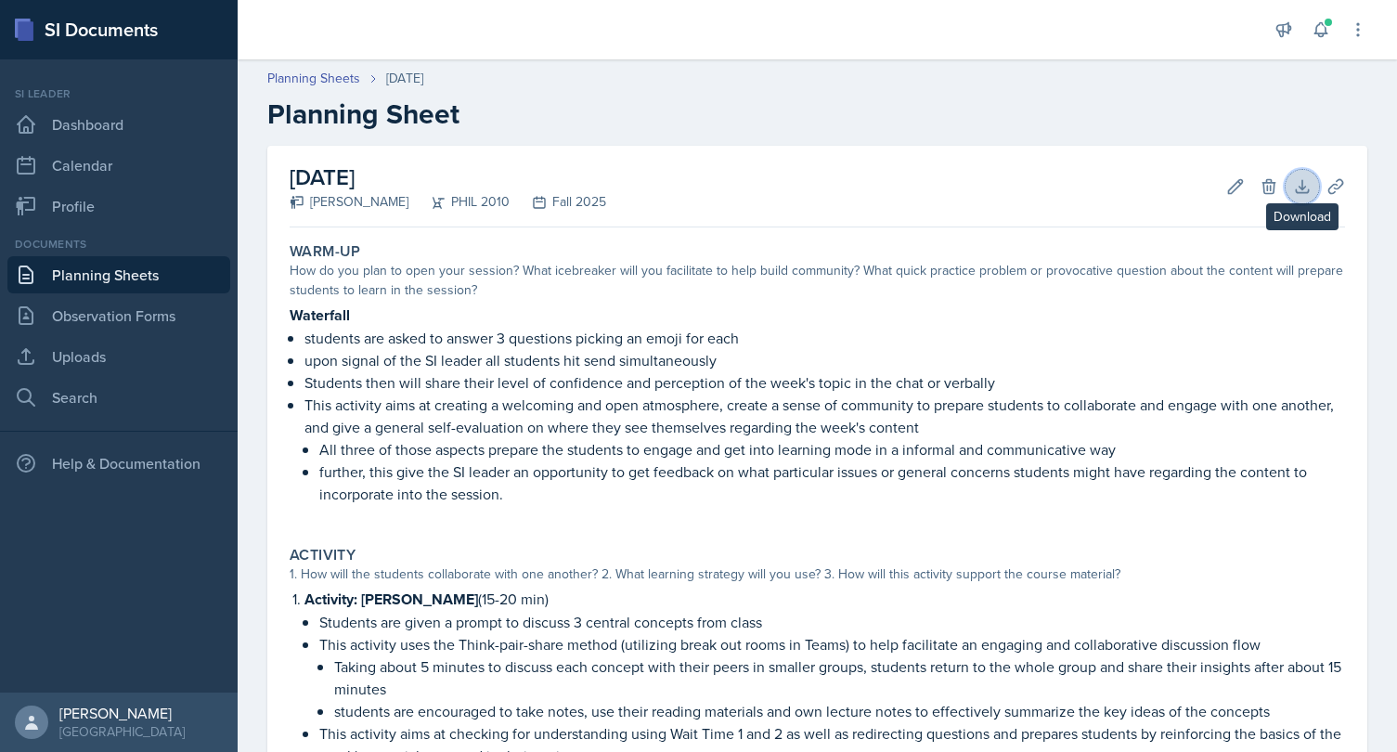
click at [1296, 188] on icon at bounding box center [1302, 186] width 19 height 19
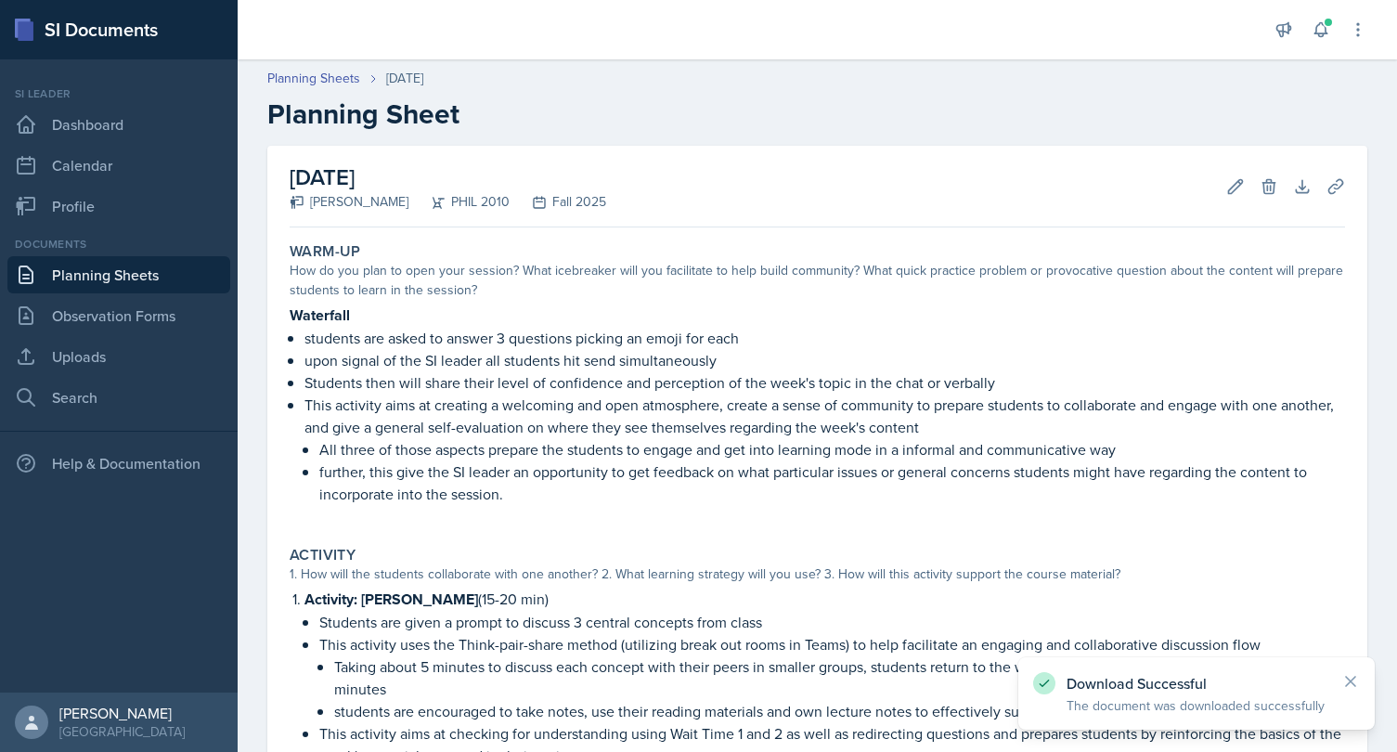
click at [1279, 139] on header "Planning Sheets [DATE] Planning Sheet" at bounding box center [817, 99] width 1159 height 99
click at [1343, 189] on icon at bounding box center [1335, 186] width 19 height 19
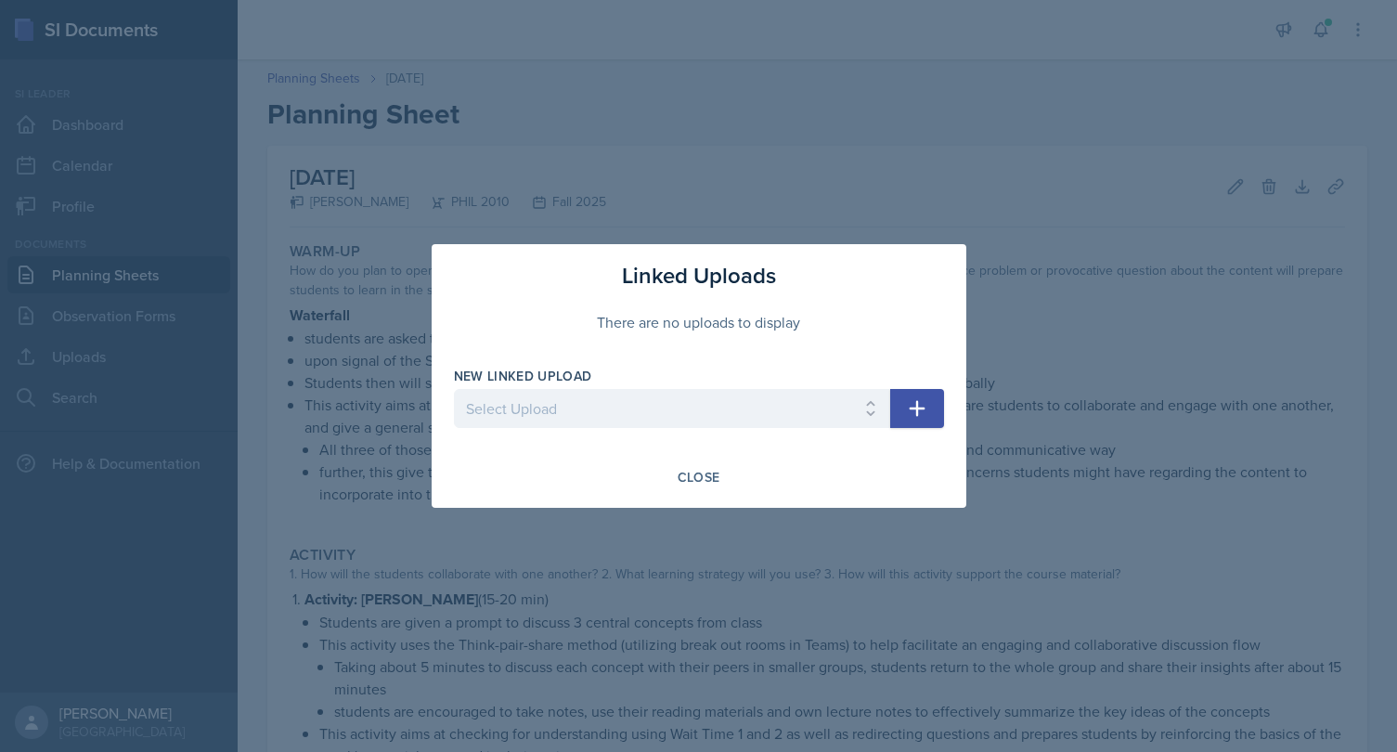
click at [910, 410] on icon "button" at bounding box center [917, 408] width 22 height 22
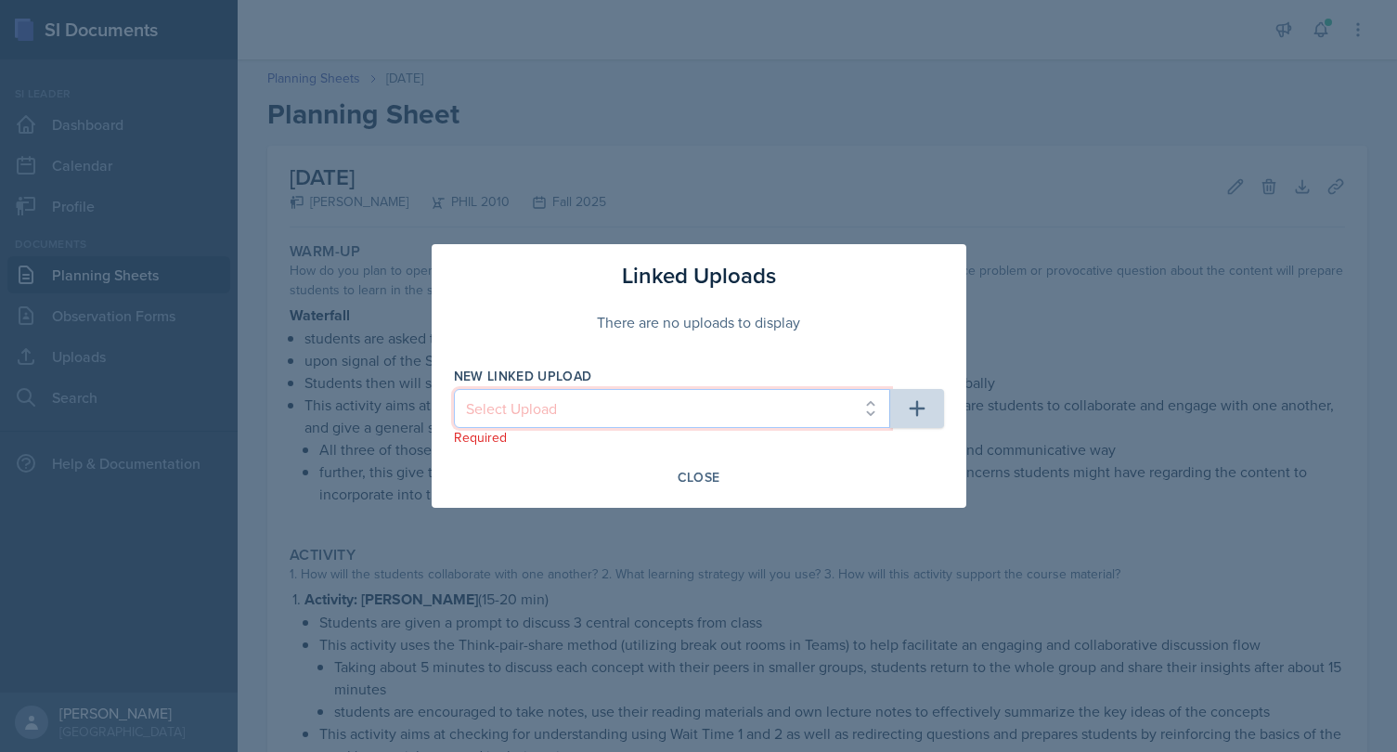
click at [454, 389] on select "Select Upload SI Session 08/25 Plato Part 1 SI Session 08/29 Plato Part 2 SI Se…" at bounding box center [672, 408] width 436 height 39
select select "eb24f4a4-eda1-47c1-aa5e-d7b804625ad6"
click option "SI Session 09/29 Media and Technology Part 1" at bounding box center [0, 0] width 0 height 0
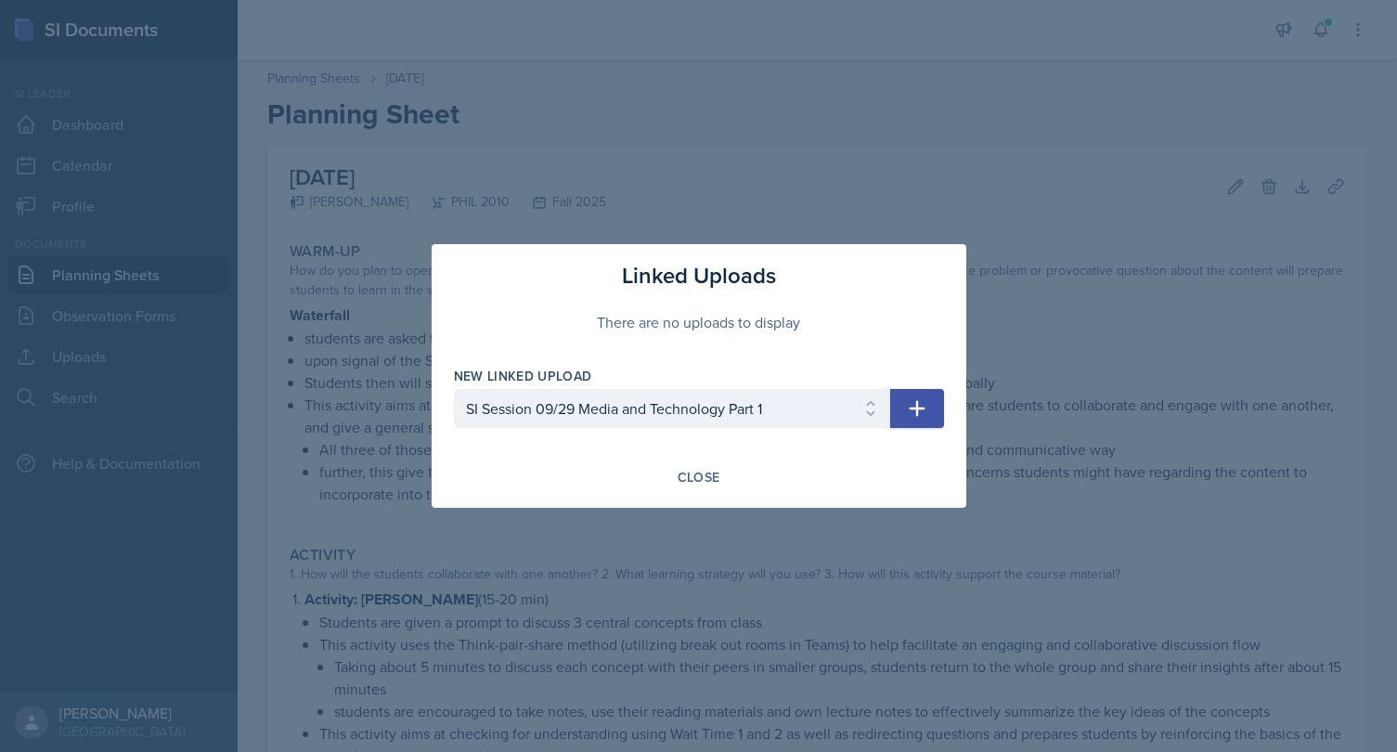
click at [922, 418] on icon "button" at bounding box center [917, 408] width 22 height 22
select select
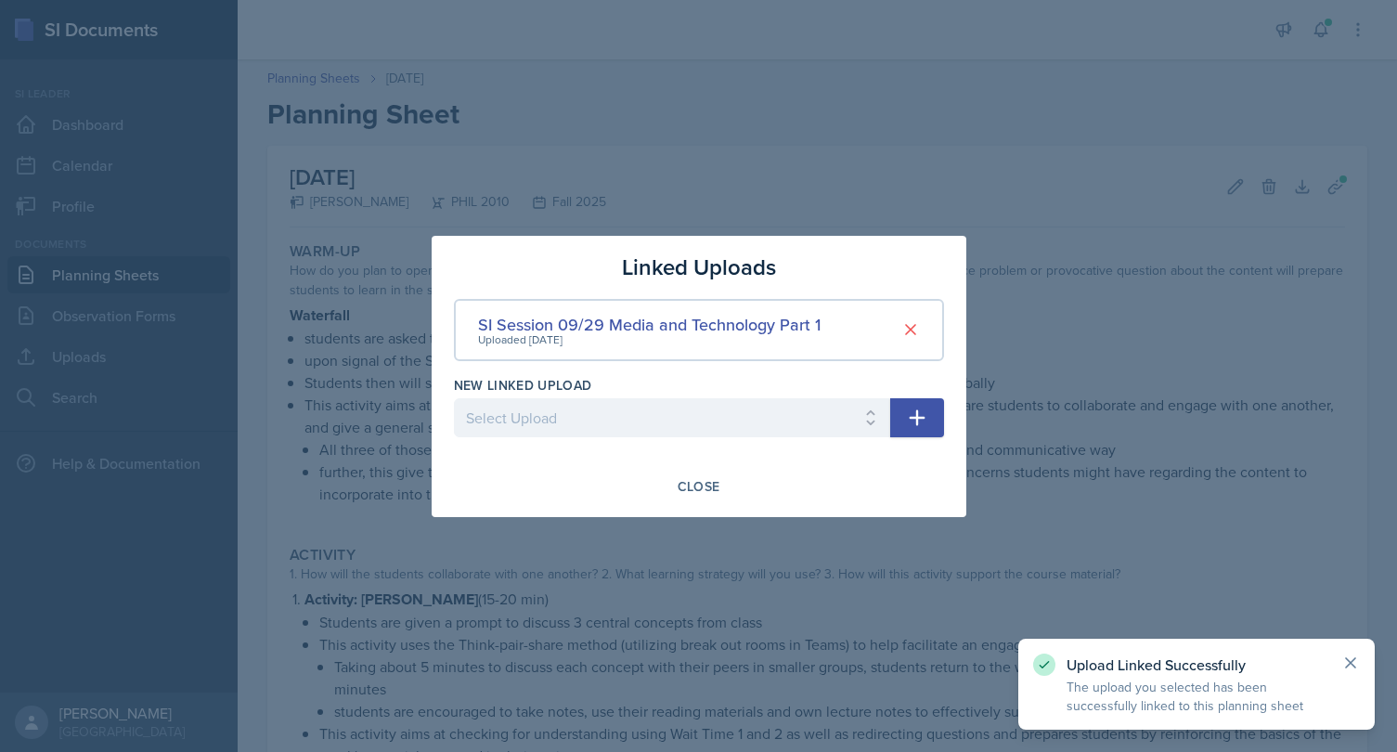
click at [1351, 664] on icon at bounding box center [1350, 662] width 9 height 9
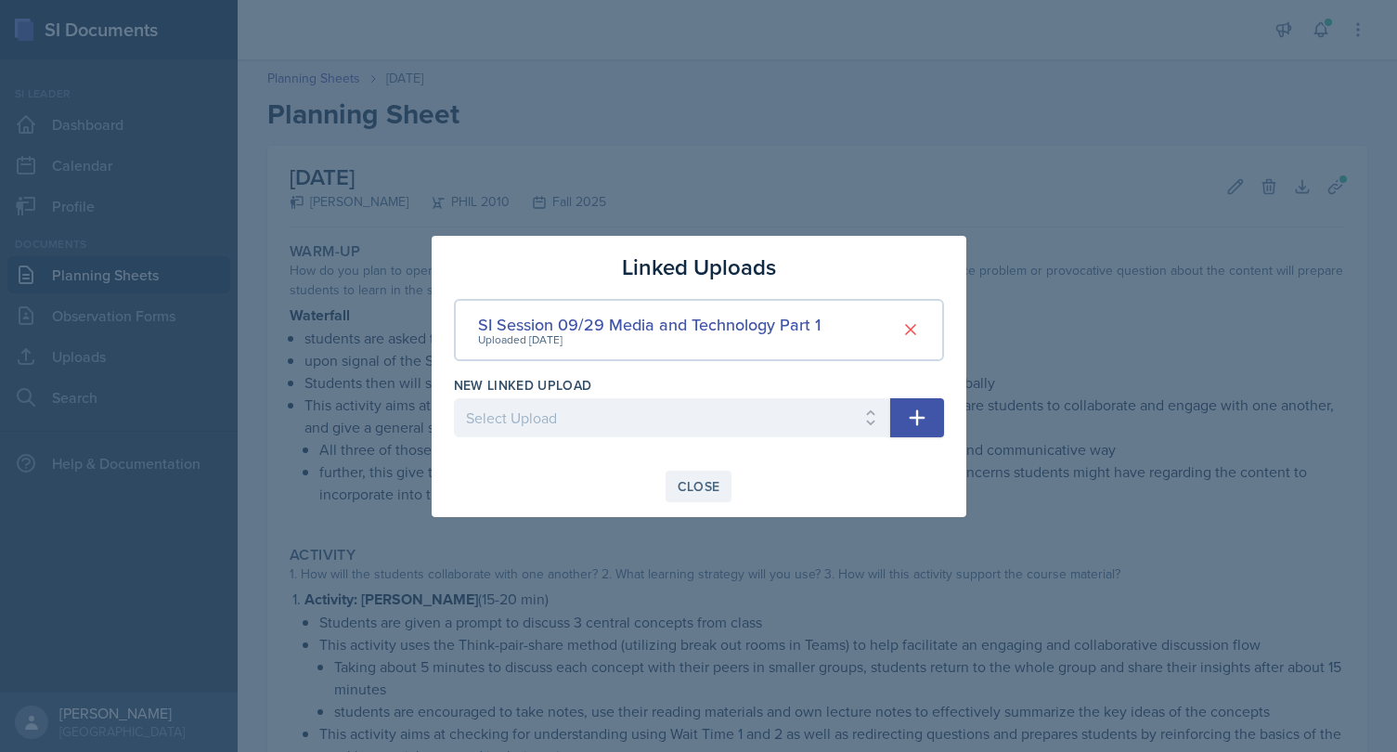
click at [685, 485] on div "Close" at bounding box center [699, 486] width 43 height 15
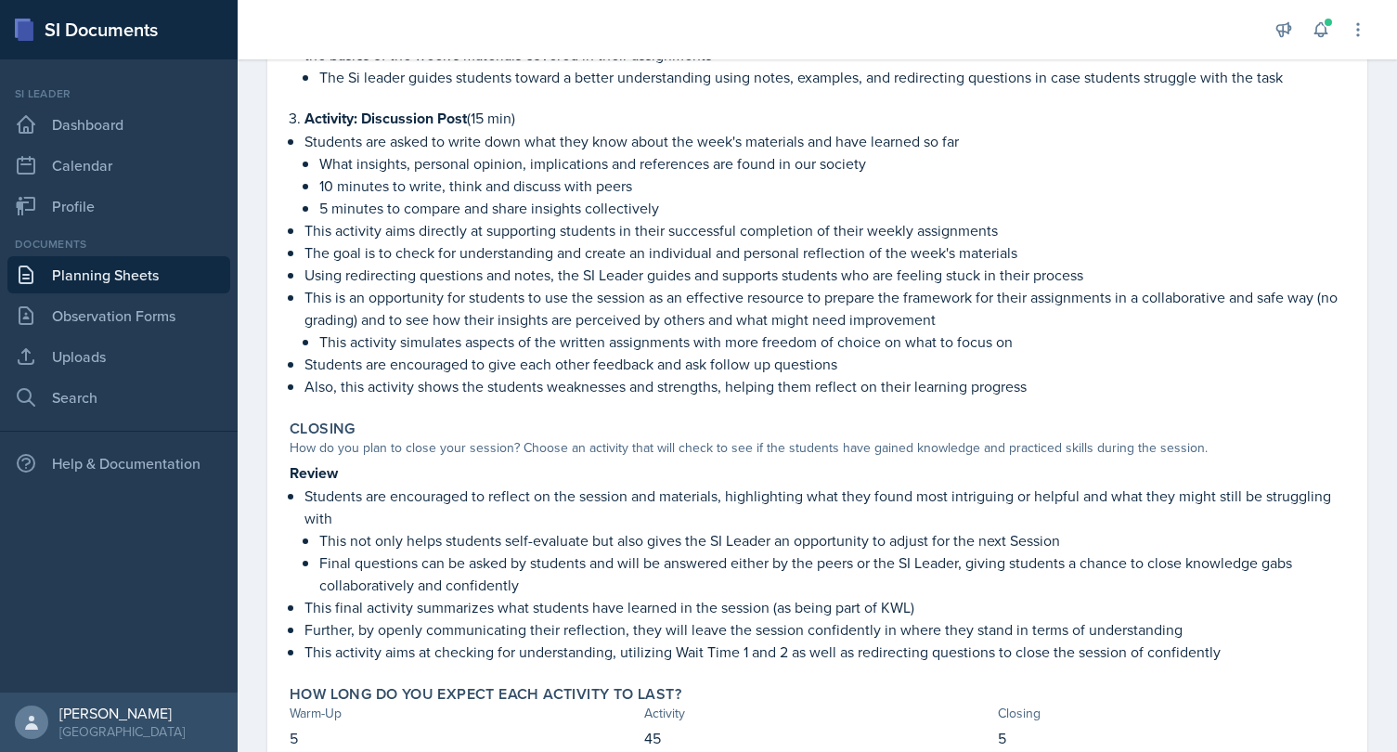
scroll to position [1197, 0]
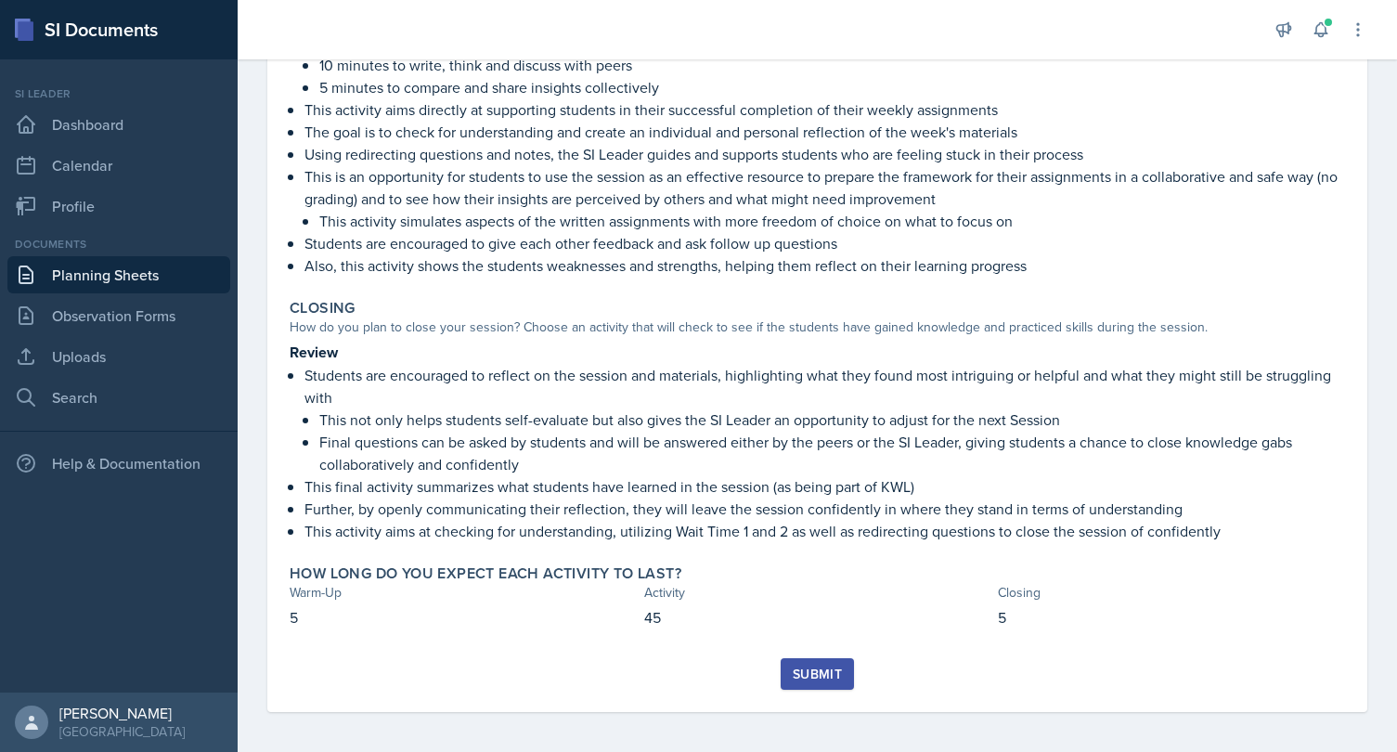
click at [827, 666] on div "Submit" at bounding box center [817, 673] width 49 height 15
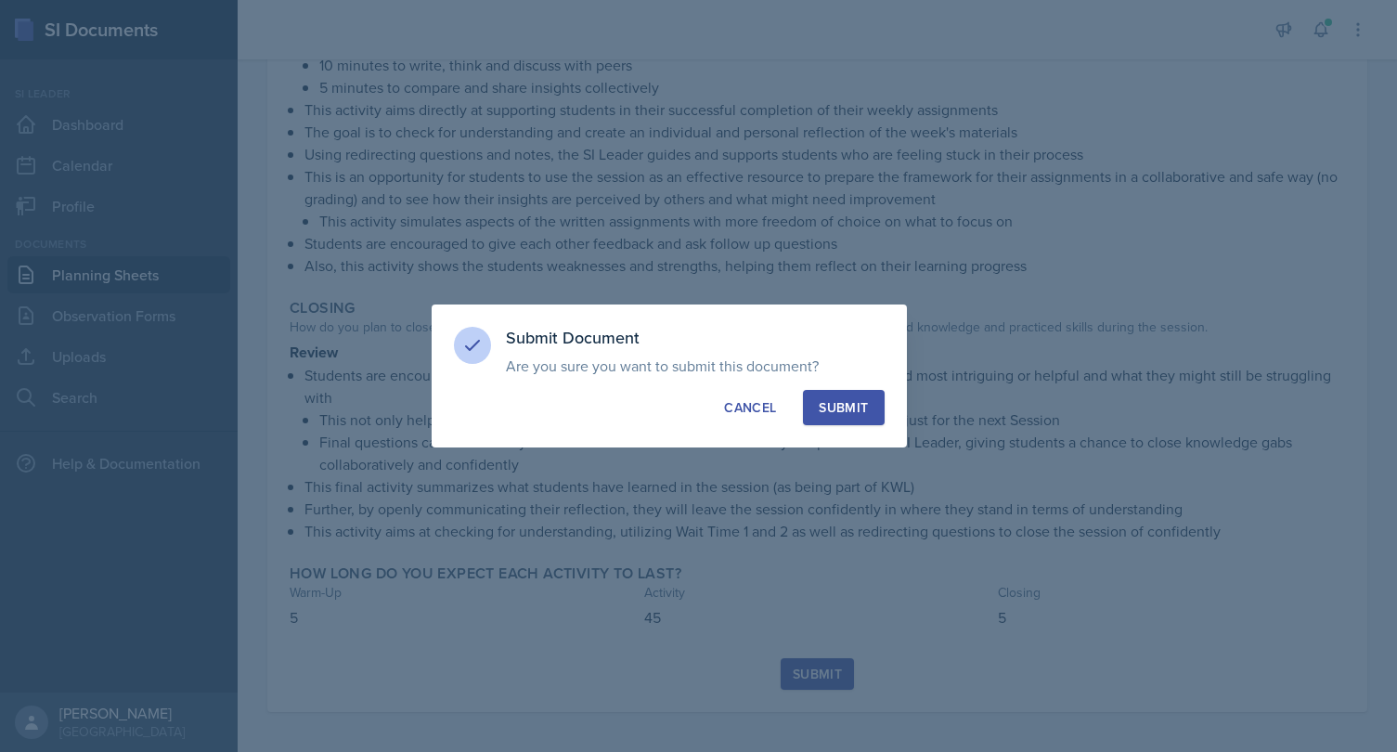
click at [825, 412] on div "Submit" at bounding box center [843, 407] width 49 height 19
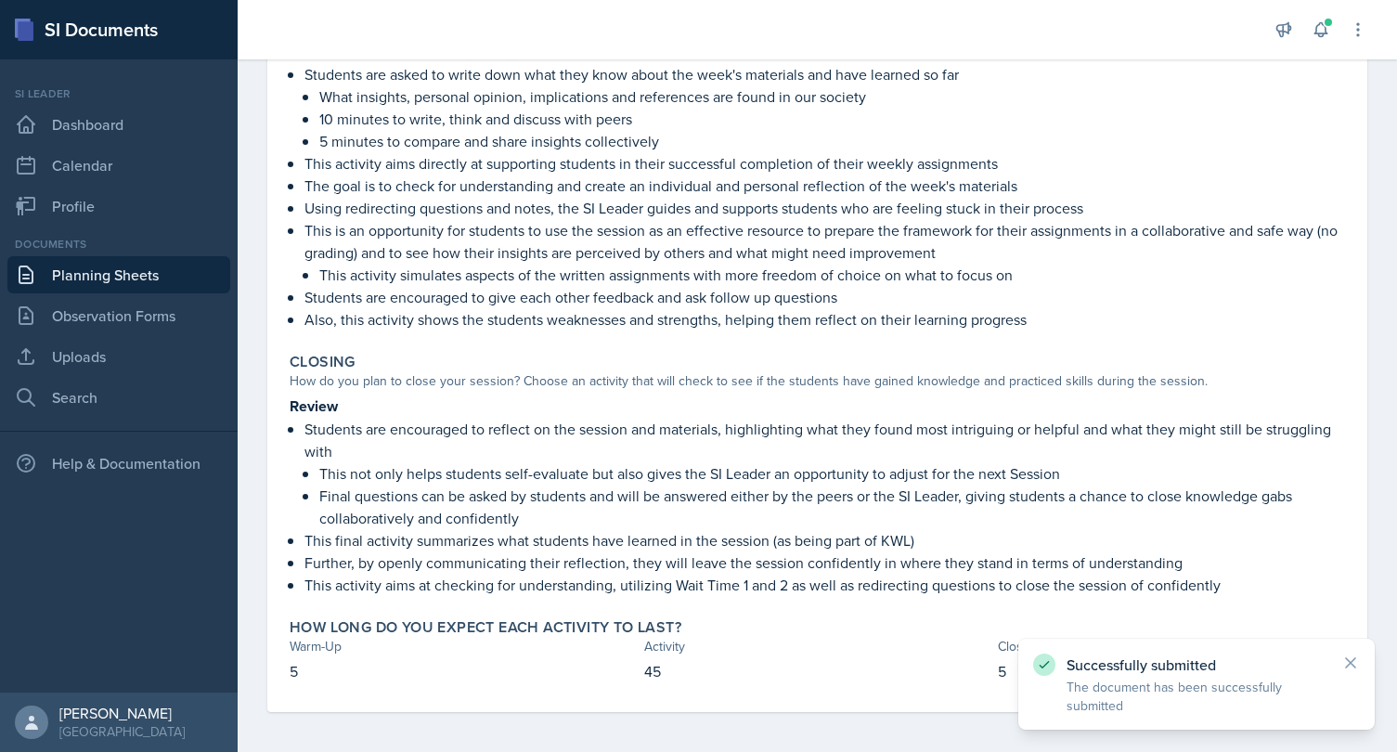
click at [116, 279] on link "Planning Sheets" at bounding box center [118, 274] width 223 height 37
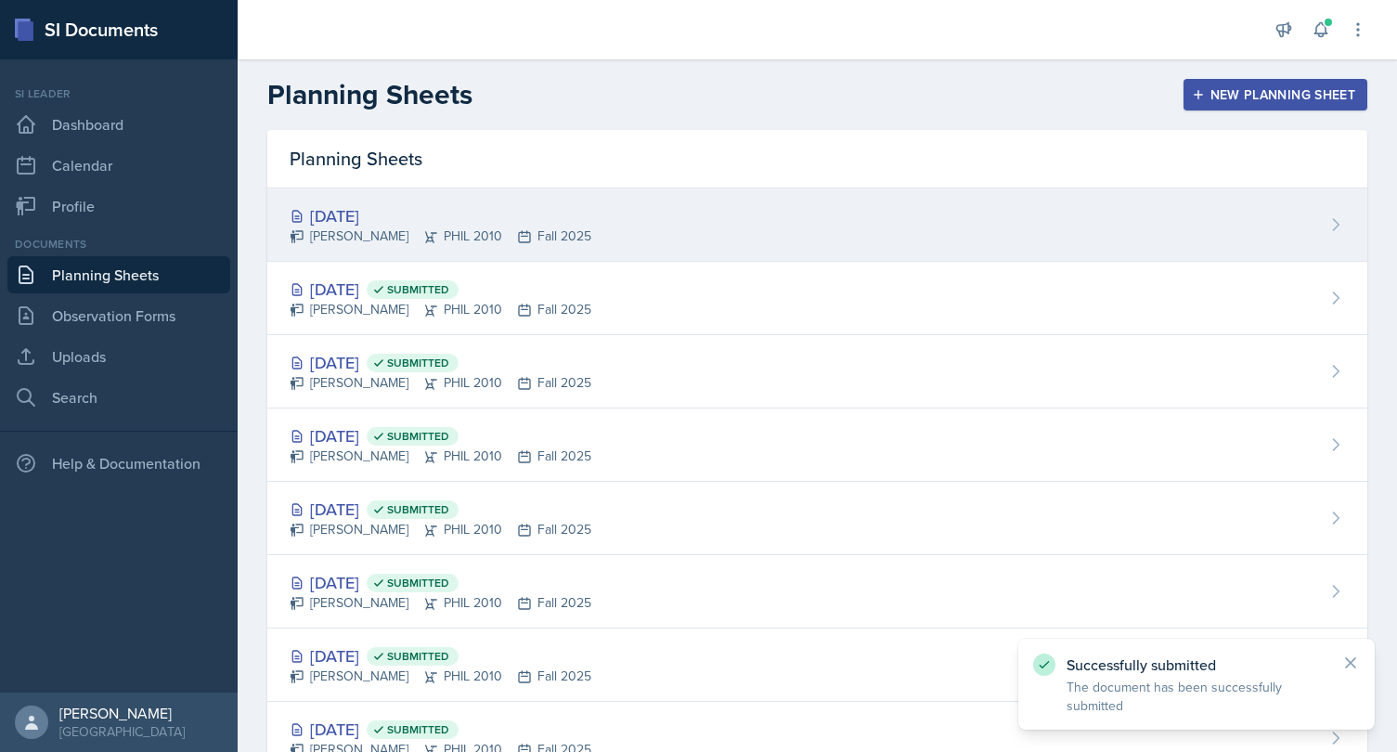
click at [395, 226] on div "[DATE]" at bounding box center [441, 215] width 302 height 25
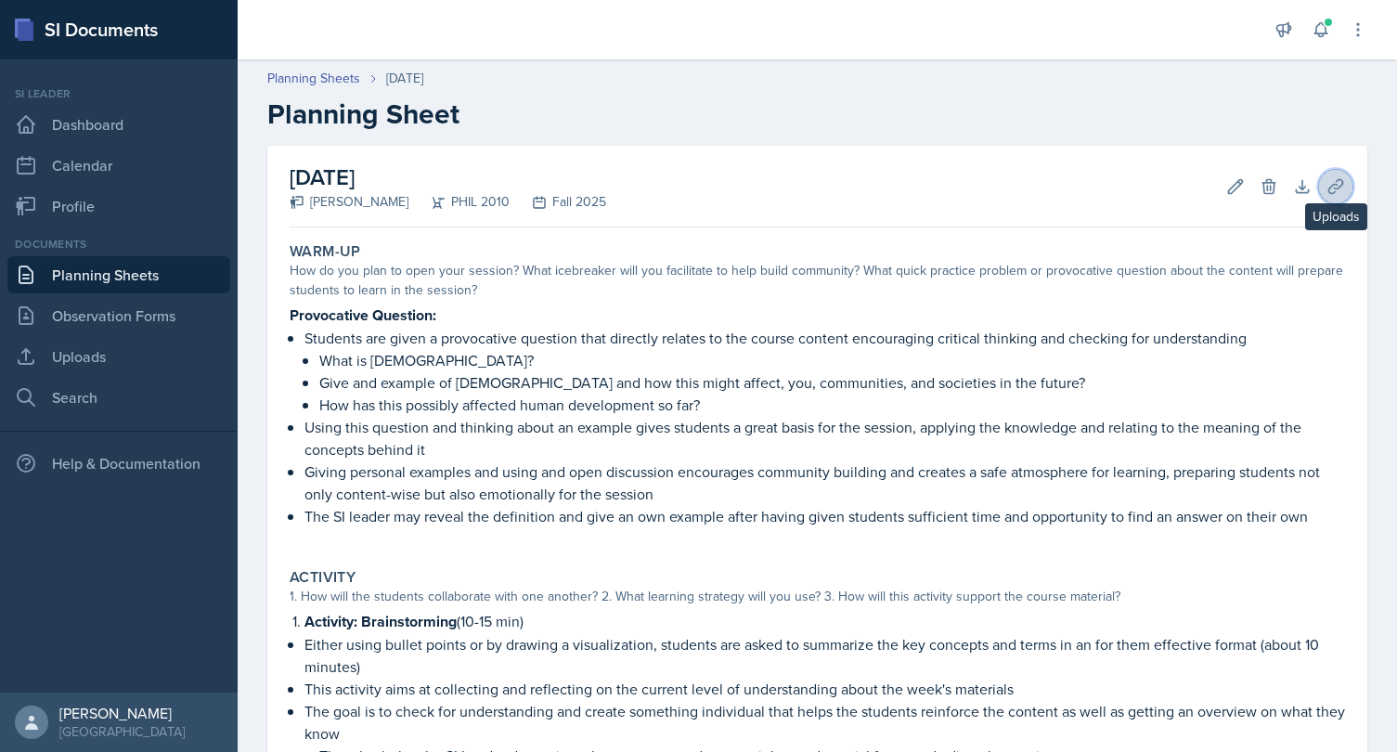
click at [1338, 177] on icon at bounding box center [1335, 186] width 19 height 19
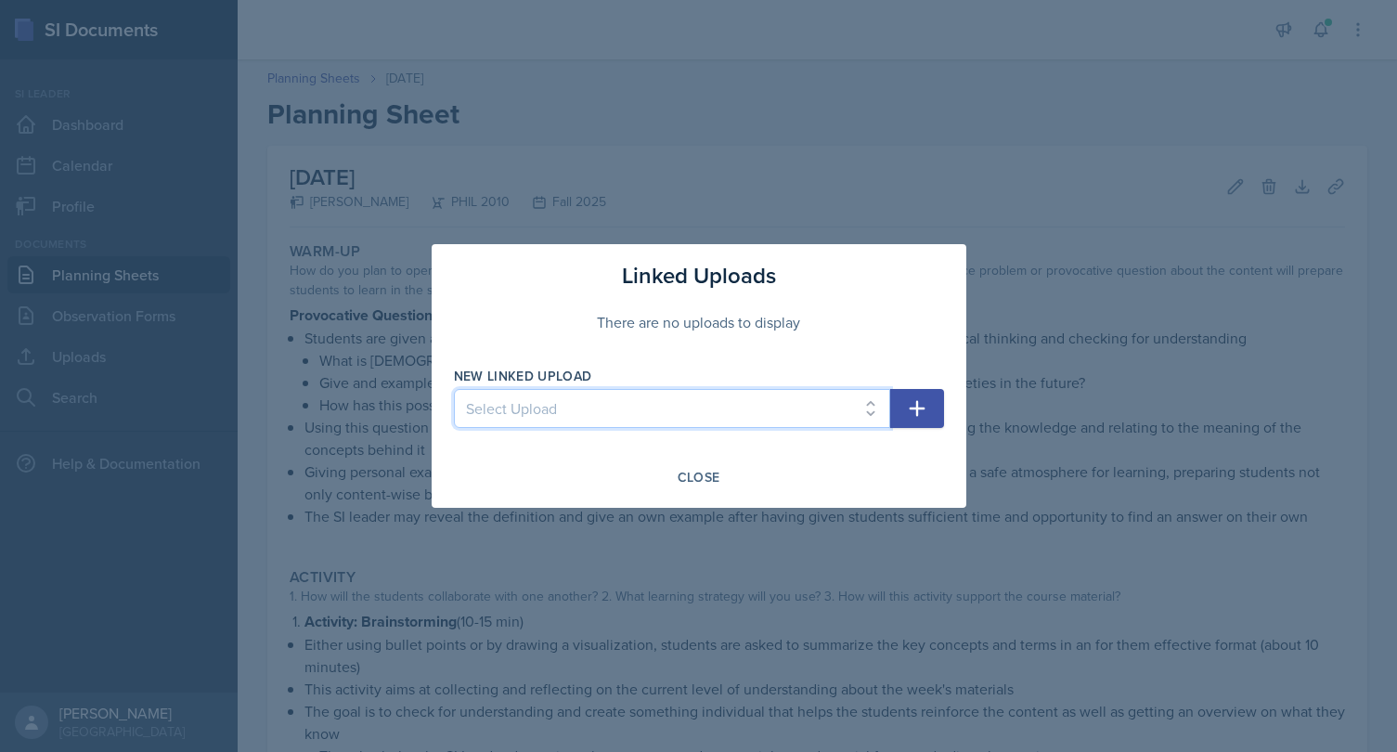
click at [454, 389] on select "Select Upload SI Session 08/25 Plato Part 1 SI Session 08/29 Plato Part 2 SI Se…" at bounding box center [672, 408] width 436 height 39
select select "be9597d3-1d50-40ab-b93b-1b871414c0fa"
click option "SI Session 10/03 Media and Technology Part 2" at bounding box center [0, 0] width 0 height 0
click at [912, 404] on icon "button" at bounding box center [917, 408] width 22 height 22
select select
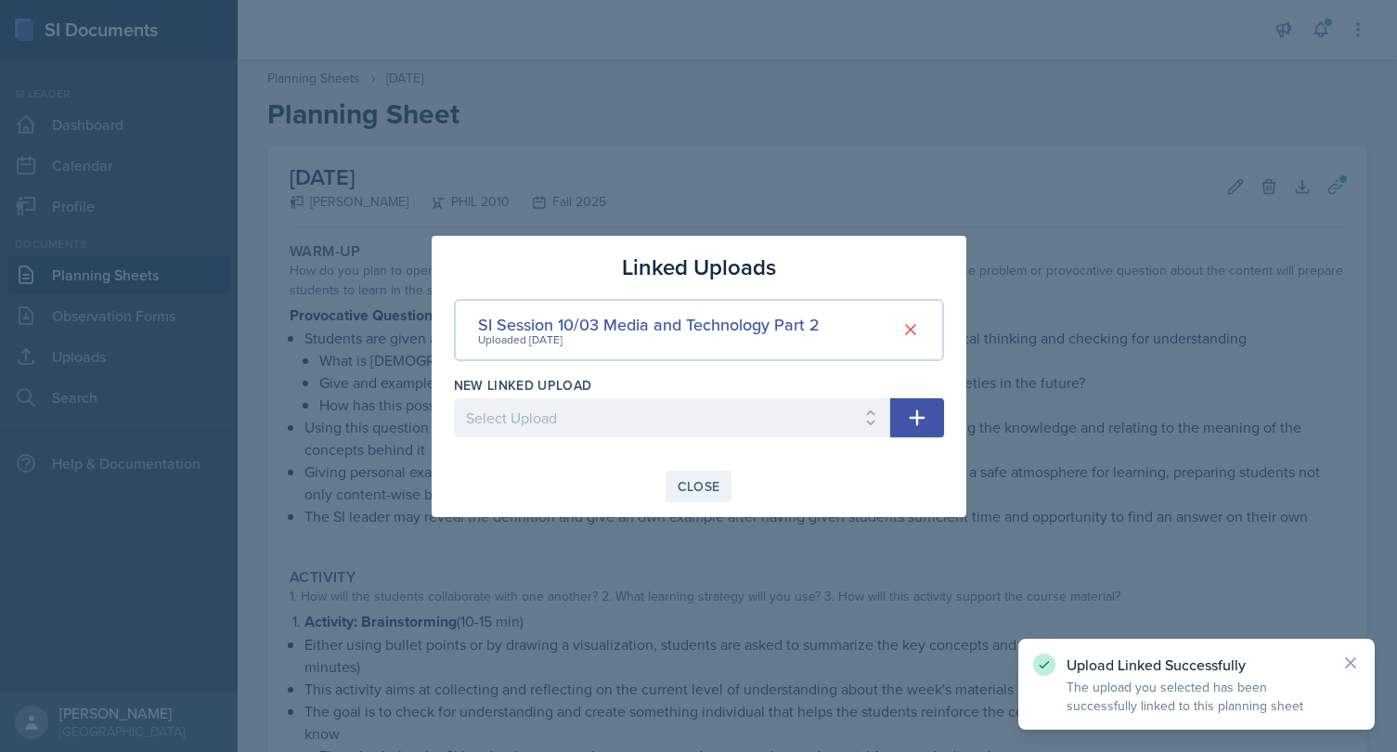
click at [714, 501] on button "Close" at bounding box center [699, 487] width 67 height 32
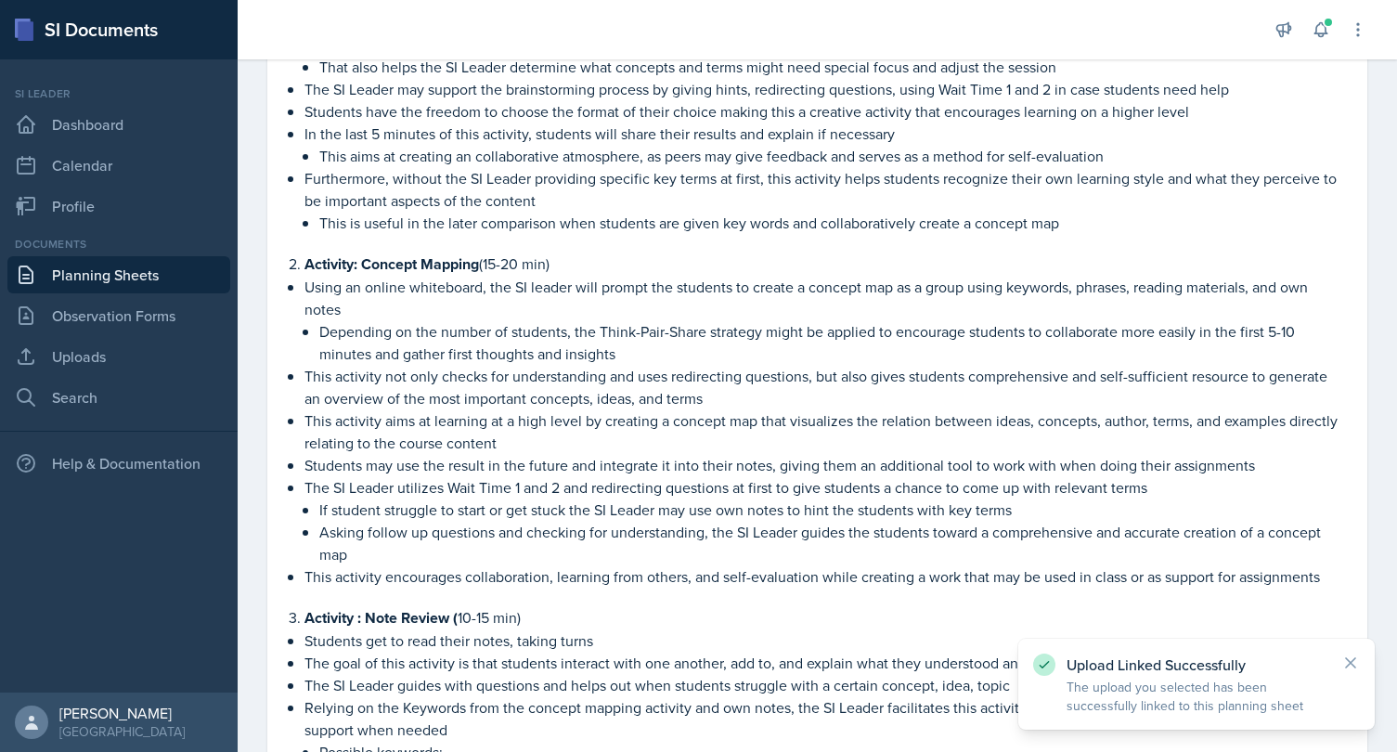
scroll to position [1353, 0]
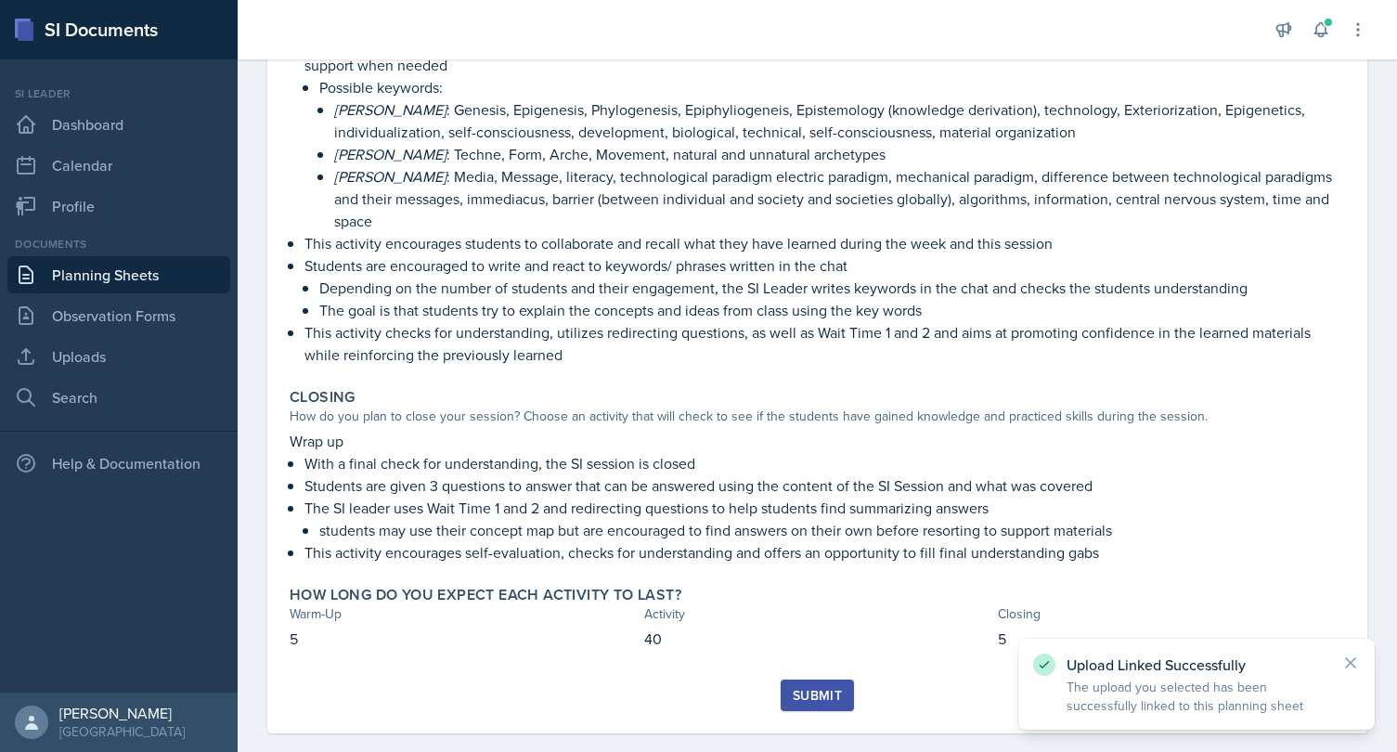
click at [827, 688] on div "Submit" at bounding box center [817, 695] width 49 height 15
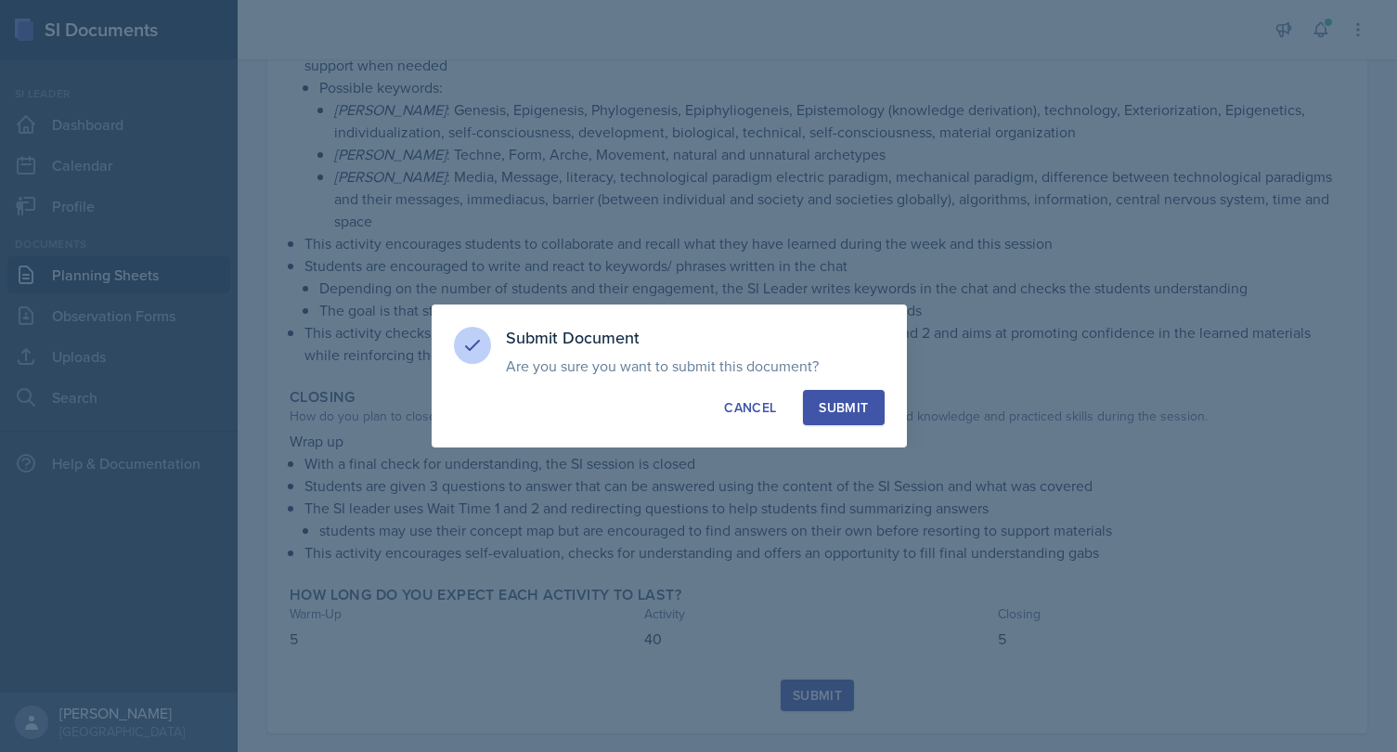
click at [847, 416] on div "Submit" at bounding box center [843, 407] width 49 height 19
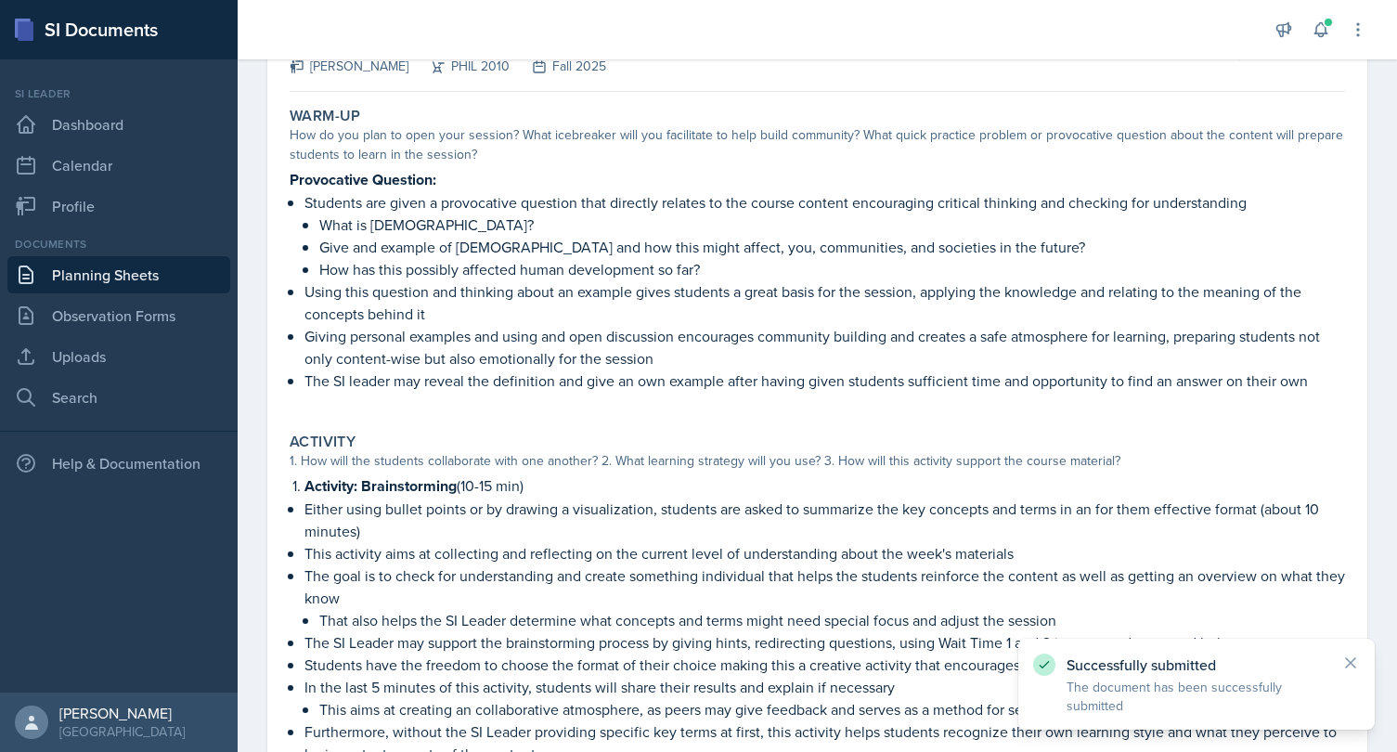
scroll to position [0, 0]
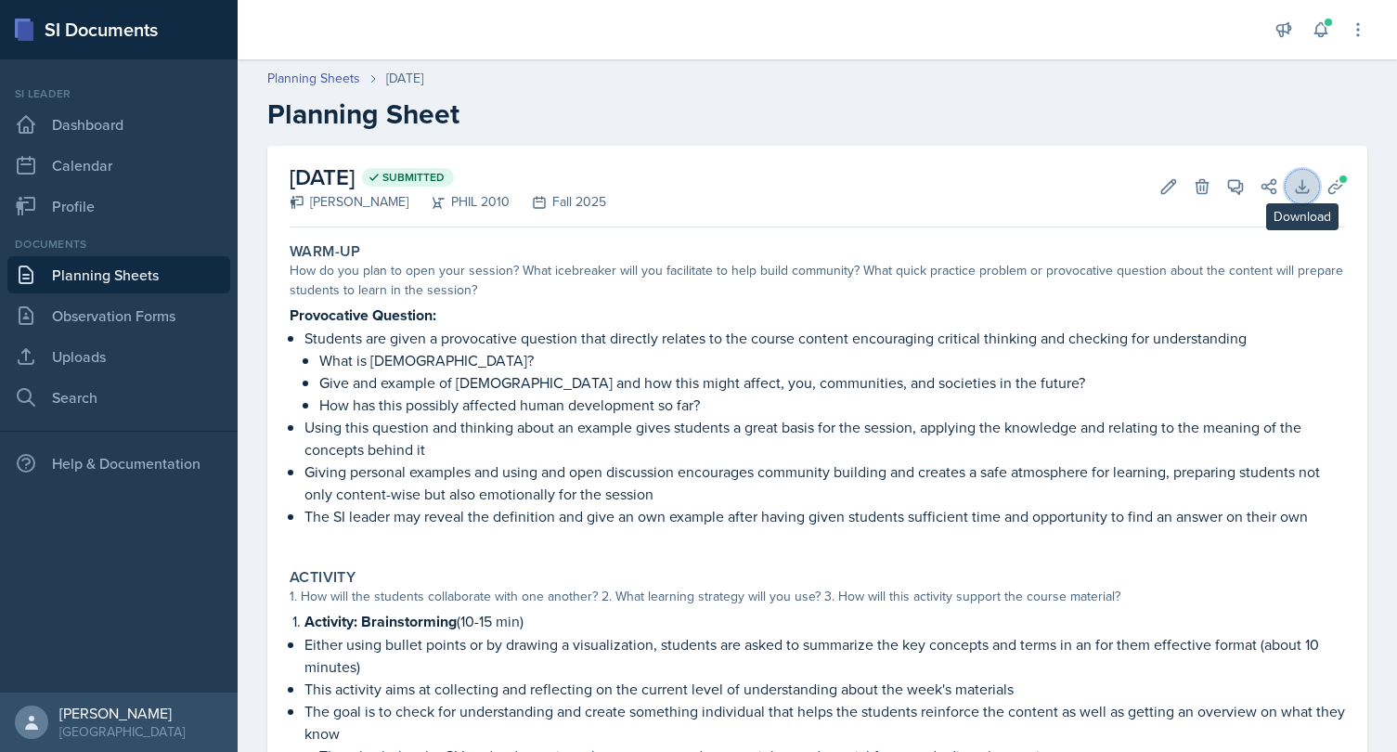
click at [1303, 179] on icon at bounding box center [1302, 186] width 19 height 19
